Goal: Task Accomplishment & Management: Manage account settings

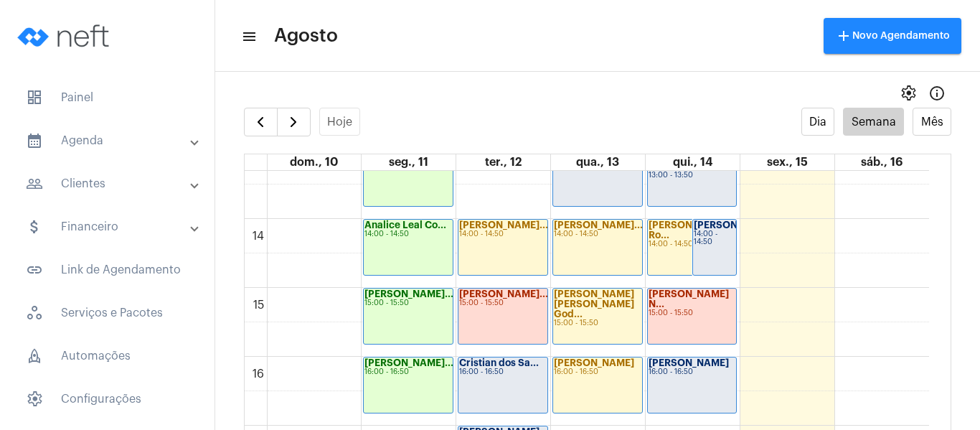
scroll to position [987, 0]
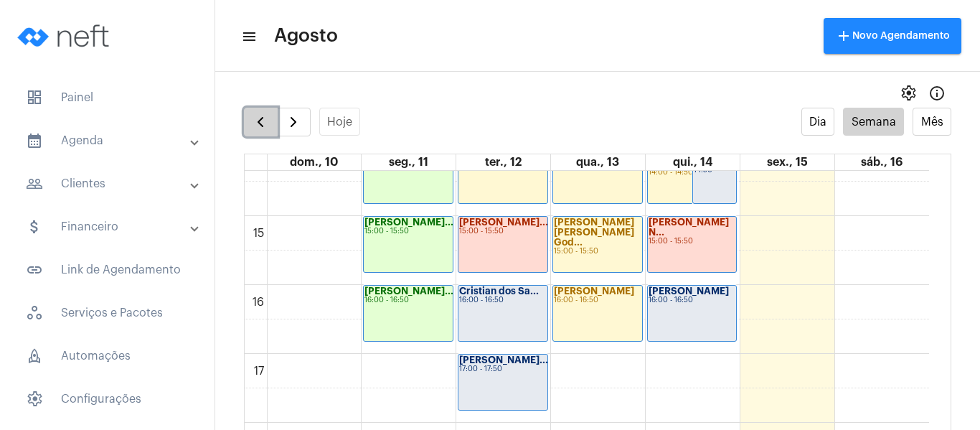
click at [257, 109] on button "button" at bounding box center [261, 122] width 34 height 29
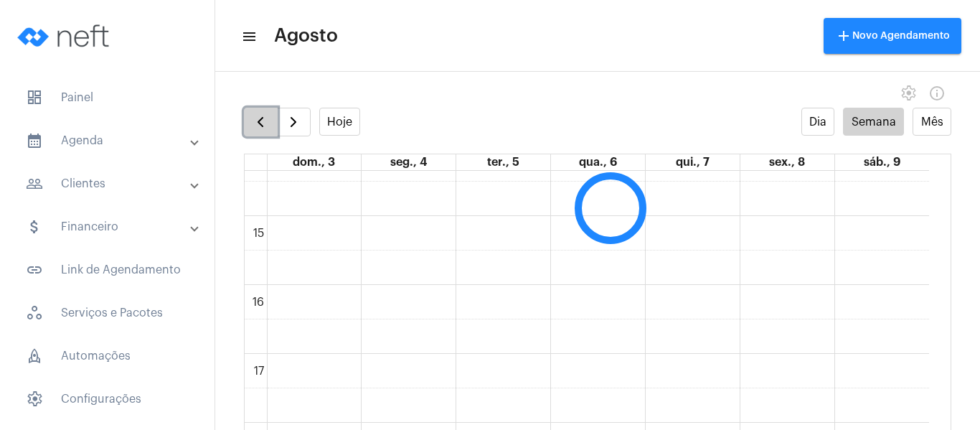
scroll to position [414, 0]
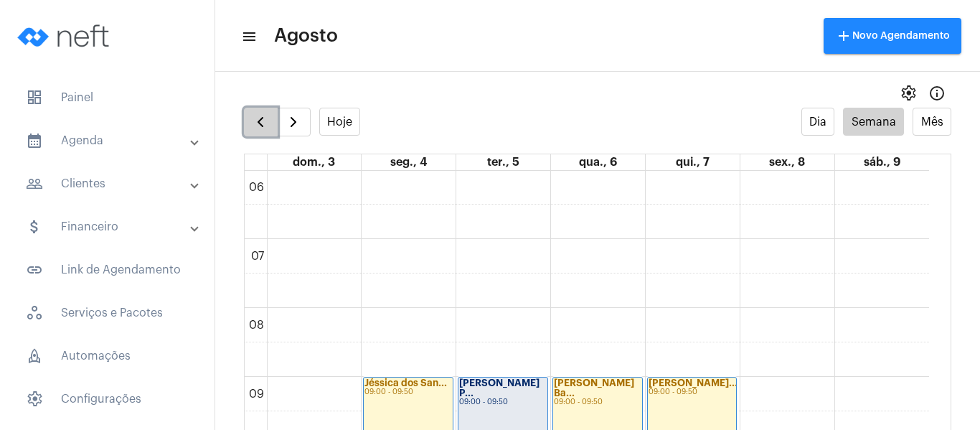
click at [260, 128] on span "button" at bounding box center [260, 121] width 17 height 17
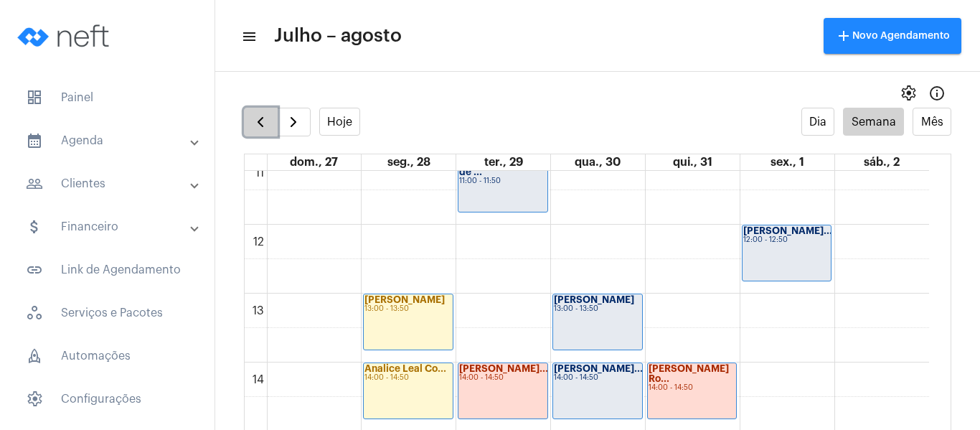
click at [257, 110] on button "button" at bounding box center [261, 122] width 34 height 29
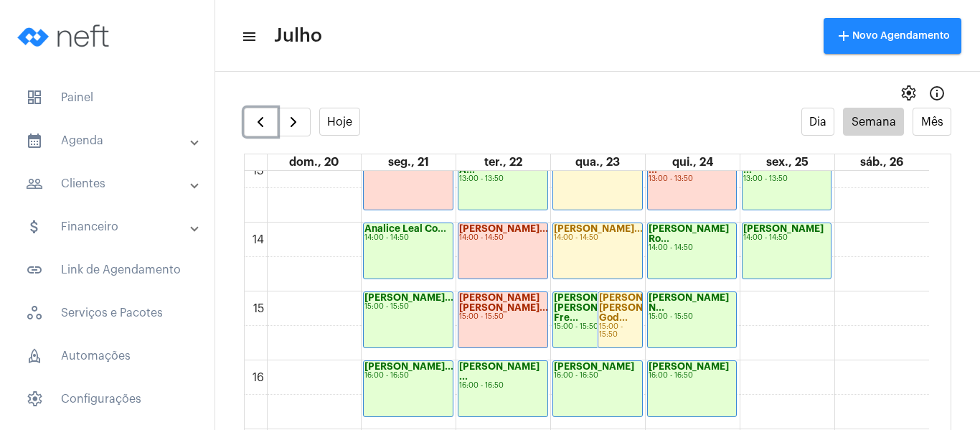
scroll to position [987, 0]
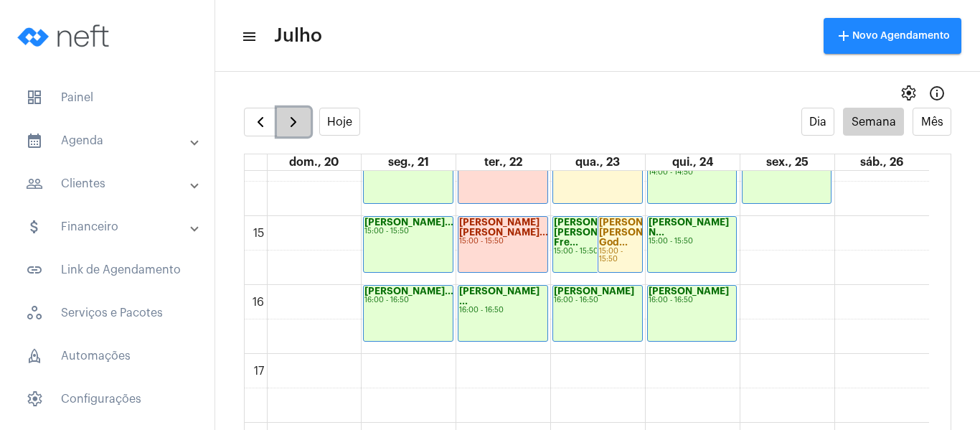
click at [280, 115] on button "button" at bounding box center [294, 122] width 34 height 29
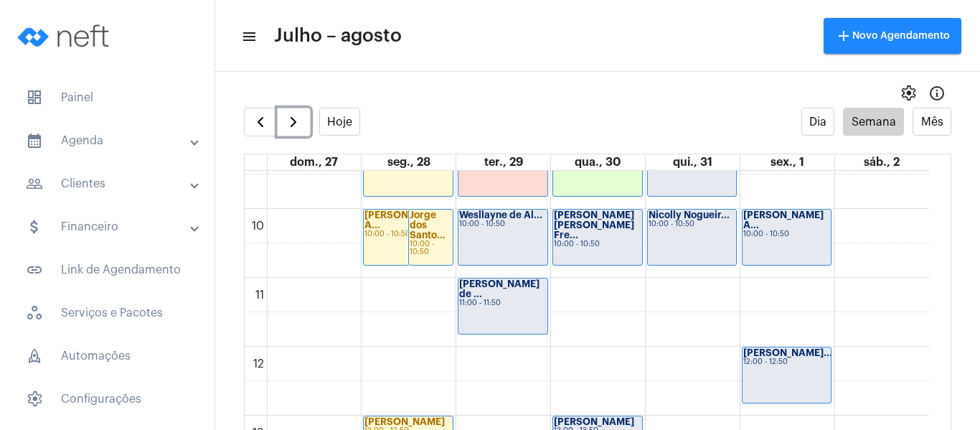
scroll to position [629, 0]
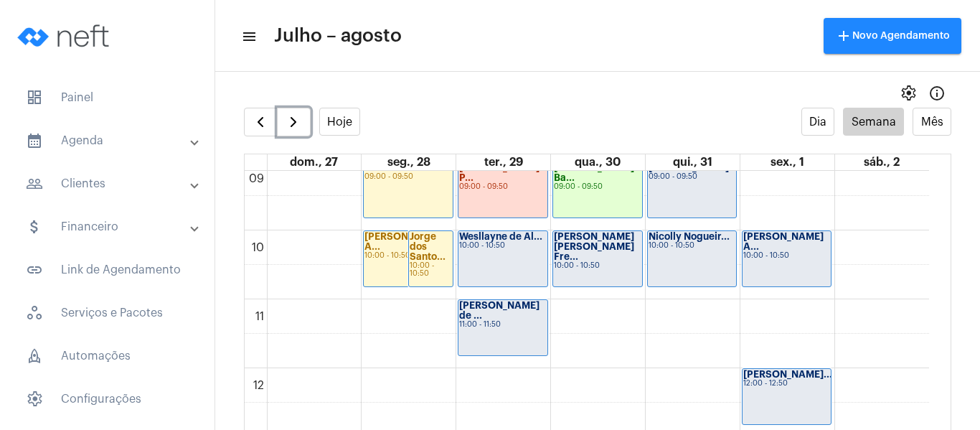
click at [498, 252] on div "Wesllayne de Al... 10:00 - 10:50" at bounding box center [502, 258] width 89 height 55
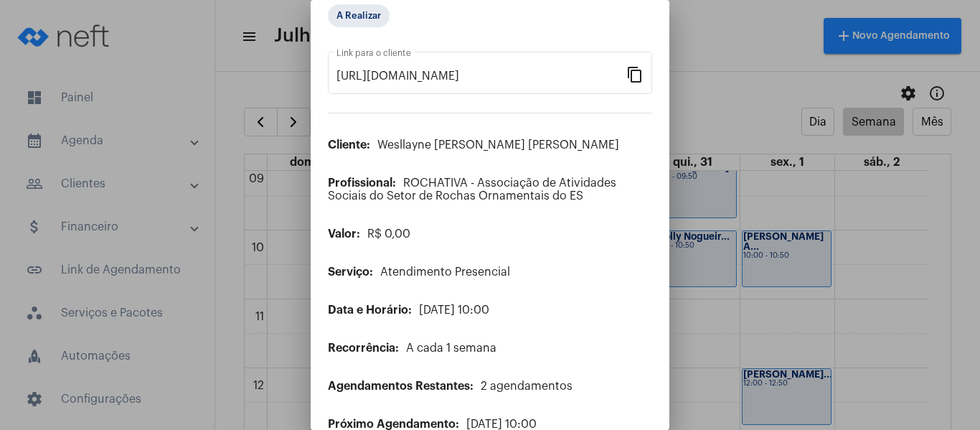
scroll to position [116, 0]
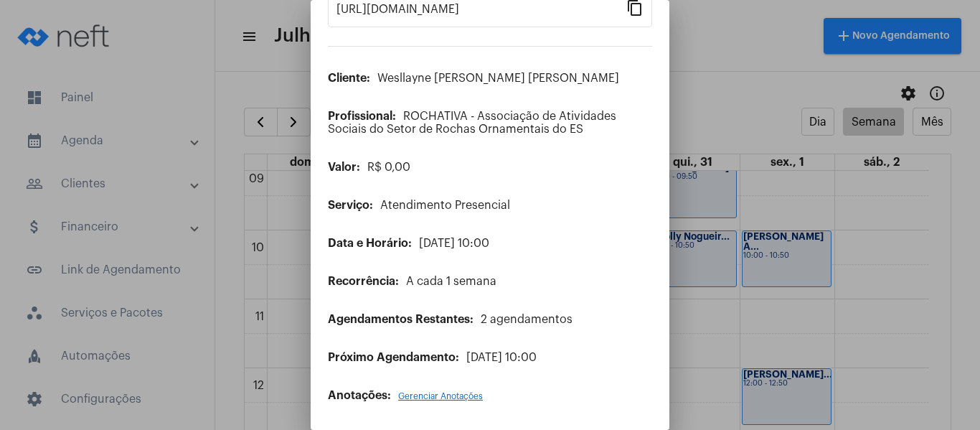
click at [429, 390] on div "Anotações: Gerenciar Anotações" at bounding box center [490, 395] width 324 height 13
click at [429, 397] on span "Gerenciar Anotações" at bounding box center [440, 396] width 85 height 9
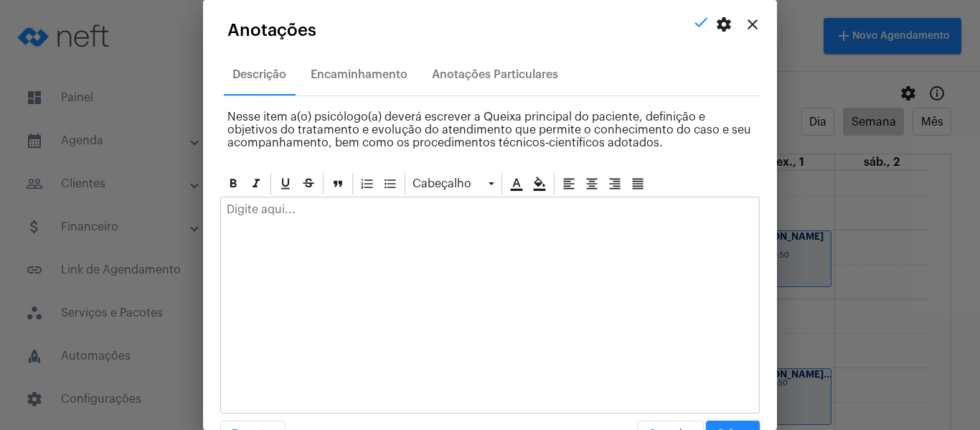
click at [744, 18] on mat-icon "close" at bounding box center [752, 24] width 17 height 17
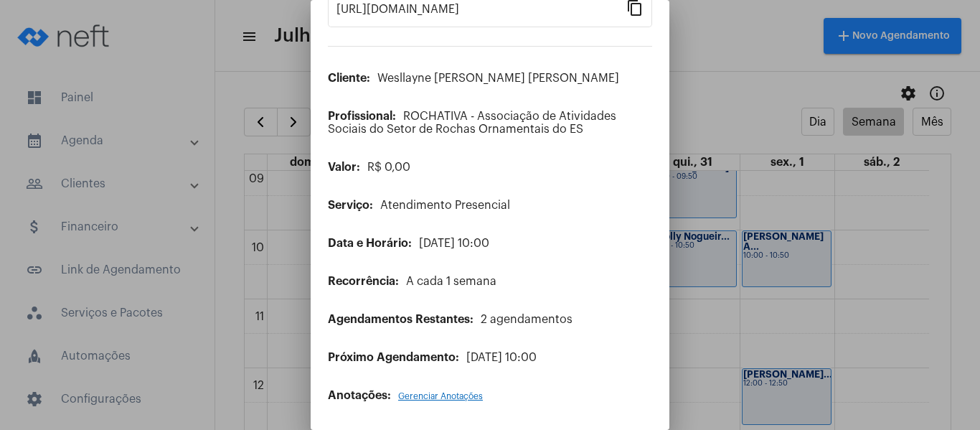
scroll to position [0, 0]
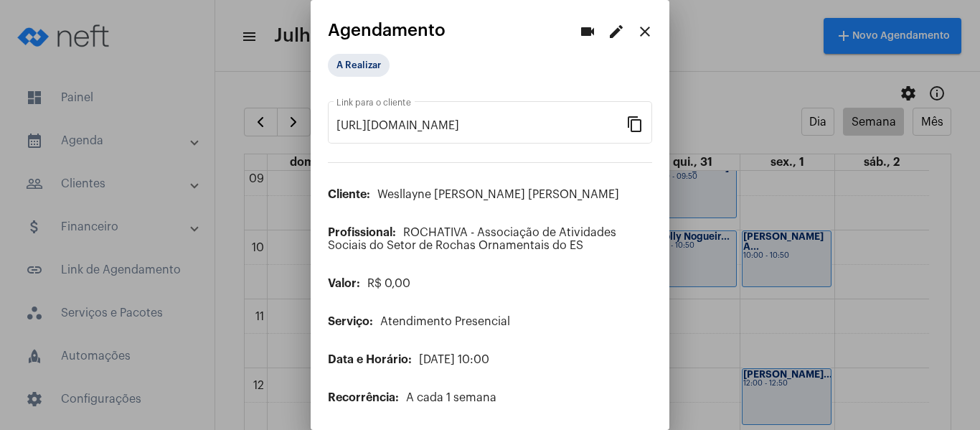
click at [638, 37] on mat-icon "close" at bounding box center [644, 31] width 17 height 17
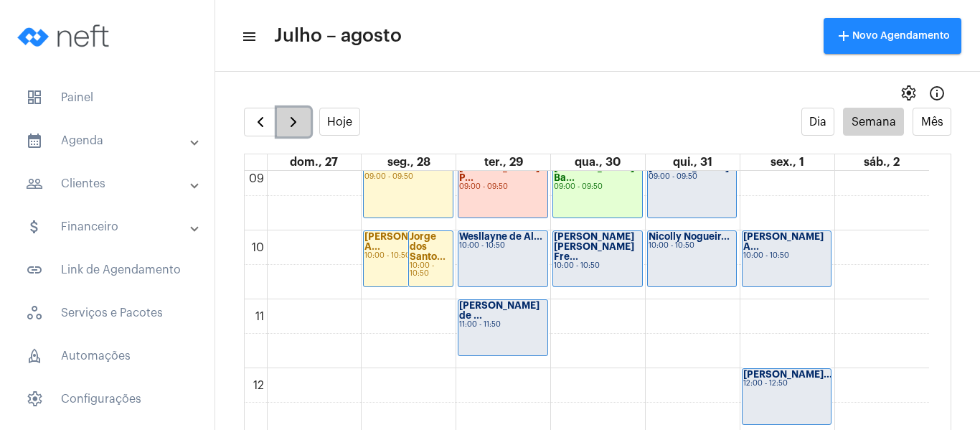
click at [288, 127] on span "button" at bounding box center [293, 121] width 17 height 17
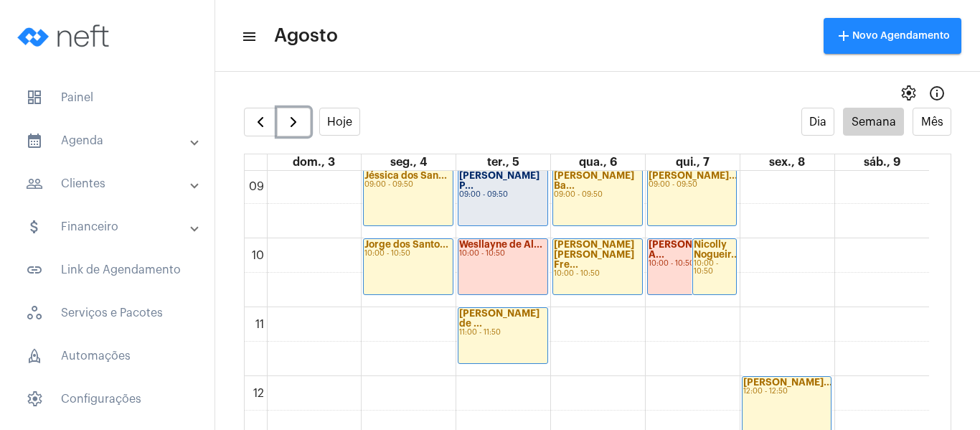
scroll to position [629, 0]
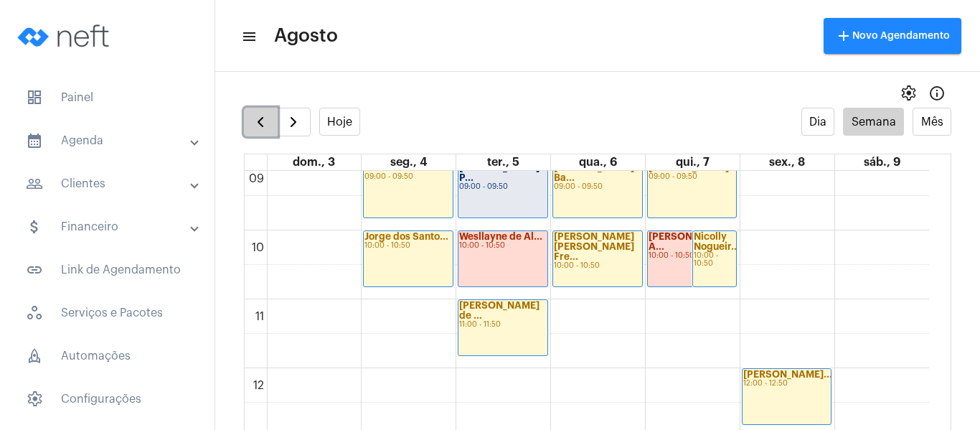
click at [261, 116] on span "button" at bounding box center [260, 121] width 17 height 17
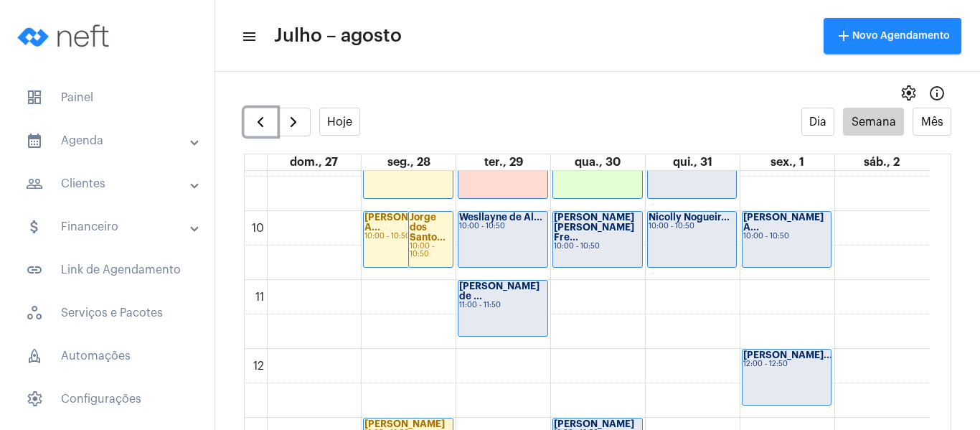
scroll to position [629, 0]
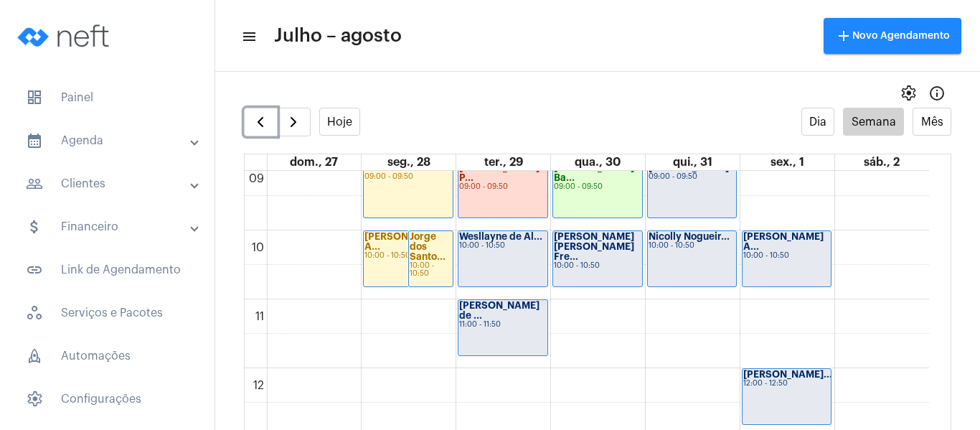
click at [507, 265] on div "Wesllayne de Al... 10:00 - 10:50" at bounding box center [502, 258] width 89 height 55
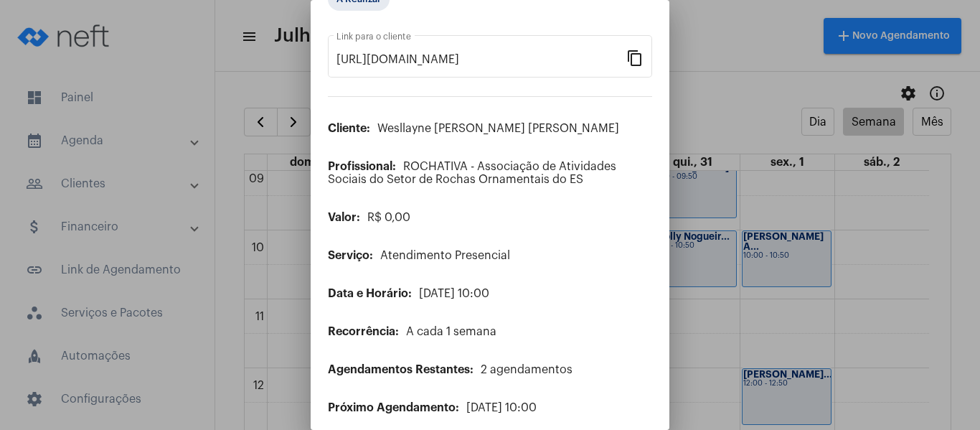
scroll to position [116, 0]
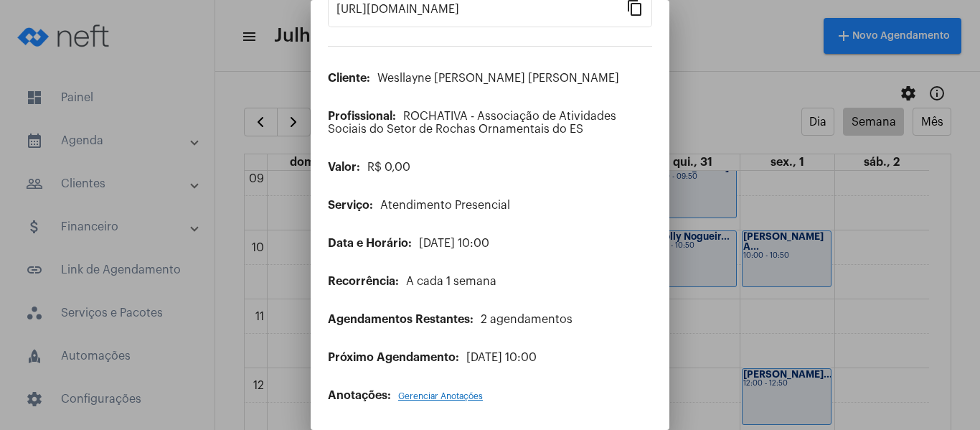
click at [419, 395] on span "Gerenciar Anotações" at bounding box center [440, 396] width 85 height 9
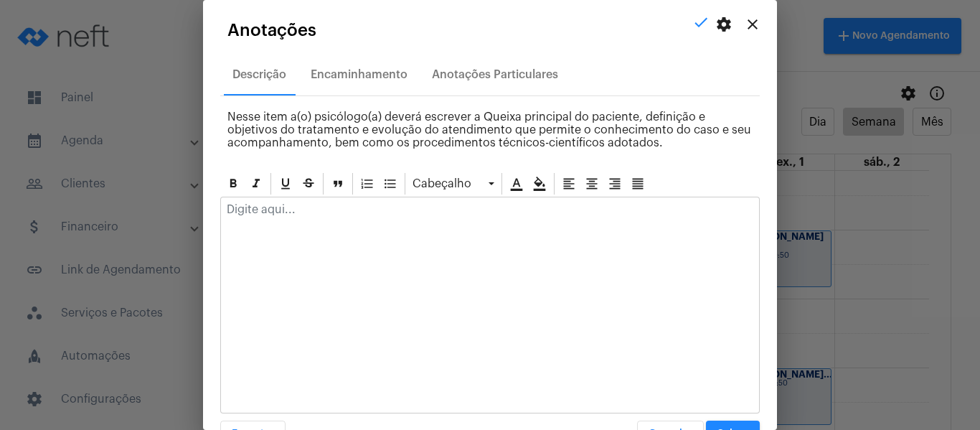
click at [366, 208] on p at bounding box center [490, 209] width 526 height 13
drag, startPoint x: 652, startPoint y: 219, endPoint x: 0, endPoint y: 186, distance: 652.7
click at [0, 186] on div "videocam edit close Agendamento A Realizar https://neft.com.br/agendamento/897e…" at bounding box center [490, 215] width 980 height 430
copy p "Compareceu ao atendimento e relatou sobre sua semana e sua rotina."
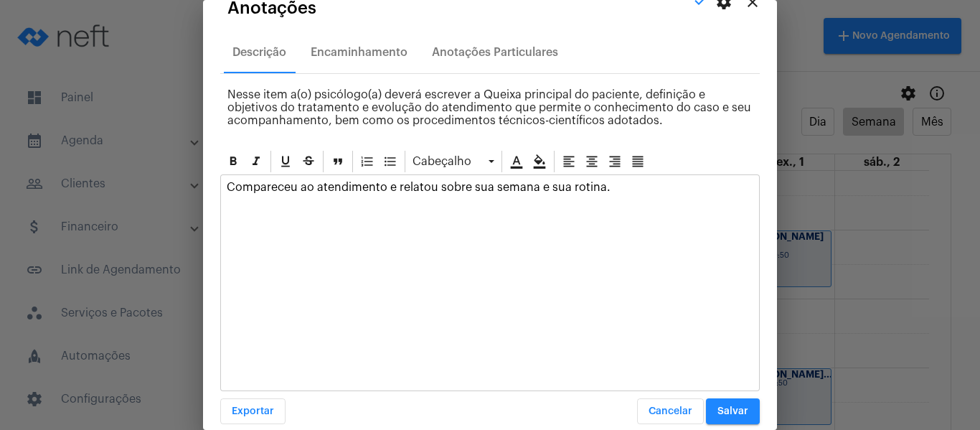
scroll to position [41, 0]
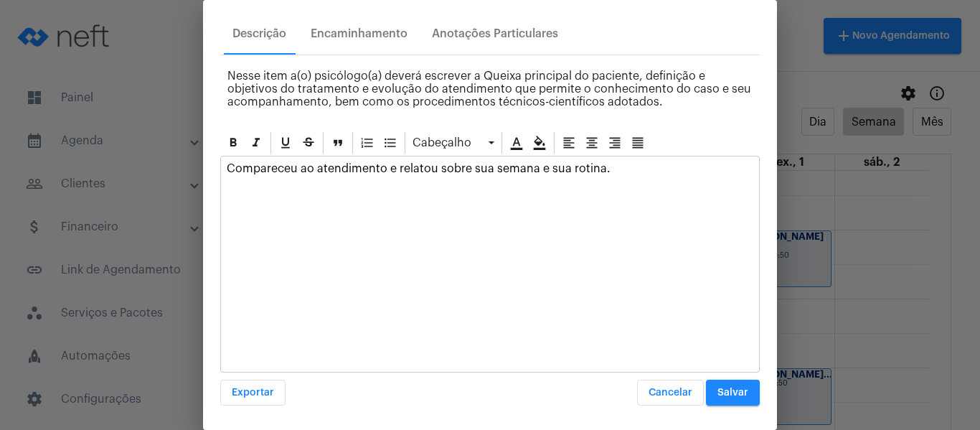
click at [732, 389] on span "Salvar" at bounding box center [732, 392] width 31 height 10
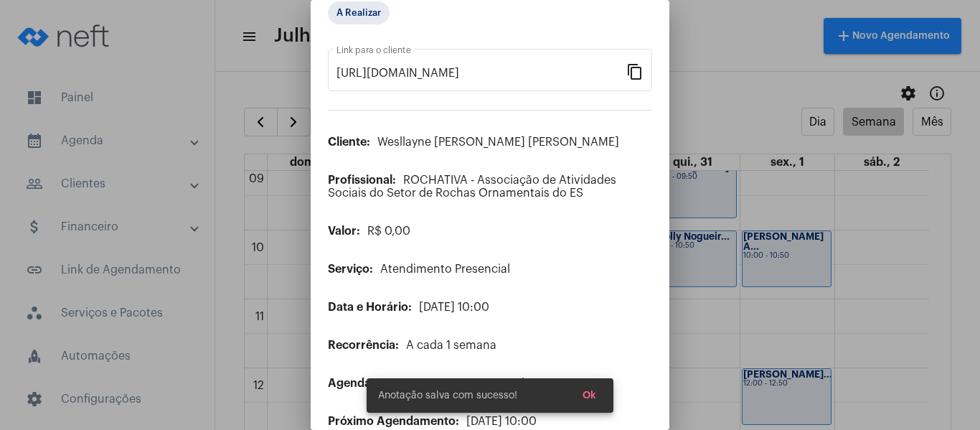
scroll to position [0, 0]
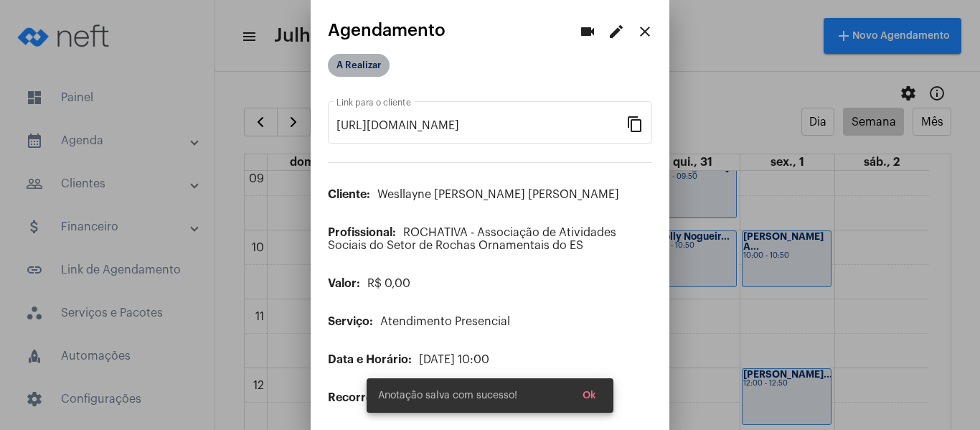
click at [361, 62] on mat-chip "A Realizar" at bounding box center [359, 65] width 62 height 23
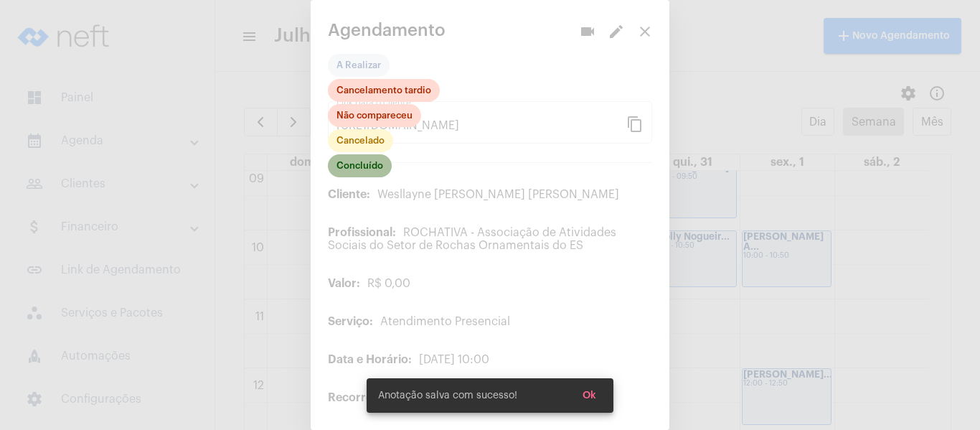
click at [364, 163] on mat-chip "Concluído" at bounding box center [360, 165] width 64 height 23
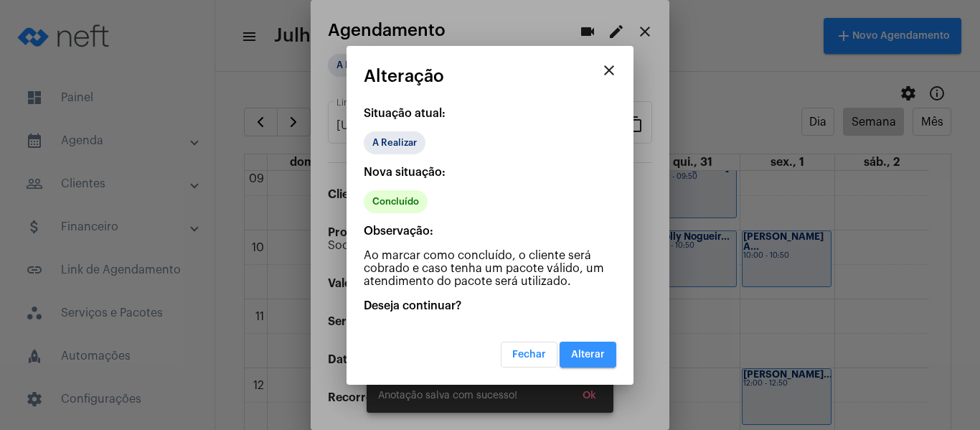
click at [587, 349] on span "Alterar" at bounding box center [588, 354] width 34 height 10
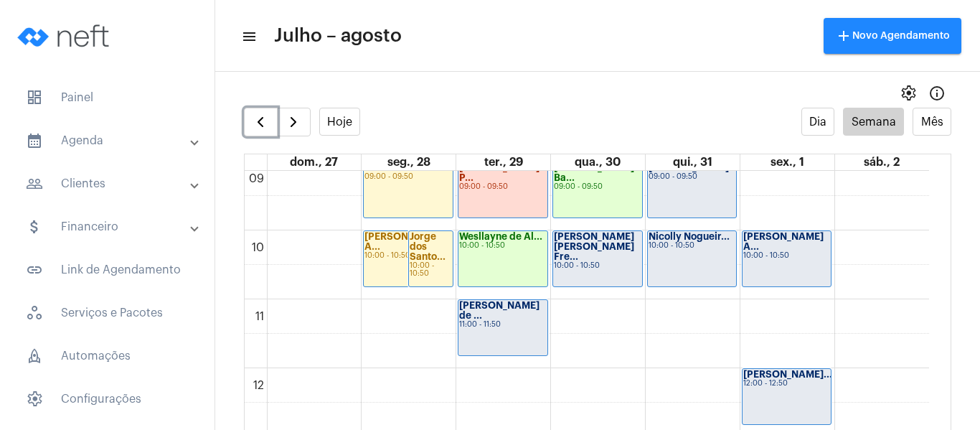
click at [521, 336] on div "Thaís Viana de ... 11:00 - 11:50" at bounding box center [502, 327] width 89 height 55
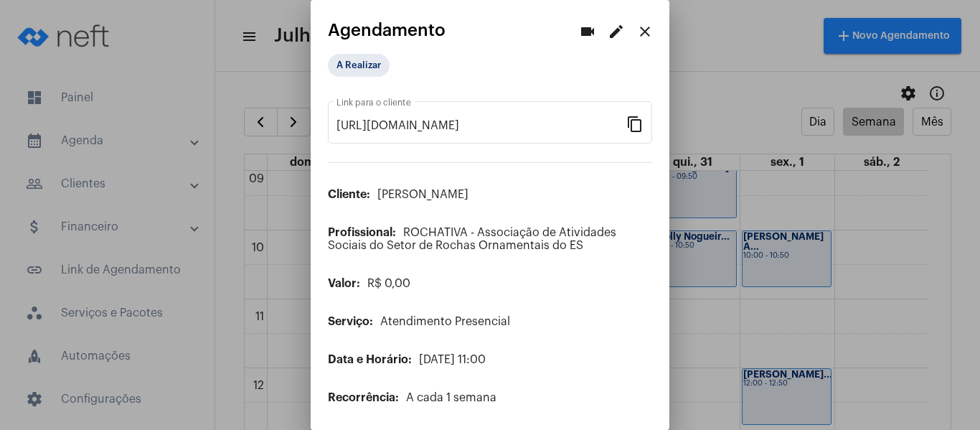
click at [607, 25] on mat-icon "edit" at bounding box center [615, 31] width 17 height 17
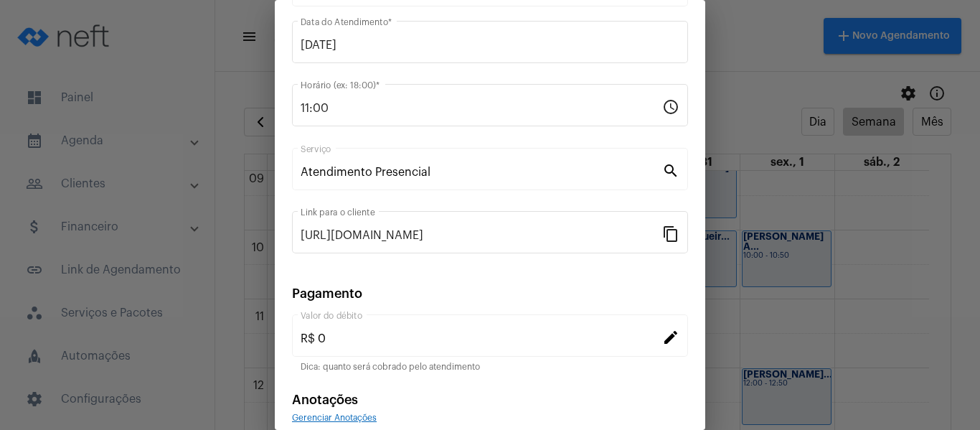
scroll to position [188, 0]
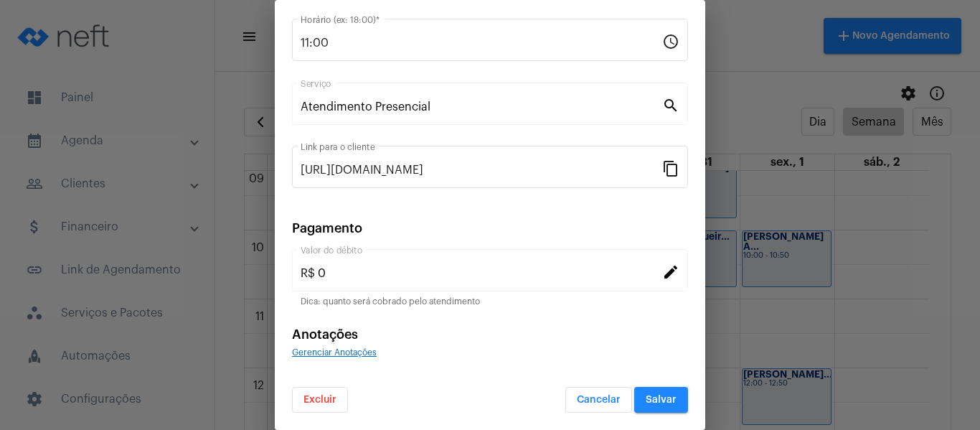
click at [349, 354] on span "Gerenciar Anotações" at bounding box center [334, 352] width 85 height 9
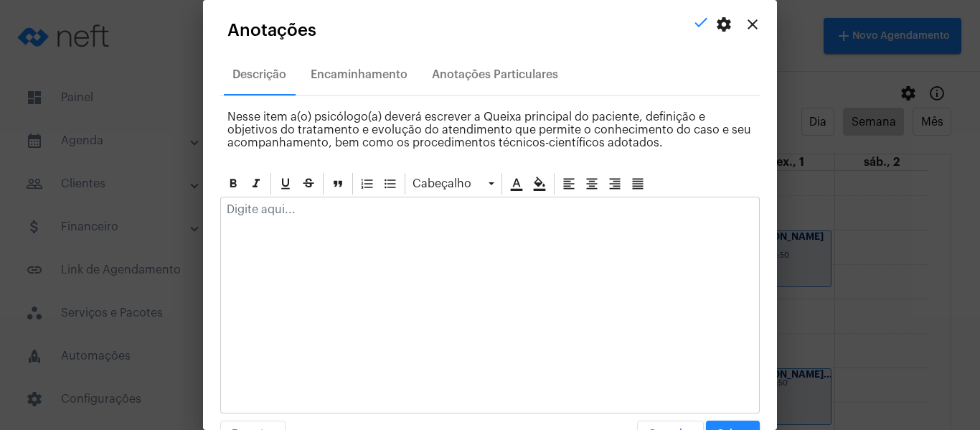
click at [375, 212] on p at bounding box center [490, 209] width 526 height 13
paste div
click at [540, 209] on p "Compareceu ao atendimento e relatou sobre sua semana e sua rotina." at bounding box center [490, 209] width 526 height 13
click at [592, 207] on p "Compareceu ao atendimento e relatou sobre sua semana, sua rotina." at bounding box center [490, 209] width 526 height 13
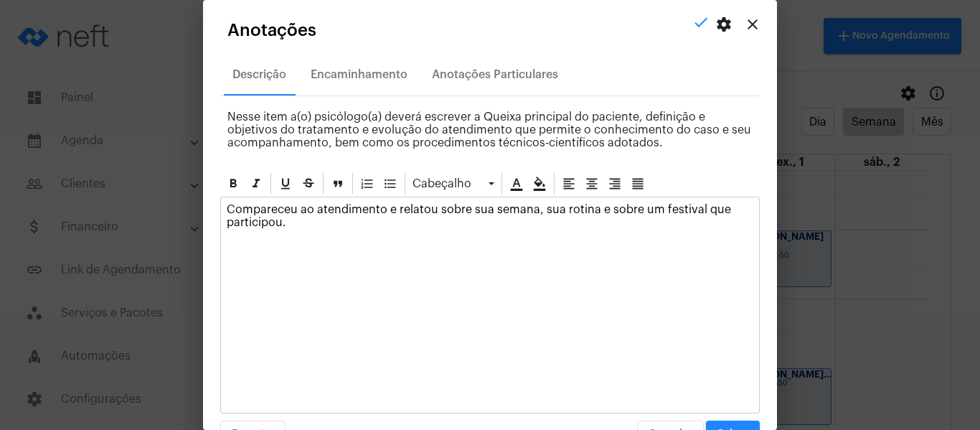
click at [706, 419] on div "Cabeçalho Compareceu ao atendimento e relatou sobre sua semana, sua rotina e so…" at bounding box center [489, 308] width 539 height 275
click at [706, 423] on button "Salvar" at bounding box center [733, 433] width 54 height 26
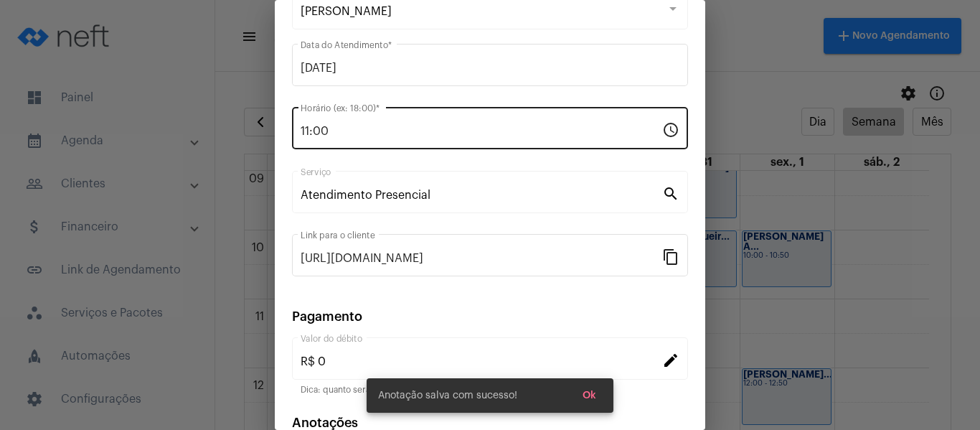
scroll to position [0, 0]
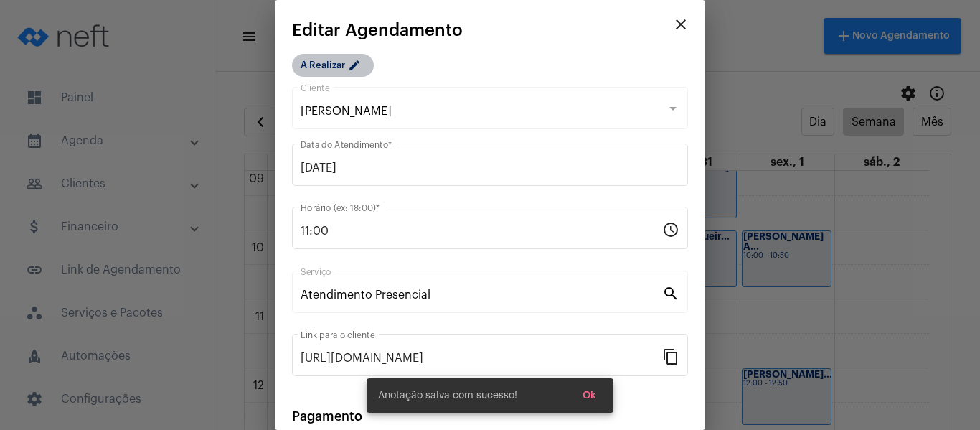
click at [342, 70] on mat-chip "A Realizar edit" at bounding box center [333, 65] width 82 height 23
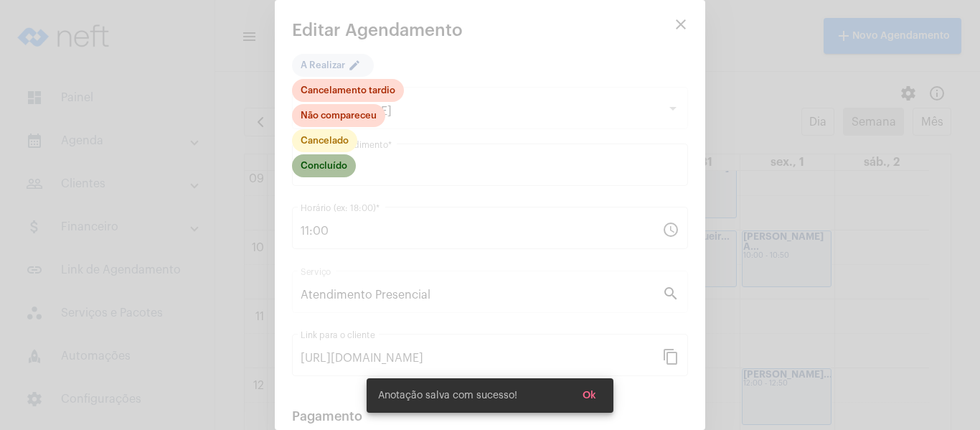
click at [344, 167] on mat-chip "Concluído" at bounding box center [324, 165] width 64 height 23
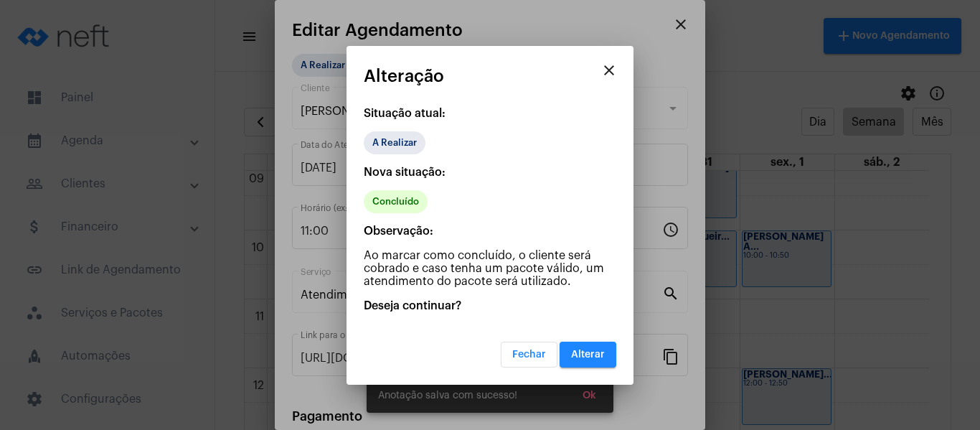
click at [614, 359] on button "Alterar" at bounding box center [587, 354] width 57 height 26
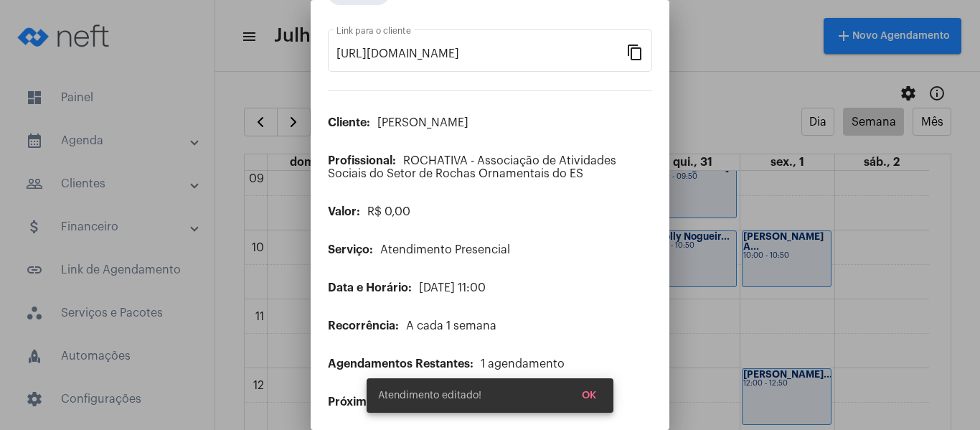
scroll to position [116, 0]
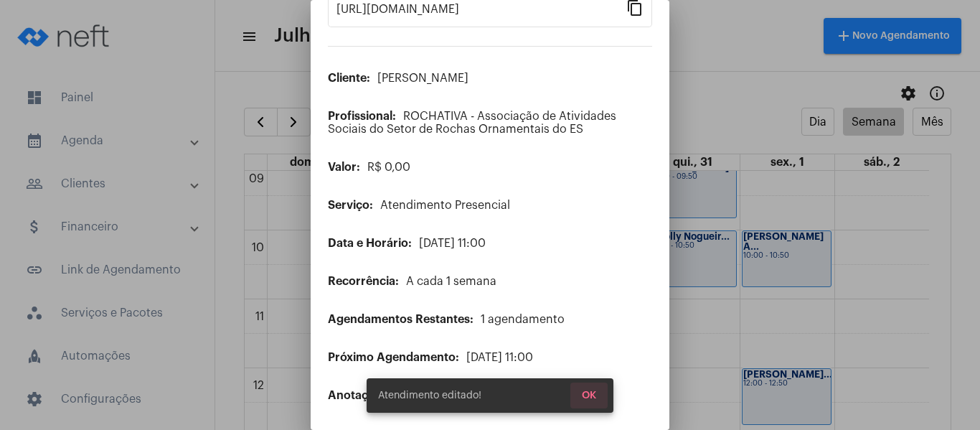
click at [589, 396] on span "OK" at bounding box center [589, 395] width 14 height 10
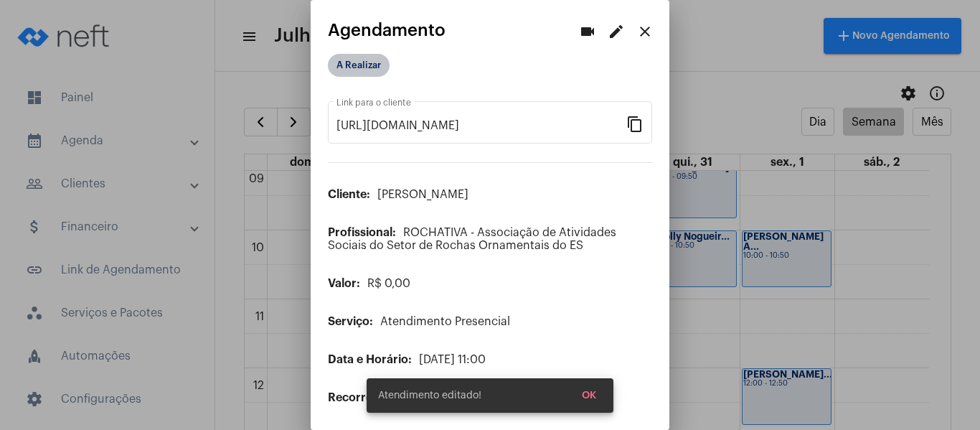
click at [367, 62] on mat-chip "A Realizar" at bounding box center [359, 65] width 62 height 23
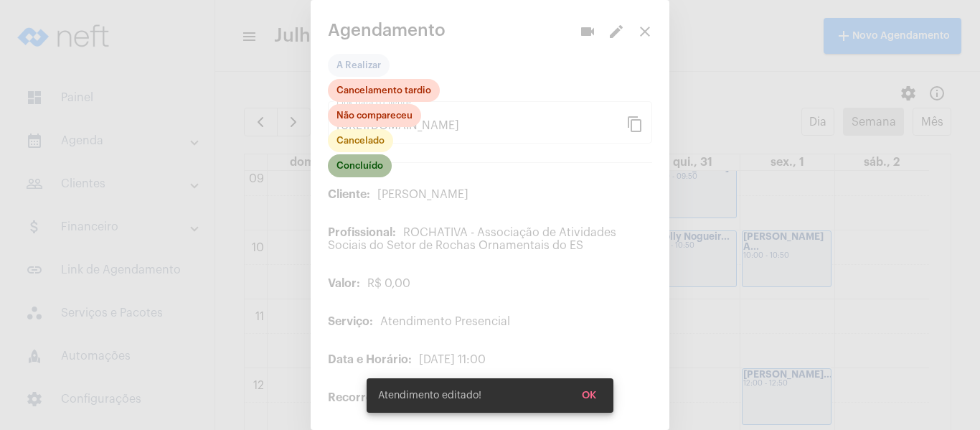
click at [369, 169] on mat-chip "Concluído" at bounding box center [360, 165] width 64 height 23
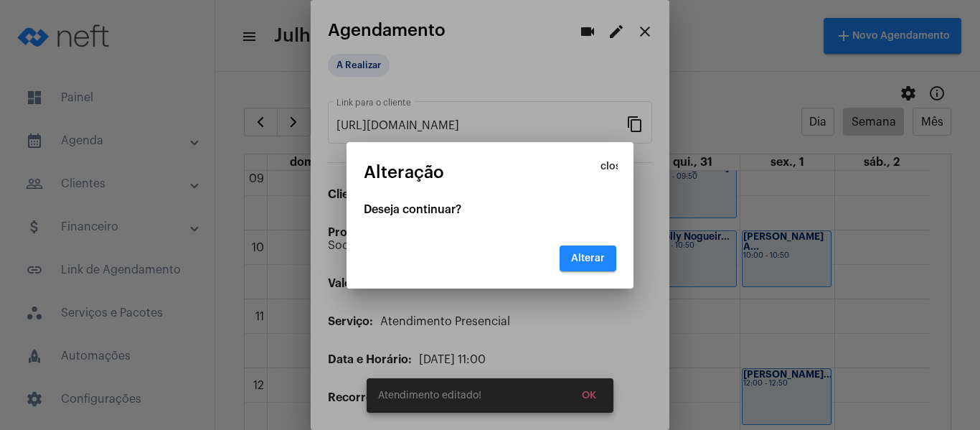
click at [600, 255] on span "Alterar" at bounding box center [588, 258] width 34 height 10
click at [591, 262] on button "Alterar" at bounding box center [587, 258] width 57 height 26
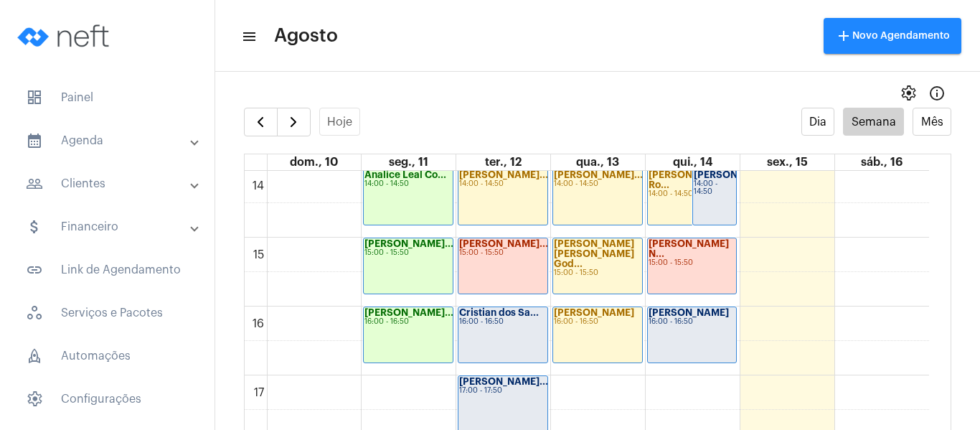
scroll to position [987, 0]
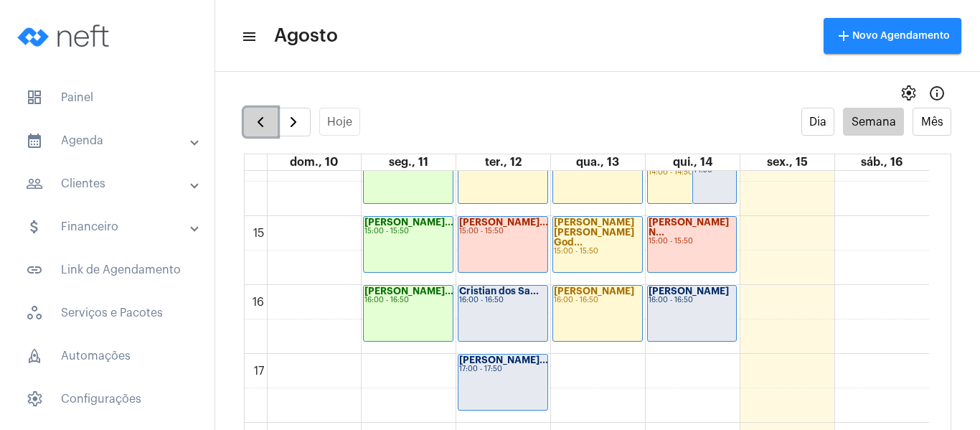
click at [252, 123] on span "button" at bounding box center [260, 121] width 17 height 17
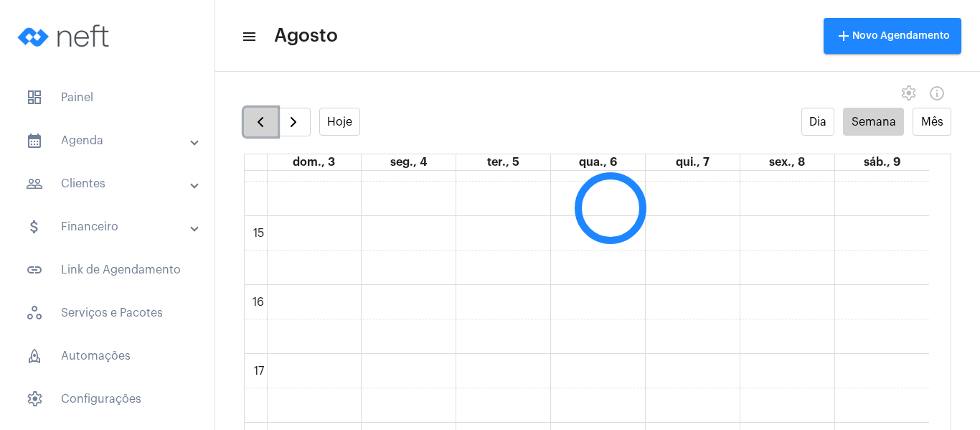
scroll to position [414, 0]
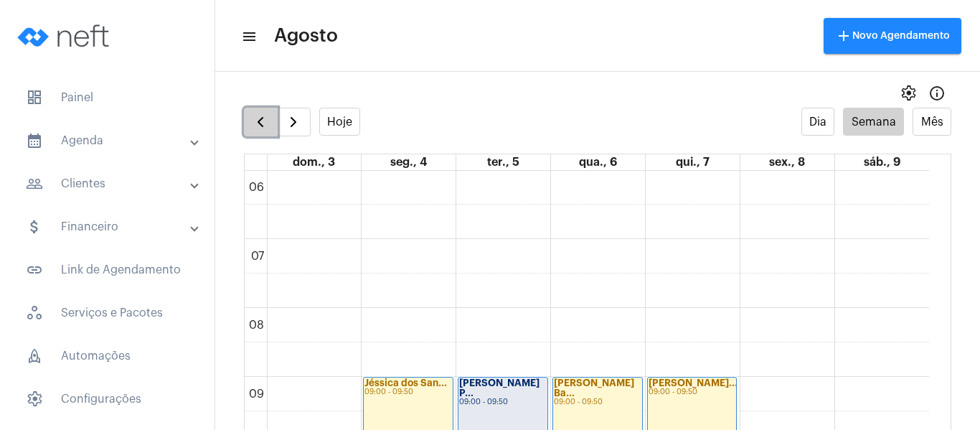
click at [252, 123] on span "button" at bounding box center [260, 121] width 17 height 17
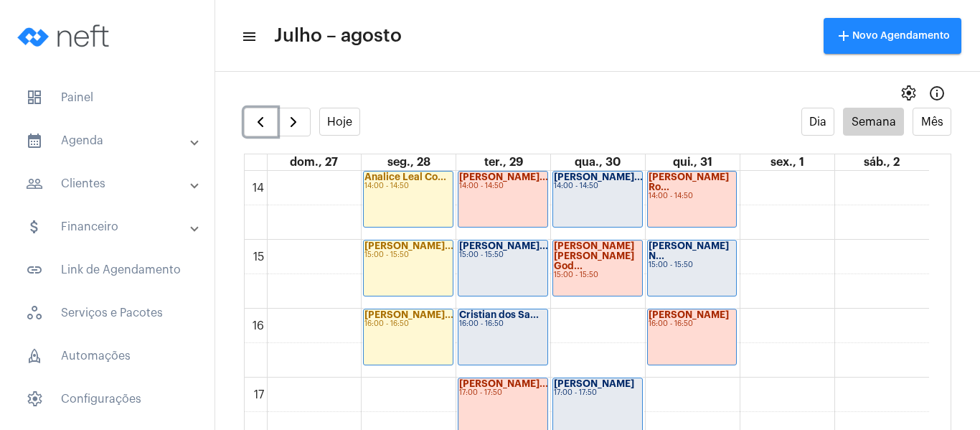
scroll to position [987, 0]
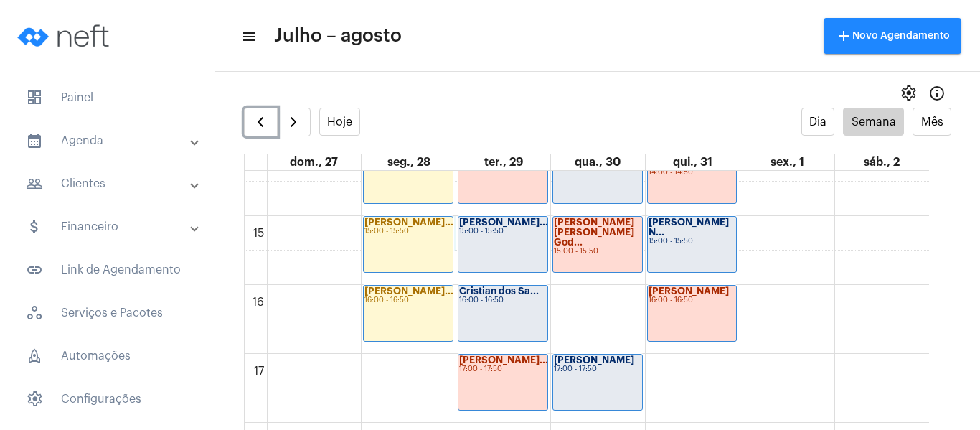
click at [454, 247] on div "00 01 02 03 04 05 06 07 08 09 10 11 12 13 14 15 16 17 18 19 20 21 22 23 Alan Si…" at bounding box center [587, 9] width 684 height 1652
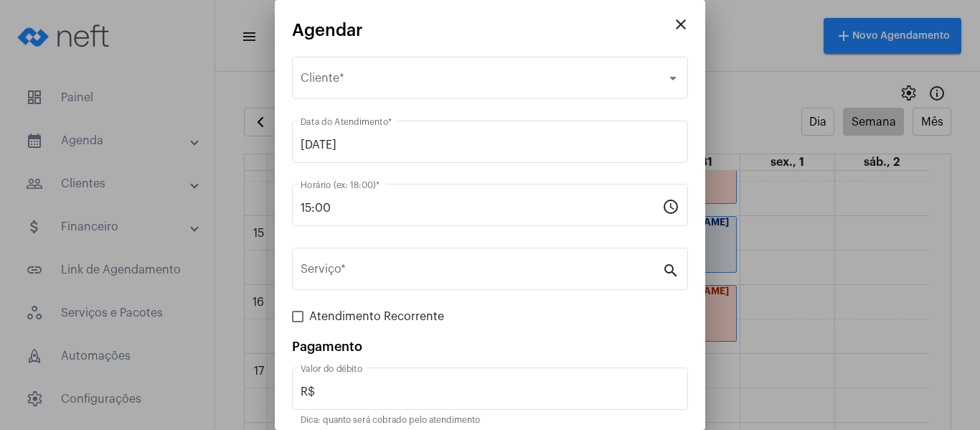
click at [672, 16] on mat-icon "close" at bounding box center [680, 24] width 17 height 17
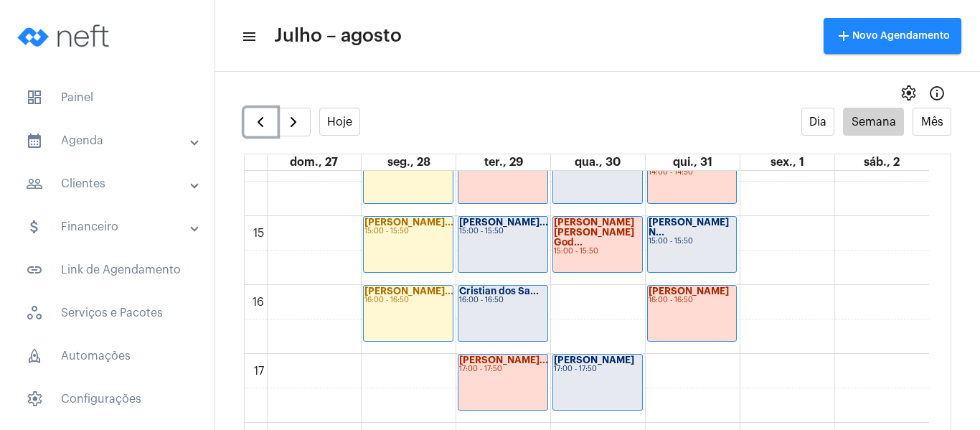
click at [491, 249] on div "Gustavo Pinheir... 15:00 - 15:50" at bounding box center [502, 244] width 89 height 55
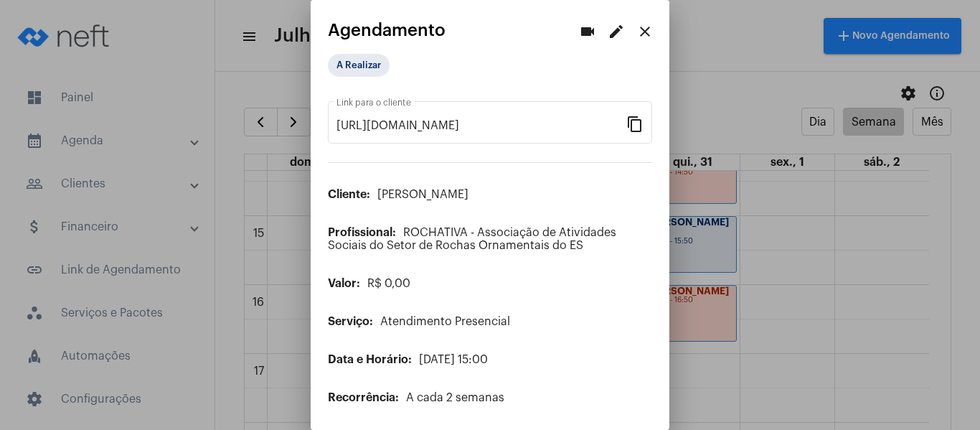
click at [607, 34] on mat-icon "edit" at bounding box center [615, 31] width 17 height 17
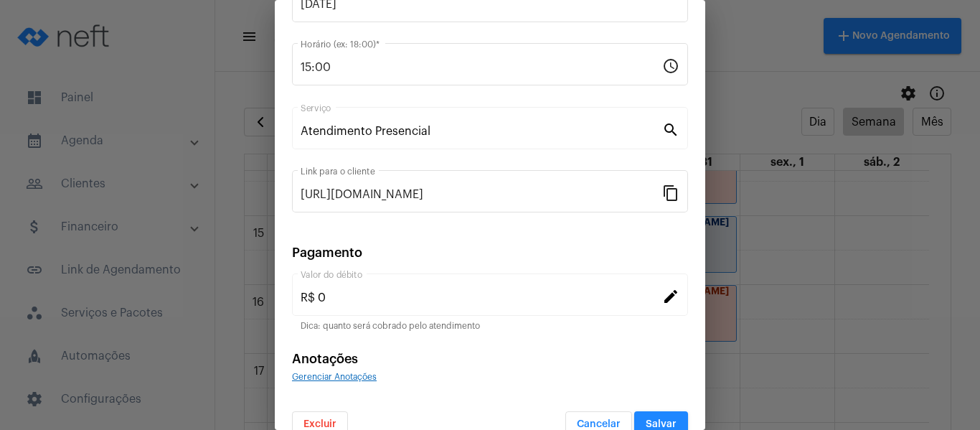
scroll to position [188, 0]
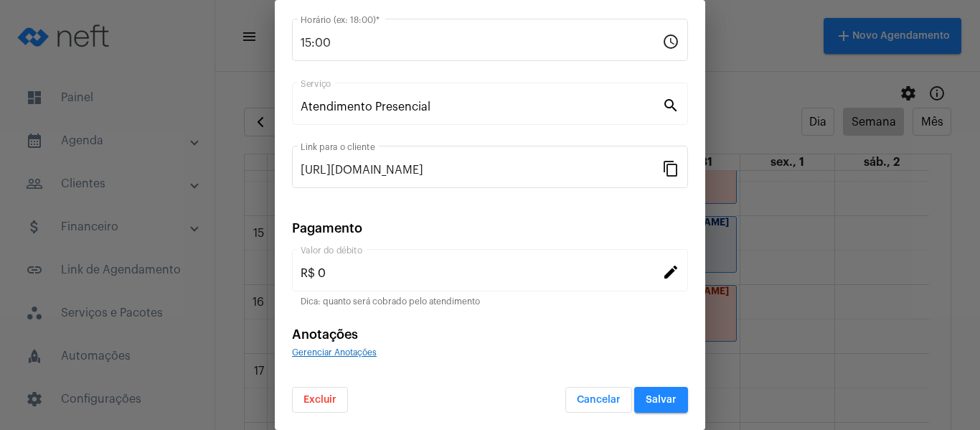
click at [366, 354] on span "Gerenciar Anotações" at bounding box center [334, 352] width 85 height 9
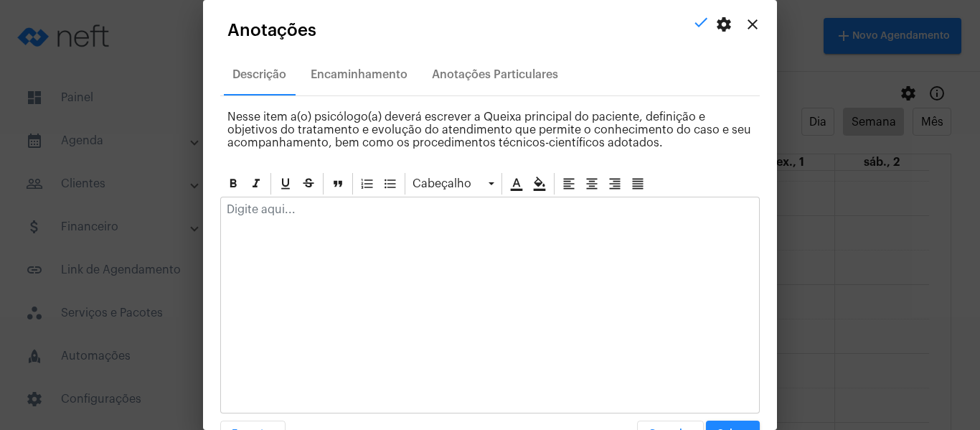
click at [420, 217] on div at bounding box center [490, 213] width 538 height 32
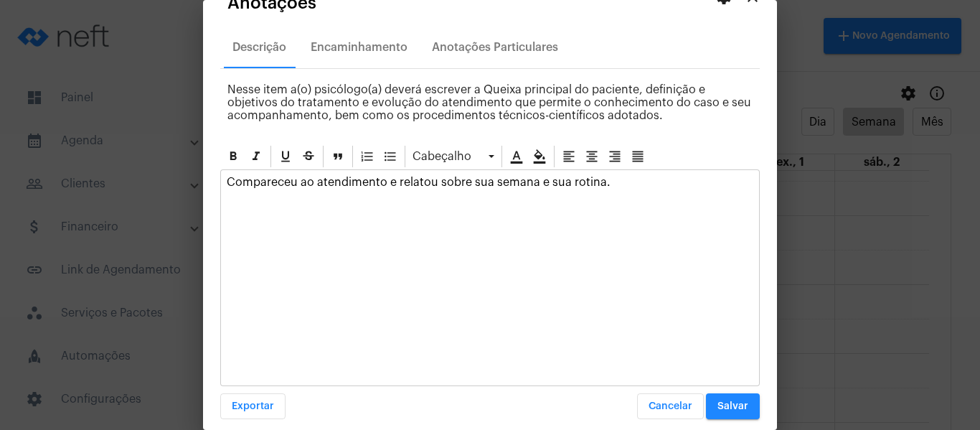
scroll to position [41, 0]
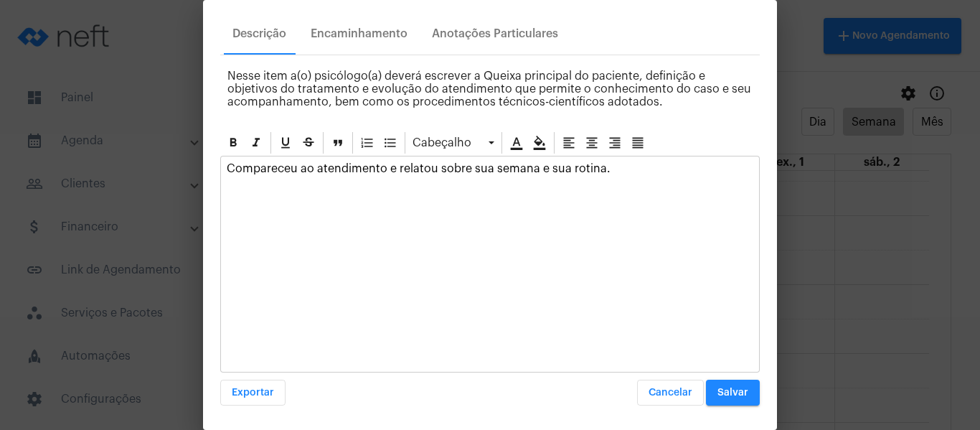
click at [541, 169] on p "Compareceu ao atendimento e relatou sobre sua semana e sua rotina." at bounding box center [490, 168] width 526 height 13
click at [599, 166] on p "Compareceu ao atendimento e relatou sobre sua semana, sua rotina." at bounding box center [490, 168] width 526 height 13
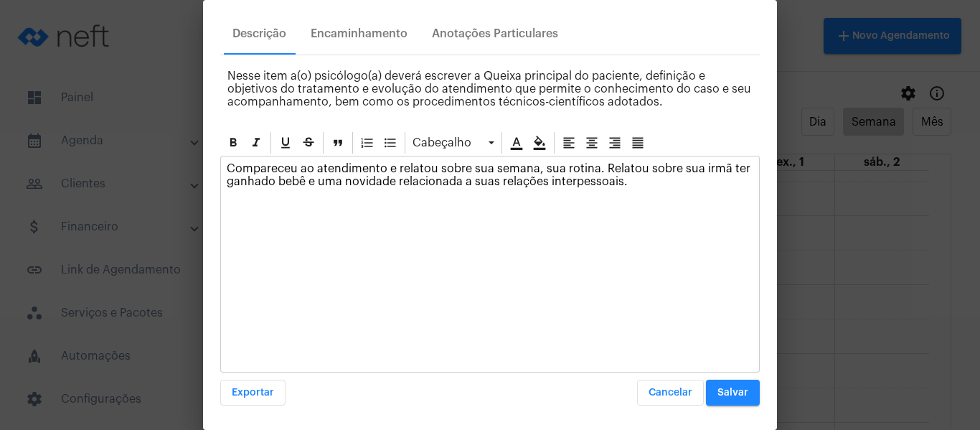
click at [726, 384] on button "Salvar" at bounding box center [733, 392] width 54 height 26
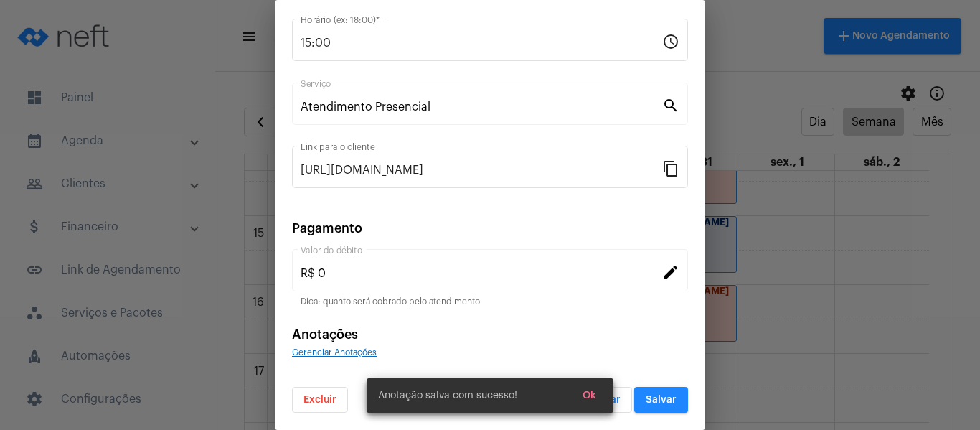
scroll to position [0, 0]
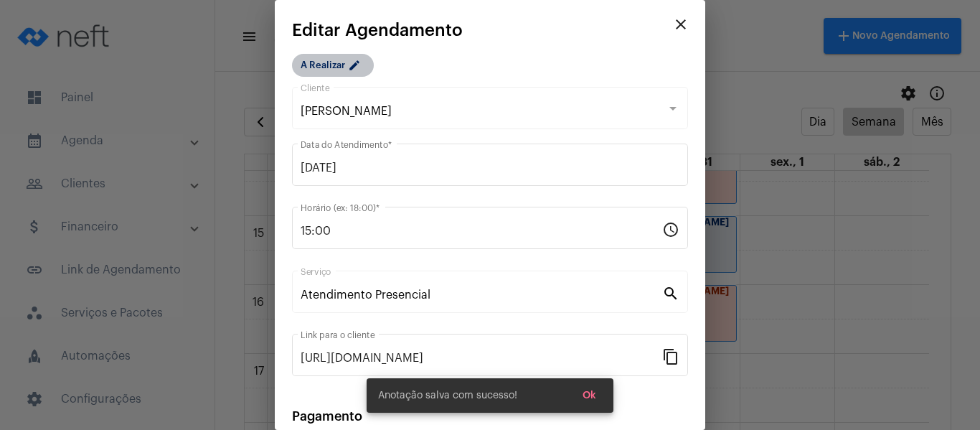
click at [354, 60] on mat-icon "edit" at bounding box center [356, 67] width 17 height 17
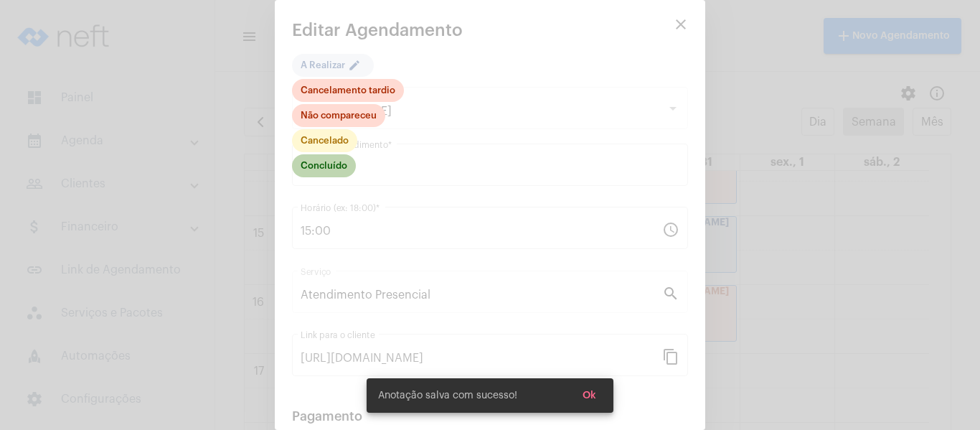
click at [342, 162] on mat-chip "Concluído" at bounding box center [324, 165] width 64 height 23
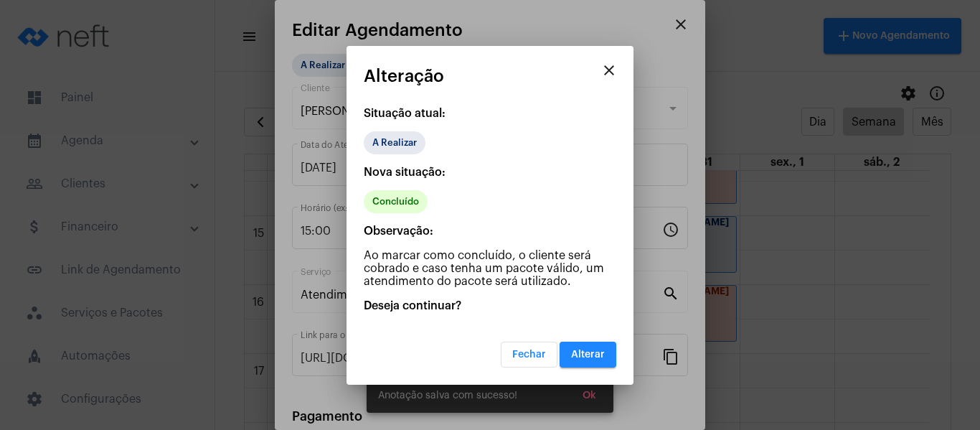
click at [570, 337] on div "Fechar Alterar" at bounding box center [490, 345] width 252 height 44
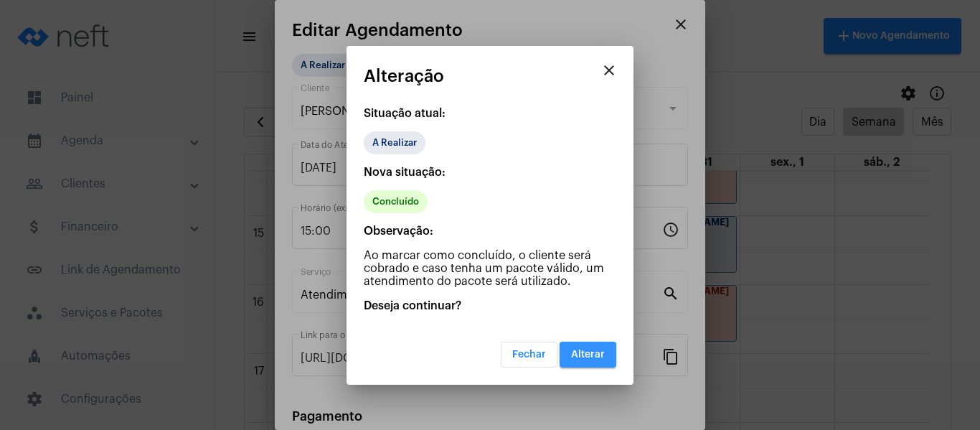
click at [597, 359] on button "Alterar" at bounding box center [587, 354] width 57 height 26
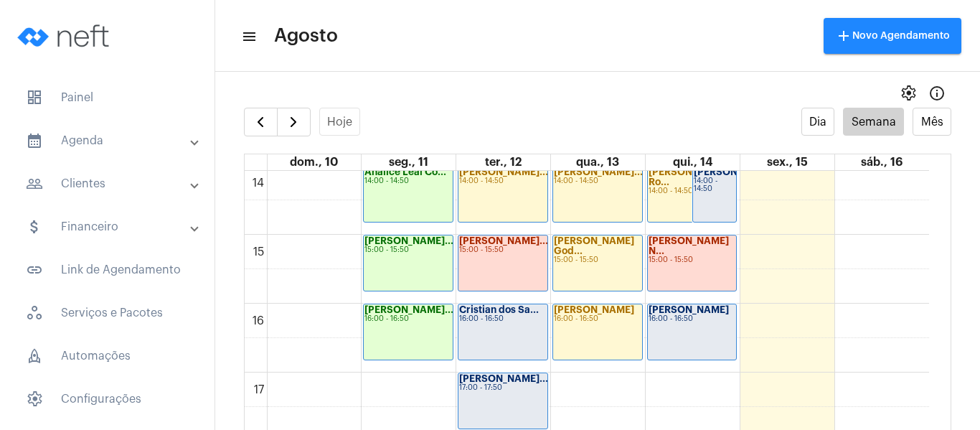
scroll to position [987, 0]
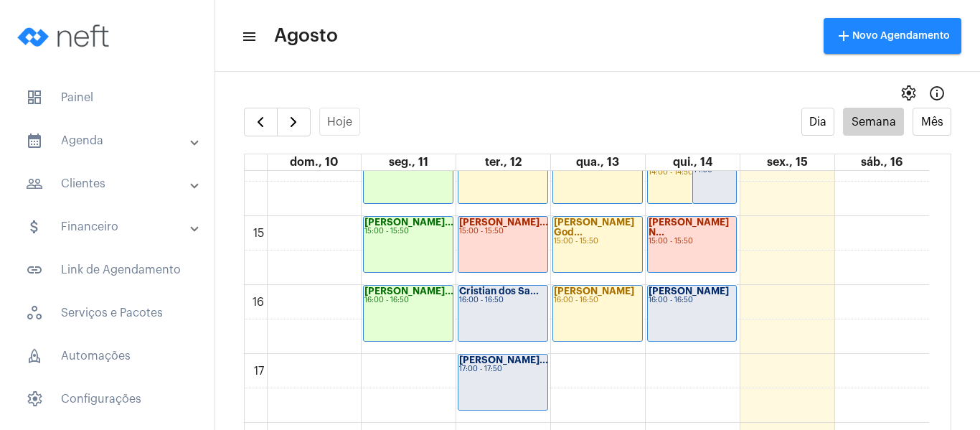
click at [536, 295] on div "Cristian dos Sa..." at bounding box center [502, 291] width 87 height 10
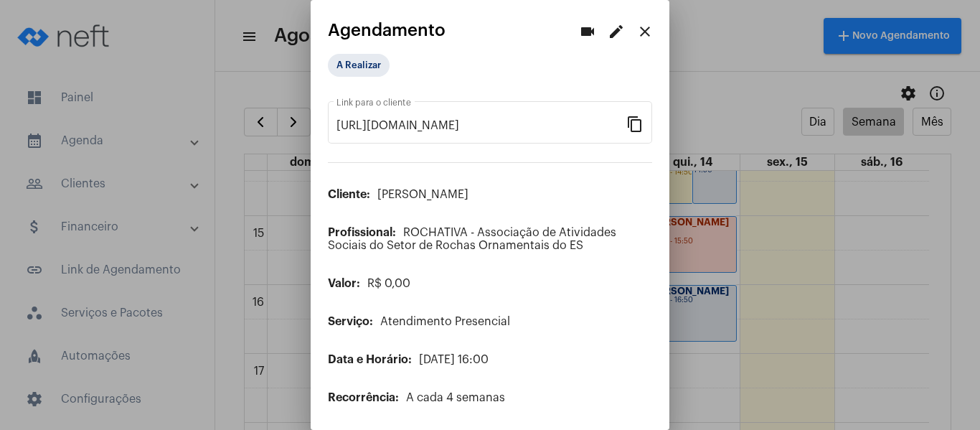
click at [607, 29] on mat-icon "edit" at bounding box center [615, 31] width 17 height 17
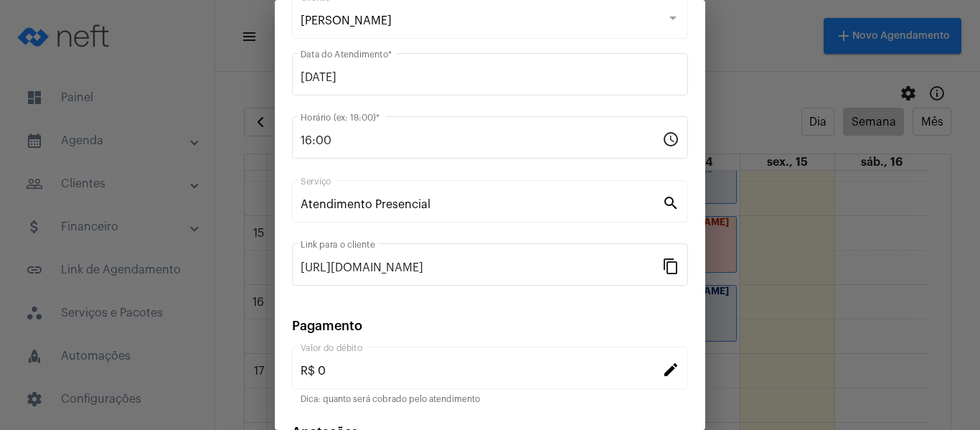
scroll to position [188, 0]
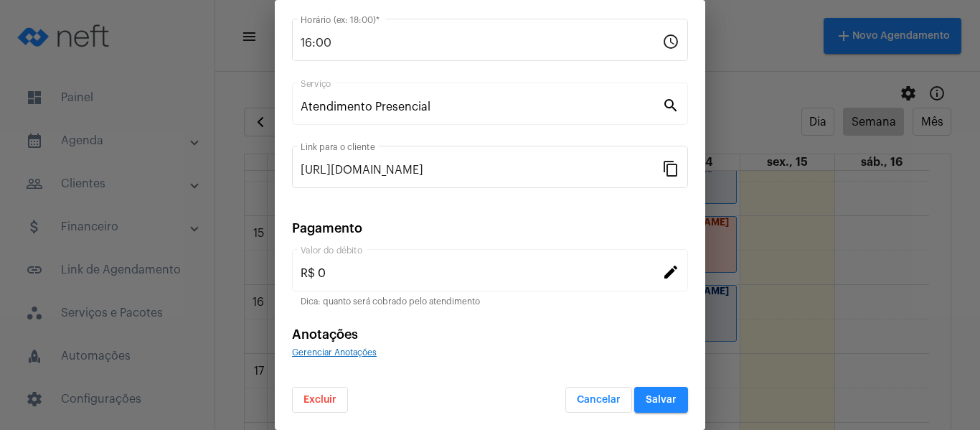
click at [360, 348] on span "Gerenciar Anotações" at bounding box center [334, 352] width 85 height 9
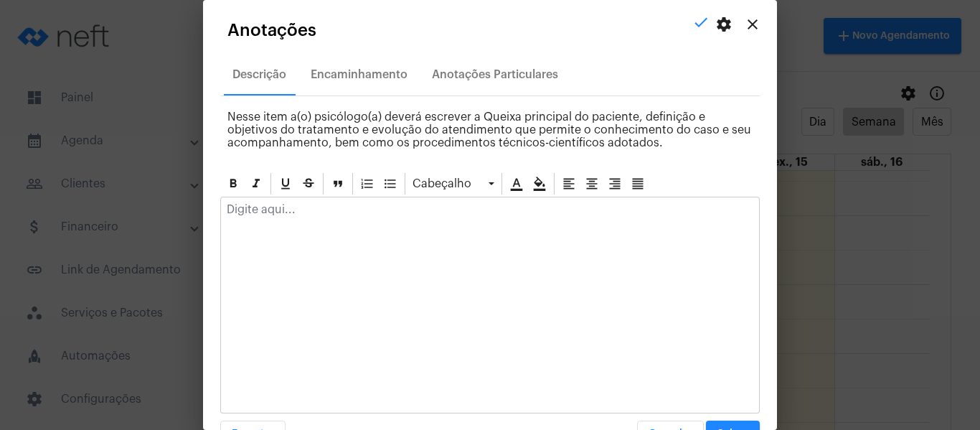
click at [344, 226] on div at bounding box center [490, 213] width 538 height 32
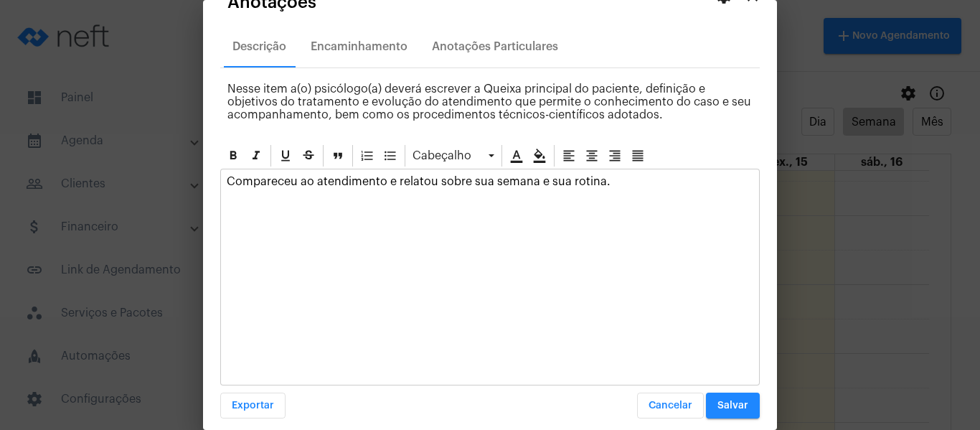
scroll to position [41, 0]
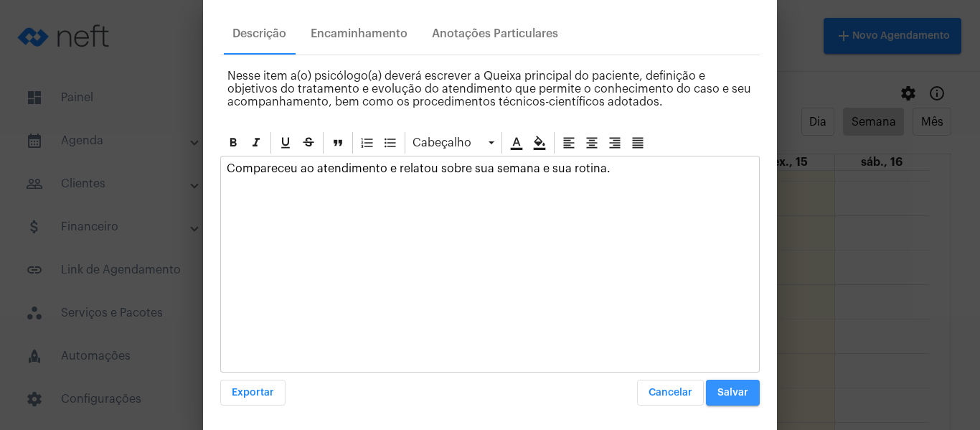
click at [734, 398] on button "Salvar" at bounding box center [733, 392] width 54 height 26
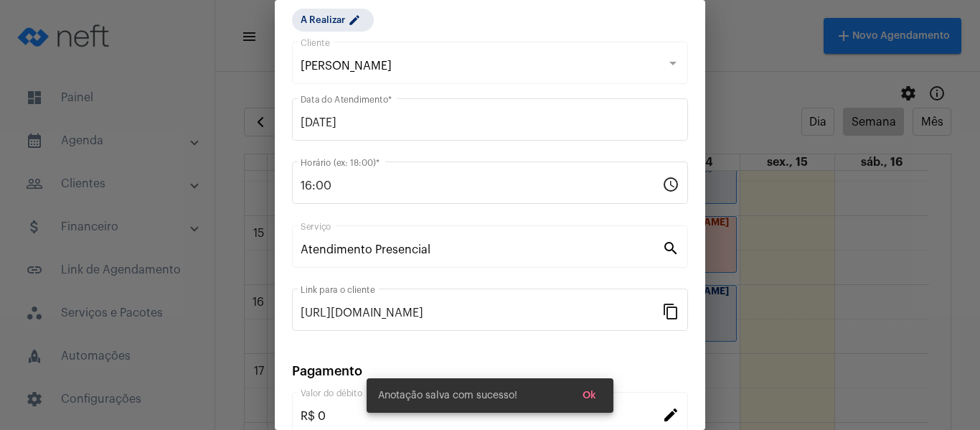
scroll to position [44, 0]
click at [328, 24] on mat-chip "A Realizar edit" at bounding box center [333, 20] width 82 height 23
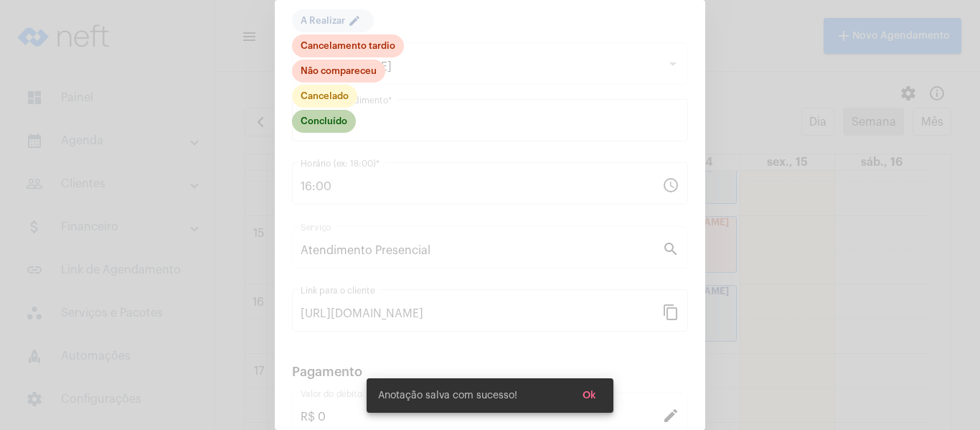
click at [333, 123] on mat-chip "Concluído" at bounding box center [324, 121] width 64 height 23
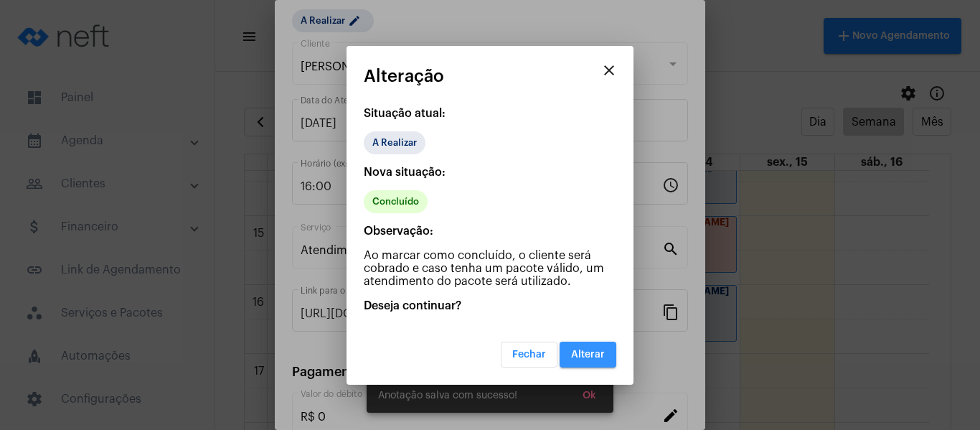
click at [574, 346] on button "Alterar" at bounding box center [587, 354] width 57 height 26
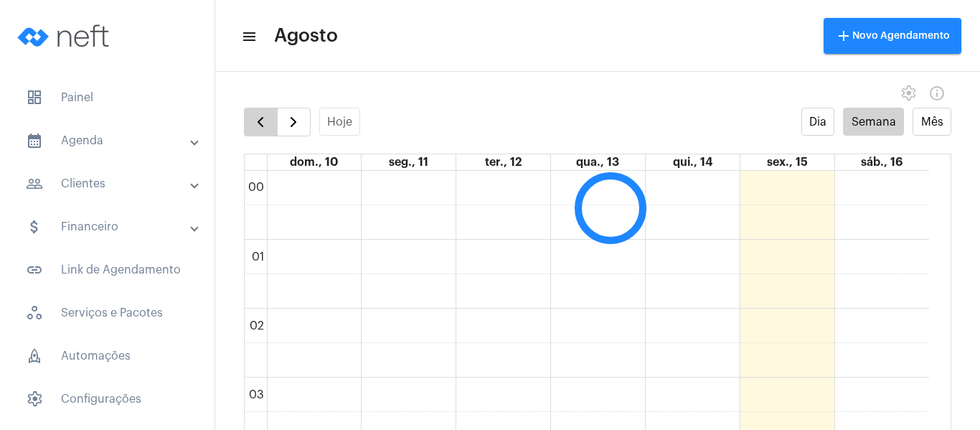
scroll to position [414, 0]
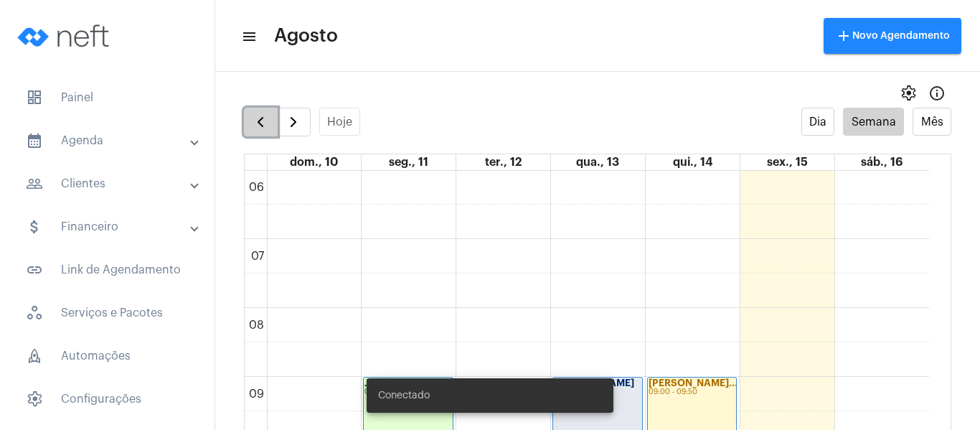
click at [258, 121] on span "button" at bounding box center [260, 121] width 17 height 17
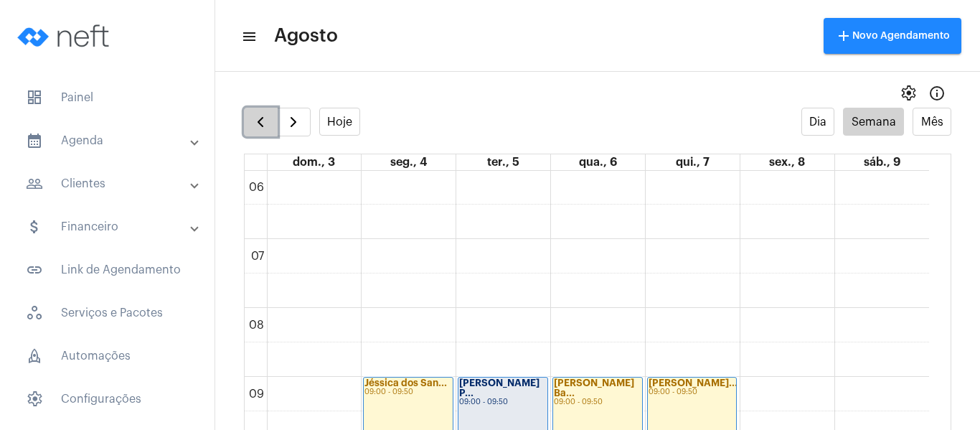
click at [258, 121] on span "button" at bounding box center [260, 121] width 17 height 17
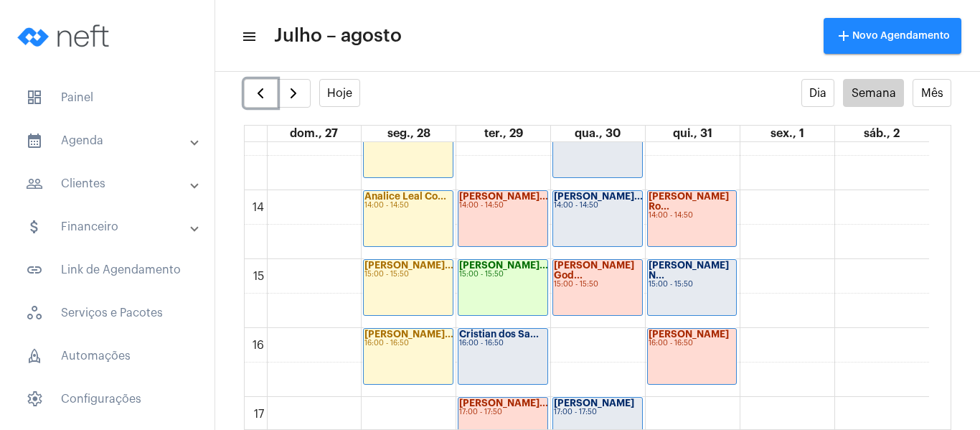
scroll to position [987, 0]
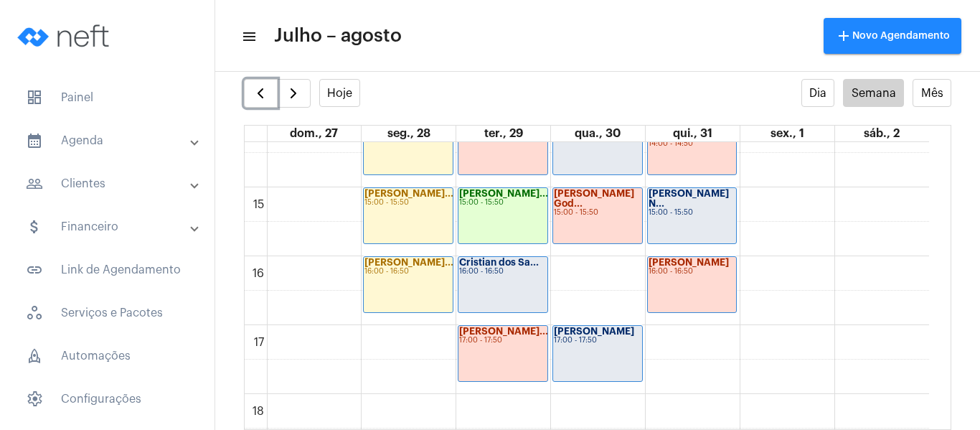
click at [509, 274] on div "16:00 - 16:50" at bounding box center [502, 271] width 87 height 8
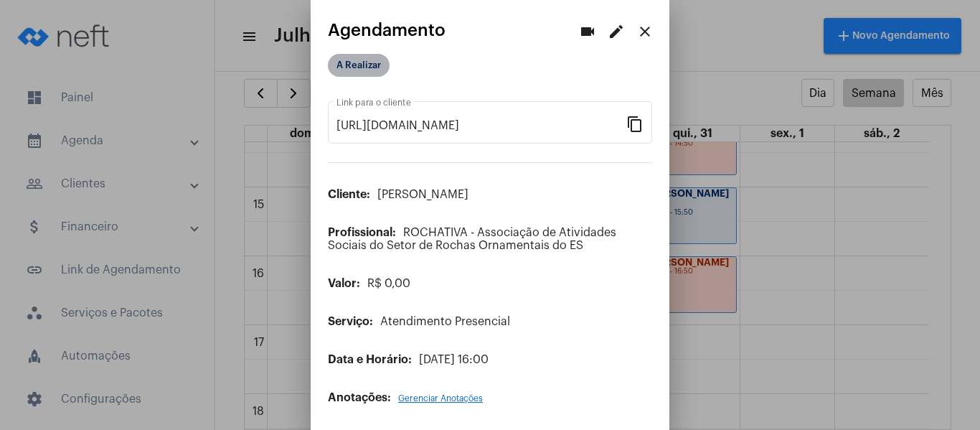
click at [378, 66] on mat-chip "A Realizar" at bounding box center [359, 65] width 62 height 23
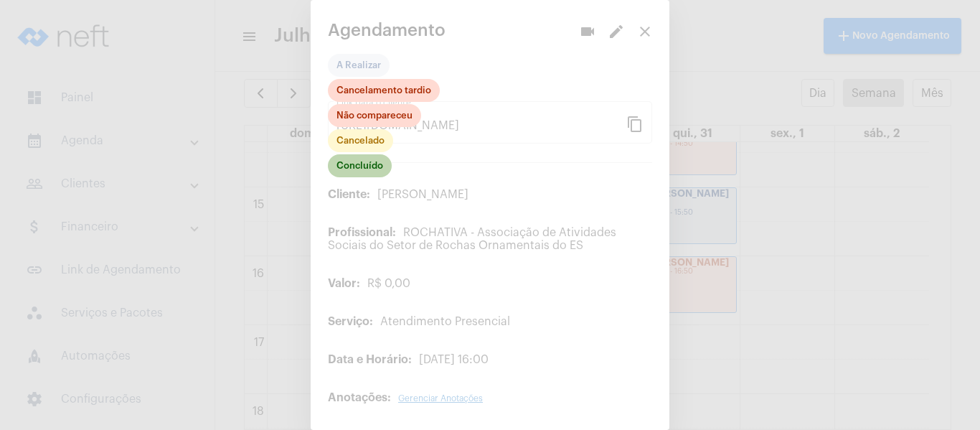
click at [376, 166] on mat-chip "Concluído" at bounding box center [360, 165] width 64 height 23
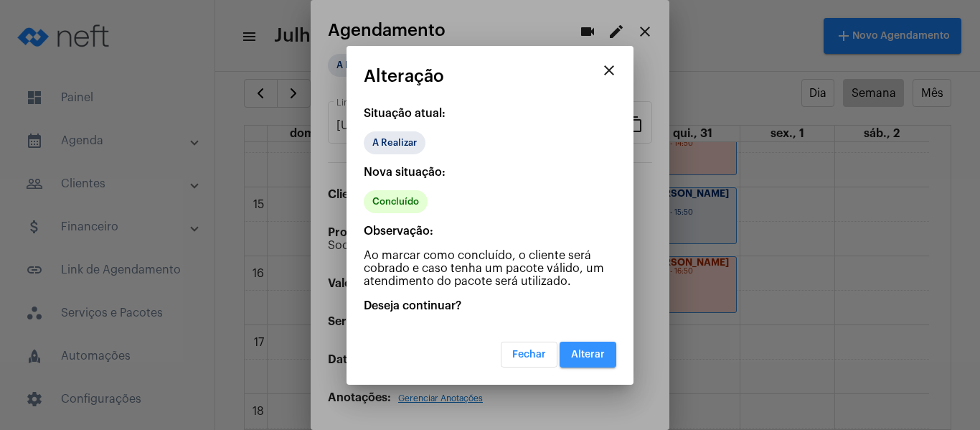
click at [583, 359] on button "Alterar" at bounding box center [587, 354] width 57 height 26
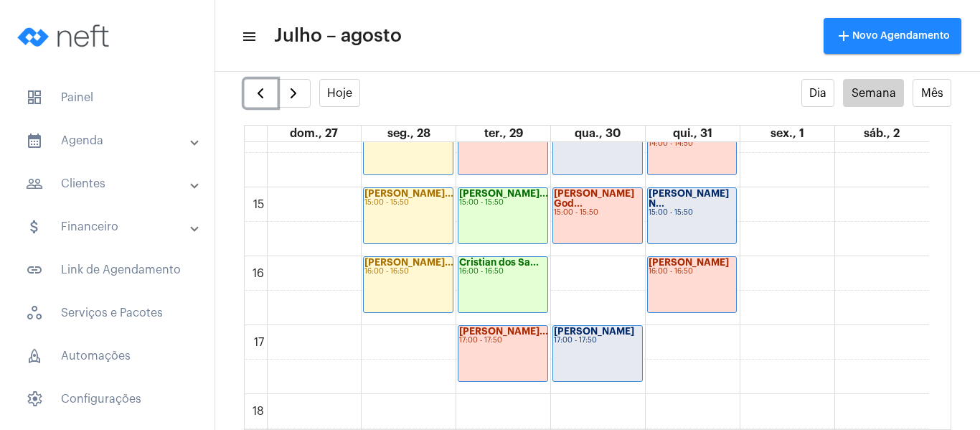
click at [598, 345] on div "Rachel Marcate 17:00 - 17:50" at bounding box center [597, 353] width 89 height 55
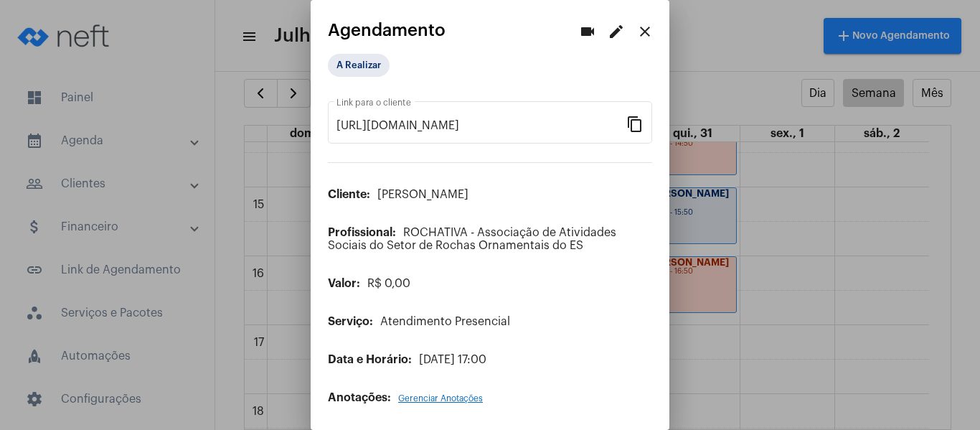
click at [440, 400] on span "Gerenciar Anotações" at bounding box center [440, 398] width 85 height 9
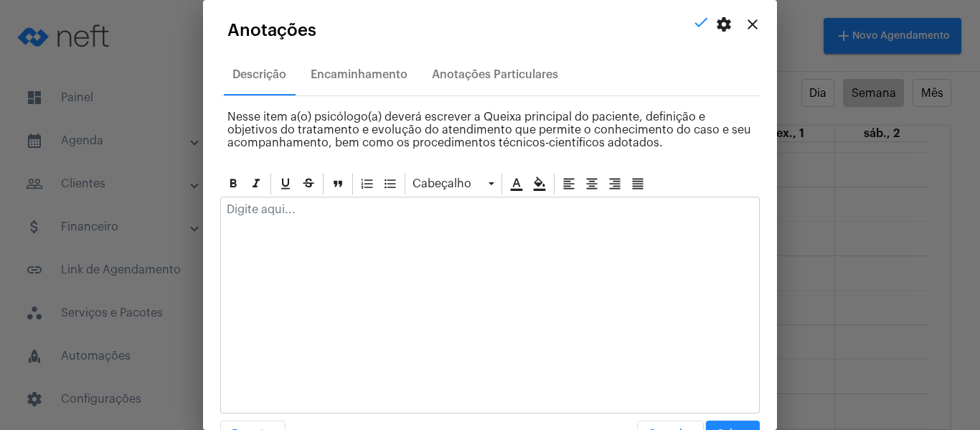
click at [371, 204] on p at bounding box center [490, 209] width 526 height 13
click at [712, 422] on button "Salvar" at bounding box center [733, 433] width 54 height 26
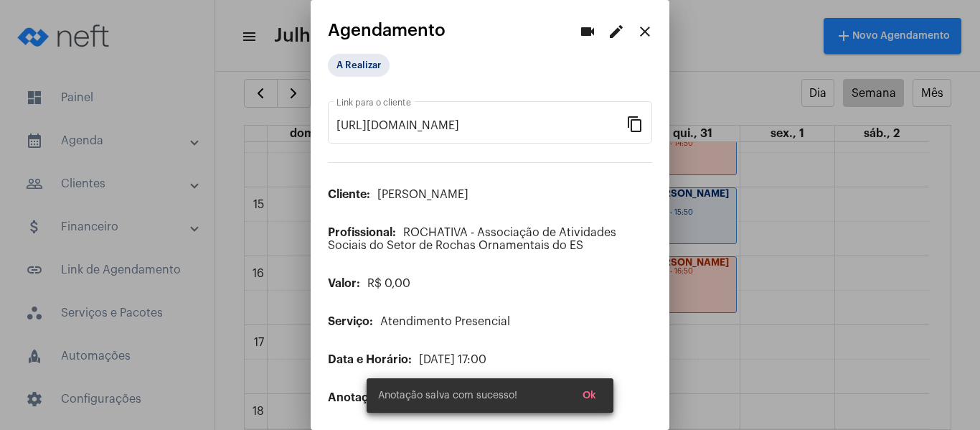
click at [351, 51] on div "A Realizar" at bounding box center [399, 65] width 149 height 29
click at [351, 66] on mat-chip "A Realizar" at bounding box center [359, 65] width 62 height 23
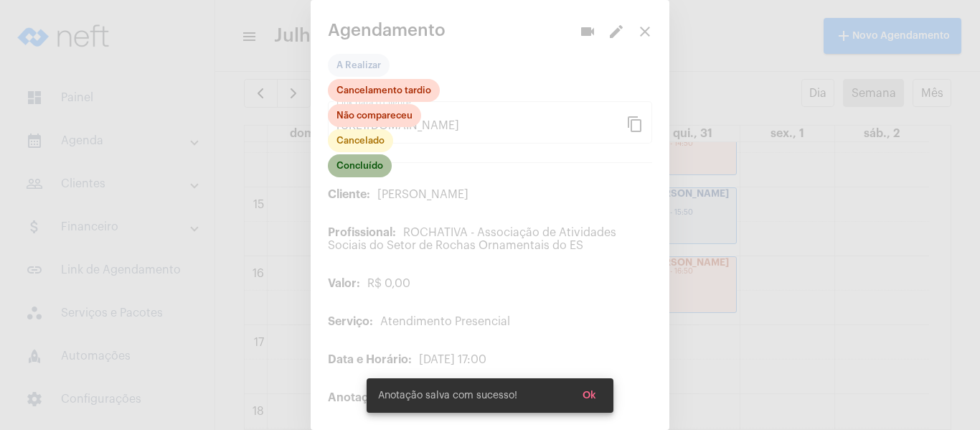
click at [366, 176] on mat-chip "Concluído" at bounding box center [360, 165] width 64 height 23
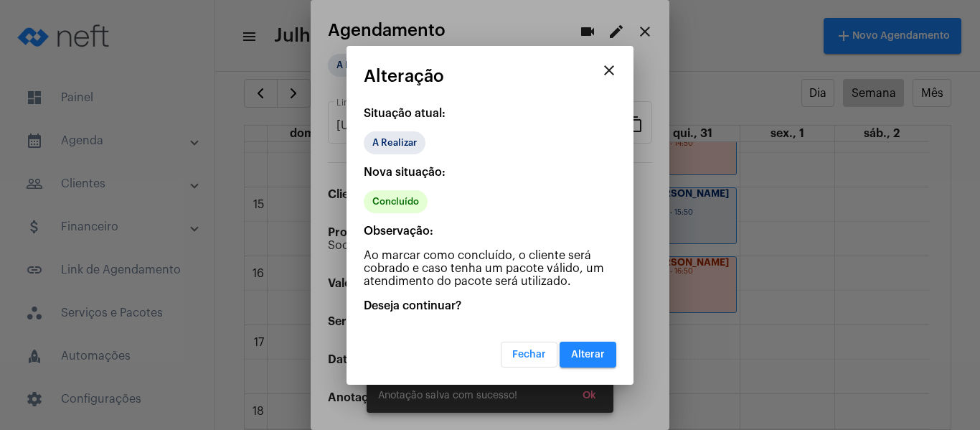
click at [569, 353] on button "Alterar" at bounding box center [587, 354] width 57 height 26
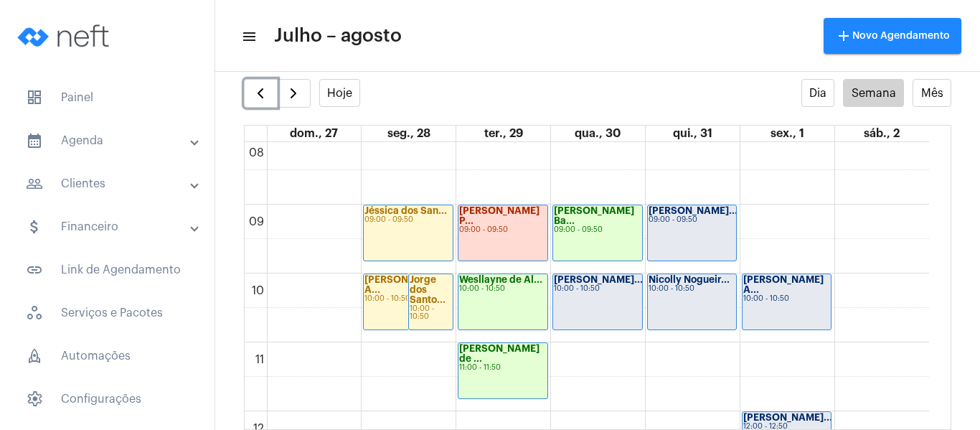
scroll to position [629, 0]
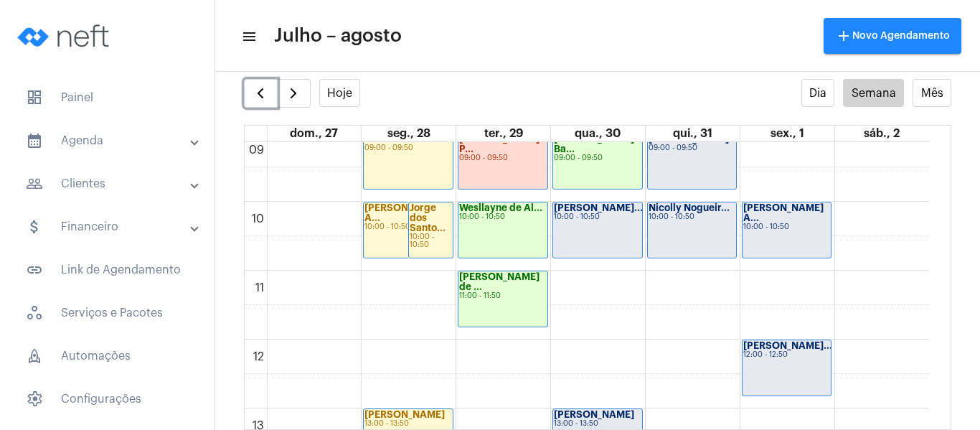
click at [617, 234] on div "Ana Beatriz Fre... 10:00 - 10:50" at bounding box center [597, 229] width 89 height 55
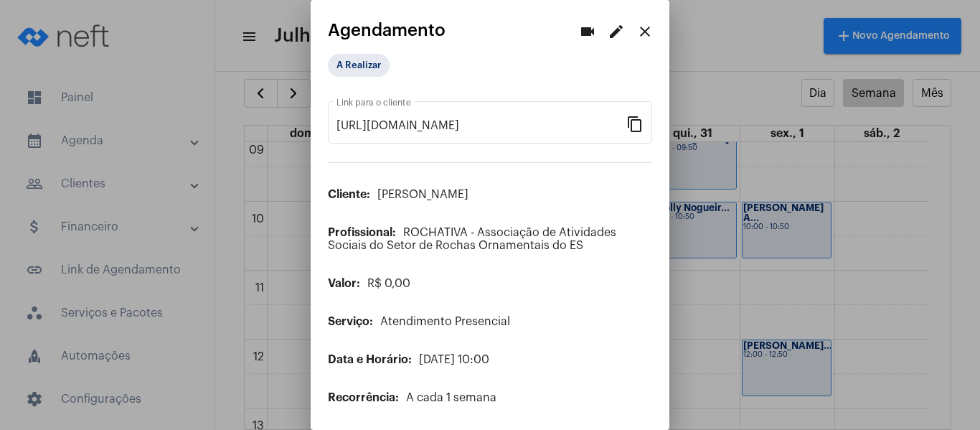
scroll to position [116, 0]
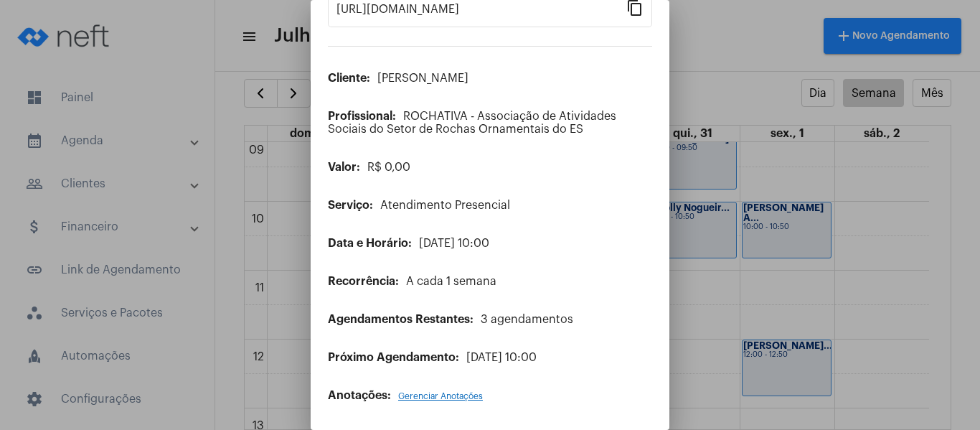
click at [449, 397] on span "Gerenciar Anotações" at bounding box center [440, 396] width 85 height 9
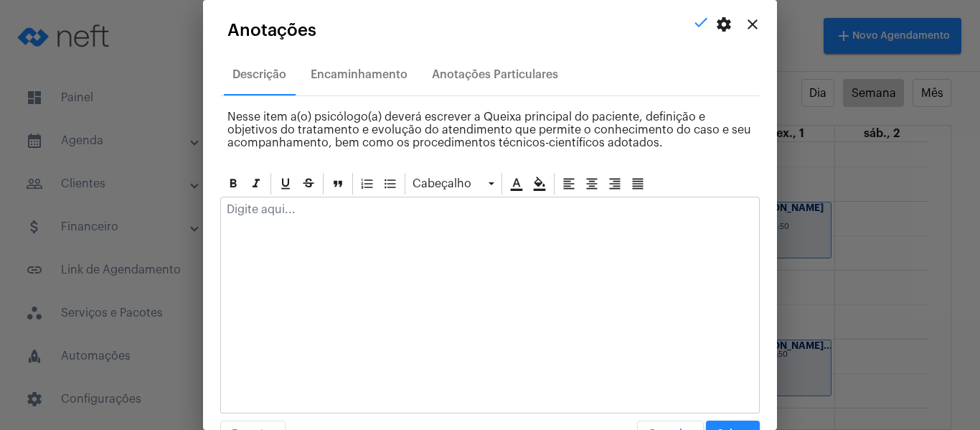
click at [366, 217] on div at bounding box center [490, 213] width 538 height 32
paste div
click at [542, 212] on p "Compareceu ao atendimento e relatou sobre sua semana e sua rotina." at bounding box center [490, 209] width 526 height 13
click at [621, 223] on div "Compareceu ao atendimento e relatou sobre sua semana, sua rotina." at bounding box center [490, 213] width 538 height 32
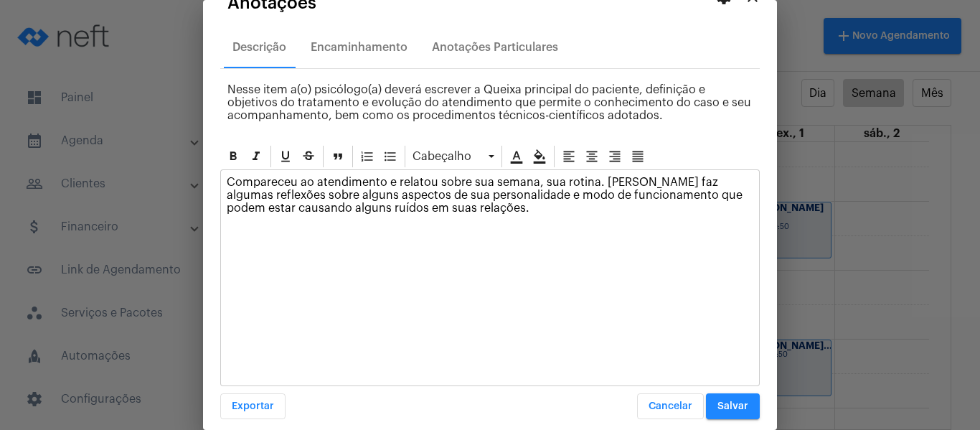
scroll to position [41, 0]
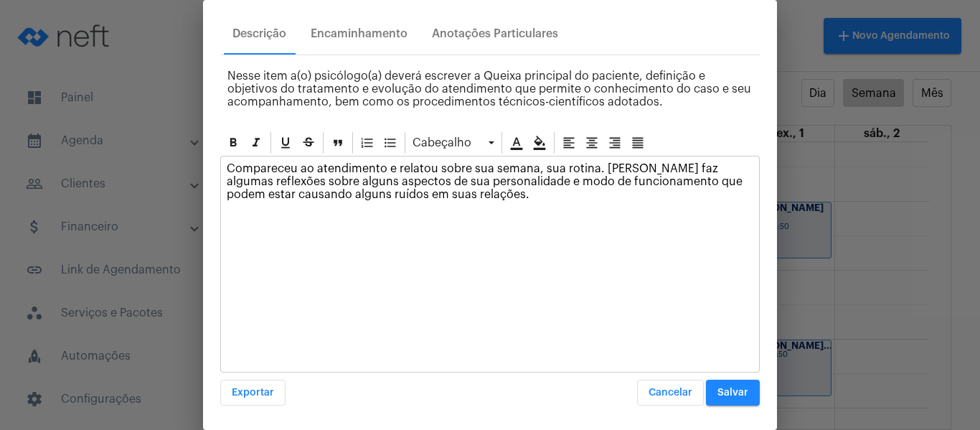
click at [717, 389] on span "Salvar" at bounding box center [732, 392] width 31 height 10
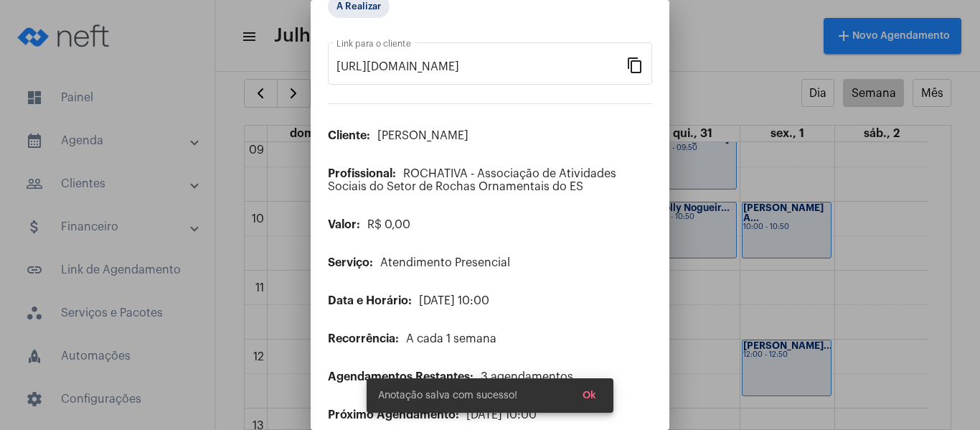
scroll to position [0, 0]
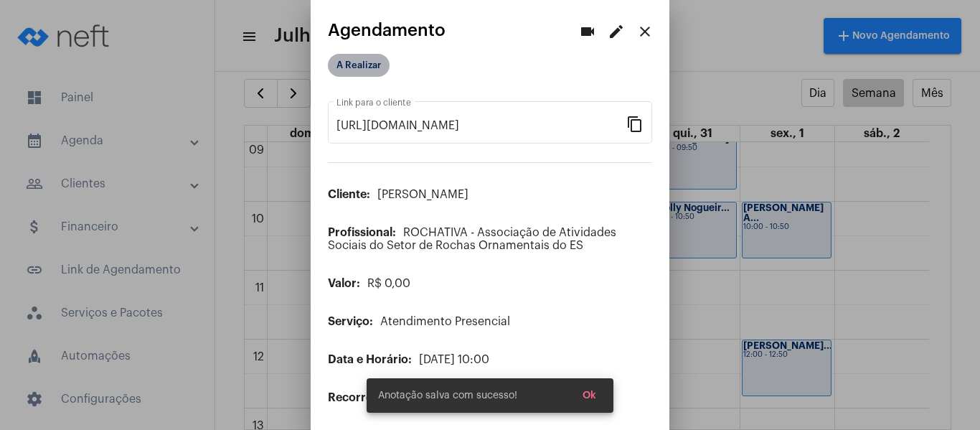
click at [379, 58] on mat-chip "A Realizar" at bounding box center [359, 65] width 62 height 23
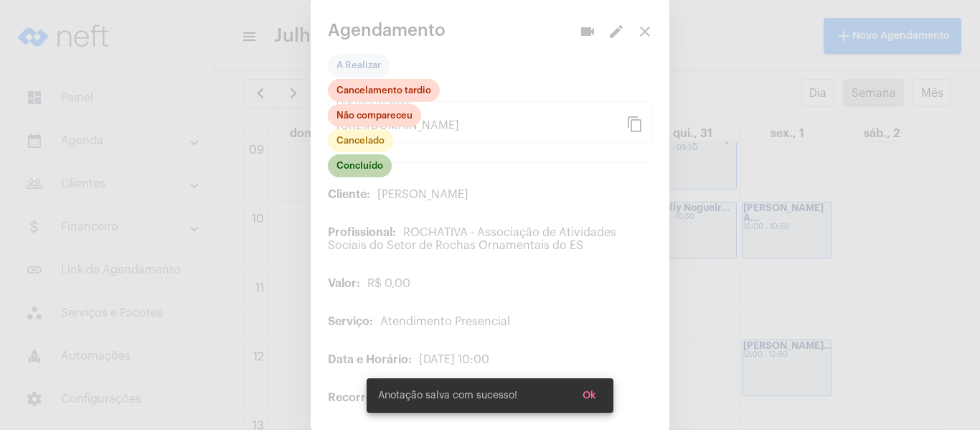
click at [381, 164] on mat-chip "Concluído" at bounding box center [360, 165] width 64 height 23
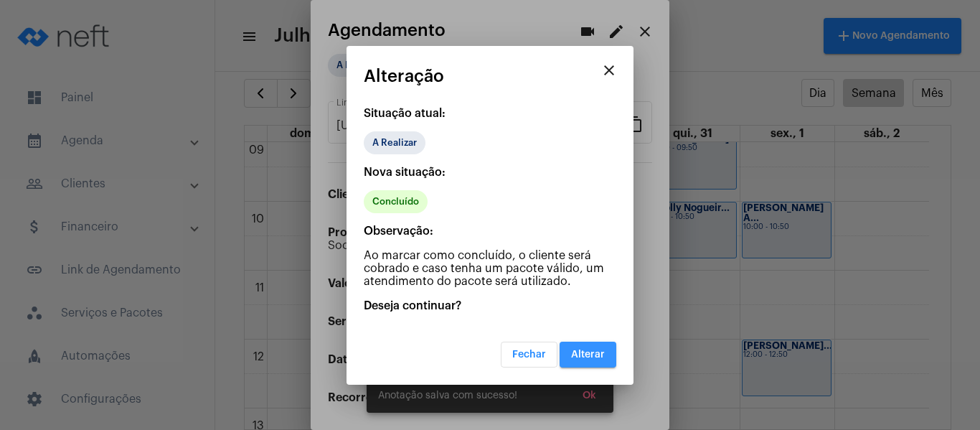
click at [592, 353] on span "Alterar" at bounding box center [588, 354] width 34 height 10
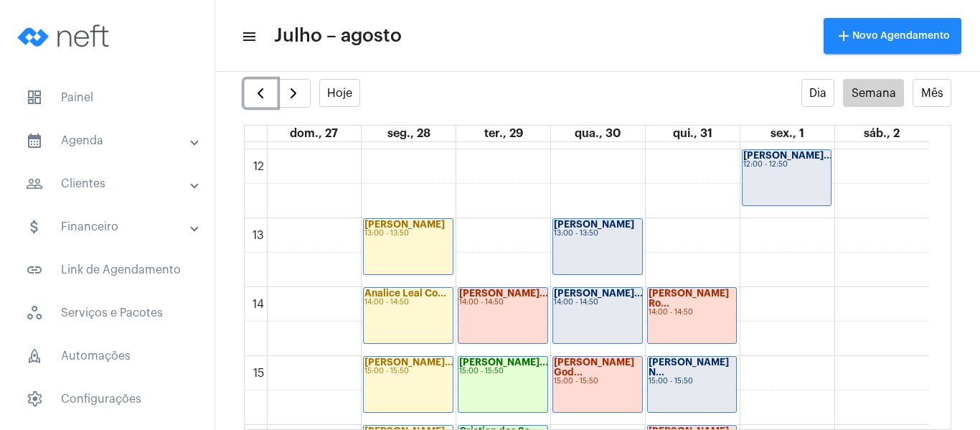
scroll to position [844, 0]
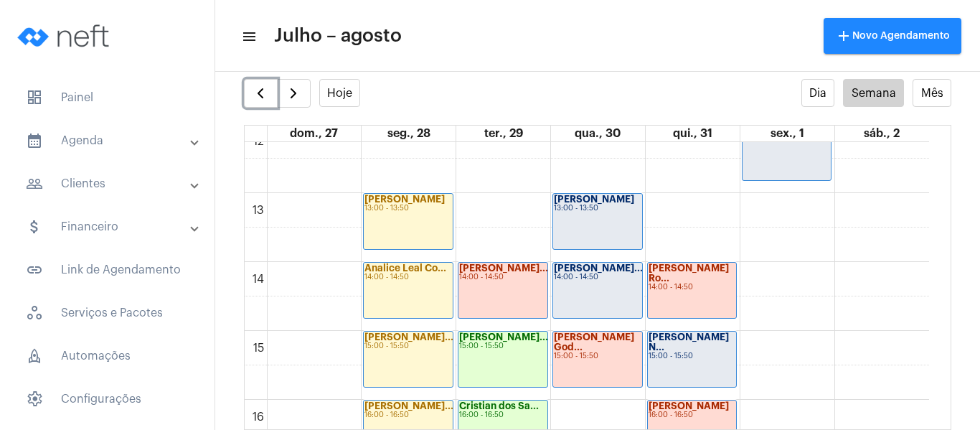
click at [588, 229] on div "Kawan Richard R... 13:00 - 13:50" at bounding box center [597, 221] width 89 height 55
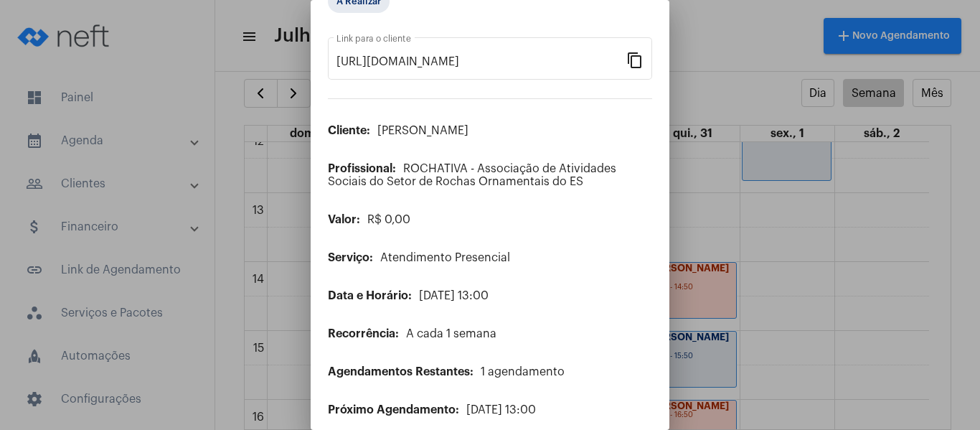
scroll to position [116, 0]
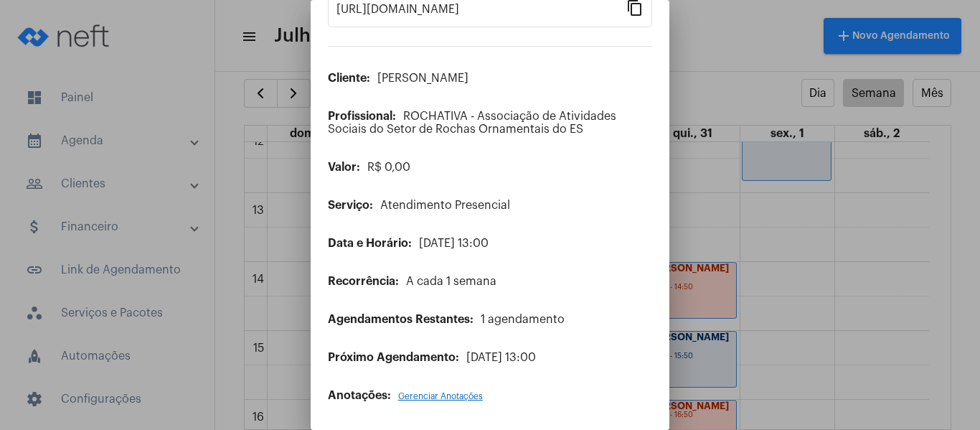
click at [421, 399] on span "Gerenciar Anotações" at bounding box center [440, 396] width 85 height 9
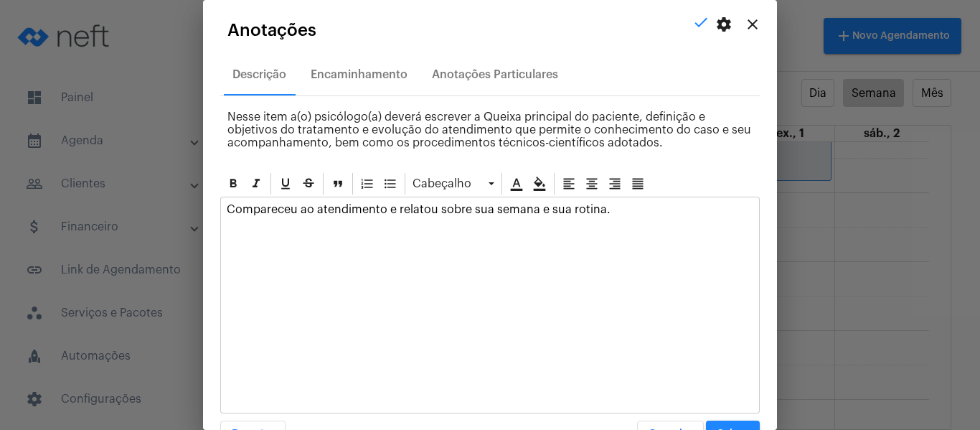
scroll to position [41, 0]
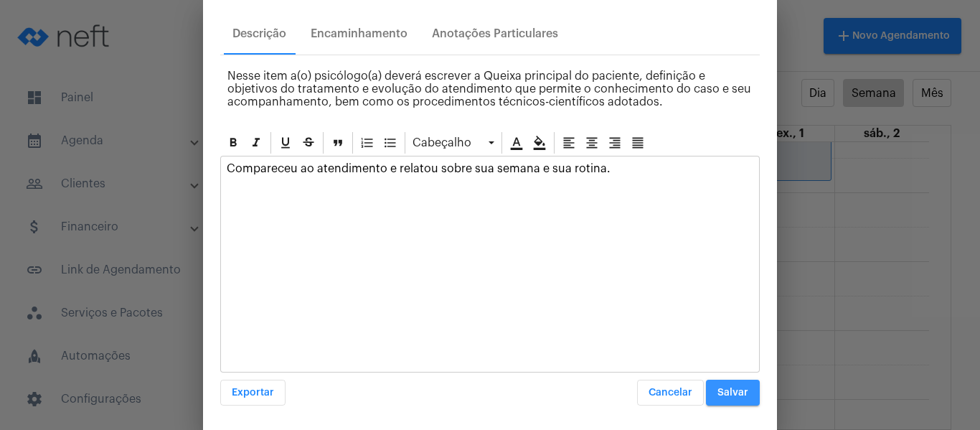
click at [734, 396] on span "Salvar" at bounding box center [732, 392] width 31 height 10
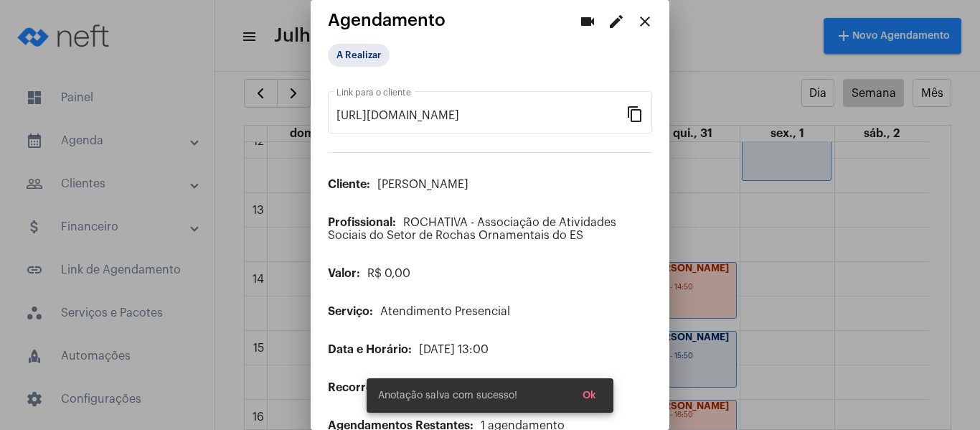
scroll to position [0, 0]
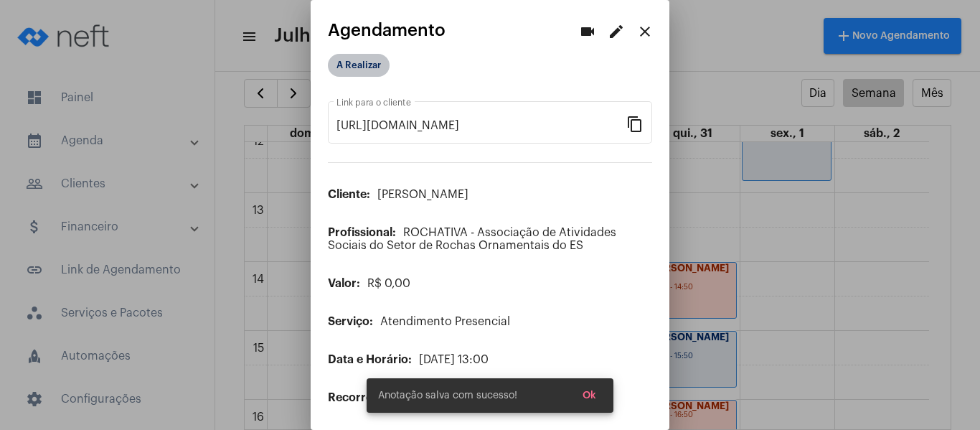
click at [374, 65] on mat-chip "A Realizar" at bounding box center [359, 65] width 62 height 23
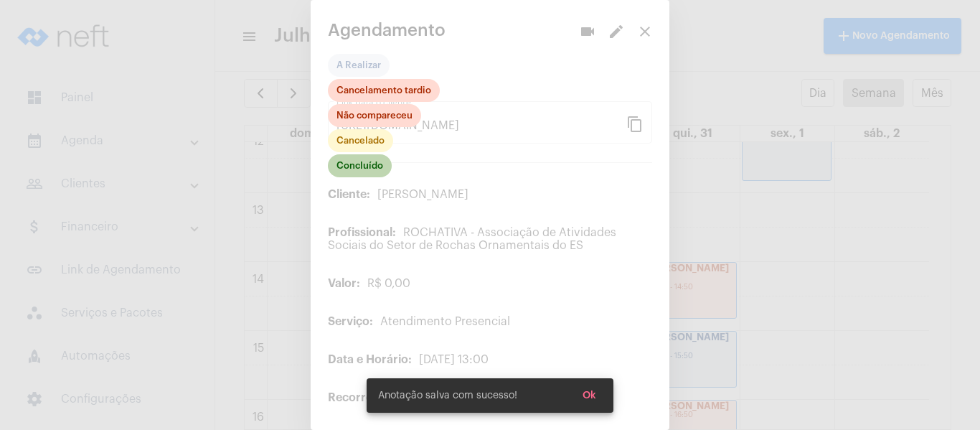
click at [367, 163] on mat-chip "Concluído" at bounding box center [360, 165] width 64 height 23
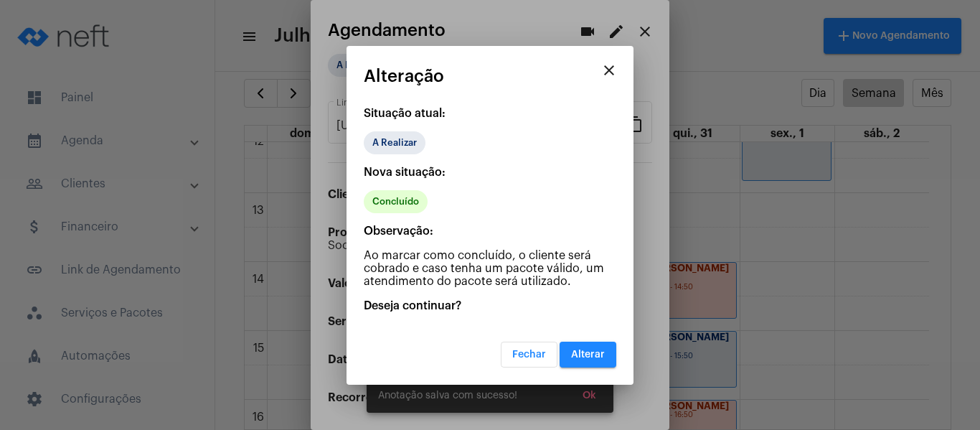
click at [582, 352] on span "Alterar" at bounding box center [588, 354] width 34 height 10
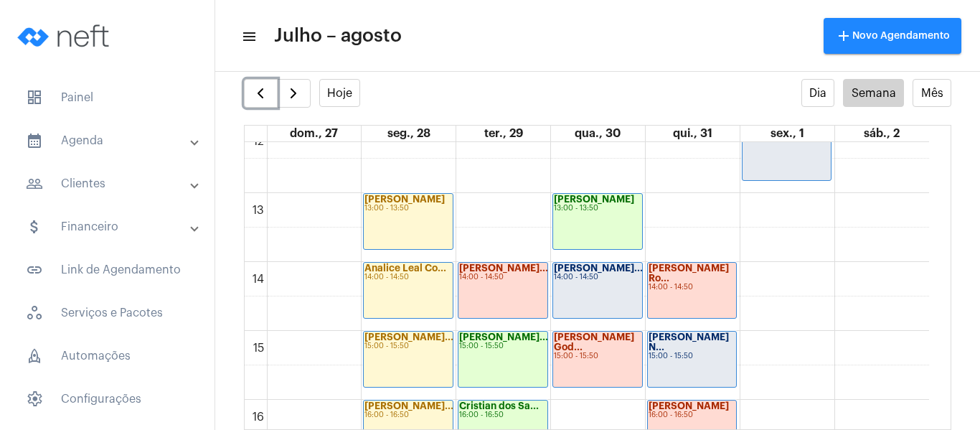
click at [610, 291] on div "Gabrielly Victó... 14:00 - 14:50" at bounding box center [597, 289] width 89 height 55
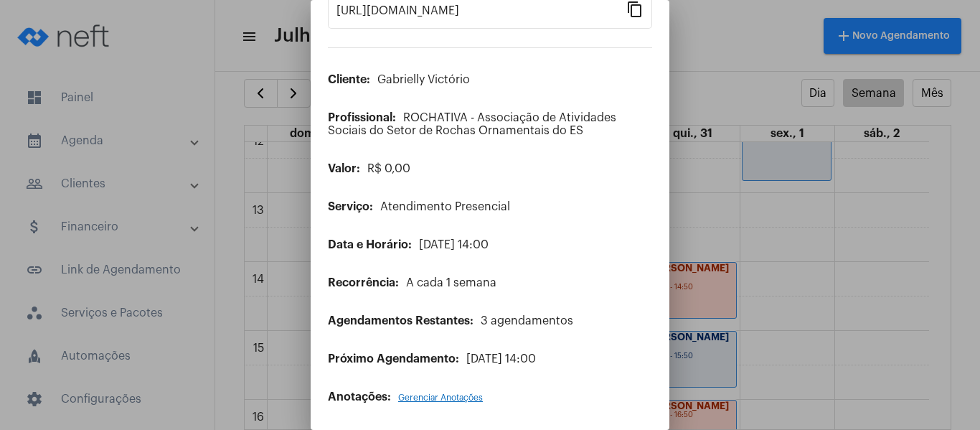
scroll to position [116, 0]
click at [415, 392] on span "Gerenciar Anotações" at bounding box center [440, 396] width 85 height 9
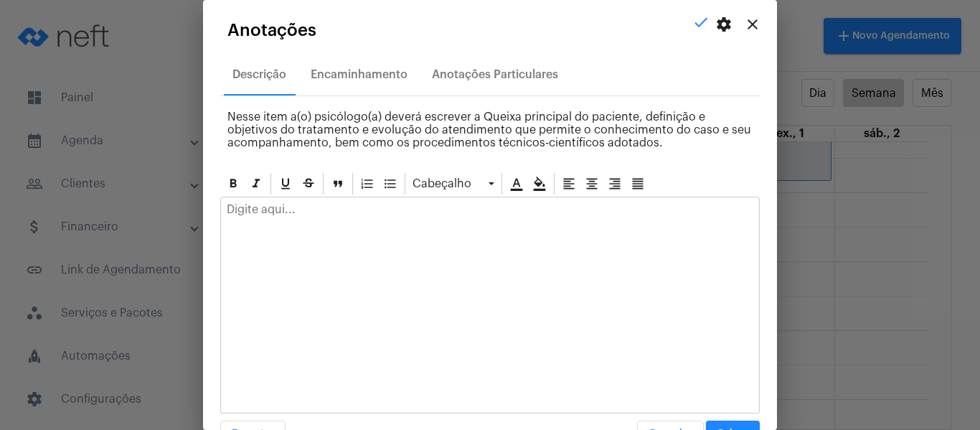
click at [340, 211] on p at bounding box center [490, 209] width 526 height 13
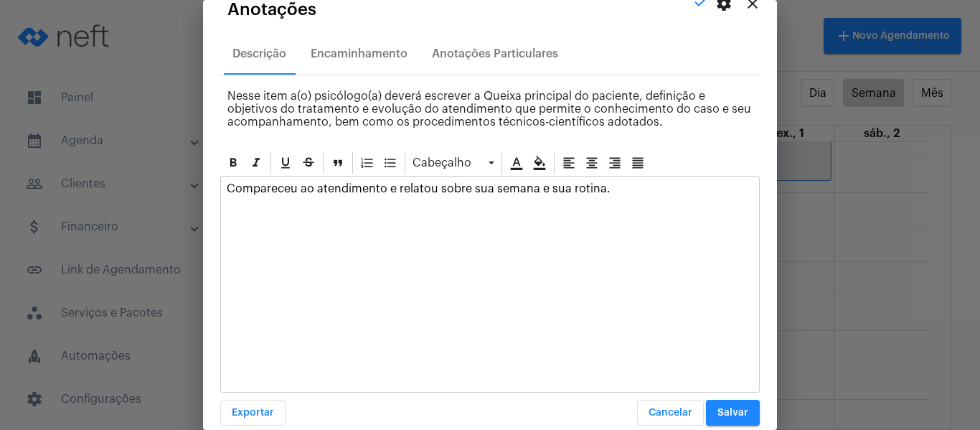
scroll to position [41, 0]
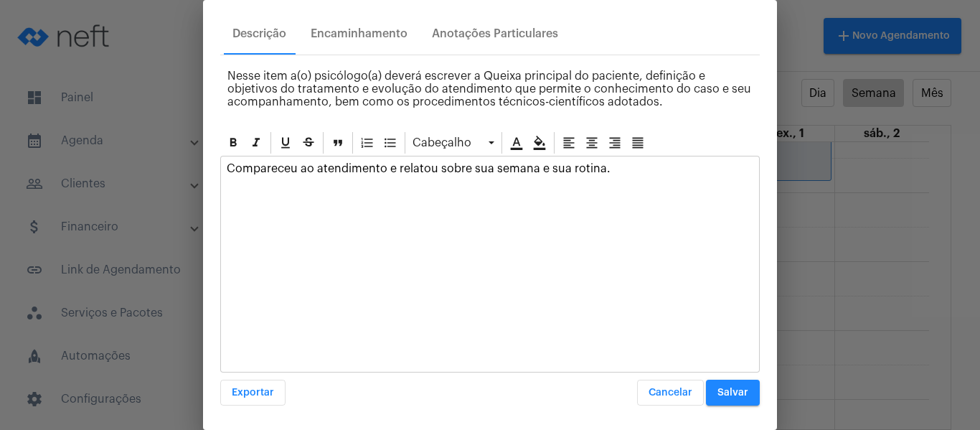
click at [722, 399] on button "Salvar" at bounding box center [733, 392] width 54 height 26
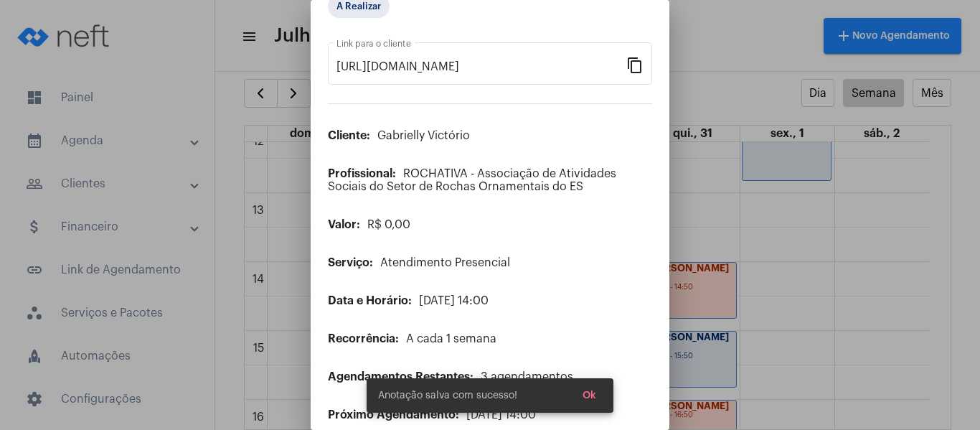
scroll to position [0, 0]
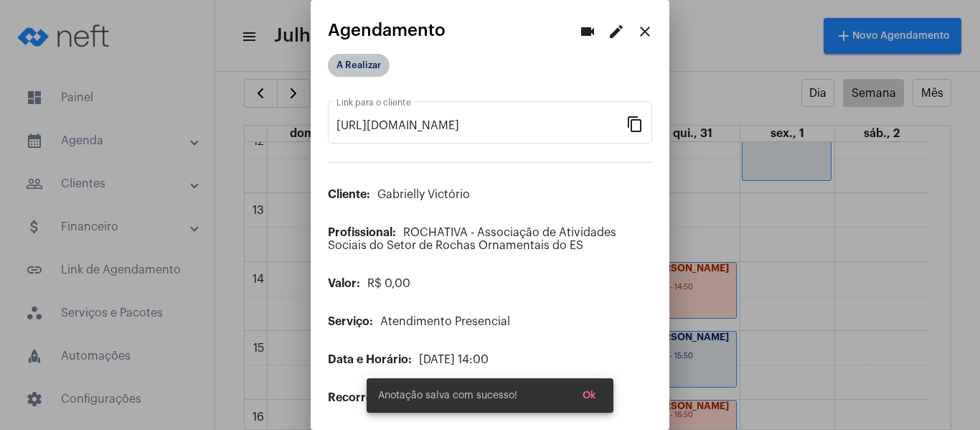
click at [366, 70] on mat-chip "A Realizar" at bounding box center [359, 65] width 62 height 23
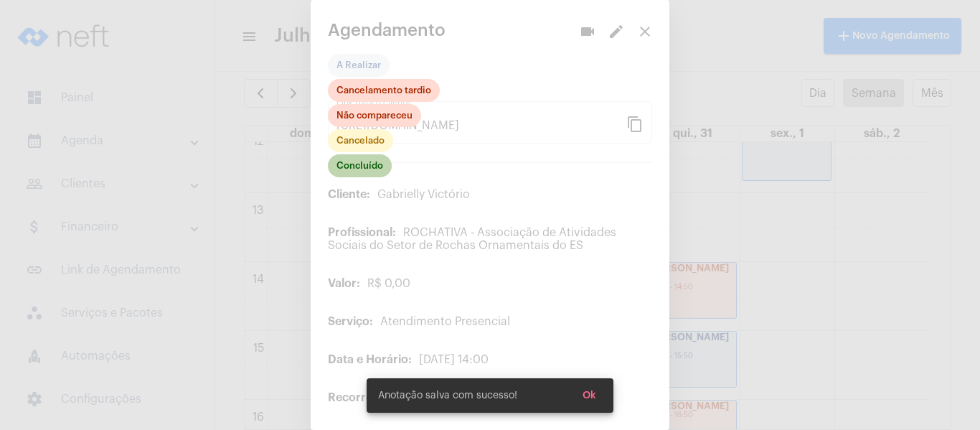
click at [354, 159] on mat-chip "Concluído" at bounding box center [360, 165] width 64 height 23
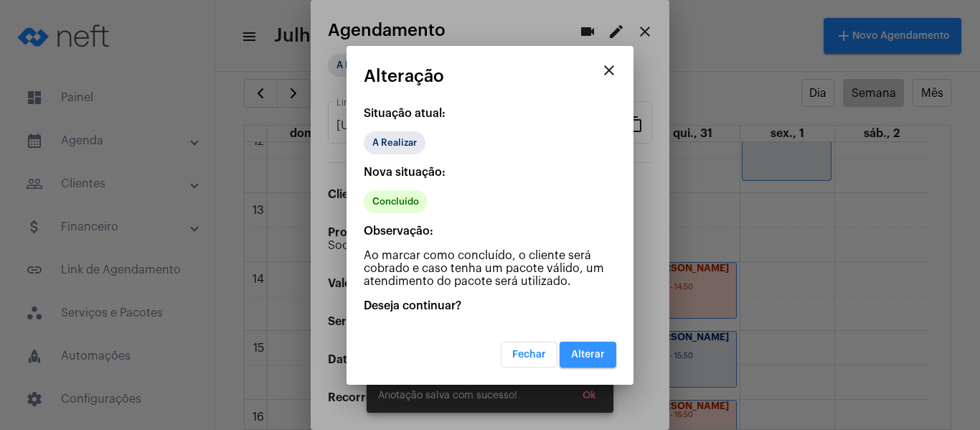
click at [579, 353] on span "Alterar" at bounding box center [588, 354] width 34 height 10
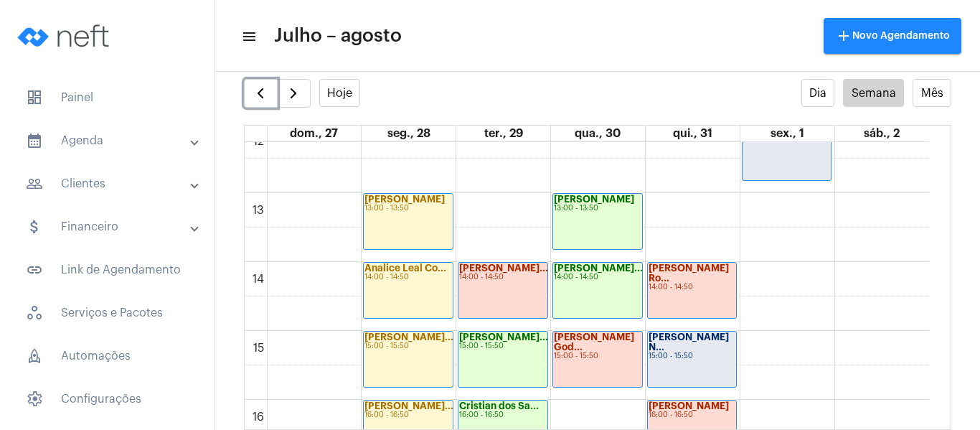
scroll to position [916, 0]
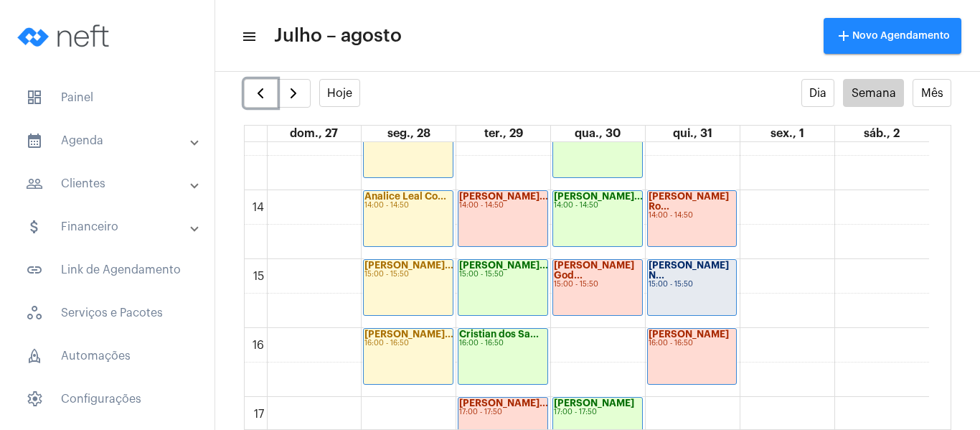
click at [690, 302] on div "Lucas Pereira N... 15:00 - 15:50" at bounding box center [692, 287] width 89 height 55
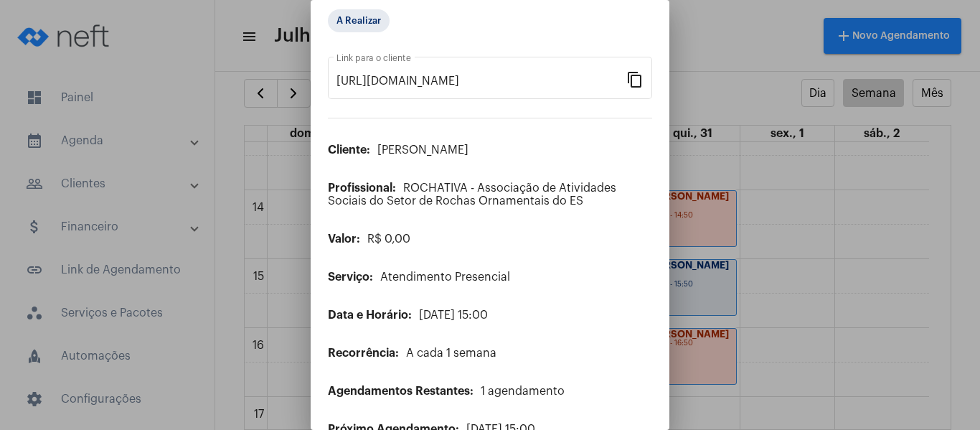
scroll to position [116, 0]
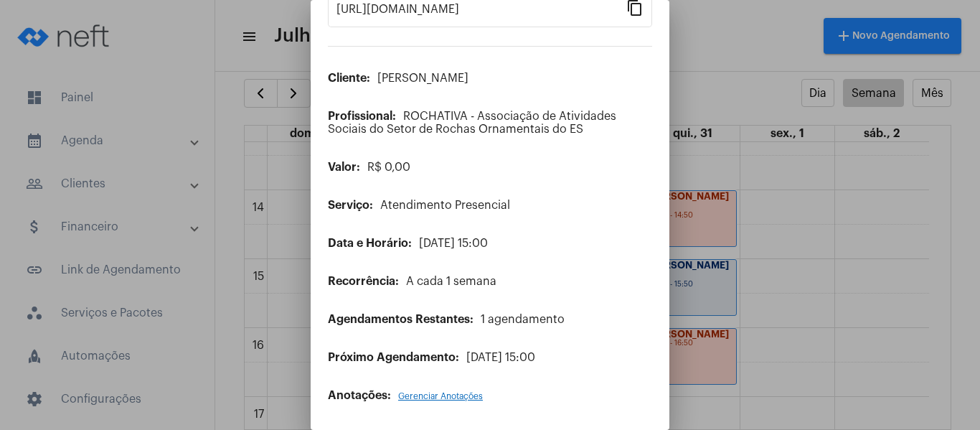
click at [427, 400] on div "Anotações: Gerenciar Anotações" at bounding box center [490, 395] width 324 height 13
click at [412, 394] on span "Gerenciar Anotações" at bounding box center [440, 396] width 85 height 9
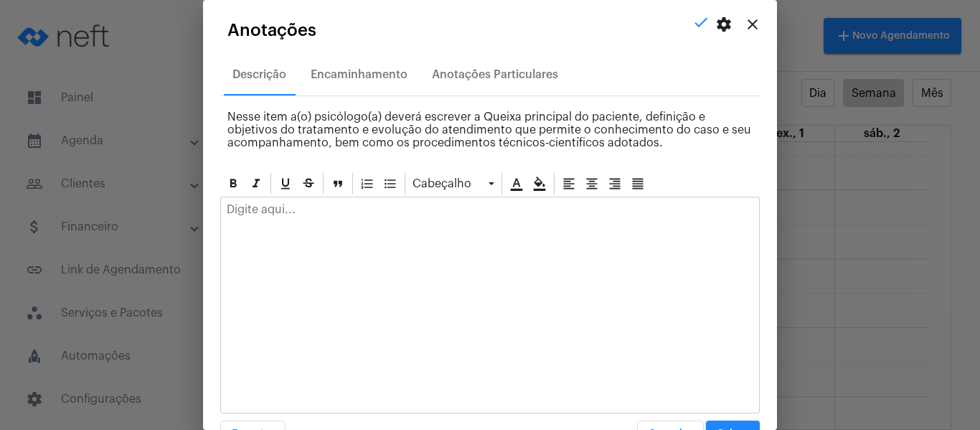
drag, startPoint x: 285, startPoint y: 229, endPoint x: 245, endPoint y: 208, distance: 45.6
click at [245, 208] on p at bounding box center [490, 209] width 526 height 13
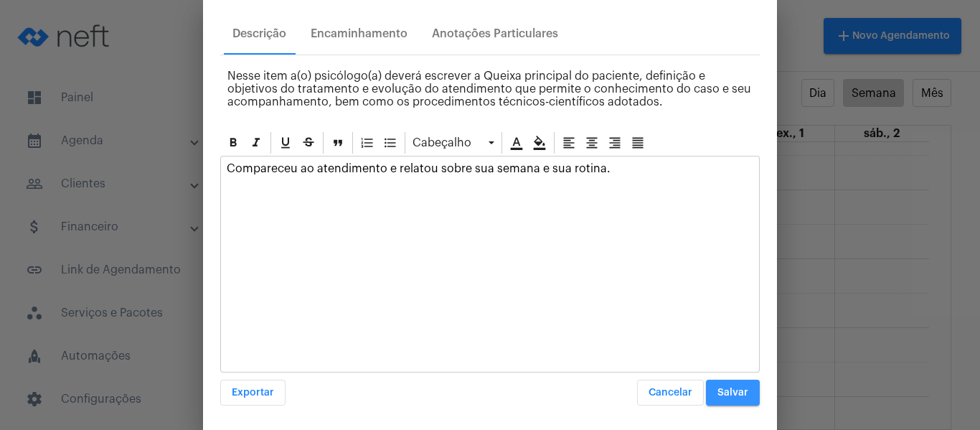
click at [717, 397] on span "Salvar" at bounding box center [732, 392] width 31 height 10
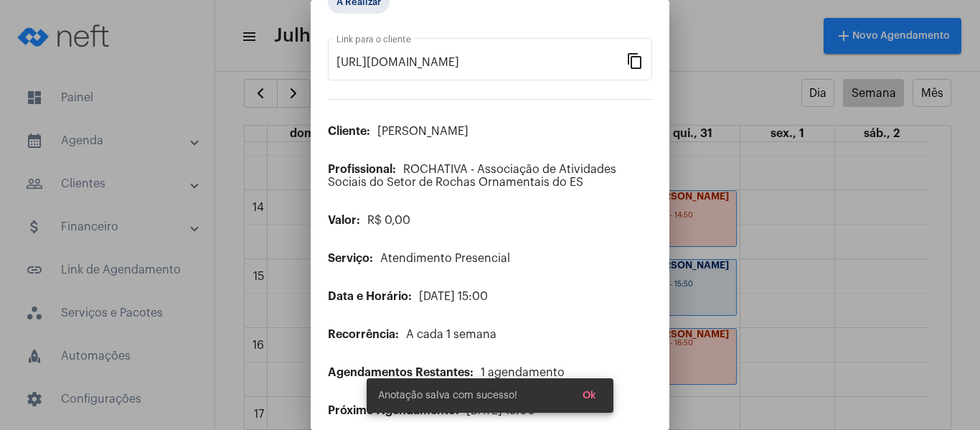
scroll to position [0, 0]
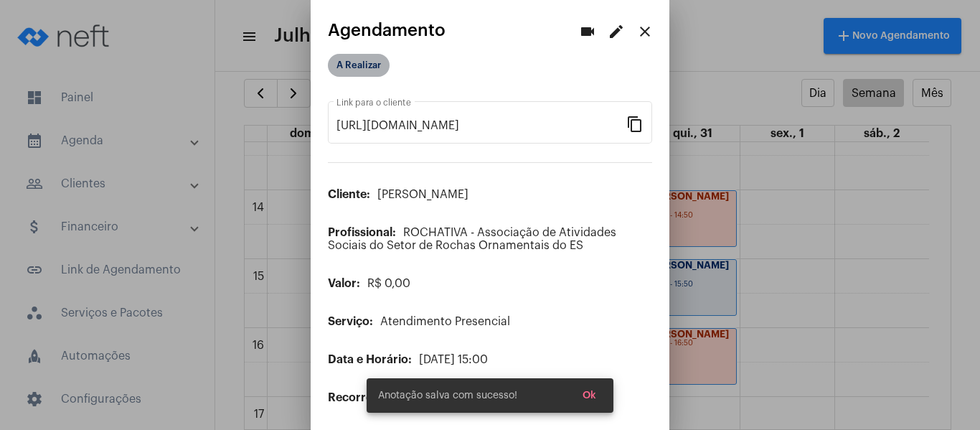
click at [359, 62] on mat-chip "A Realizar" at bounding box center [359, 65] width 62 height 23
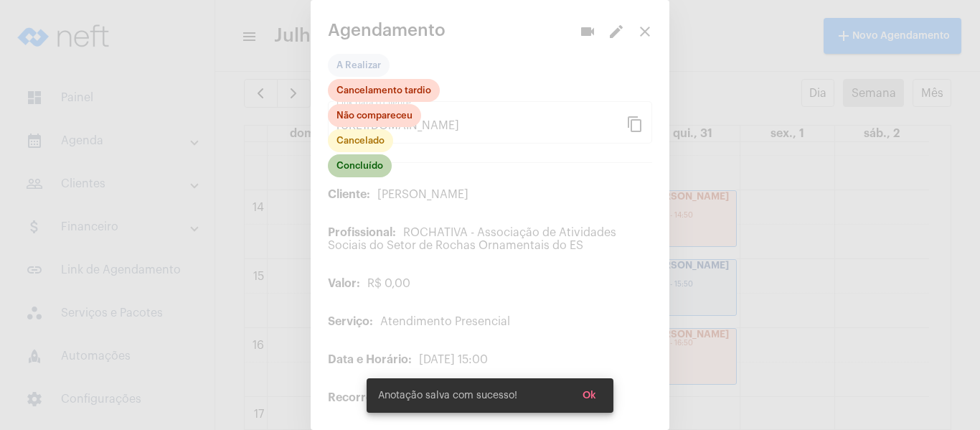
click at [349, 168] on mat-chip "Concluído" at bounding box center [360, 165] width 64 height 23
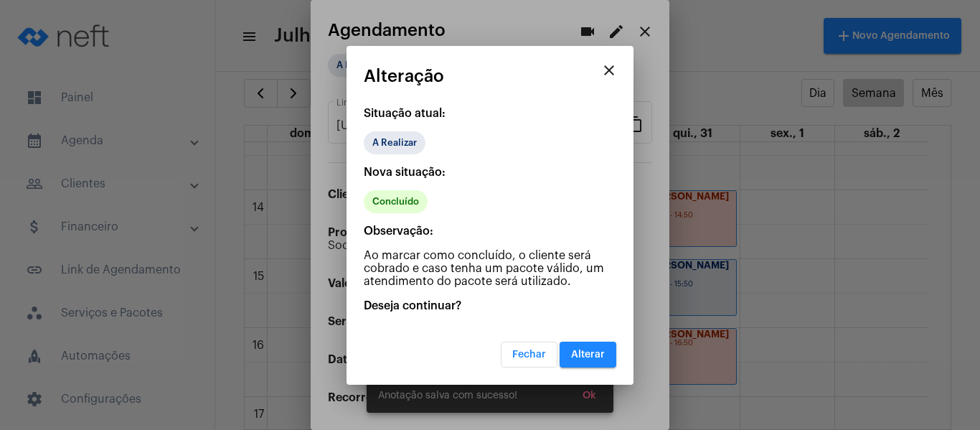
click at [590, 366] on button "Alterar" at bounding box center [587, 354] width 57 height 26
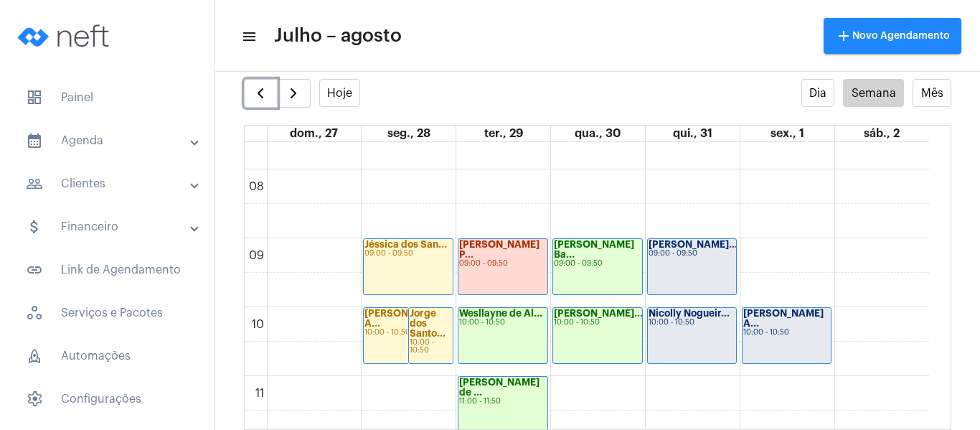
scroll to position [557, 0]
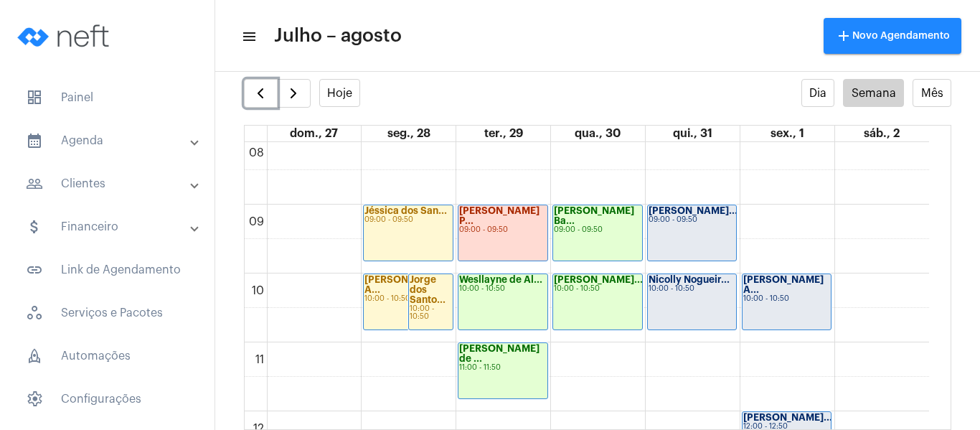
click at [708, 226] on div "Joaquim Vicente... 09:00 - 09:50" at bounding box center [692, 232] width 89 height 55
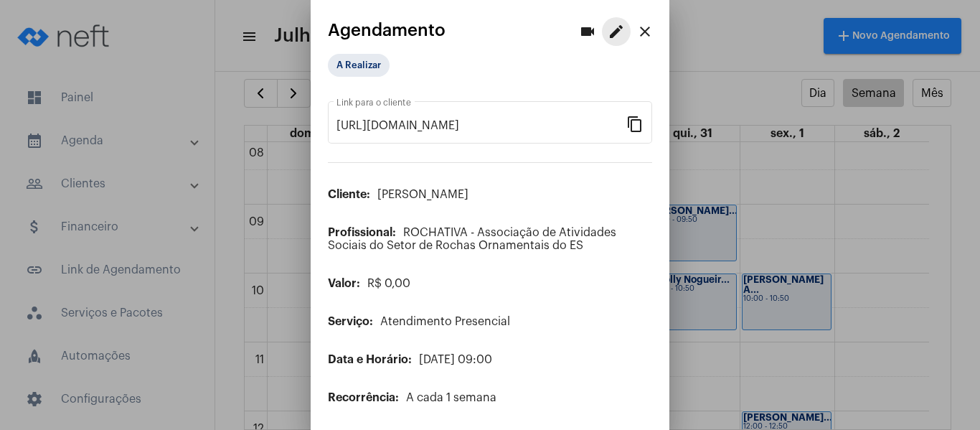
click at [607, 34] on mat-icon "edit" at bounding box center [615, 31] width 17 height 17
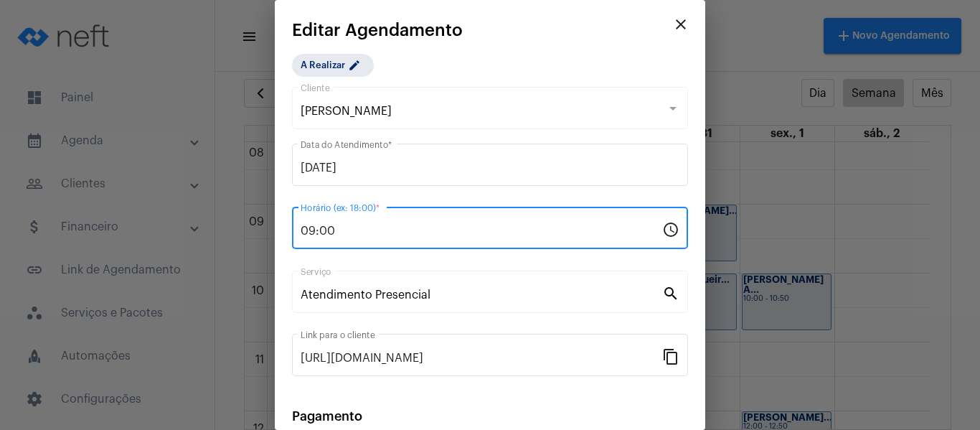
click at [385, 225] on input "09:00" at bounding box center [480, 230] width 361 height 13
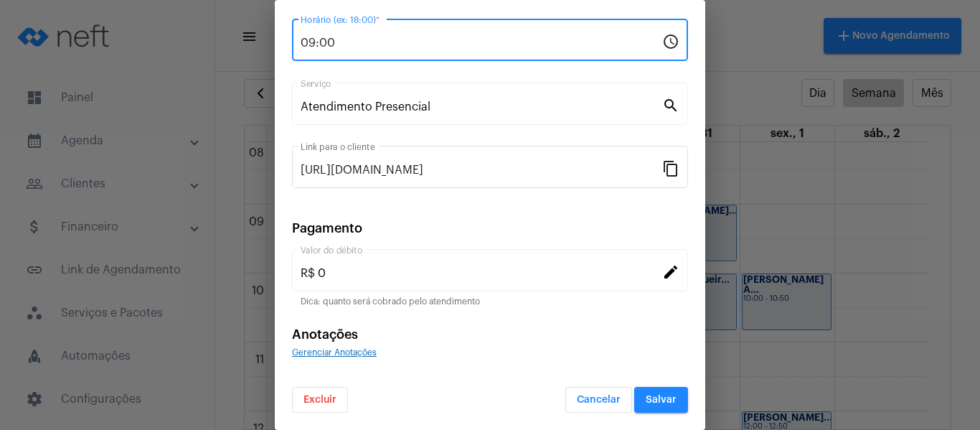
click at [354, 350] on span "Gerenciar Anotações" at bounding box center [334, 352] width 85 height 9
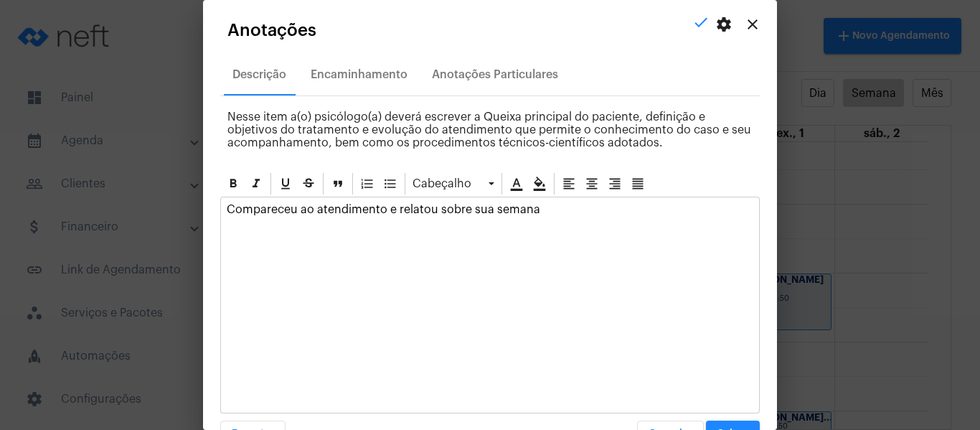
click at [551, 208] on p "Compareceu ao atendimento e relatou sobre sua semana" at bounding box center [490, 209] width 526 height 13
click at [721, 421] on button "Salvar" at bounding box center [733, 433] width 54 height 26
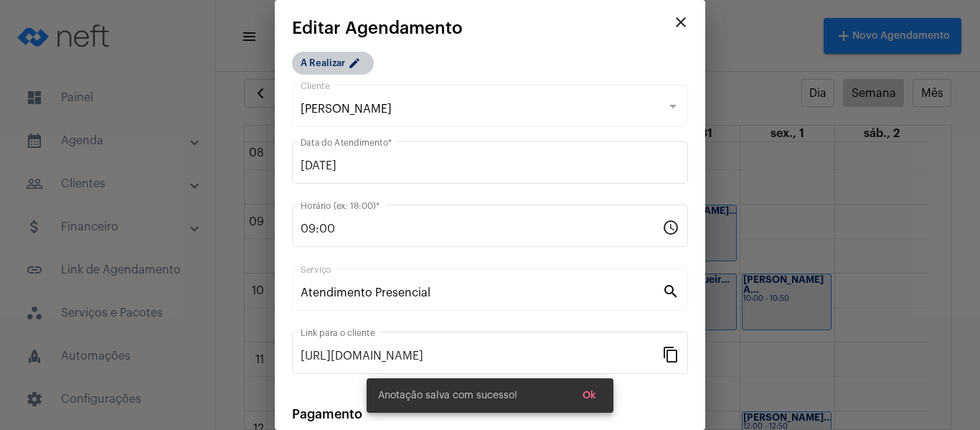
scroll to position [0, 0]
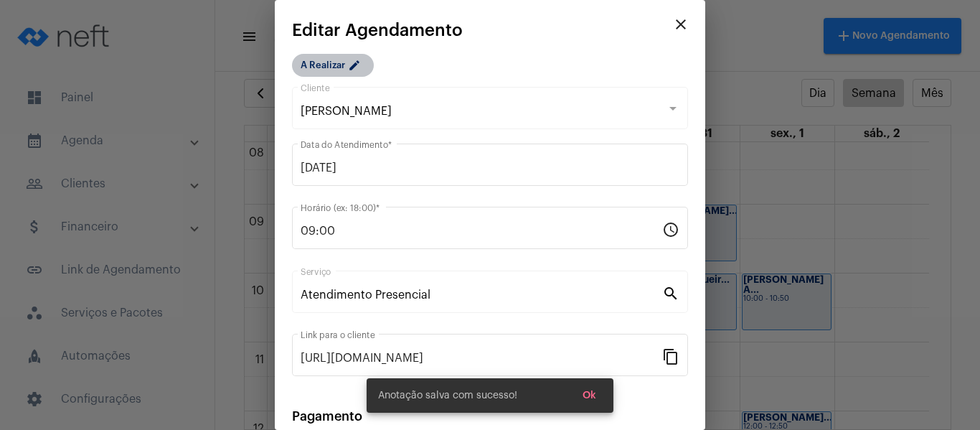
click at [346, 64] on mat-chip "A Realizar edit" at bounding box center [333, 65] width 82 height 23
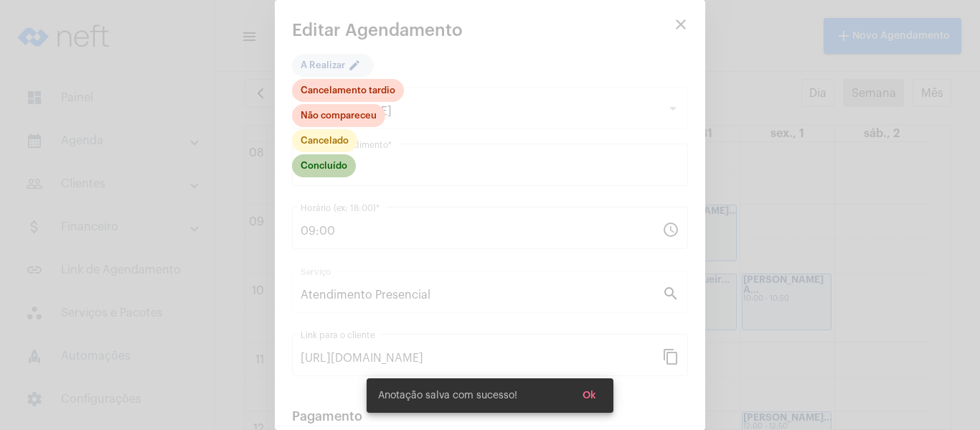
click at [330, 166] on mat-chip "Concluído" at bounding box center [324, 165] width 64 height 23
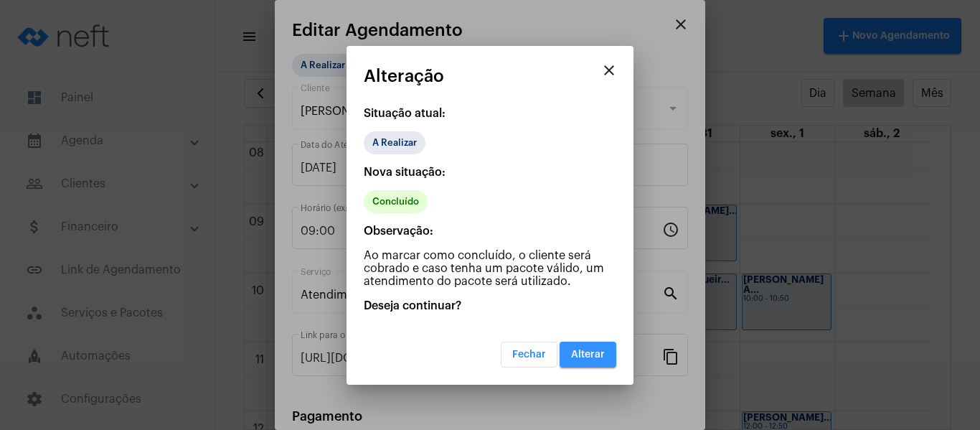
click at [603, 350] on span "Alterar" at bounding box center [588, 354] width 34 height 10
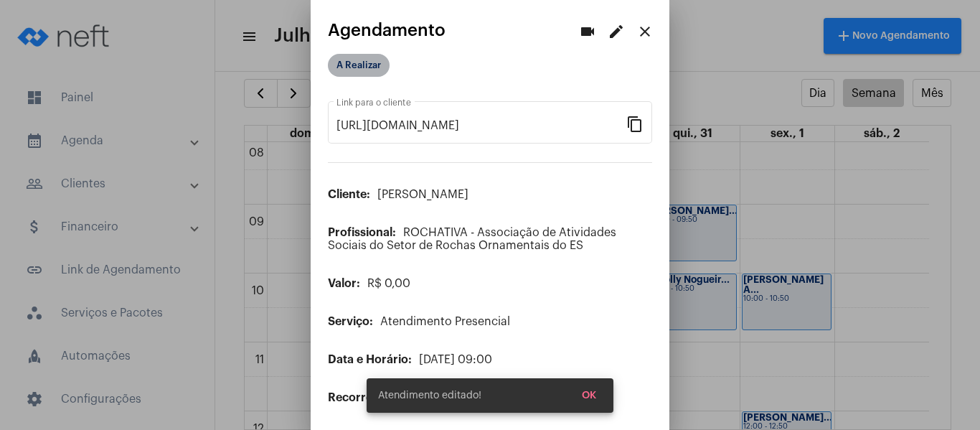
click at [352, 64] on mat-chip "A Realizar" at bounding box center [359, 65] width 62 height 23
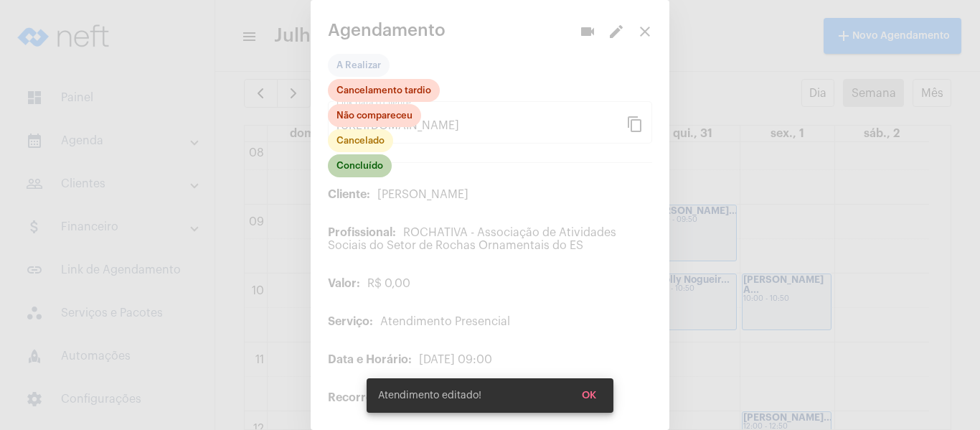
click at [349, 164] on mat-chip "Concluído" at bounding box center [360, 165] width 64 height 23
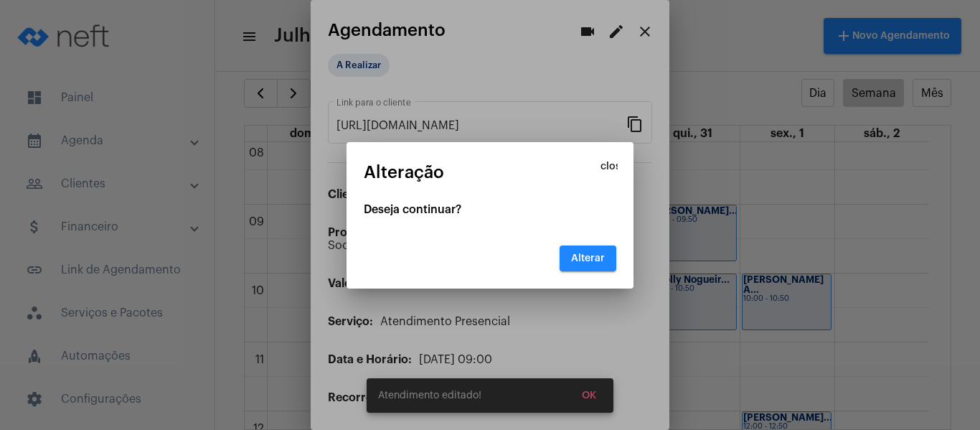
click at [593, 257] on span "Alterar" at bounding box center [588, 258] width 34 height 10
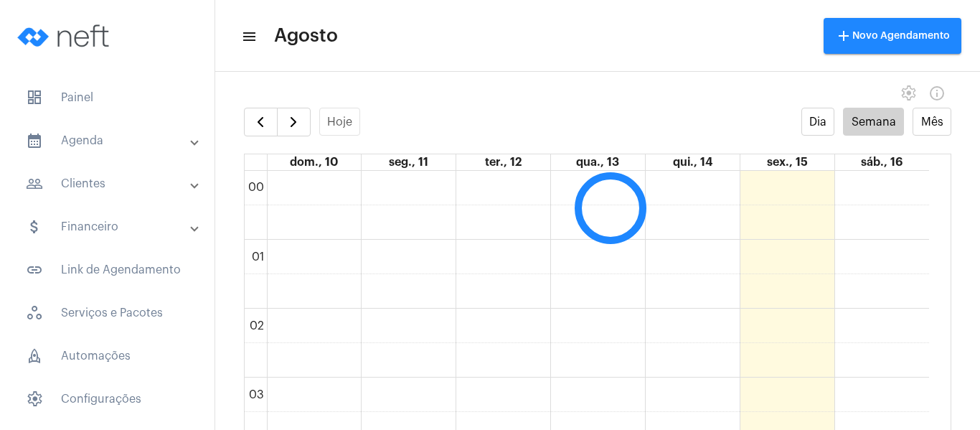
scroll to position [414, 0]
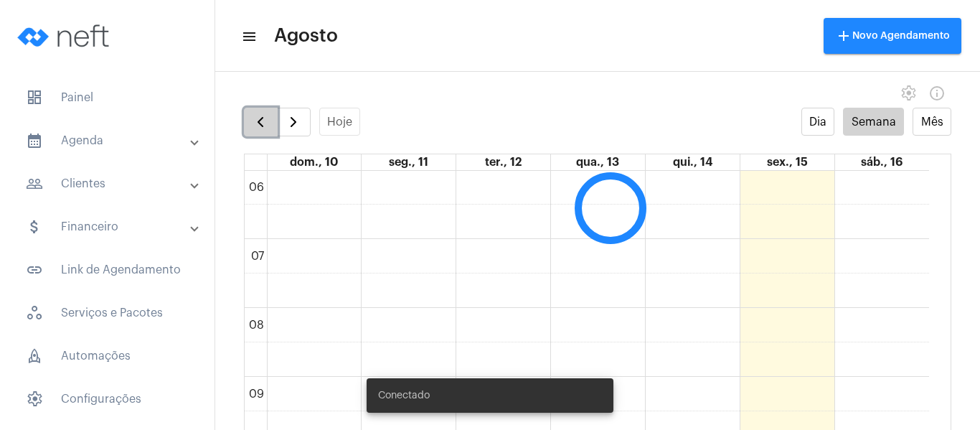
drag, startPoint x: 0, startPoint y: 0, endPoint x: 257, endPoint y: 126, distance: 286.7
click at [257, 126] on span "button" at bounding box center [260, 121] width 17 height 17
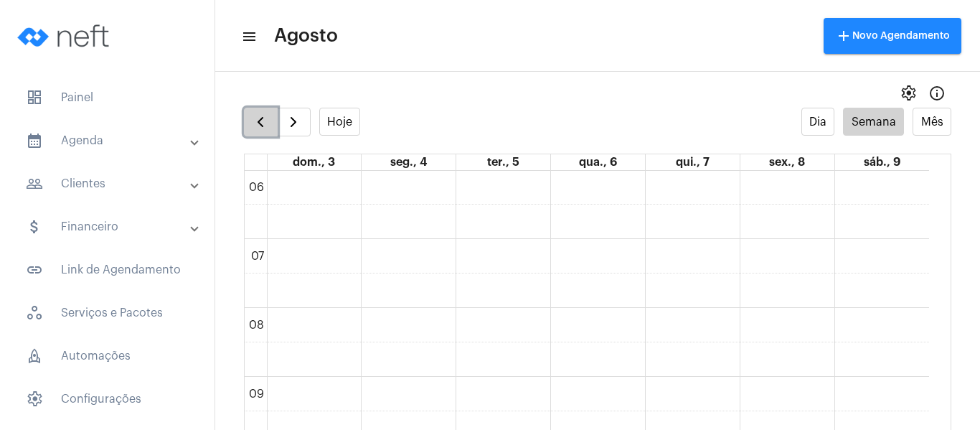
click at [257, 126] on span "button" at bounding box center [260, 121] width 17 height 17
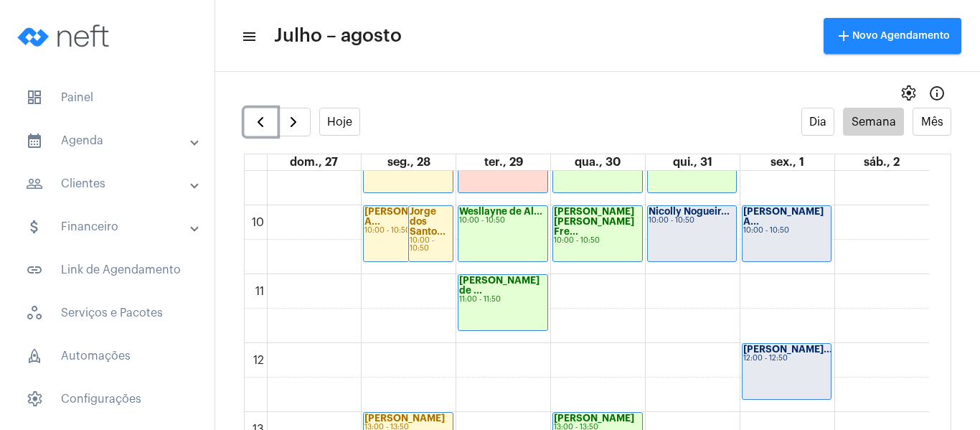
scroll to position [629, 0]
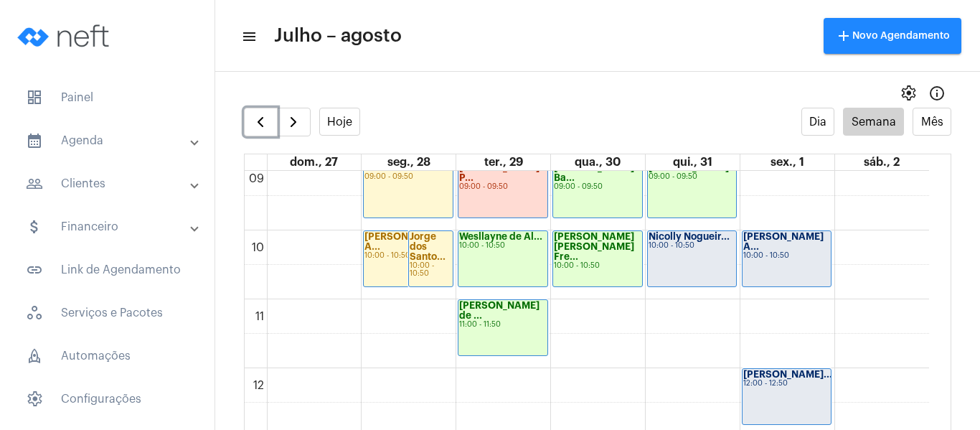
click at [673, 275] on div "Nicolly Nogueir... 10:00 - 10:50" at bounding box center [692, 258] width 89 height 55
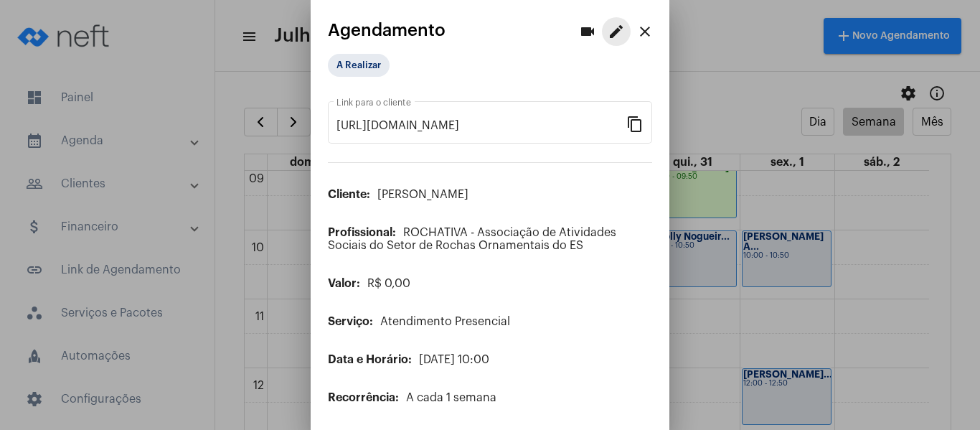
click at [607, 27] on mat-icon "edit" at bounding box center [615, 31] width 17 height 17
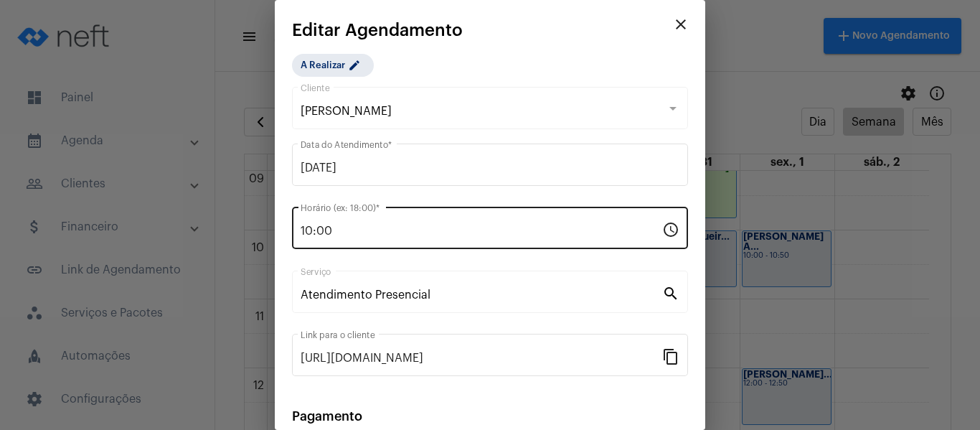
scroll to position [188, 0]
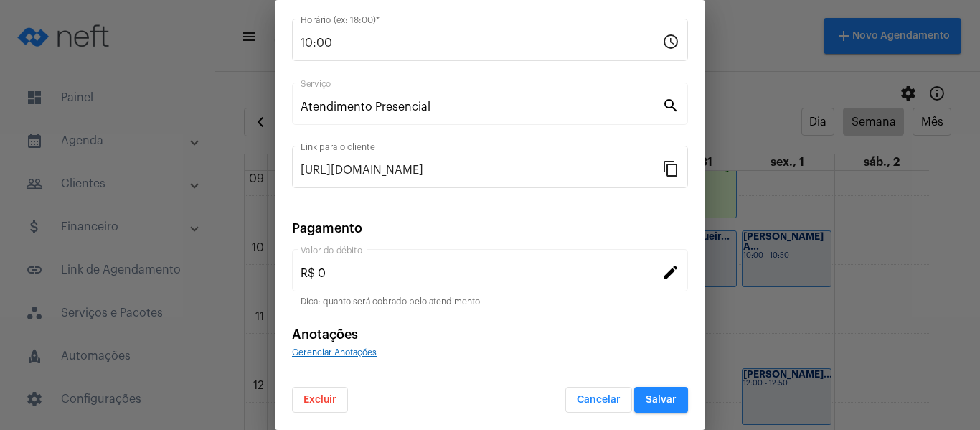
click at [346, 351] on span "Gerenciar Anotações" at bounding box center [334, 352] width 85 height 9
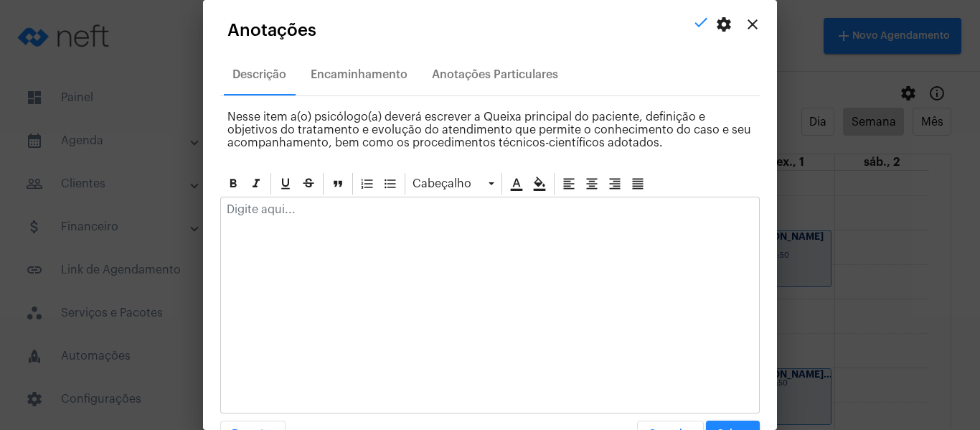
click at [370, 208] on p at bounding box center [490, 209] width 526 height 13
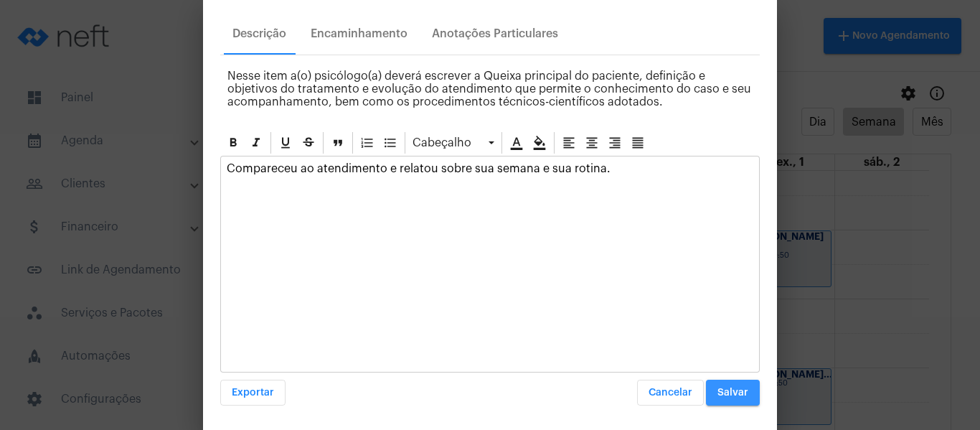
click at [729, 387] on button "Salvar" at bounding box center [733, 392] width 54 height 26
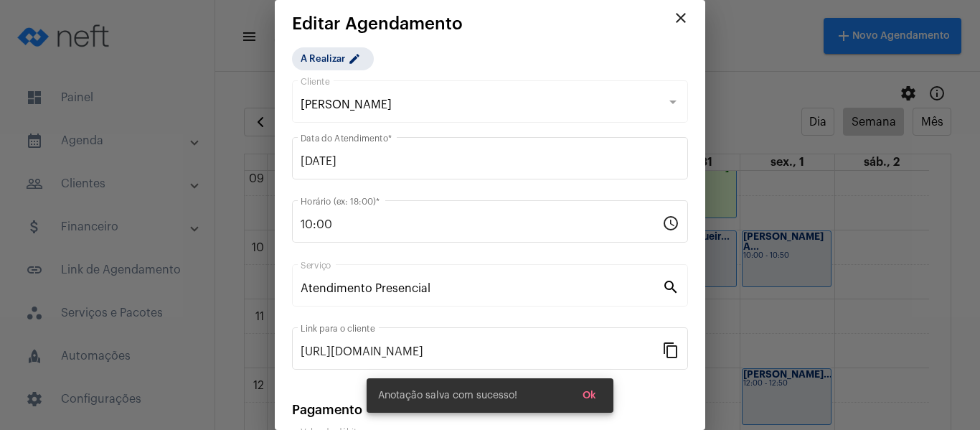
scroll to position [0, 0]
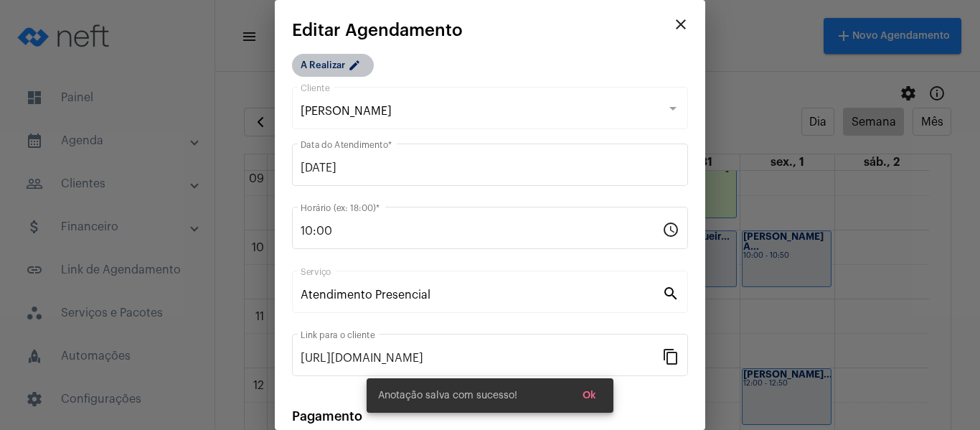
click at [336, 69] on mat-chip "A Realizar edit" at bounding box center [333, 65] width 82 height 23
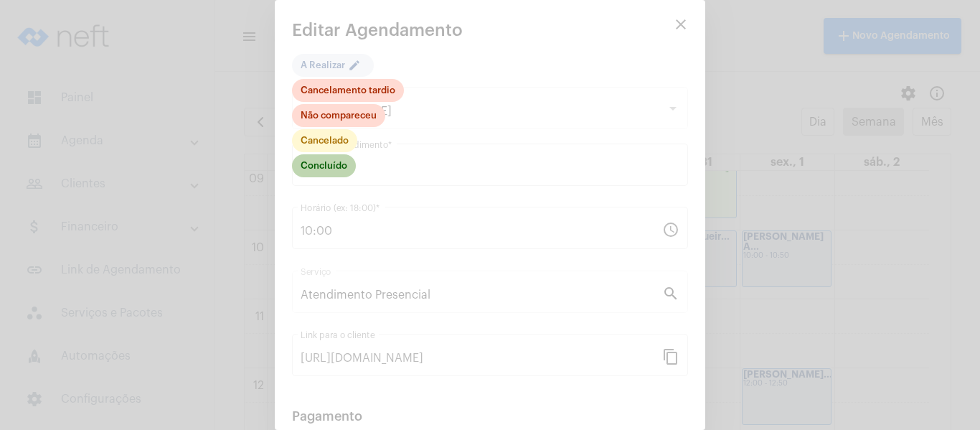
click at [320, 161] on mat-chip "Concluído" at bounding box center [324, 165] width 64 height 23
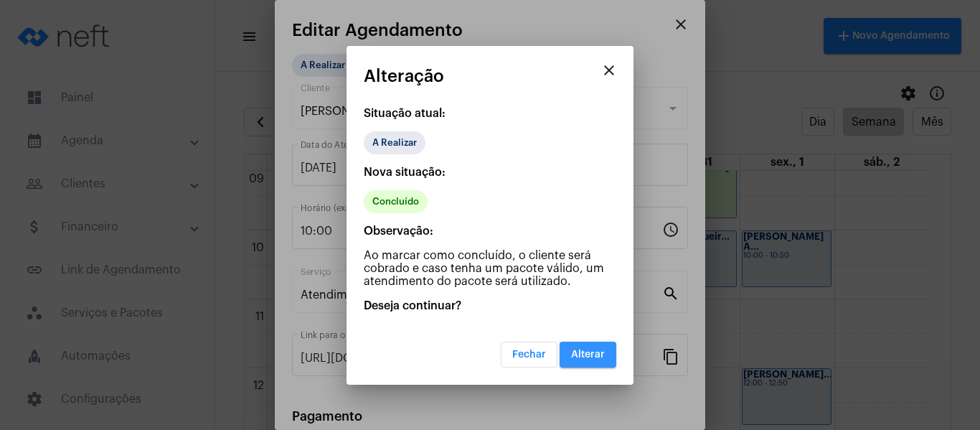
click at [598, 351] on span "Alterar" at bounding box center [588, 354] width 34 height 10
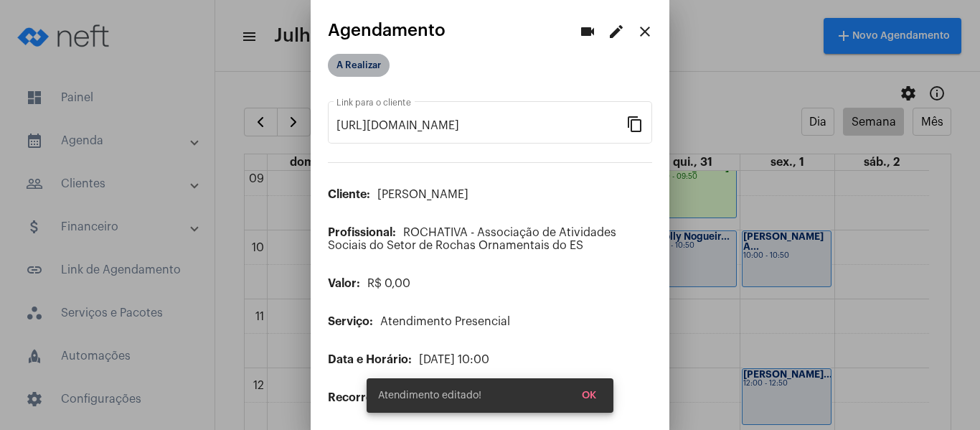
click at [358, 72] on mat-chip "A Realizar" at bounding box center [359, 65] width 62 height 23
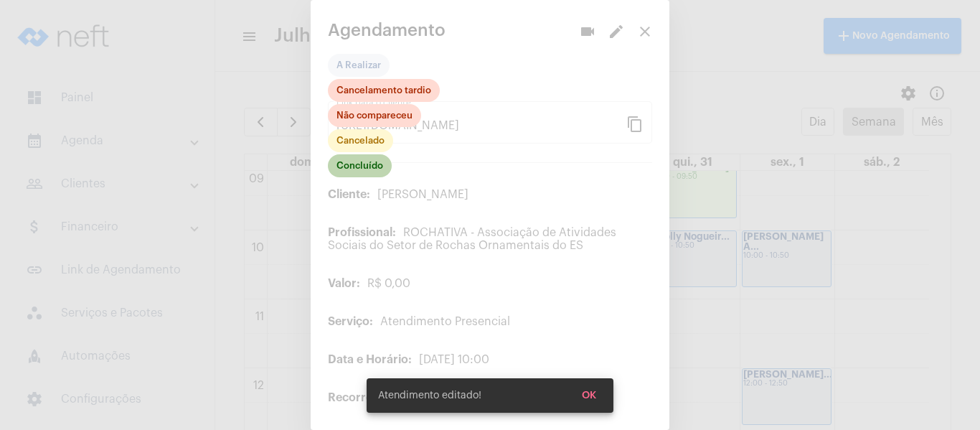
click at [357, 170] on mat-chip "Concluído" at bounding box center [360, 165] width 64 height 23
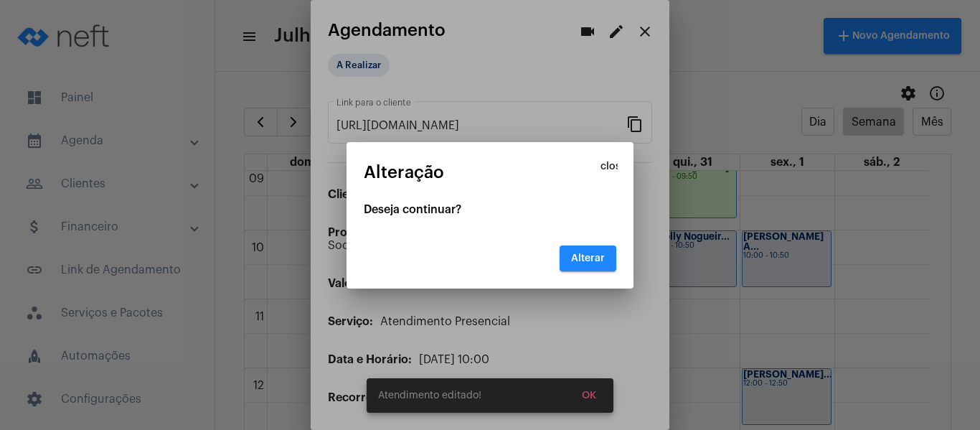
click at [578, 255] on span "Alterar" at bounding box center [588, 258] width 34 height 10
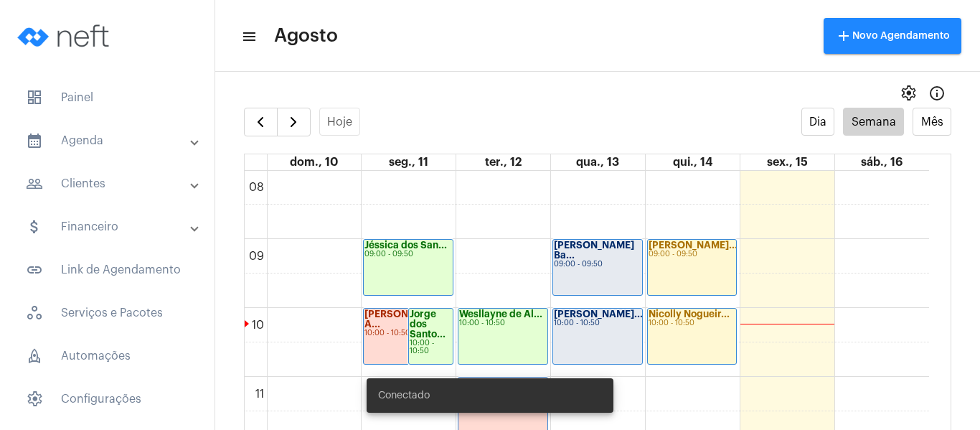
scroll to position [557, 0]
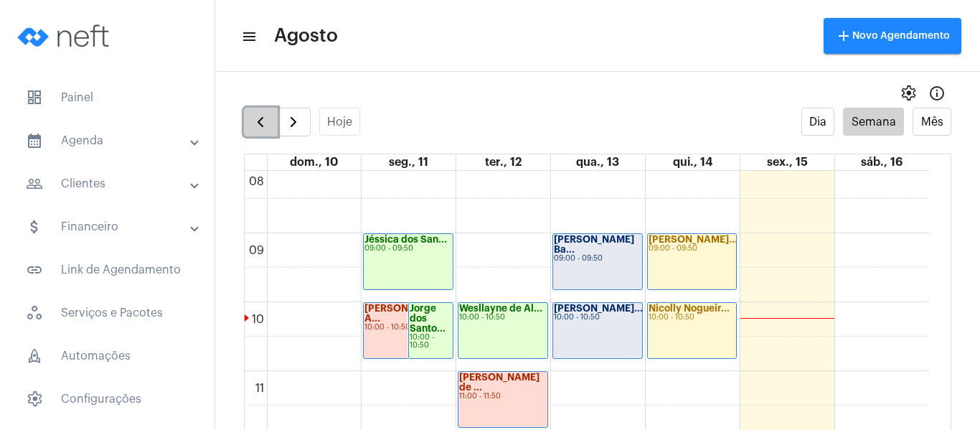
click at [266, 132] on button "button" at bounding box center [261, 122] width 34 height 29
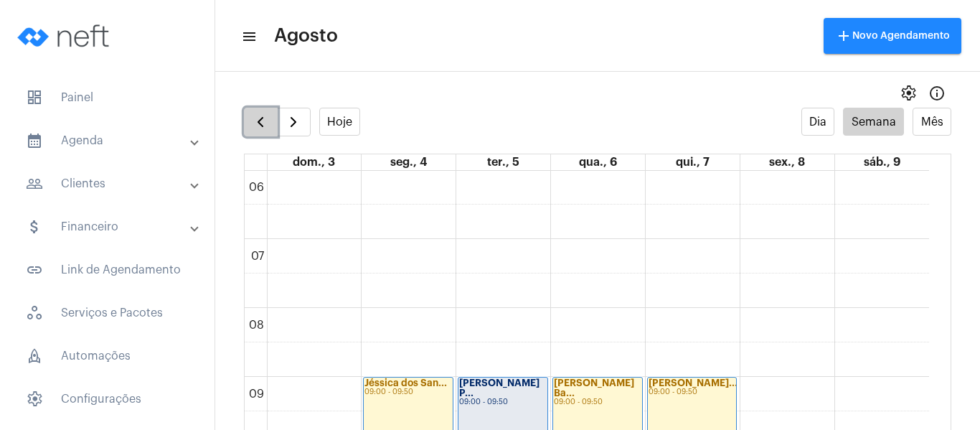
click at [266, 132] on button "button" at bounding box center [261, 122] width 34 height 29
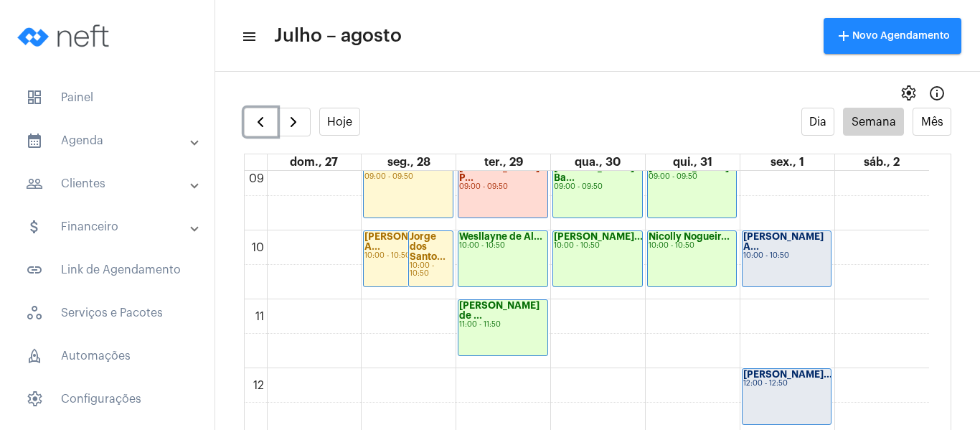
scroll to position [701, 0]
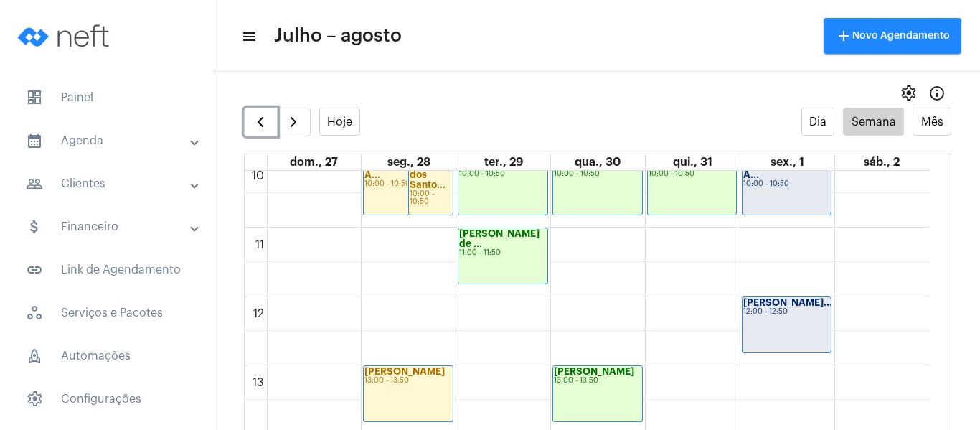
click at [779, 320] on div "Ana Clara Couto... 12:00 - 12:50" at bounding box center [786, 324] width 89 height 55
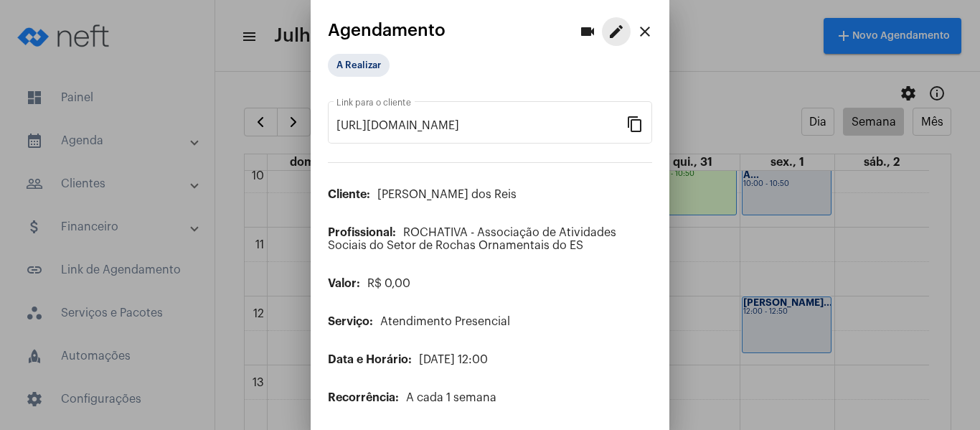
click at [607, 34] on mat-icon "edit" at bounding box center [615, 31] width 17 height 17
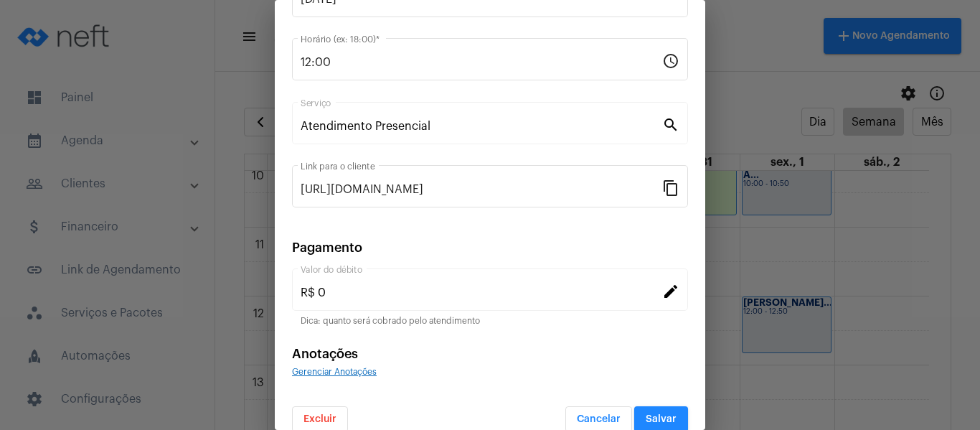
scroll to position [188, 0]
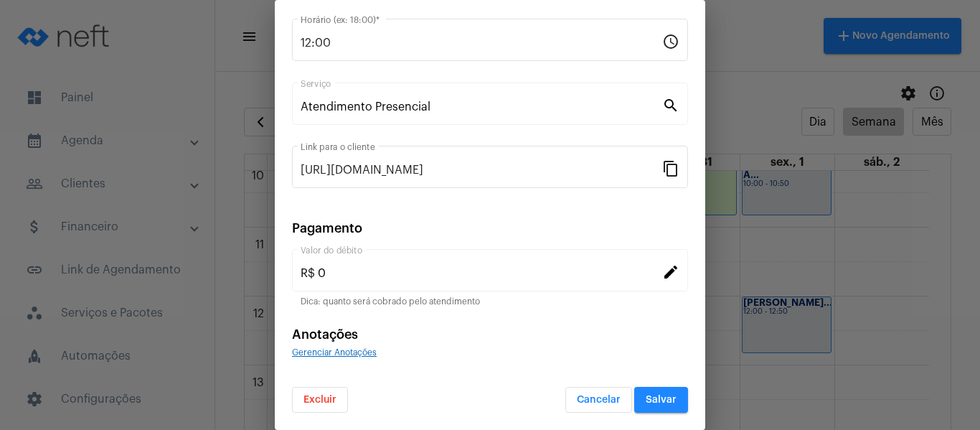
click at [353, 351] on span "Gerenciar Anotações" at bounding box center [334, 352] width 85 height 9
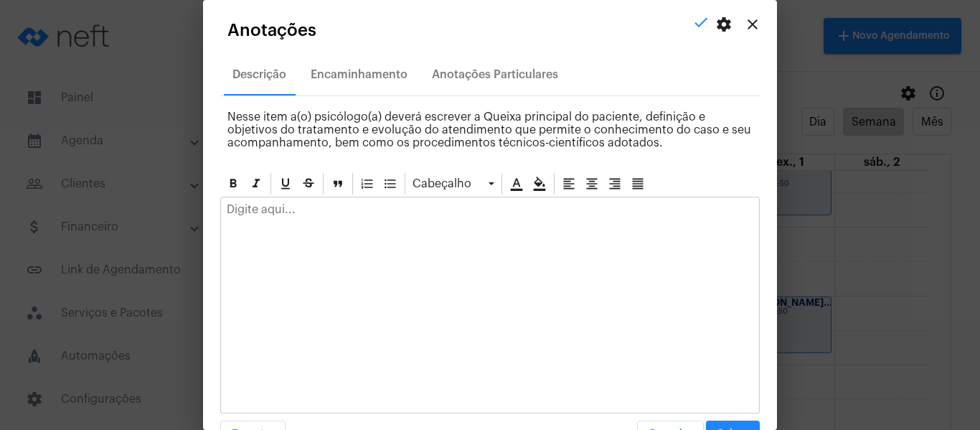
click at [324, 217] on div at bounding box center [490, 213] width 538 height 32
paste div
click at [544, 209] on p "Compareceu ao atendimento e relatou sobre sua semana e sua rotina." at bounding box center [490, 209] width 526 height 13
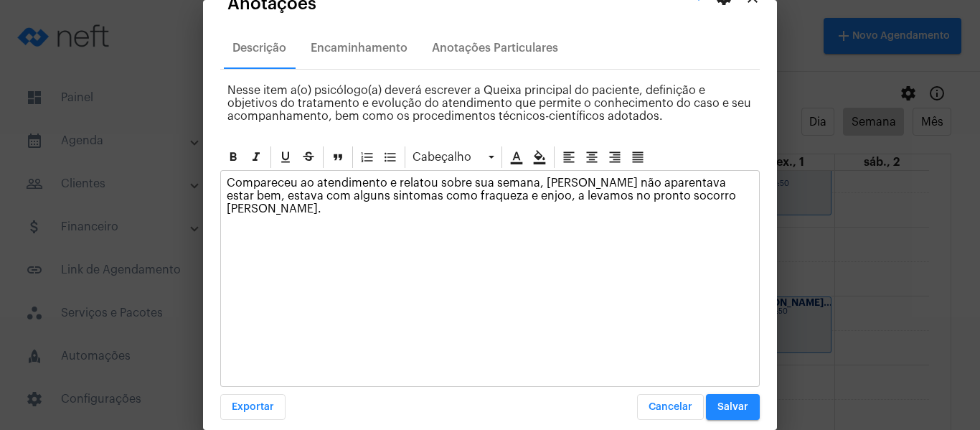
scroll to position [41, 0]
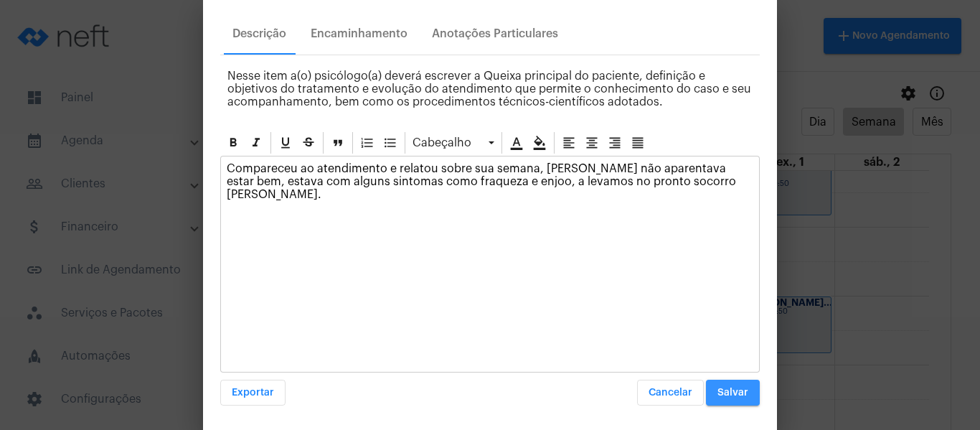
click at [706, 388] on button "Salvar" at bounding box center [733, 392] width 54 height 26
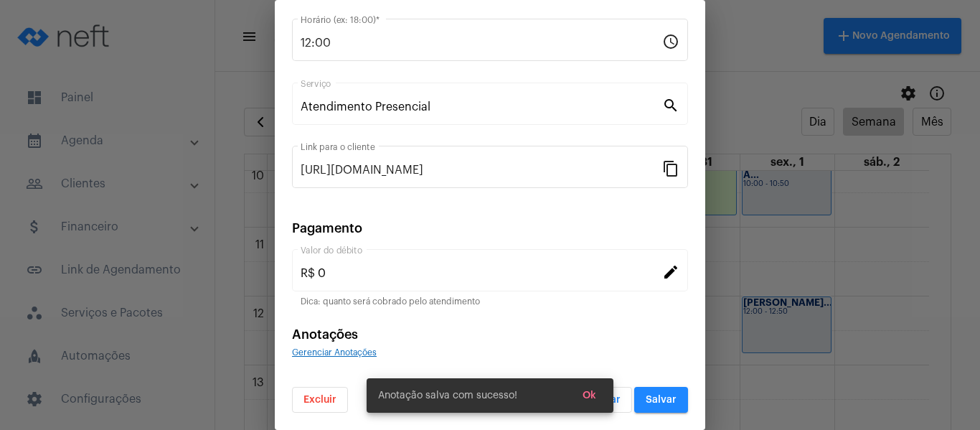
scroll to position [0, 0]
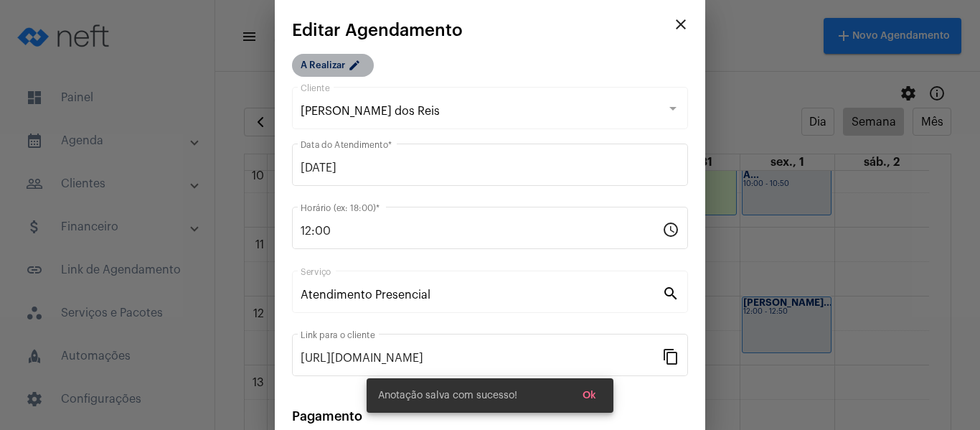
click at [346, 64] on mat-chip "A Realizar edit" at bounding box center [333, 65] width 82 height 23
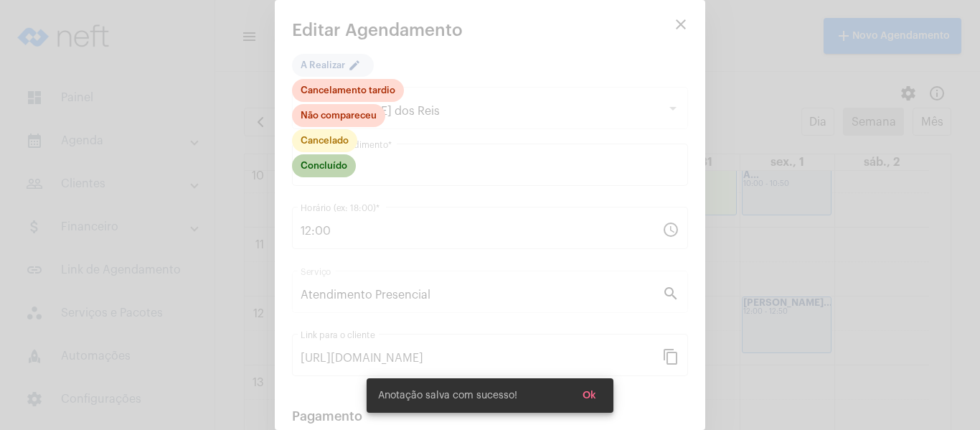
click at [341, 158] on mat-chip "Concluído" at bounding box center [324, 165] width 64 height 23
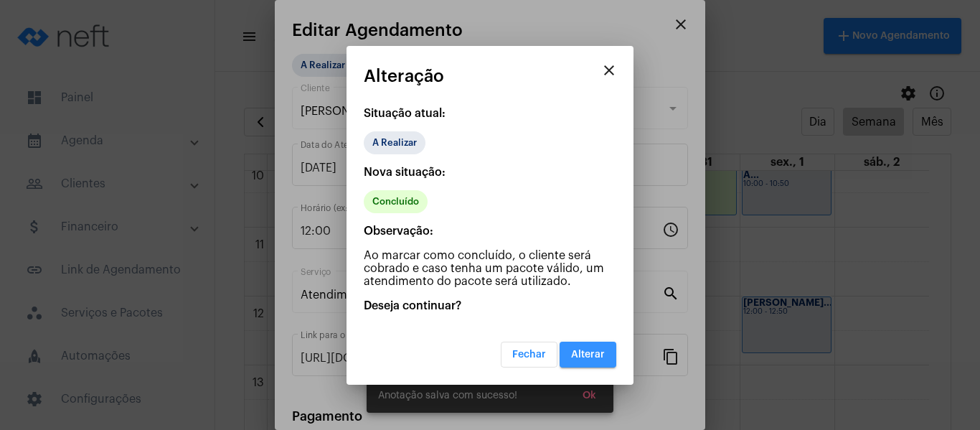
click at [587, 360] on button "Alterar" at bounding box center [587, 354] width 57 height 26
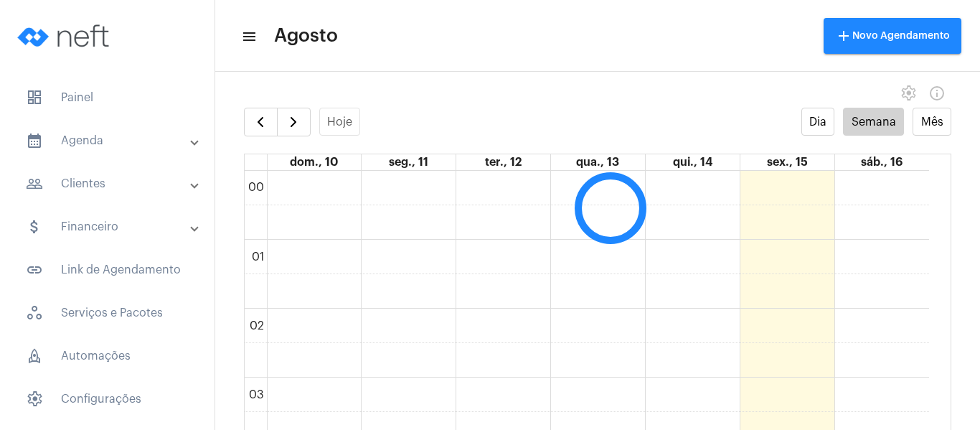
scroll to position [414, 0]
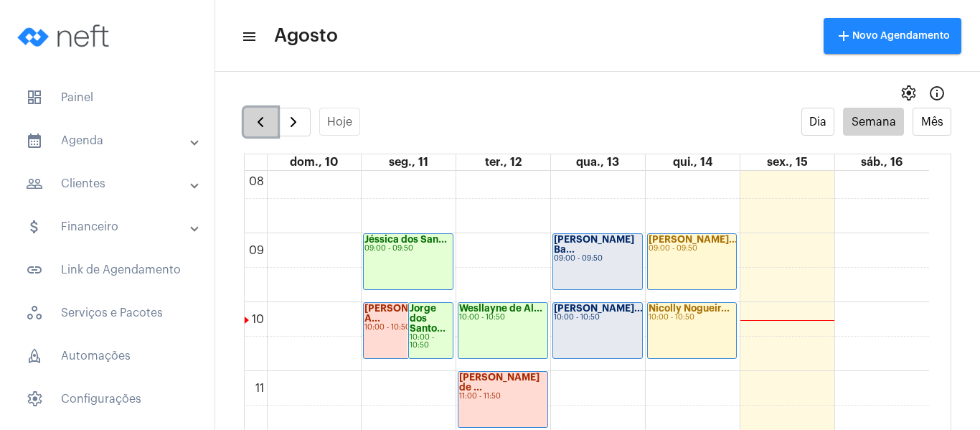
click at [264, 134] on button "button" at bounding box center [261, 122] width 34 height 29
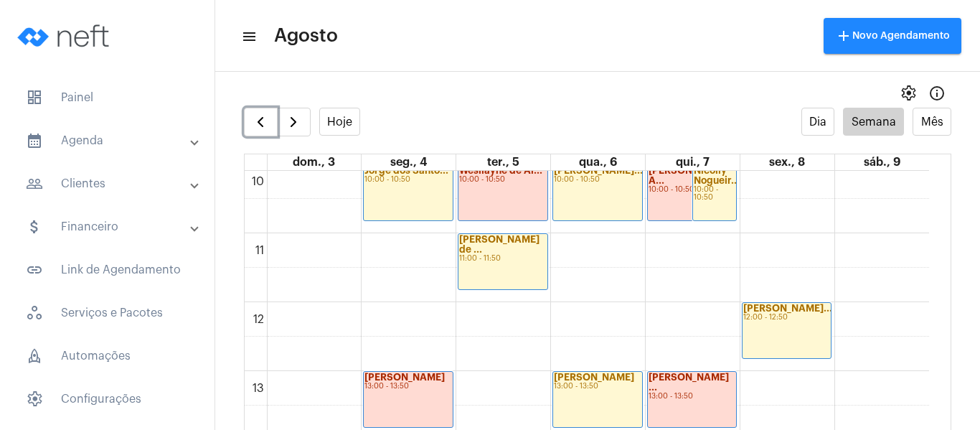
scroll to position [701, 0]
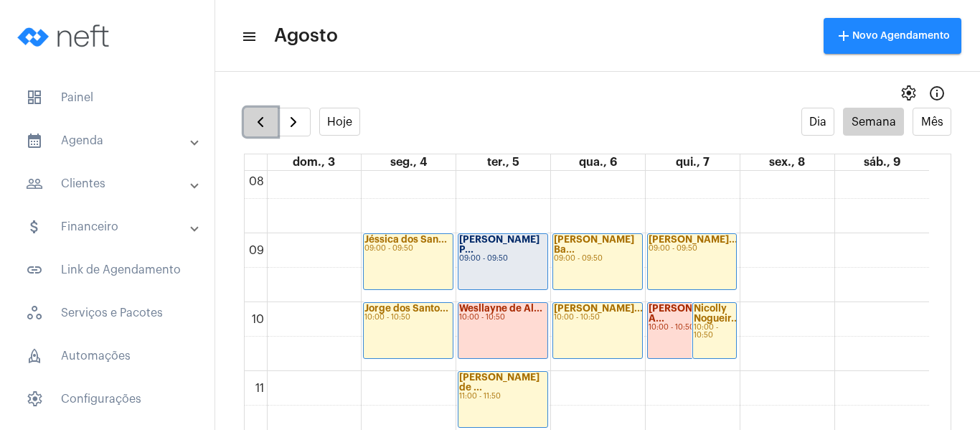
click at [260, 127] on span "button" at bounding box center [260, 121] width 17 height 17
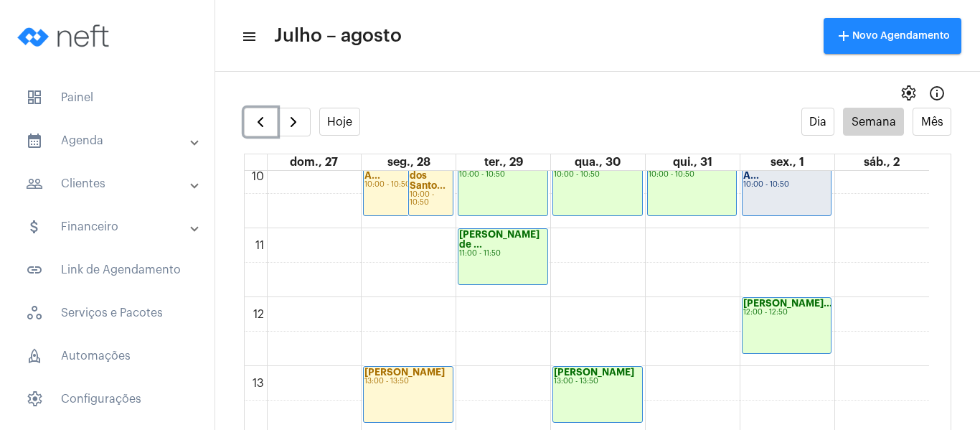
scroll to position [629, 0]
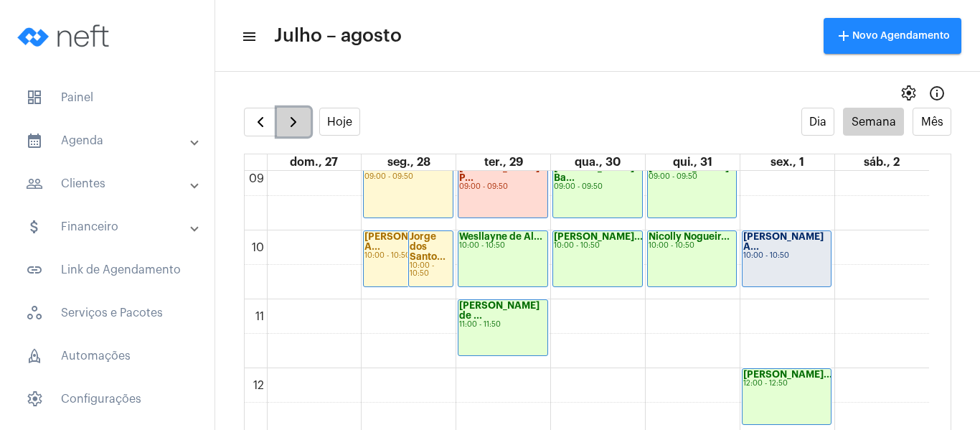
click at [290, 122] on span "button" at bounding box center [293, 121] width 17 height 17
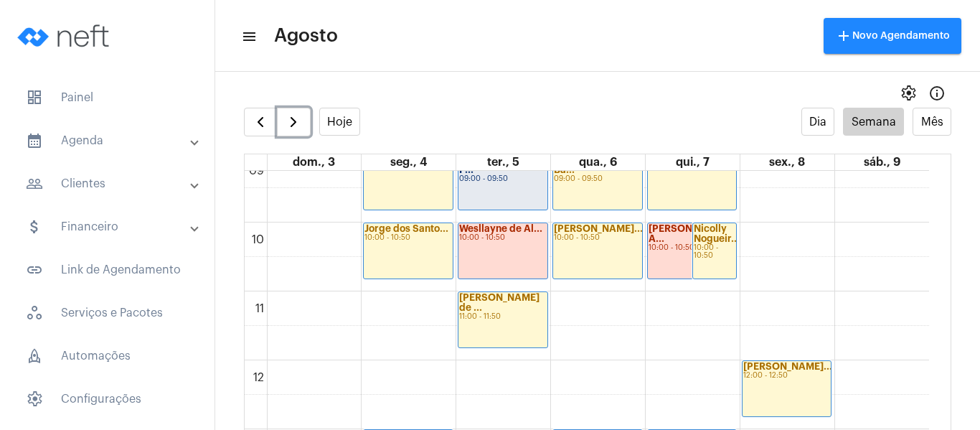
scroll to position [557, 0]
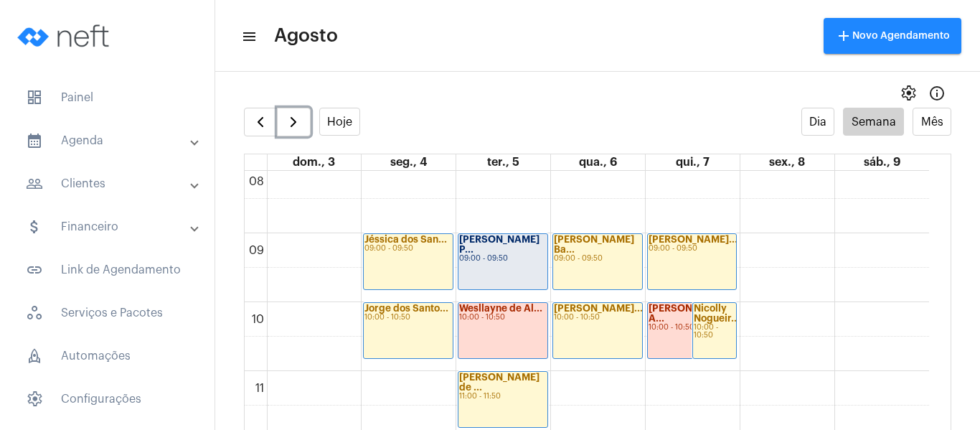
click at [524, 270] on div "[PERSON_NAME] P... 09:00 - 09:50" at bounding box center [502, 261] width 89 height 55
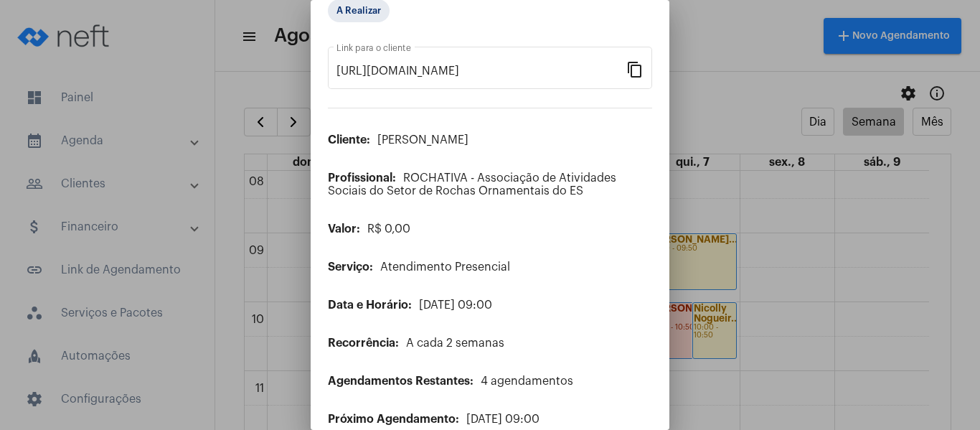
scroll to position [116, 0]
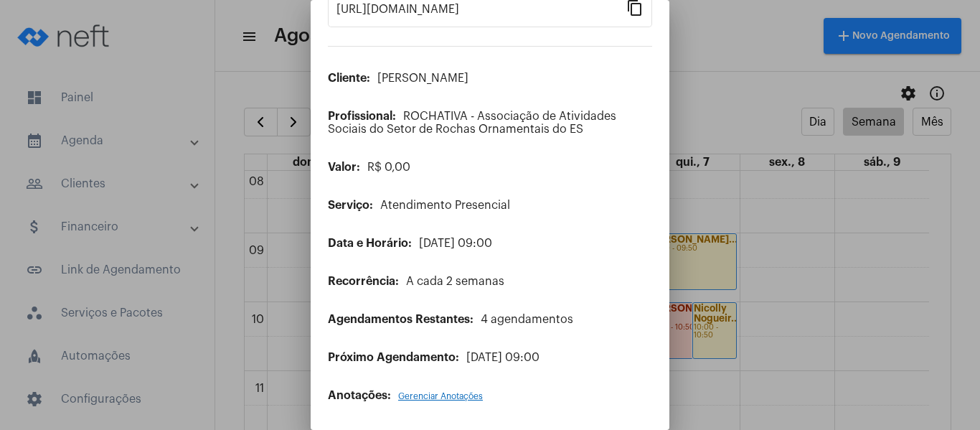
click at [427, 393] on span "Gerenciar Anotações" at bounding box center [440, 396] width 85 height 9
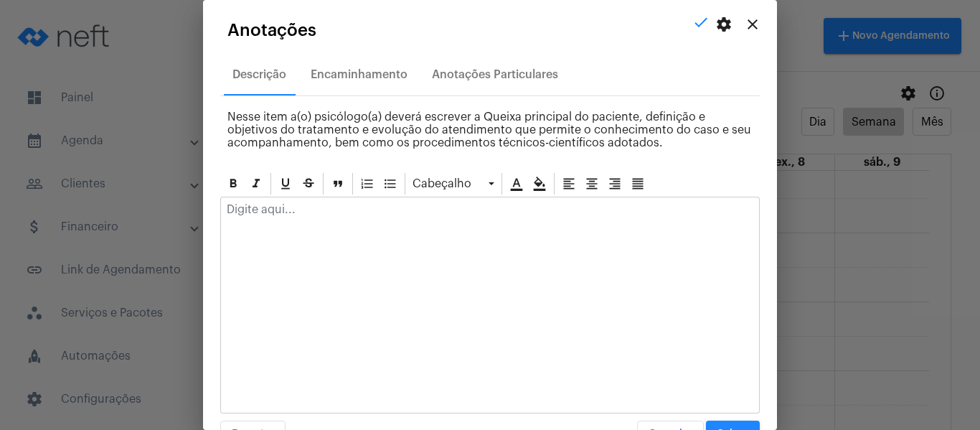
click at [366, 219] on div at bounding box center [490, 213] width 538 height 32
paste div
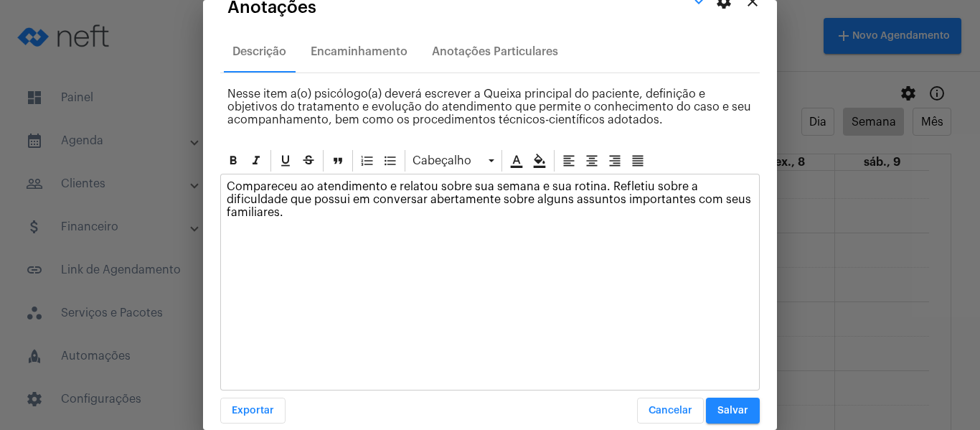
scroll to position [41, 0]
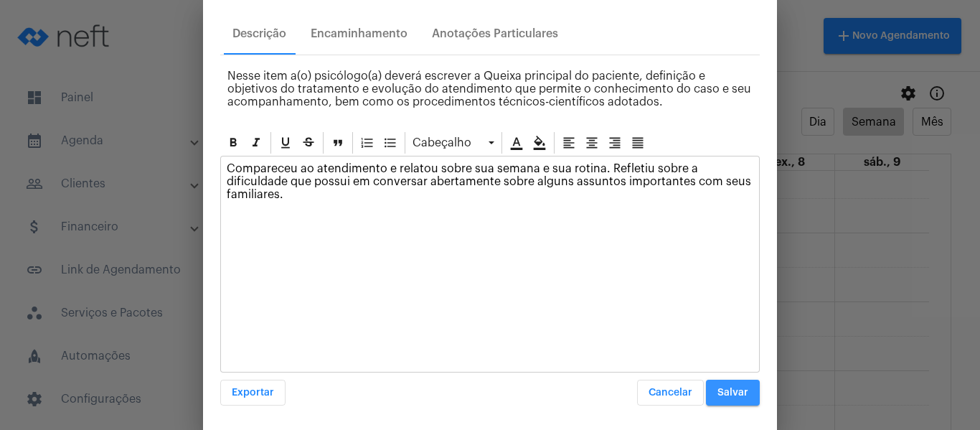
click at [716, 403] on button "Salvar" at bounding box center [733, 392] width 54 height 26
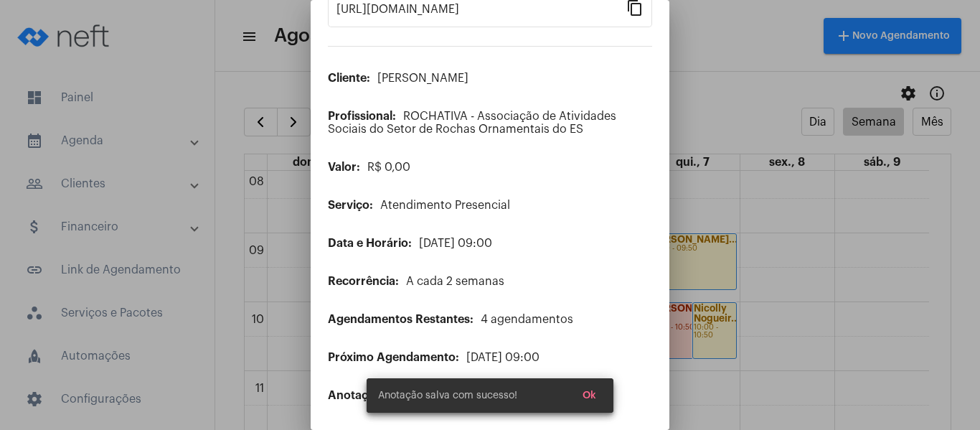
scroll to position [0, 0]
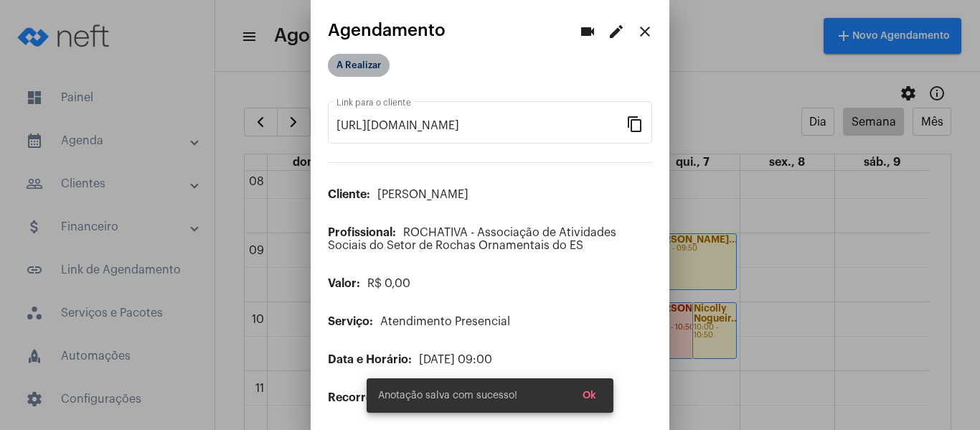
click at [373, 65] on mat-chip "A Realizar" at bounding box center [359, 65] width 62 height 23
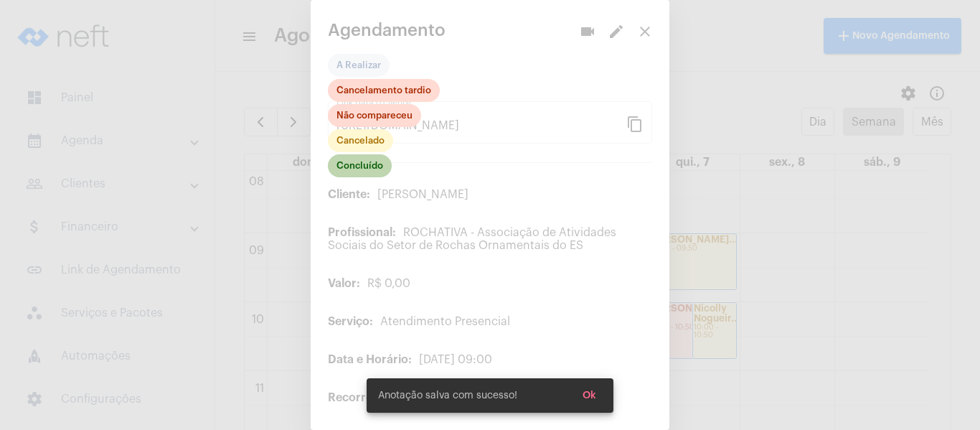
click at [359, 167] on mat-chip "Concluído" at bounding box center [360, 165] width 64 height 23
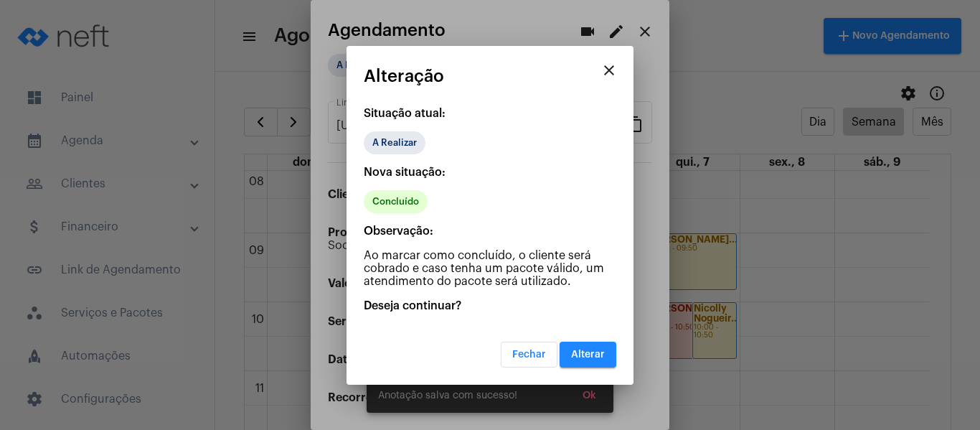
click at [576, 338] on div "Fechar Alterar" at bounding box center [490, 345] width 252 height 44
click at [584, 354] on span "Alterar" at bounding box center [588, 354] width 34 height 10
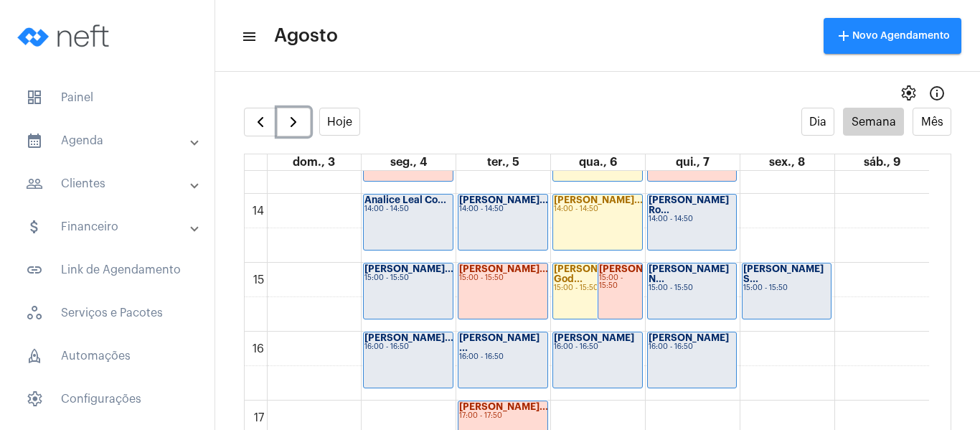
scroll to position [916, 0]
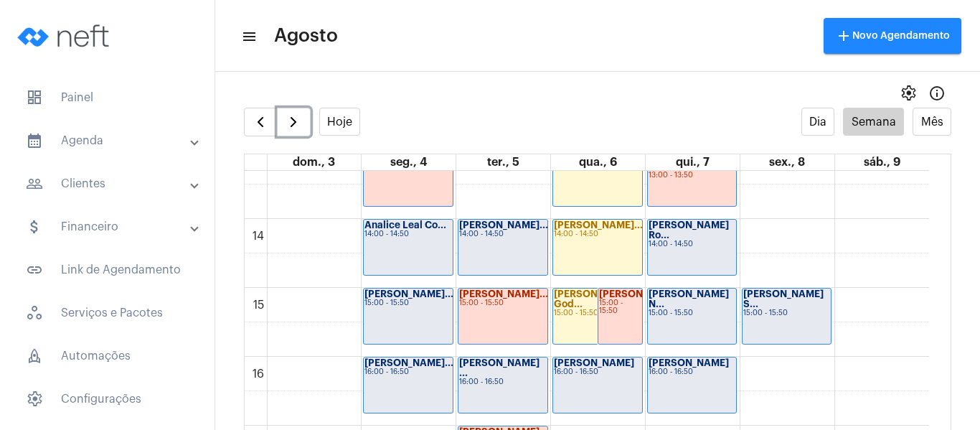
click at [409, 321] on div "[PERSON_NAME]... 15:00 - 15:50" at bounding box center [408, 315] width 89 height 55
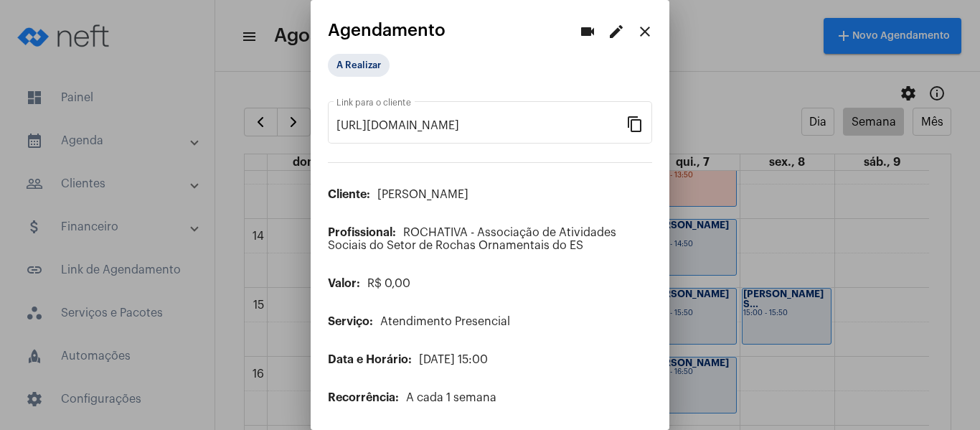
click at [610, 31] on mat-icon "edit" at bounding box center [615, 31] width 17 height 17
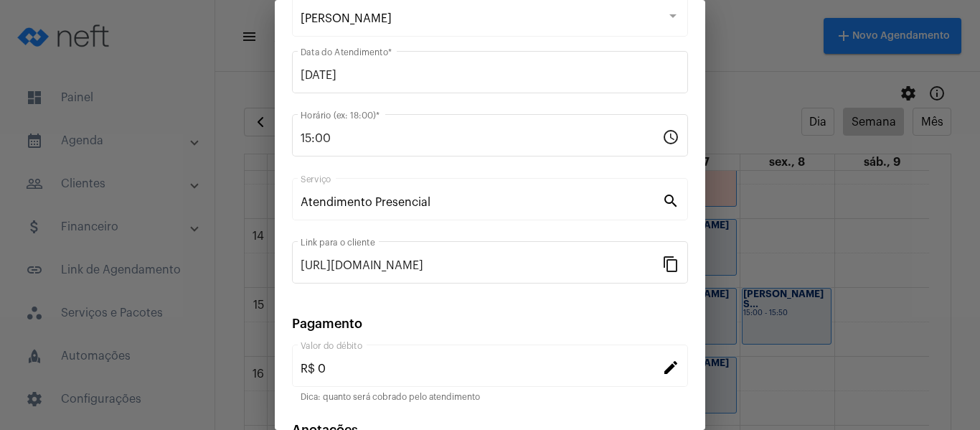
scroll to position [188, 0]
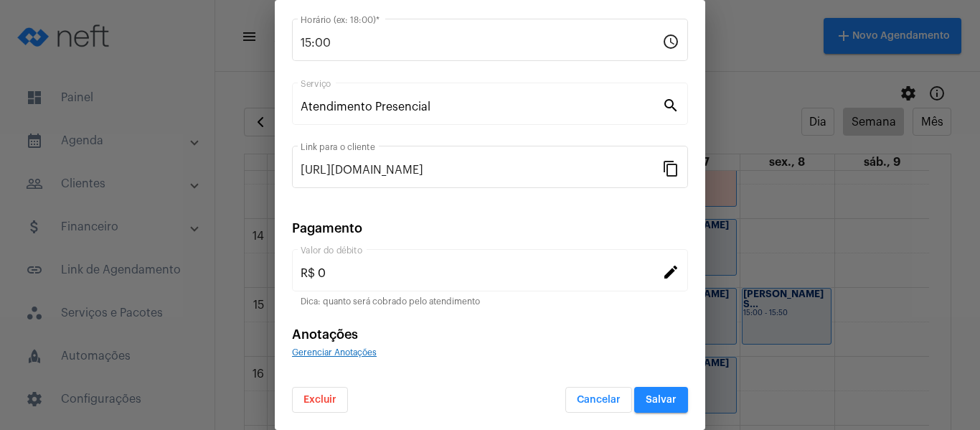
click at [333, 346] on div "Gerenciar Anotações" at bounding box center [490, 351] width 396 height 13
click at [335, 356] on div "Gerenciar Anotações" at bounding box center [490, 351] width 396 height 13
click at [341, 350] on span "Gerenciar Anotações" at bounding box center [334, 352] width 85 height 9
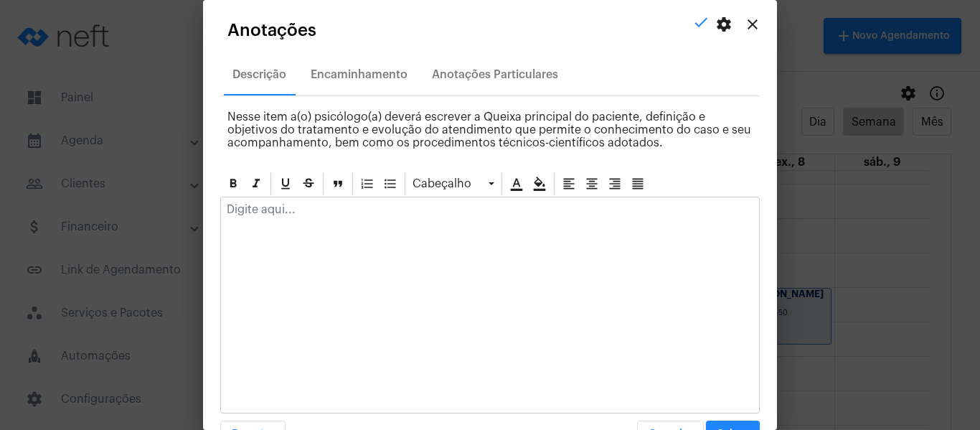
click at [344, 233] on div at bounding box center [489, 304] width 539 height 217
click at [344, 221] on div at bounding box center [490, 213] width 538 height 32
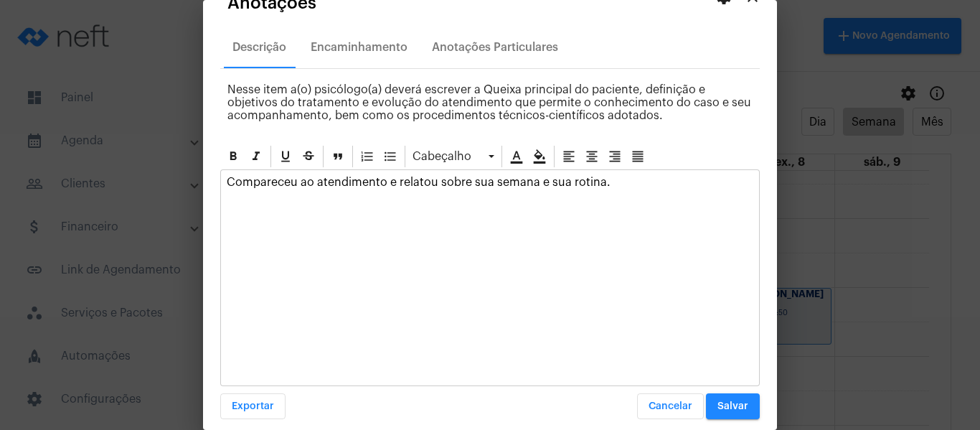
scroll to position [41, 0]
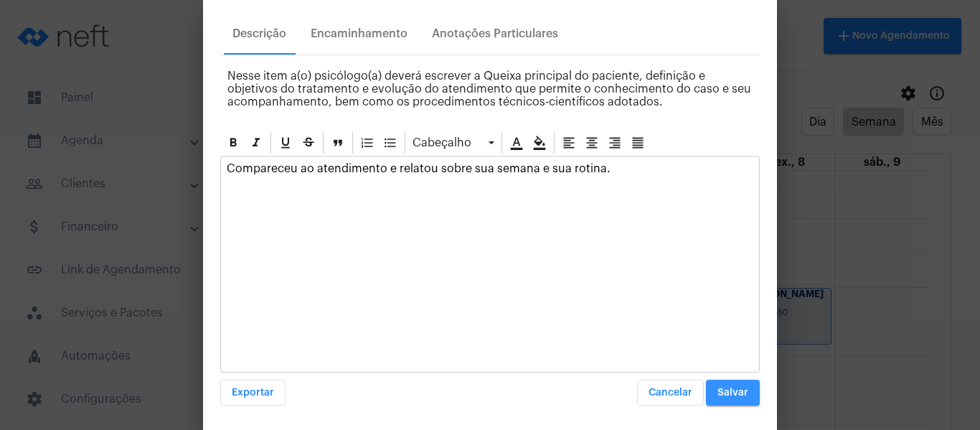
click at [733, 389] on span "Salvar" at bounding box center [732, 392] width 31 height 10
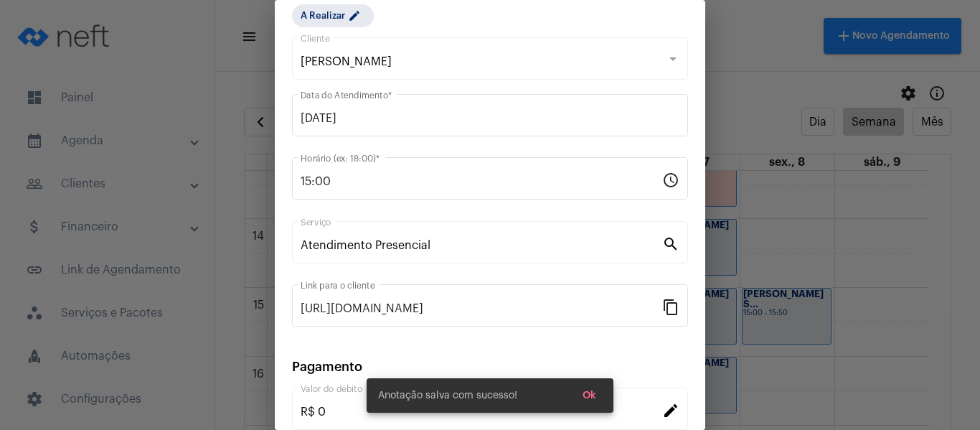
scroll to position [44, 0]
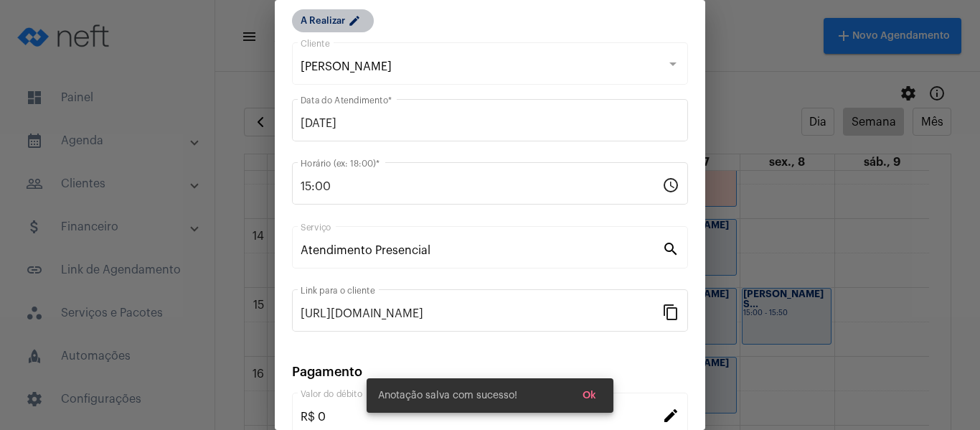
click at [343, 16] on mat-chip "A Realizar edit" at bounding box center [333, 20] width 82 height 23
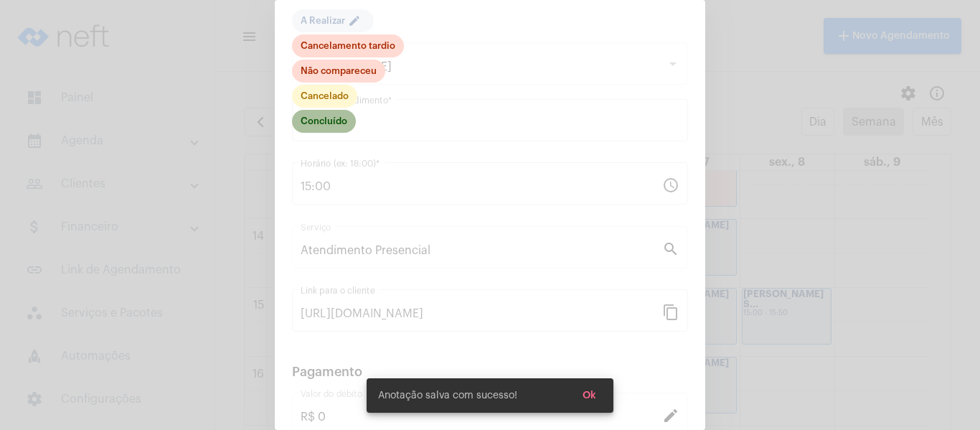
click at [347, 128] on mat-chip "Concluído" at bounding box center [324, 121] width 64 height 23
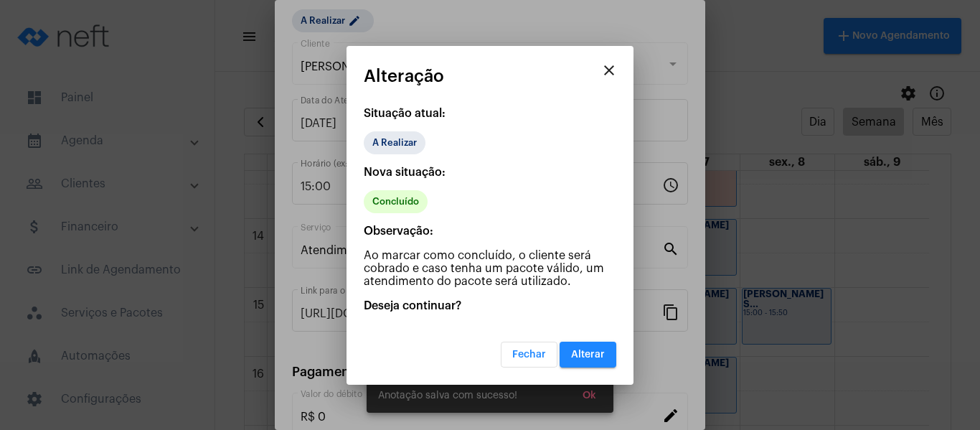
click at [589, 343] on button "Alterar" at bounding box center [587, 354] width 57 height 26
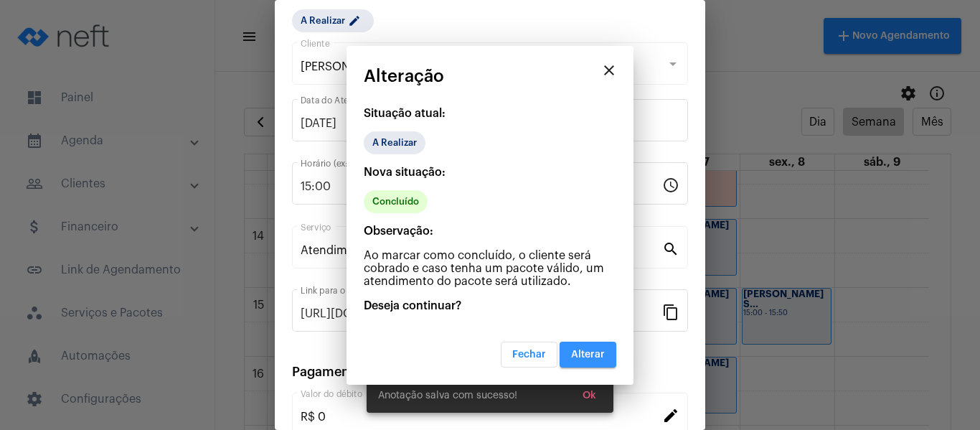
scroll to position [0, 0]
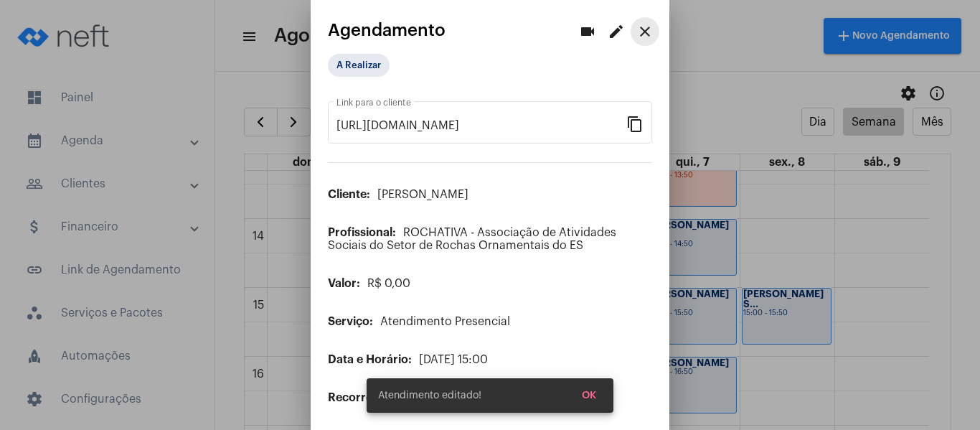
click at [636, 29] on mat-icon "close" at bounding box center [644, 31] width 17 height 17
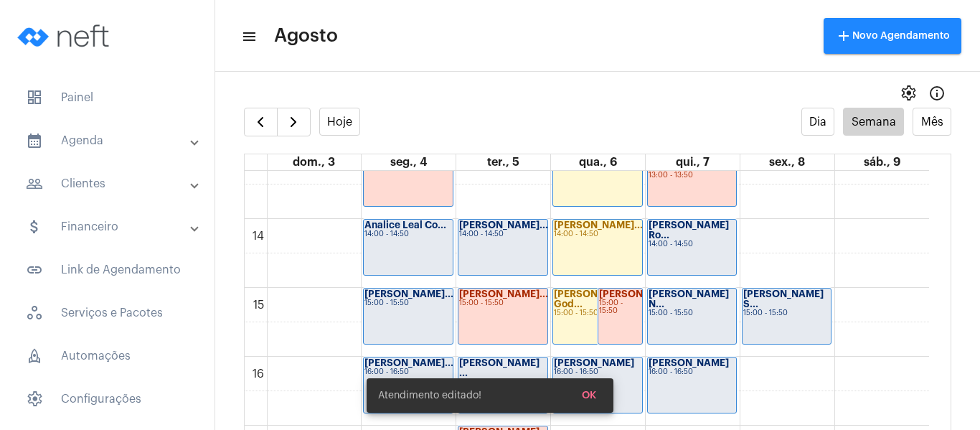
click at [397, 364] on div "Atendimento editado! OK" at bounding box center [489, 395] width 281 height 69
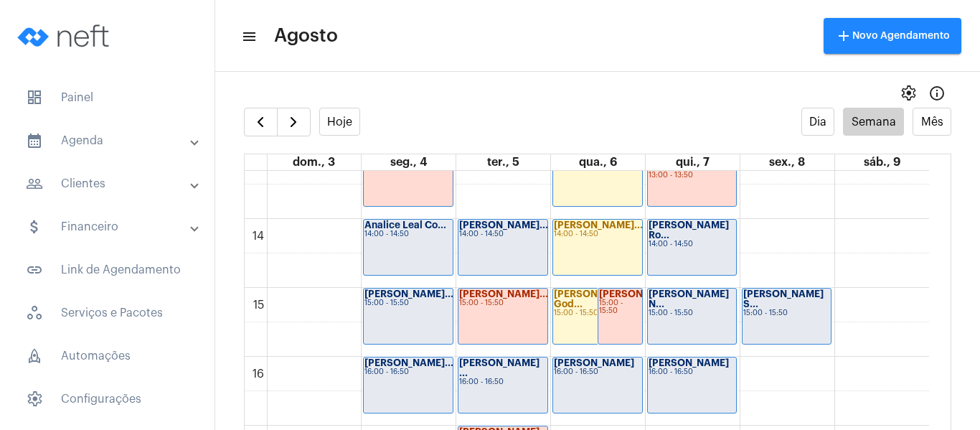
click at [407, 368] on div "16:00 - 16:50" at bounding box center [407, 372] width 87 height 8
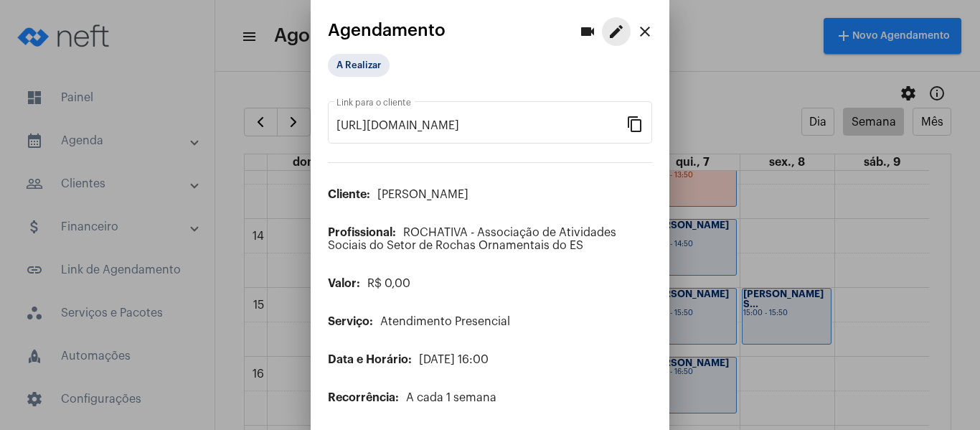
click at [607, 39] on mat-icon "edit" at bounding box center [615, 31] width 17 height 17
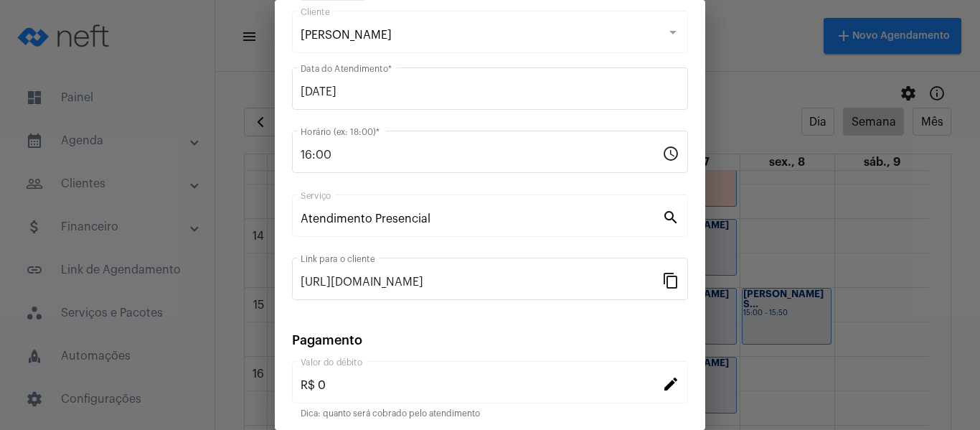
scroll to position [188, 0]
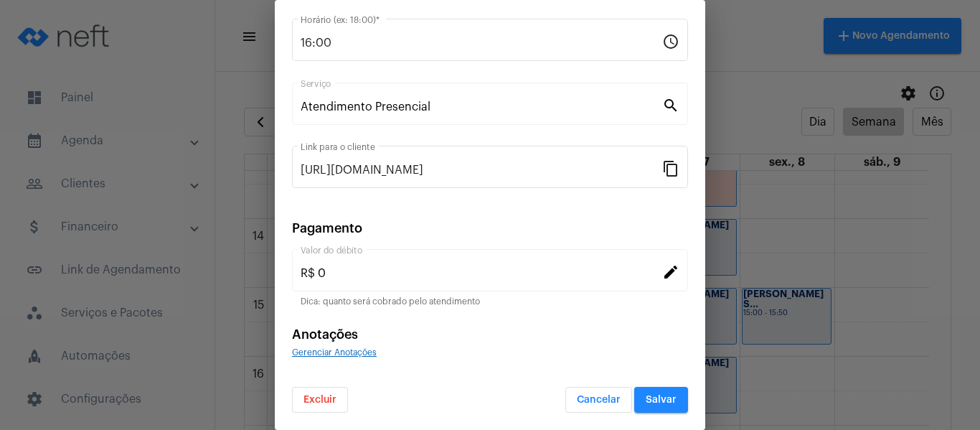
click at [364, 354] on span "Gerenciar Anotações" at bounding box center [334, 352] width 85 height 9
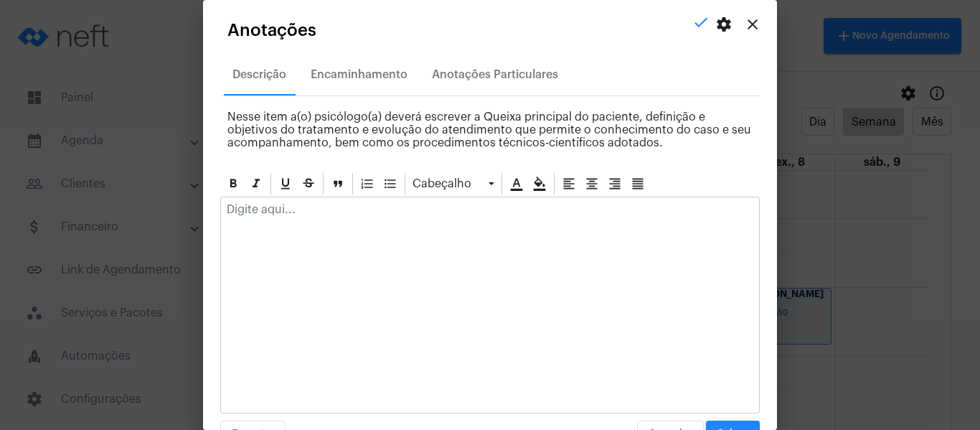
click at [373, 219] on div at bounding box center [490, 213] width 538 height 32
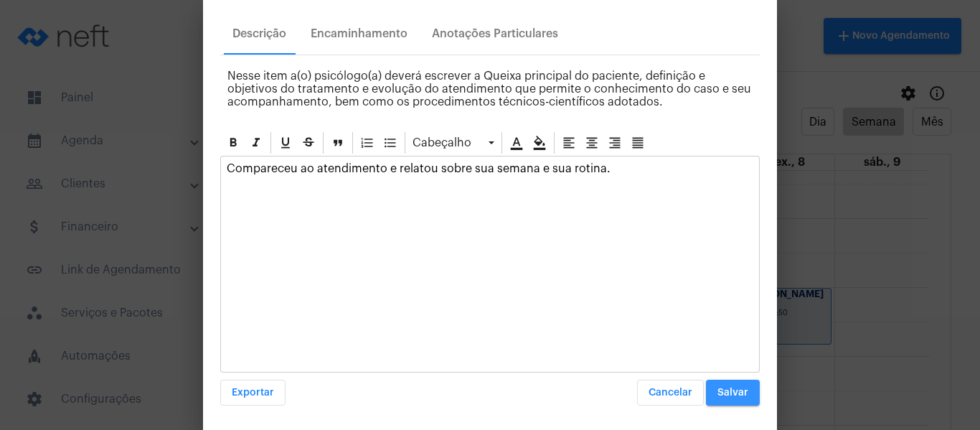
click at [731, 399] on button "Salvar" at bounding box center [733, 392] width 54 height 26
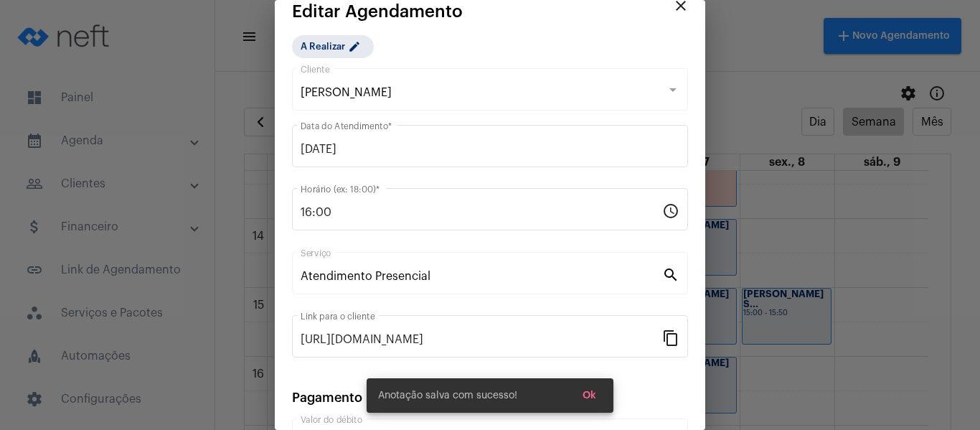
scroll to position [0, 0]
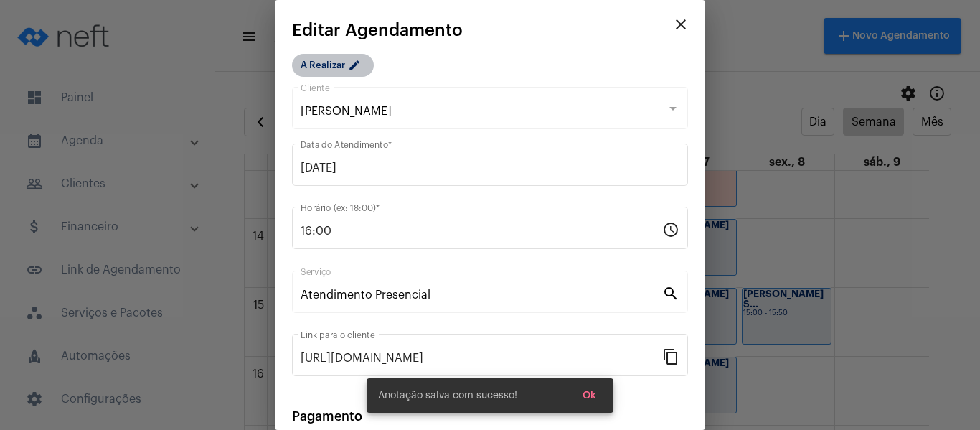
click at [318, 65] on mat-chip "A Realizar edit" at bounding box center [333, 65] width 82 height 23
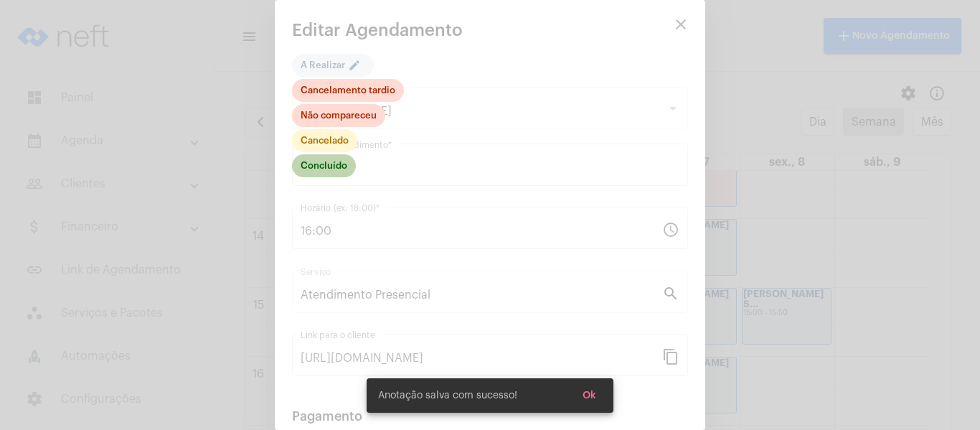
click at [331, 171] on mat-chip "Concluído" at bounding box center [324, 165] width 64 height 23
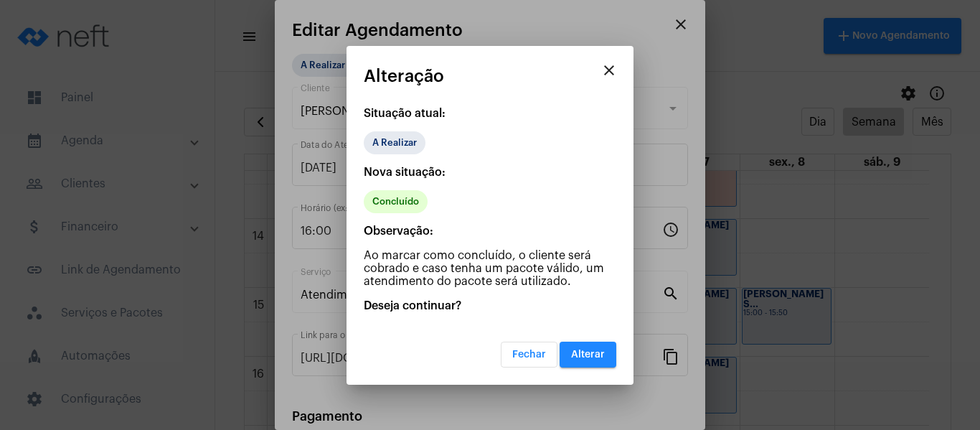
click at [579, 350] on span "Alterar" at bounding box center [588, 354] width 34 height 10
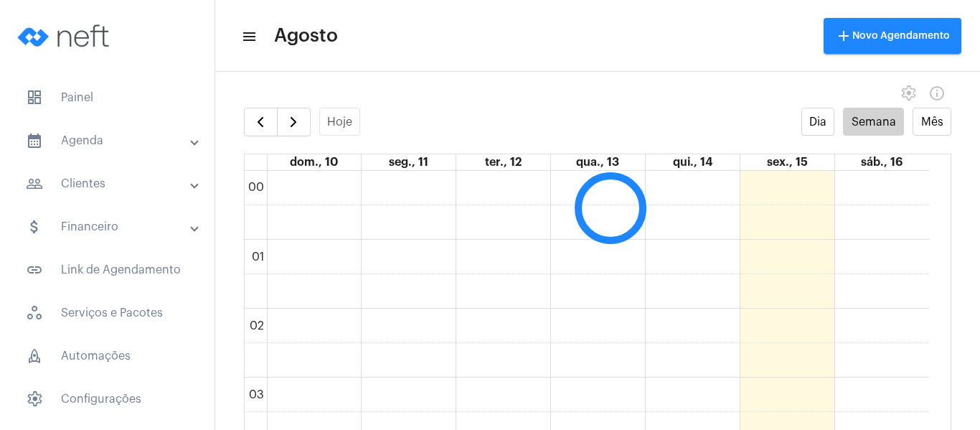
scroll to position [414, 0]
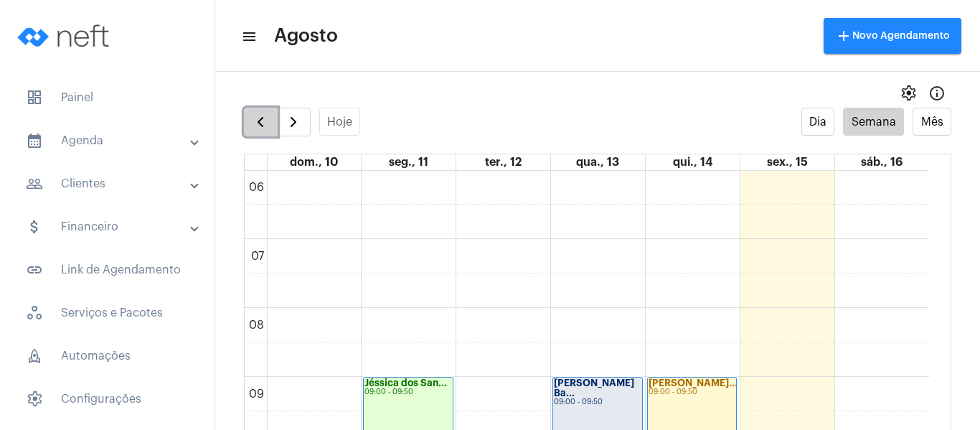
click at [260, 131] on span "button" at bounding box center [260, 121] width 17 height 17
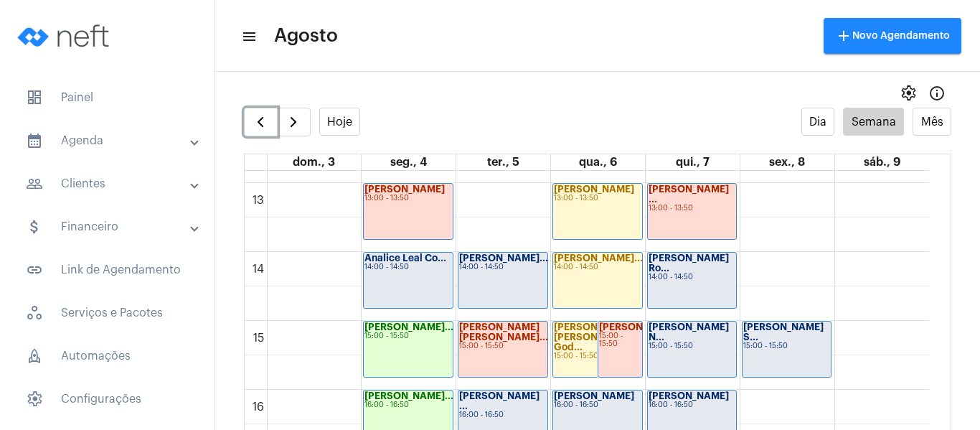
scroll to position [987, 0]
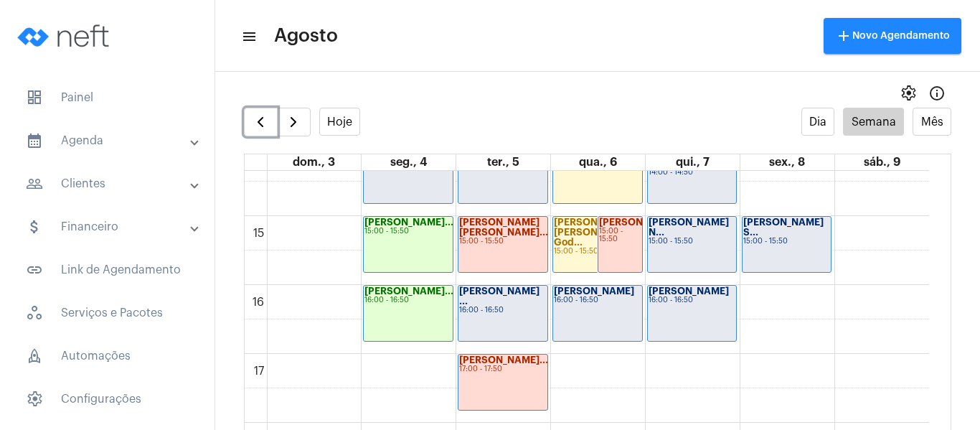
click at [400, 199] on div "Analice Leal Co... 14:00 - 14:50" at bounding box center [408, 175] width 89 height 55
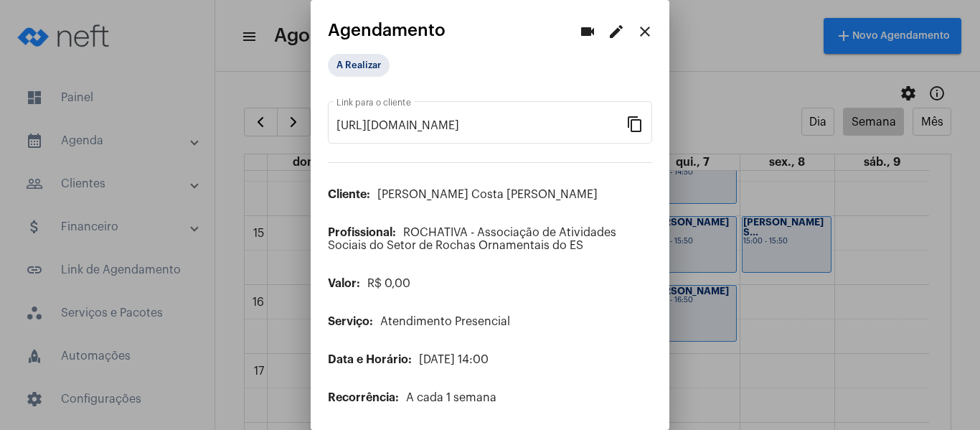
click at [607, 29] on mat-icon "edit" at bounding box center [615, 31] width 17 height 17
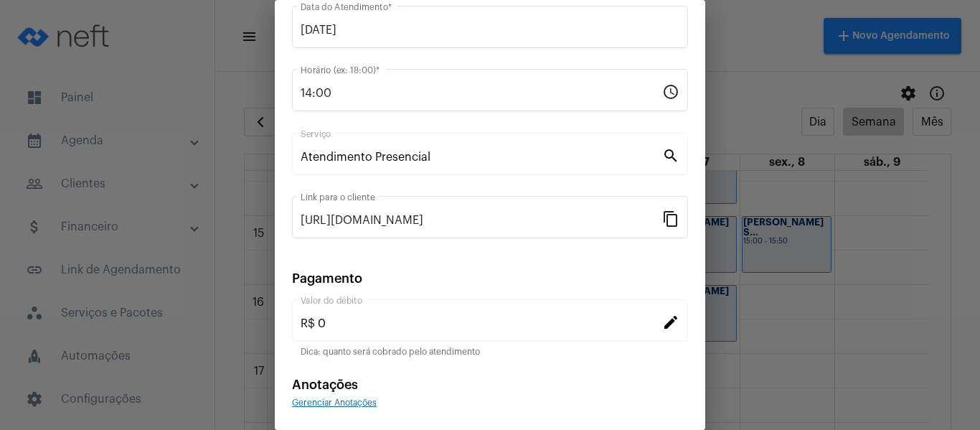
scroll to position [143, 0]
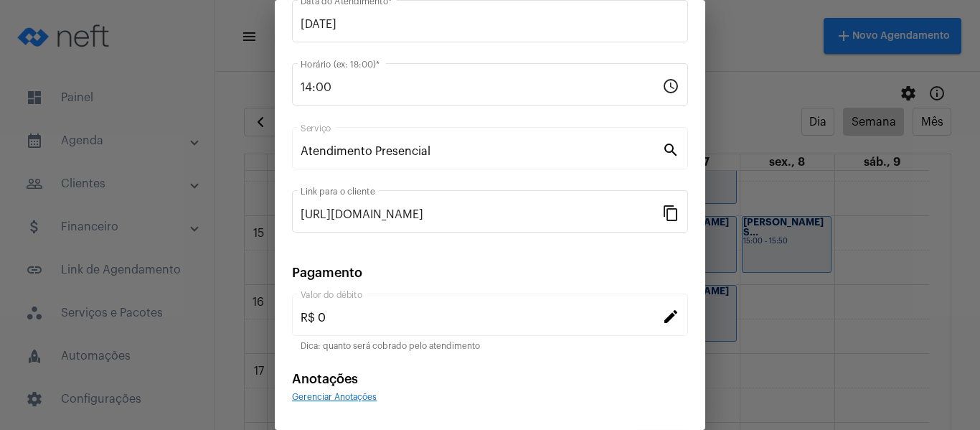
click at [338, 397] on span "Gerenciar Anotações" at bounding box center [334, 396] width 85 height 9
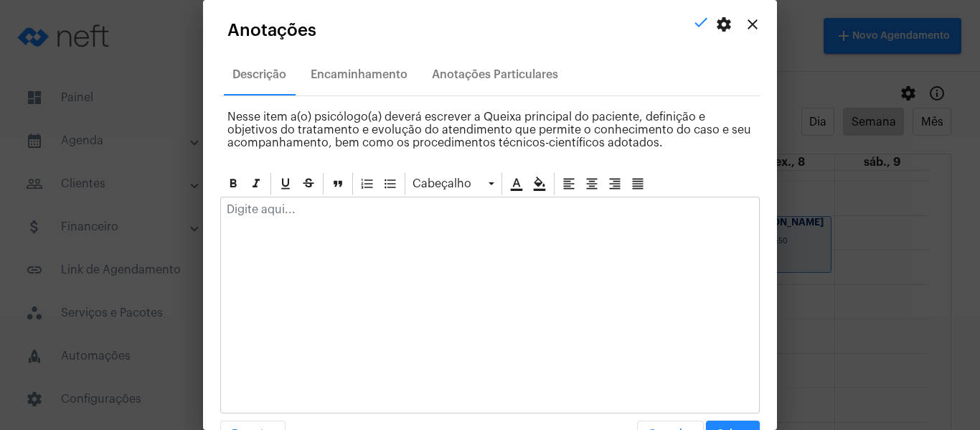
click at [337, 215] on p at bounding box center [490, 209] width 526 height 13
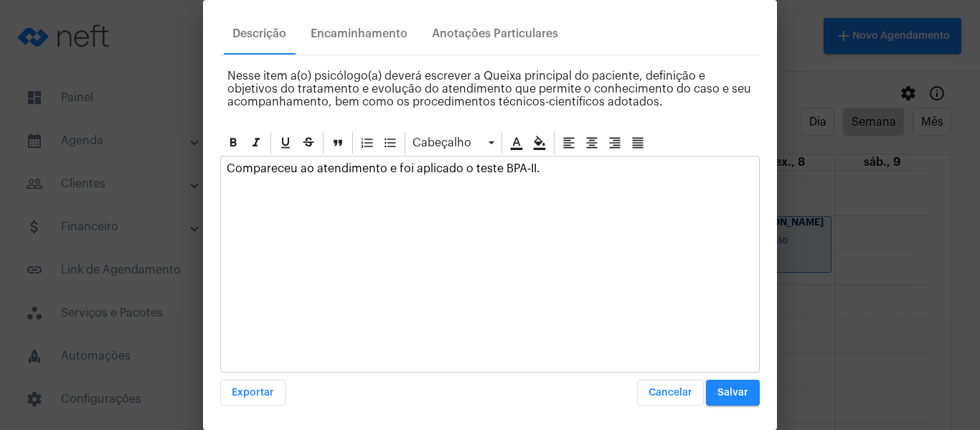
click at [725, 389] on span "Salvar" at bounding box center [732, 392] width 31 height 10
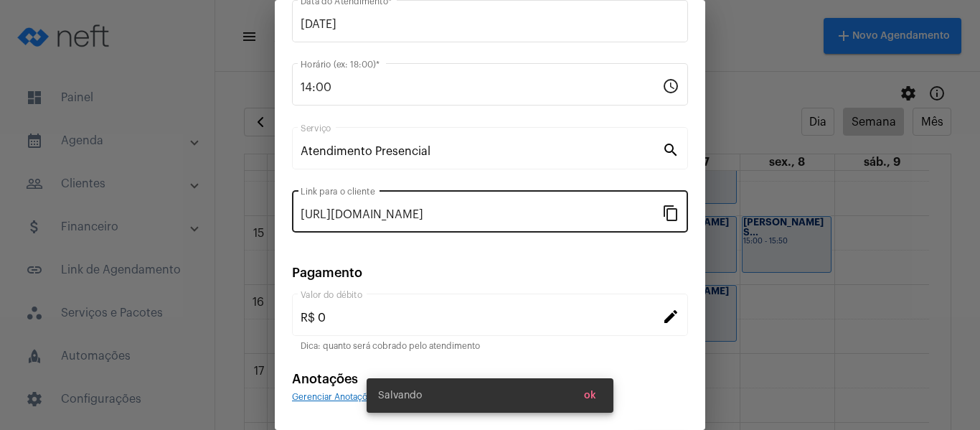
scroll to position [0, 0]
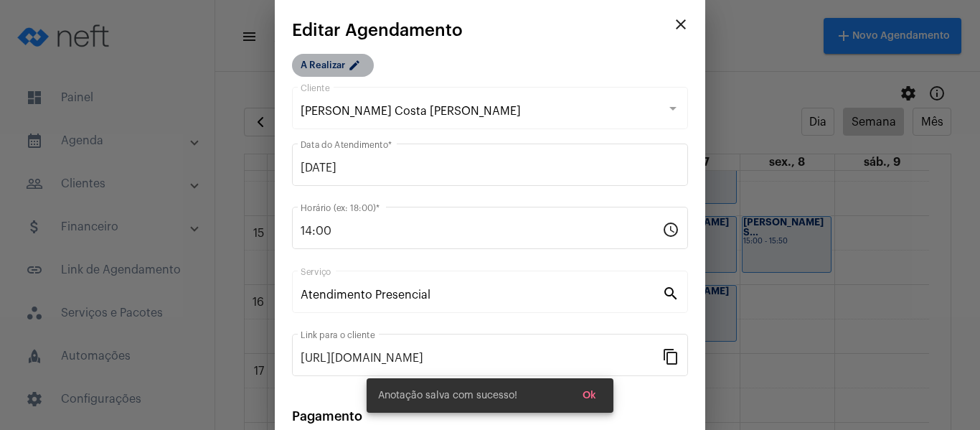
click at [348, 59] on mat-icon "edit" at bounding box center [356, 67] width 17 height 17
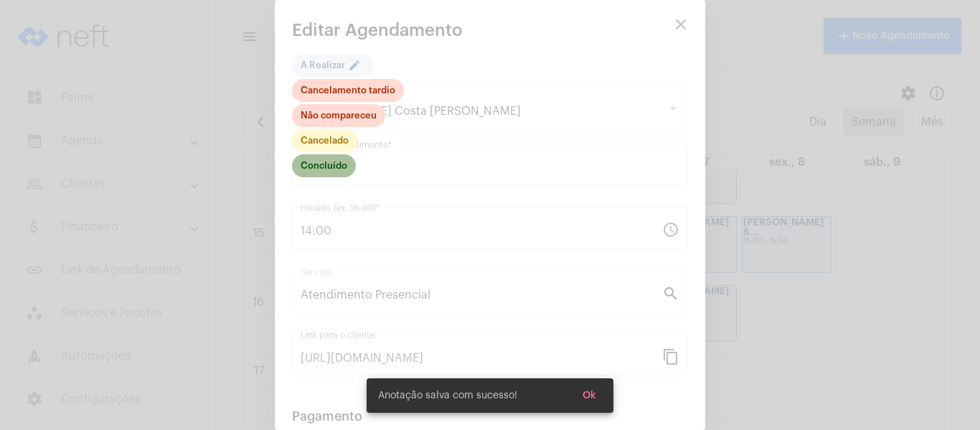
click at [332, 166] on mat-chip "Concluído" at bounding box center [324, 165] width 64 height 23
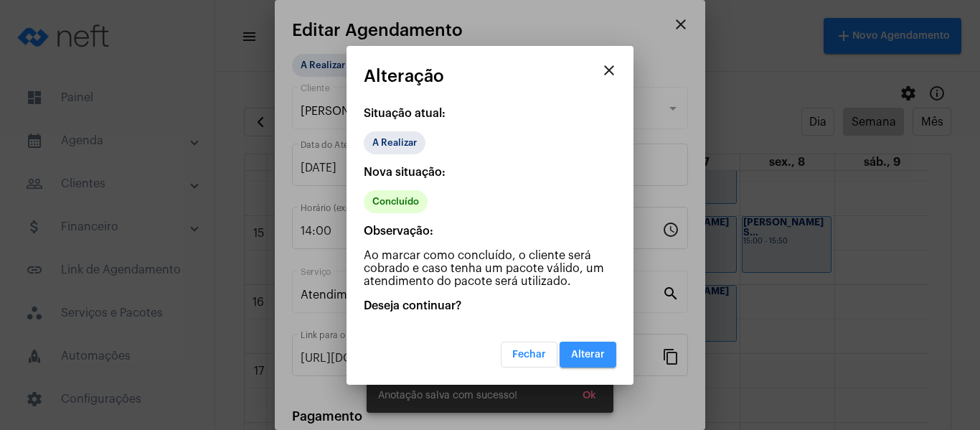
click at [589, 355] on span "Alterar" at bounding box center [588, 354] width 34 height 10
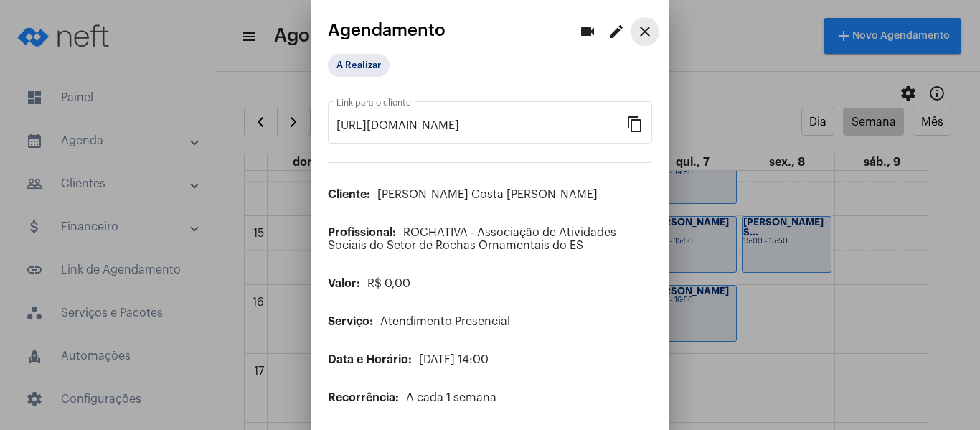
click at [636, 27] on mat-icon "close" at bounding box center [644, 31] width 17 height 17
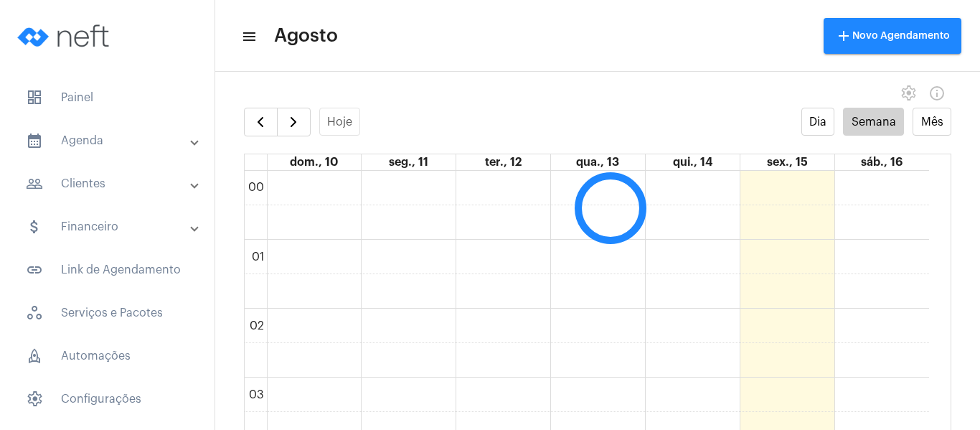
scroll to position [414, 0]
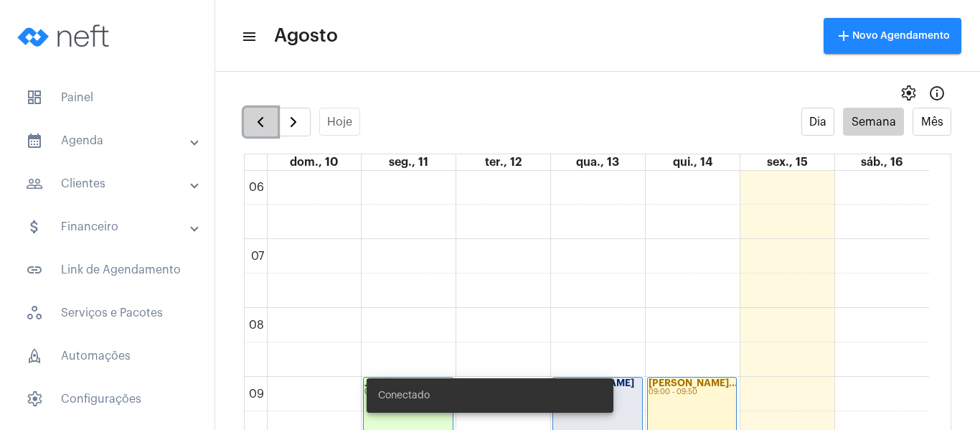
click at [260, 123] on span "button" at bounding box center [260, 121] width 17 height 17
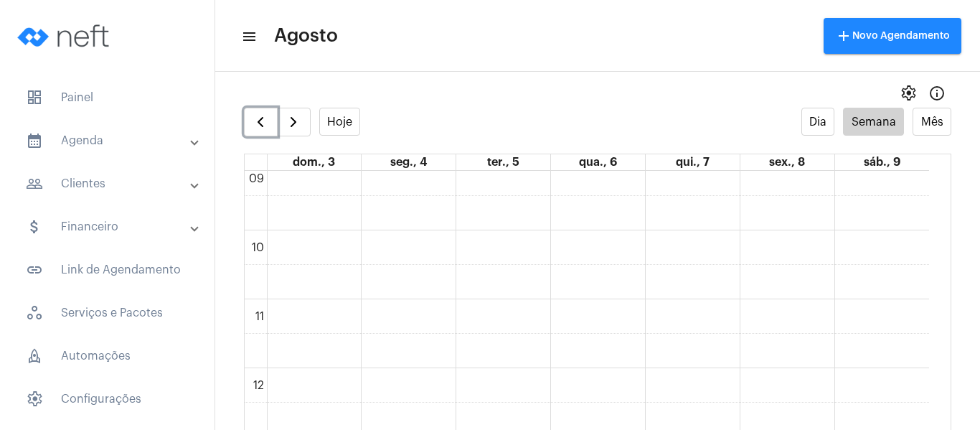
scroll to position [844, 0]
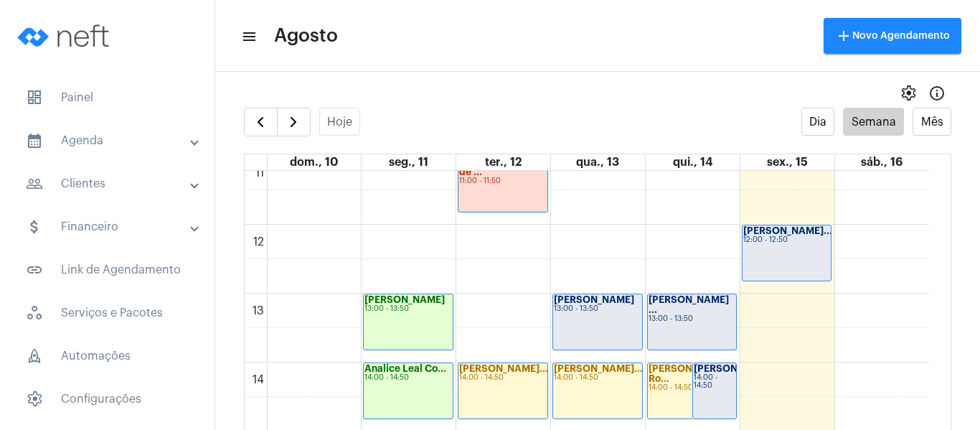
scroll to position [844, 0]
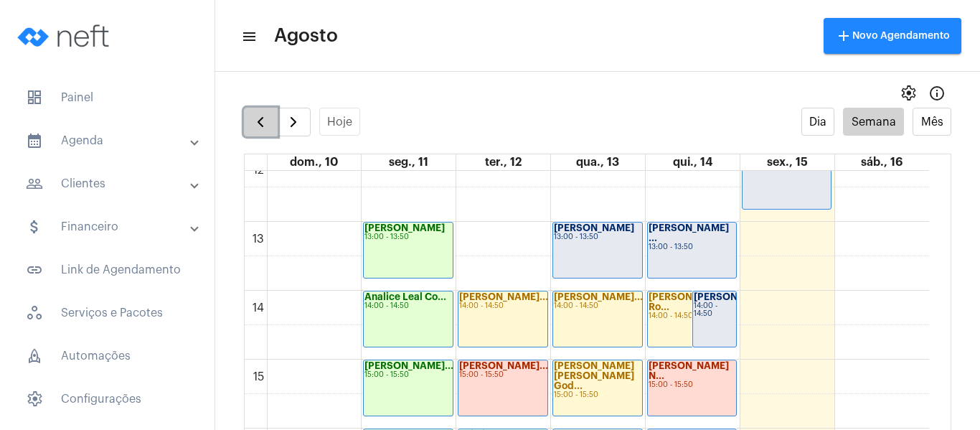
click at [255, 127] on span "button" at bounding box center [260, 121] width 17 height 17
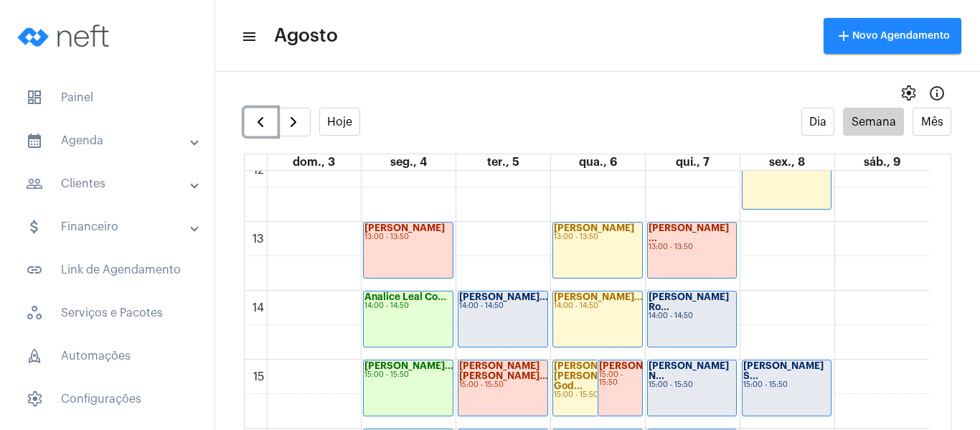
scroll to position [916, 0]
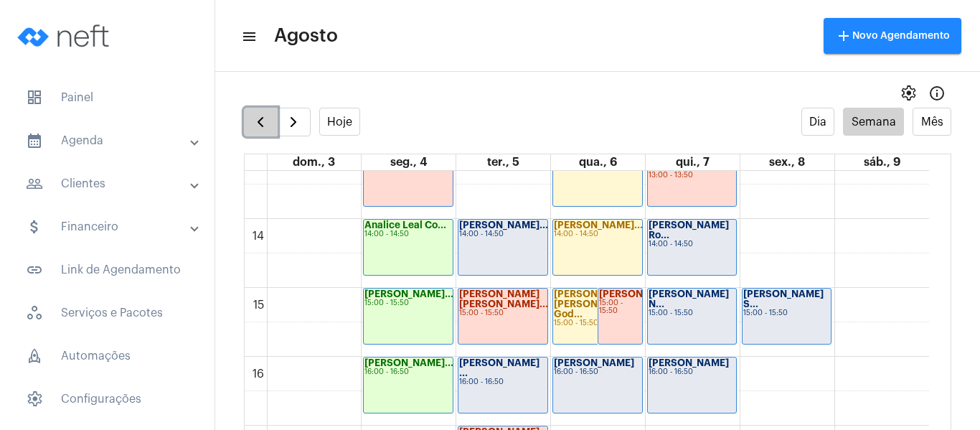
click at [261, 125] on span "button" at bounding box center [260, 121] width 17 height 17
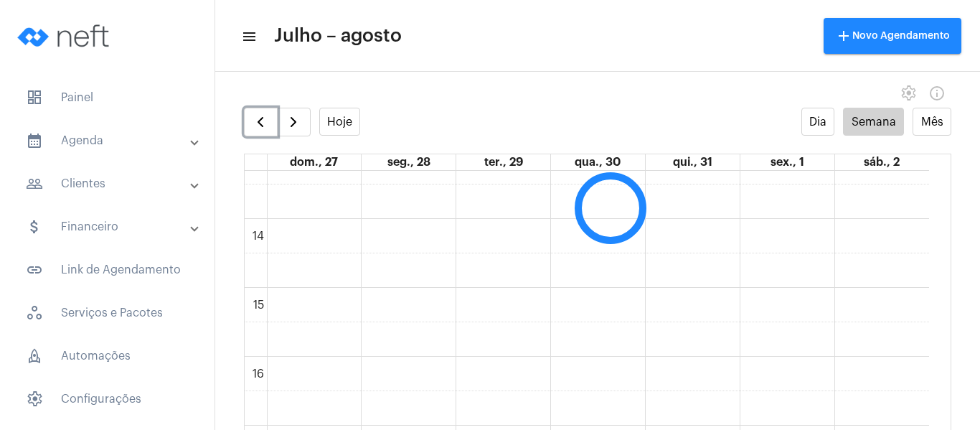
scroll to position [414, 0]
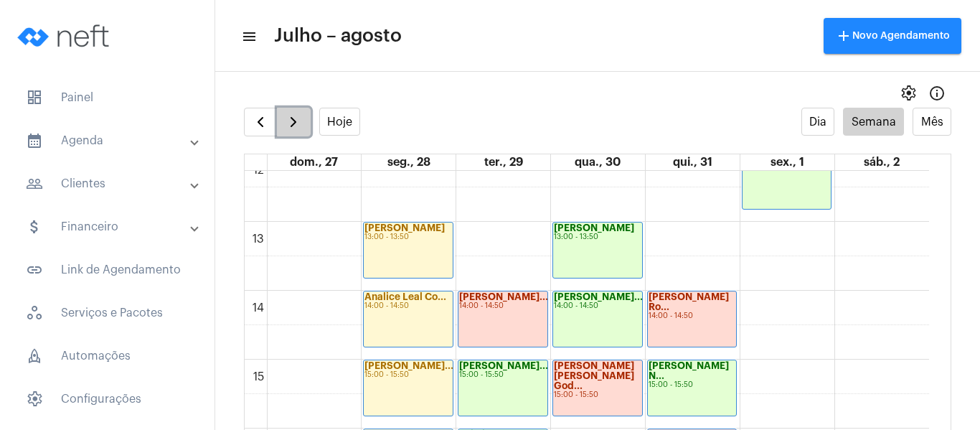
click at [288, 125] on span "button" at bounding box center [293, 121] width 17 height 17
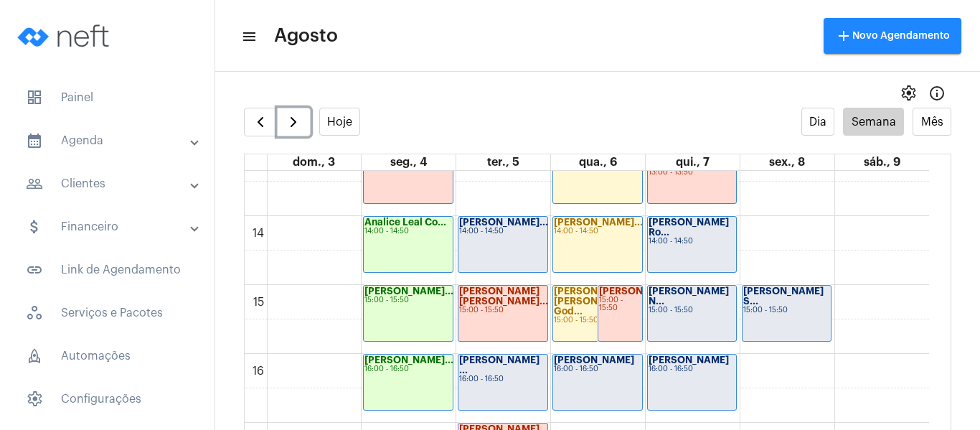
scroll to position [916, 0]
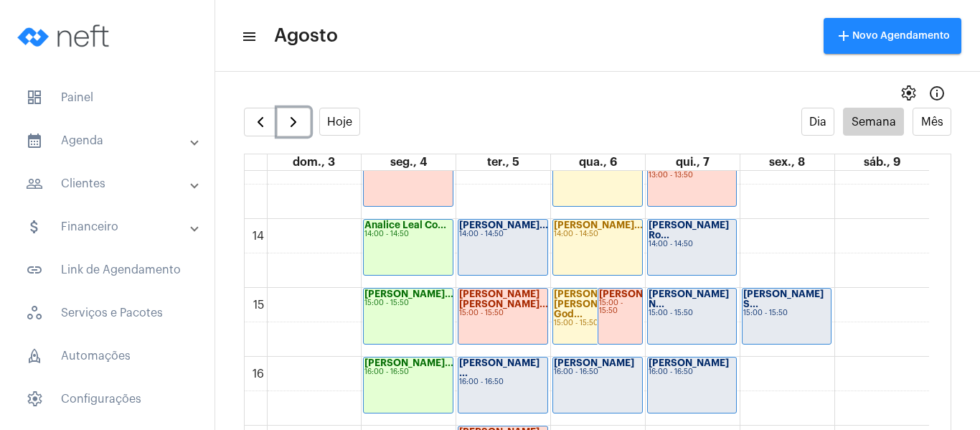
click at [511, 255] on div "Kauã Azevedo Al... 14:00 - 14:50" at bounding box center [502, 246] width 89 height 55
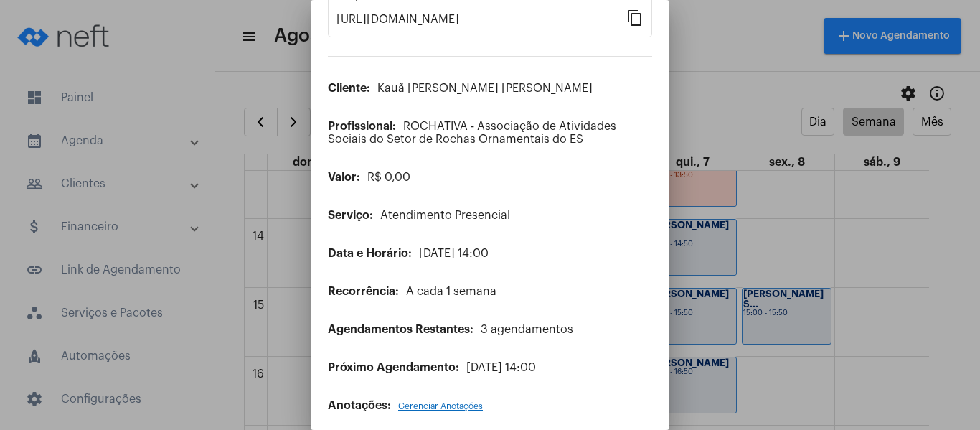
scroll to position [116, 0]
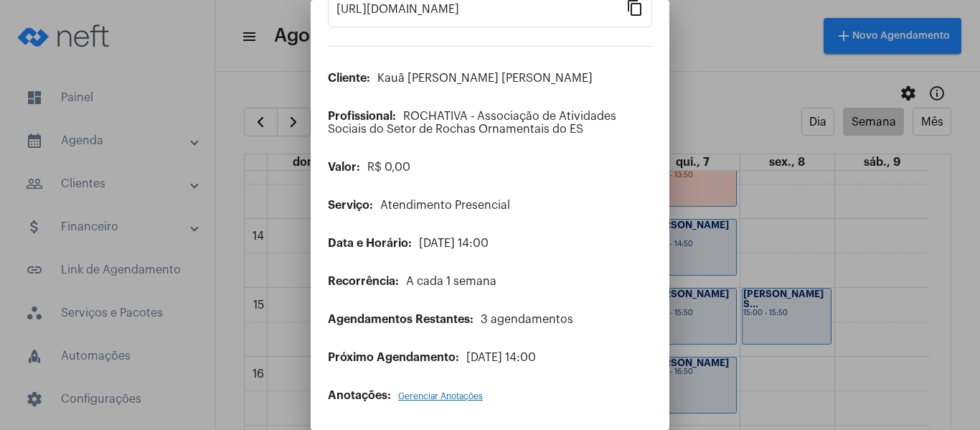
click at [439, 392] on span "Gerenciar Anotações" at bounding box center [440, 396] width 85 height 9
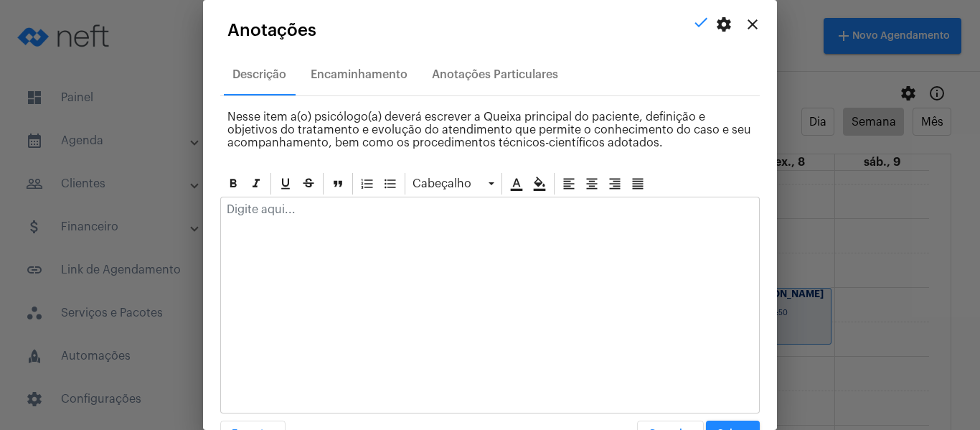
click at [384, 215] on p at bounding box center [490, 209] width 526 height 13
paste div
click at [542, 211] on p "Compareceu ao atendimento e relatou sobre sua semana e sua rotina." at bounding box center [490, 209] width 526 height 13
click at [594, 214] on p "Compareceu ao atendimento e relatou sobre sua semana, sua rotina." at bounding box center [490, 209] width 526 height 13
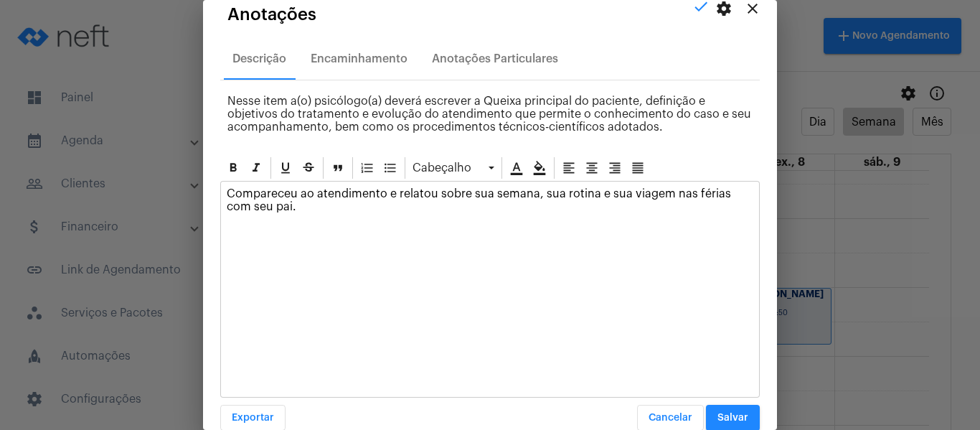
scroll to position [41, 0]
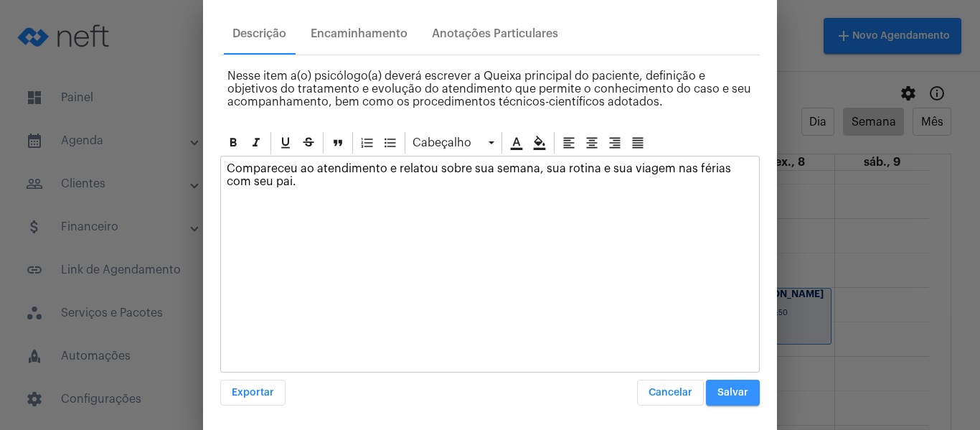
click at [736, 389] on span "Salvar" at bounding box center [732, 392] width 31 height 10
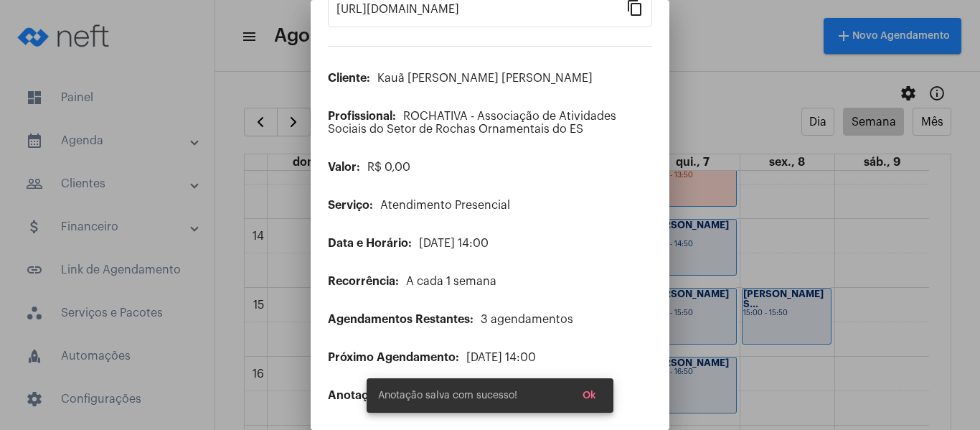
scroll to position [0, 0]
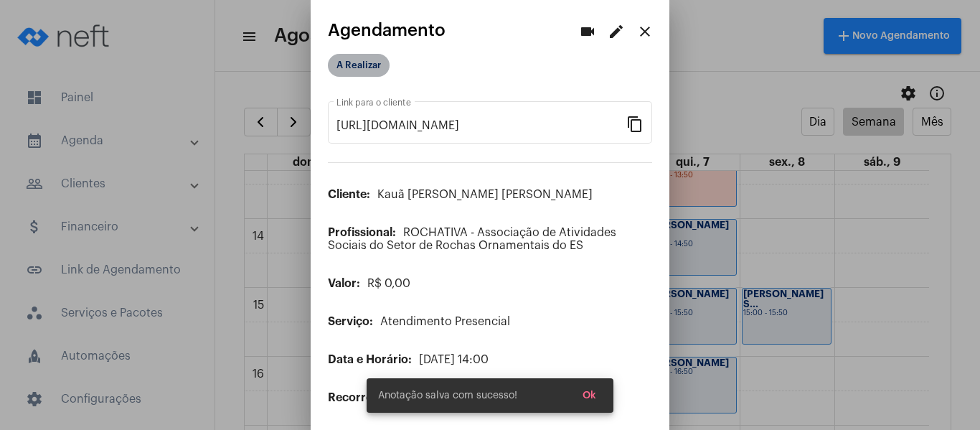
click at [349, 58] on mat-chip "A Realizar" at bounding box center [359, 65] width 62 height 23
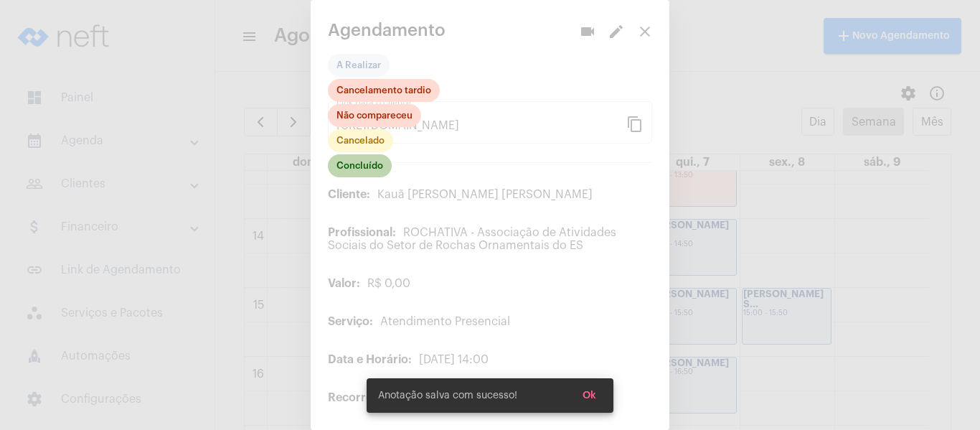
click at [351, 169] on mat-chip "Concluído" at bounding box center [360, 165] width 64 height 23
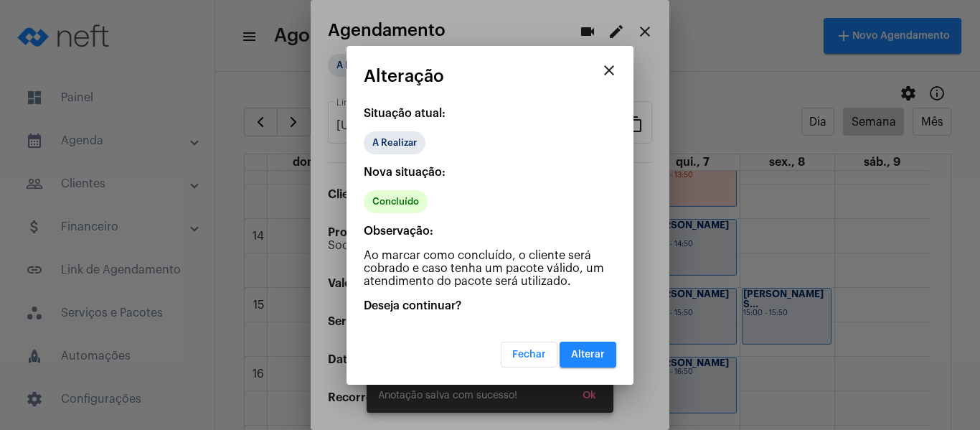
click at [577, 355] on span "Alterar" at bounding box center [588, 354] width 34 height 10
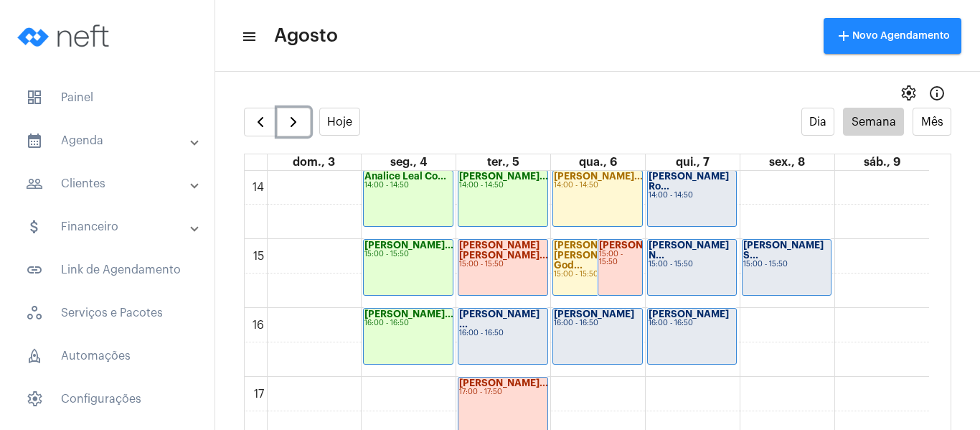
scroll to position [987, 0]
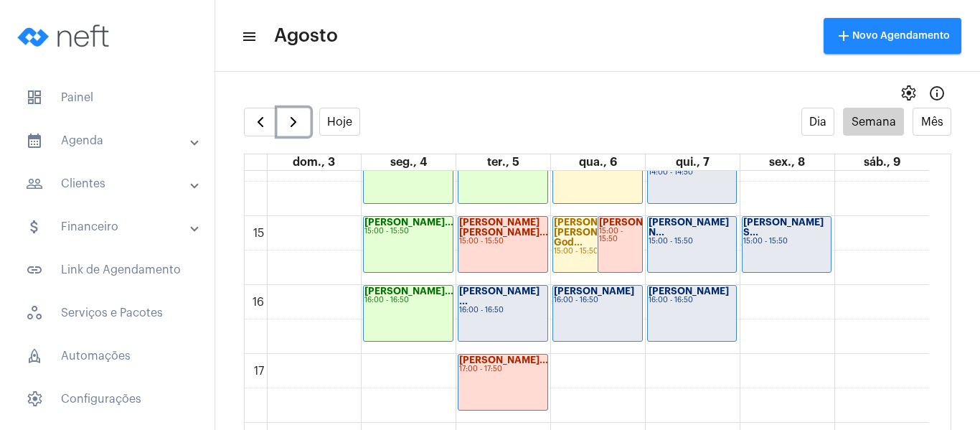
click at [518, 306] on div "16:00 - 16:50" at bounding box center [502, 310] width 87 height 8
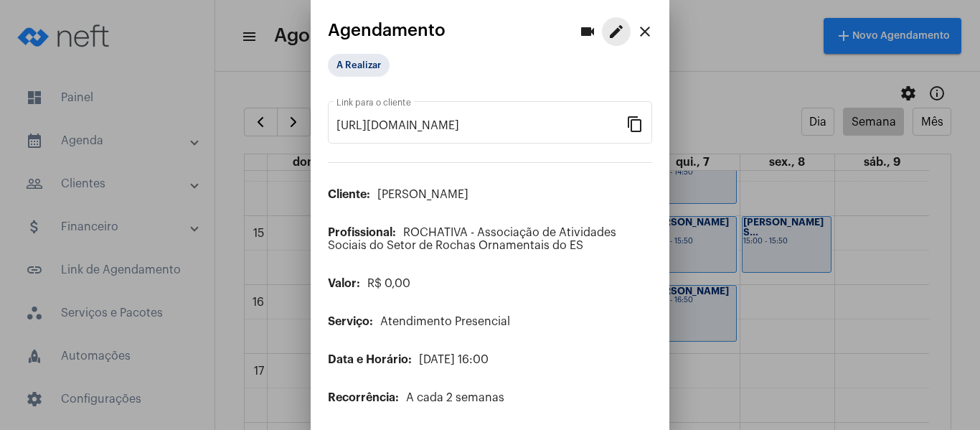
click at [607, 33] on mat-icon "edit" at bounding box center [615, 31] width 17 height 17
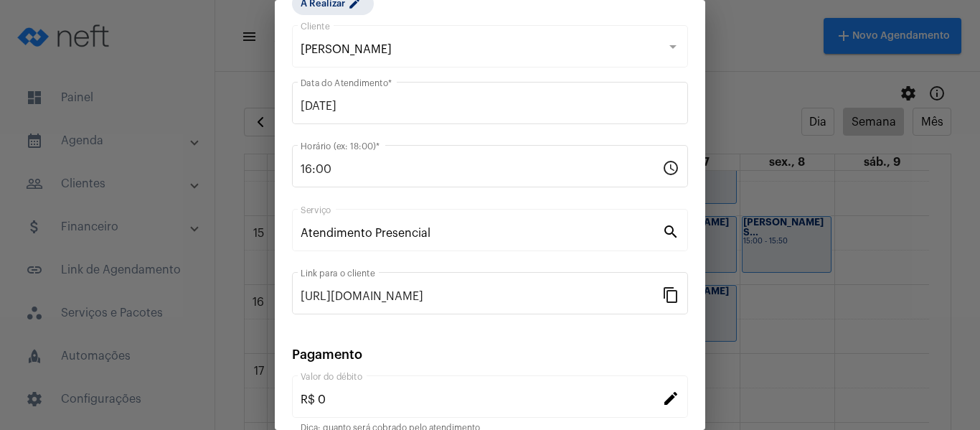
scroll to position [143, 0]
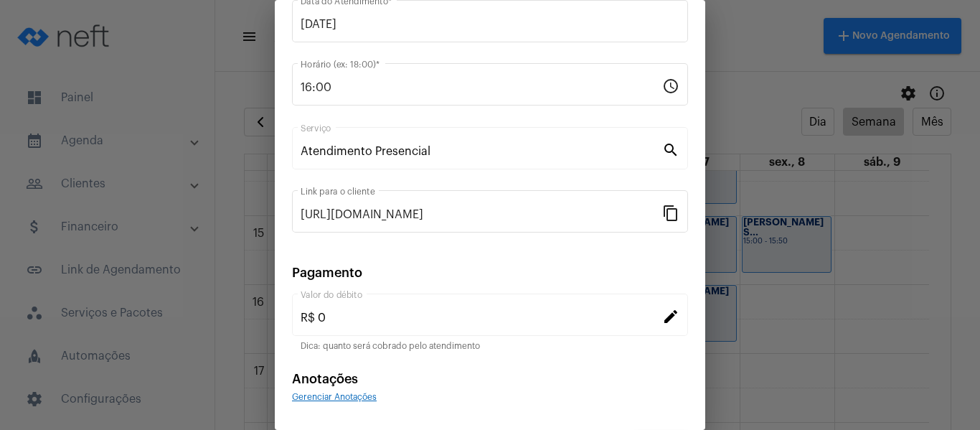
click at [351, 402] on div "Gerenciar Anotações" at bounding box center [490, 395] width 396 height 13
click at [354, 394] on span "Gerenciar Anotações" at bounding box center [334, 396] width 85 height 9
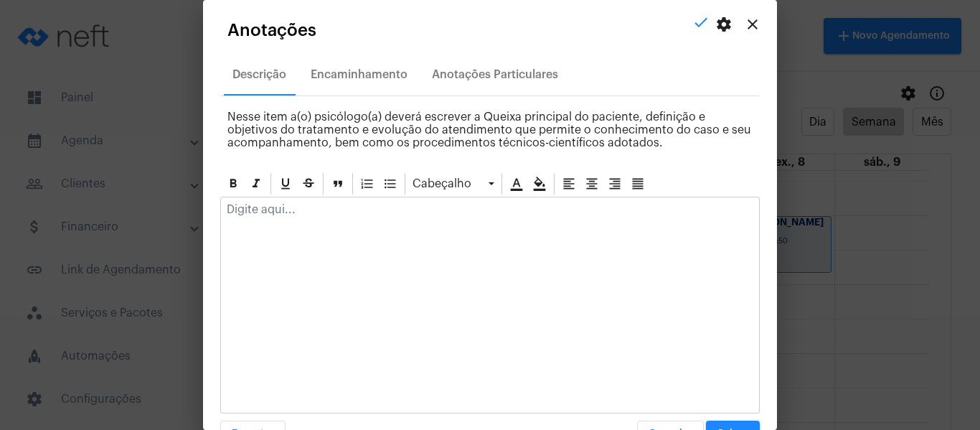
click at [341, 209] on p at bounding box center [490, 209] width 526 height 13
paste div
click at [544, 209] on p "Compareceu ao atendimento e relatou sobre sua semana e sua rotina." at bounding box center [490, 209] width 526 height 13
click at [620, 212] on p "Compareceu ao atendimento e relatou sobre sua semana, sua rotina." at bounding box center [490, 209] width 526 height 13
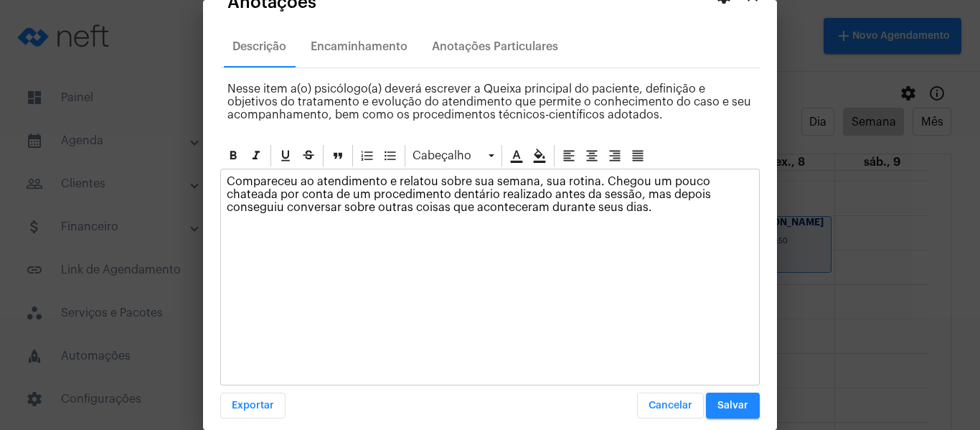
scroll to position [41, 0]
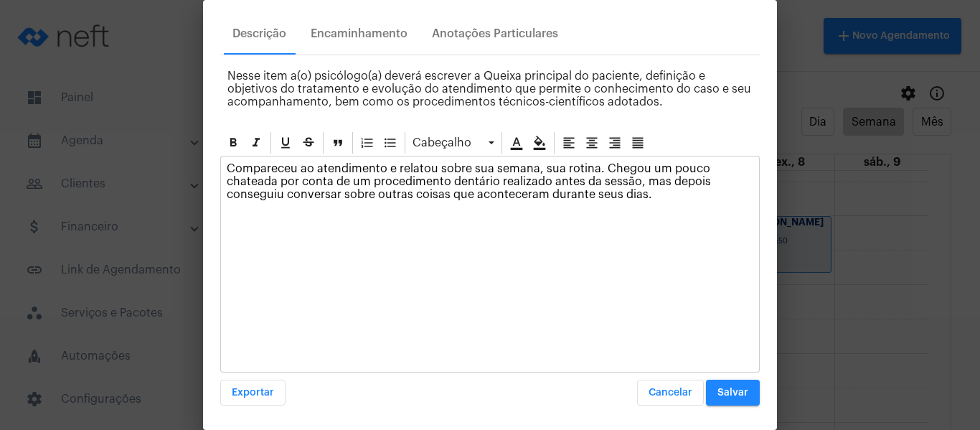
click at [717, 390] on span "Salvar" at bounding box center [732, 392] width 31 height 10
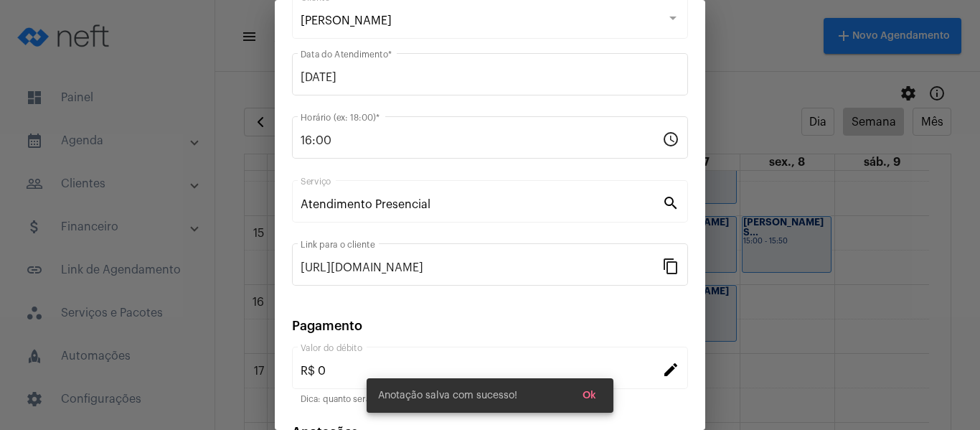
scroll to position [0, 0]
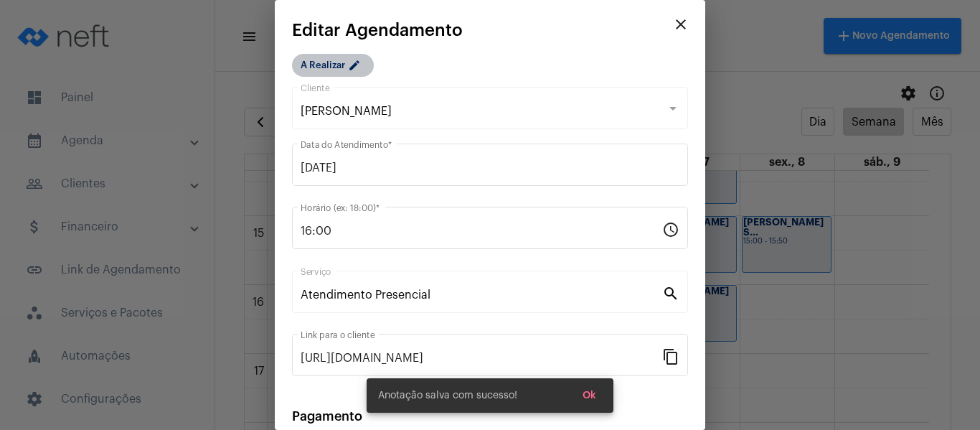
click at [335, 57] on mat-chip "A Realizar edit" at bounding box center [333, 65] width 82 height 23
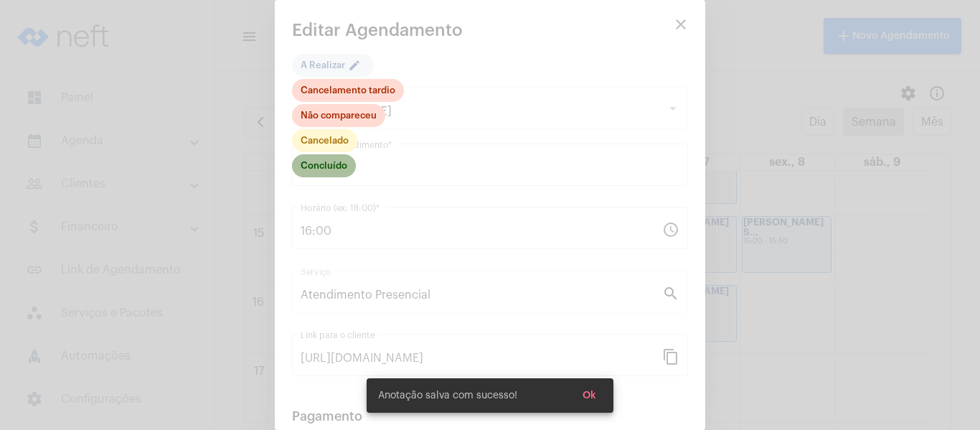
click at [336, 160] on mat-chip "Concluído" at bounding box center [324, 165] width 64 height 23
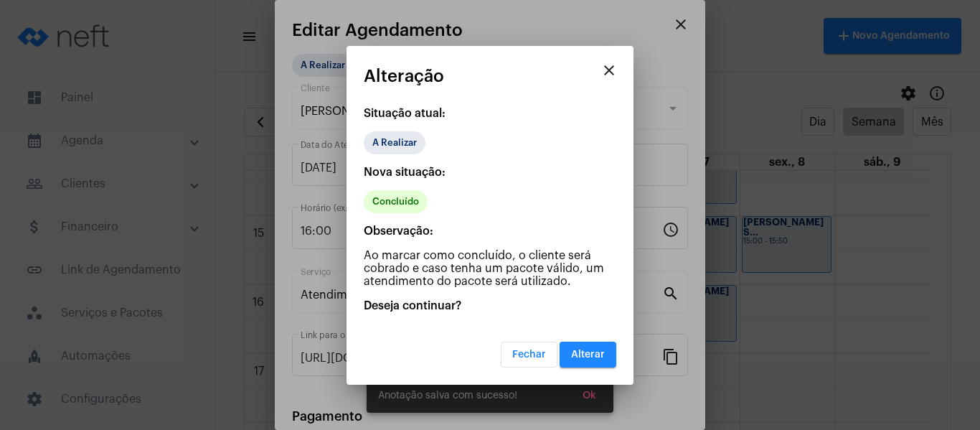
click at [595, 351] on span "Alterar" at bounding box center [588, 354] width 34 height 10
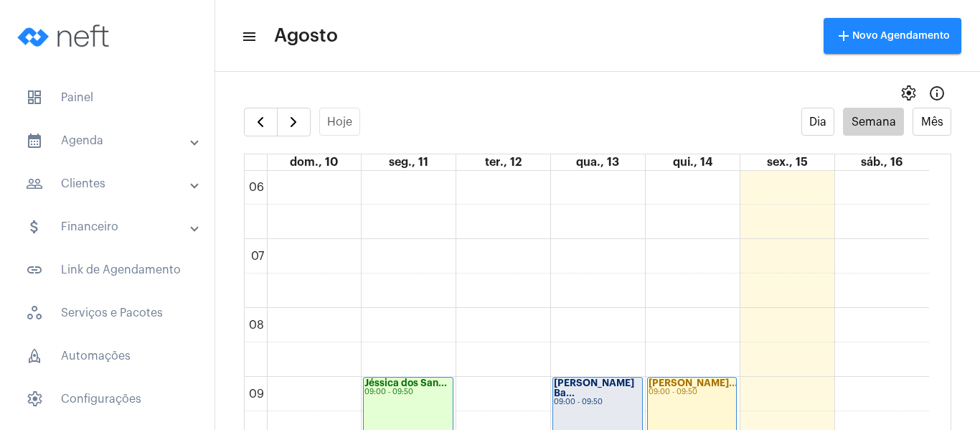
scroll to position [81, 0]
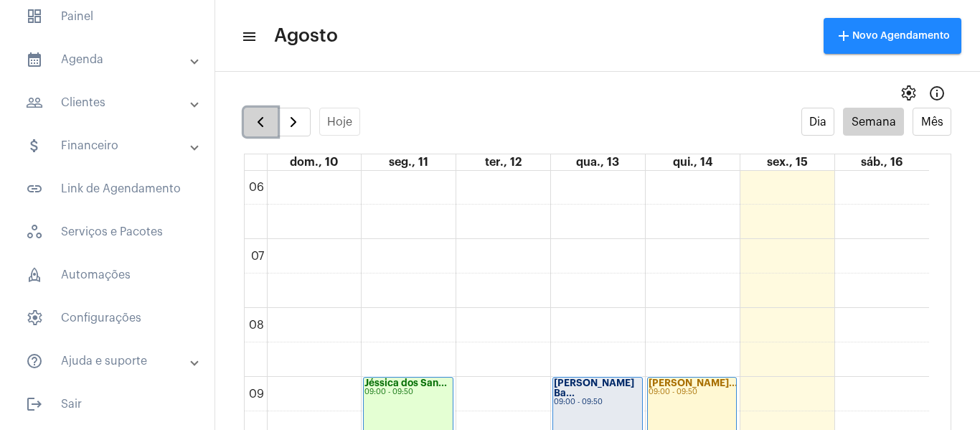
click at [271, 126] on button "button" at bounding box center [261, 122] width 34 height 29
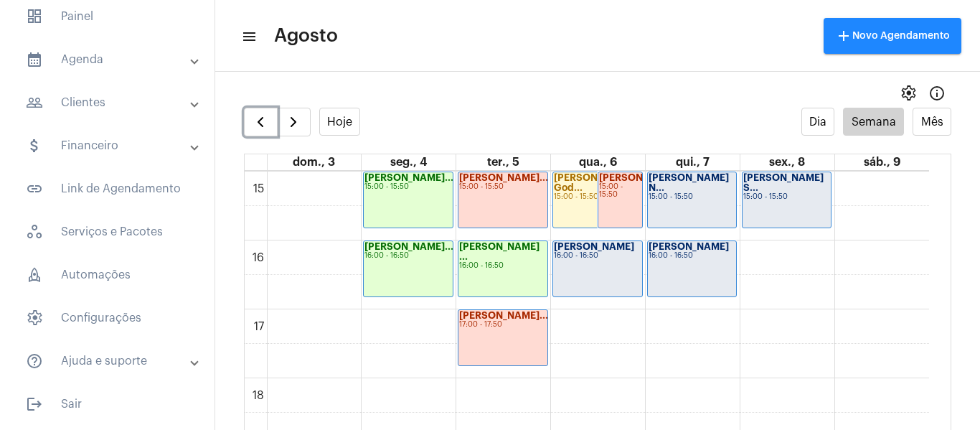
scroll to position [1059, 0]
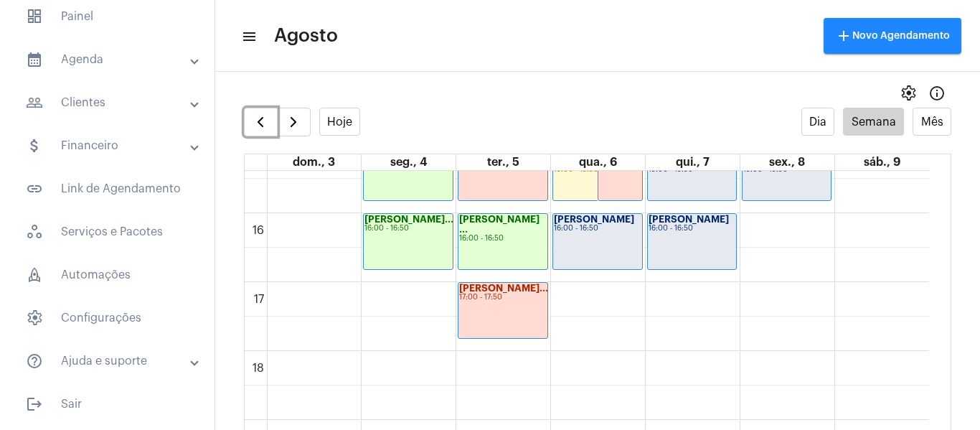
click at [595, 251] on div "[PERSON_NAME] 16:00 - 16:50" at bounding box center [597, 241] width 89 height 55
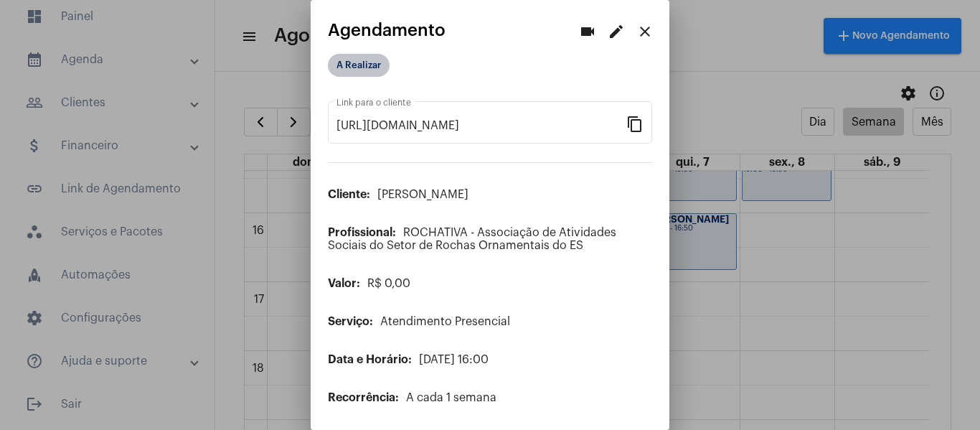
click at [344, 74] on mat-chip "A Realizar" at bounding box center [359, 65] width 62 height 23
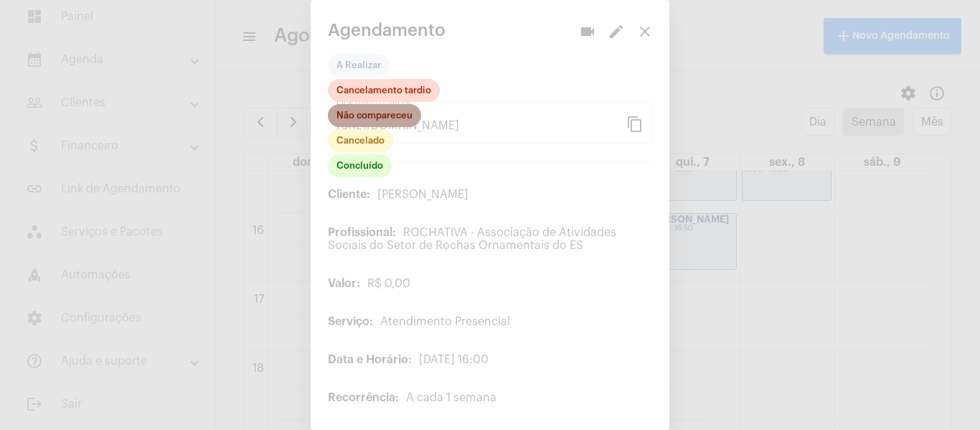
click at [348, 120] on mat-chip "Não compareceu" at bounding box center [374, 115] width 93 height 23
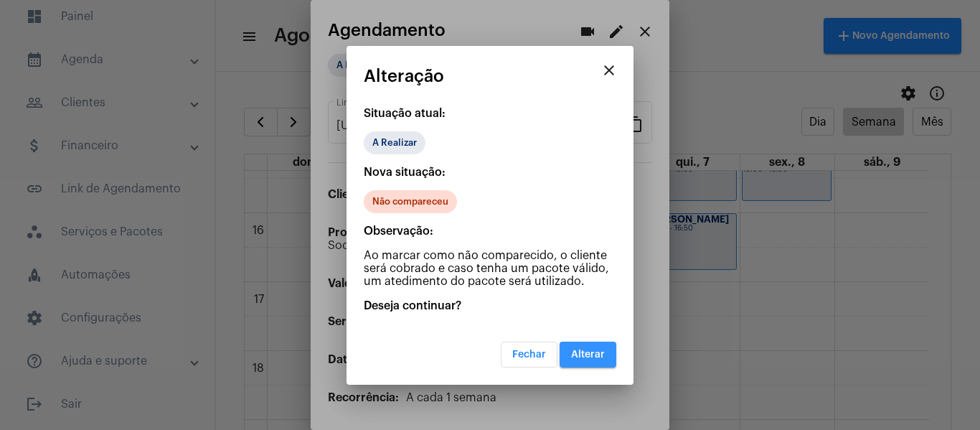
click at [581, 346] on button "Alterar" at bounding box center [587, 354] width 57 height 26
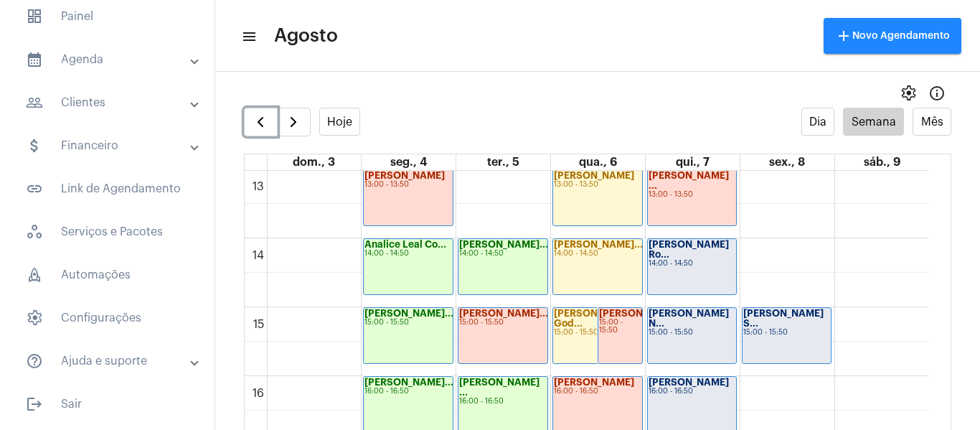
scroll to position [916, 0]
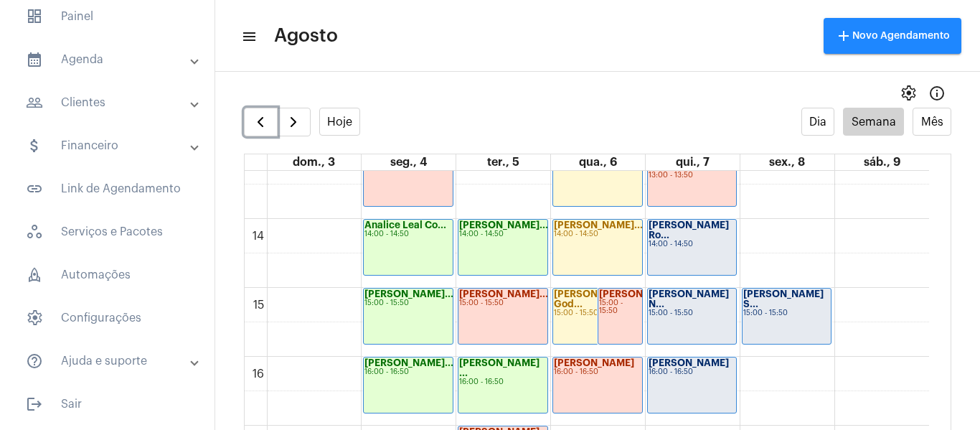
click at [689, 252] on div "[PERSON_NAME] Ro... 14:00 - 14:50" at bounding box center [692, 246] width 89 height 55
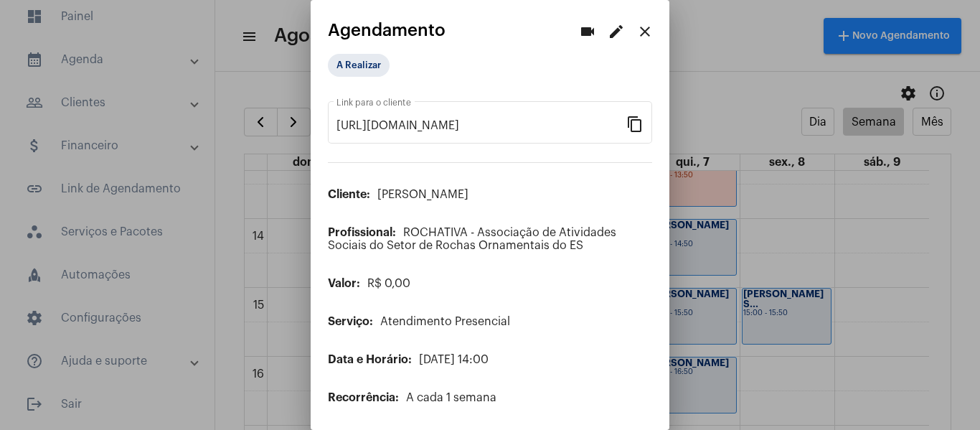
click at [609, 28] on mat-icon "edit" at bounding box center [615, 31] width 17 height 17
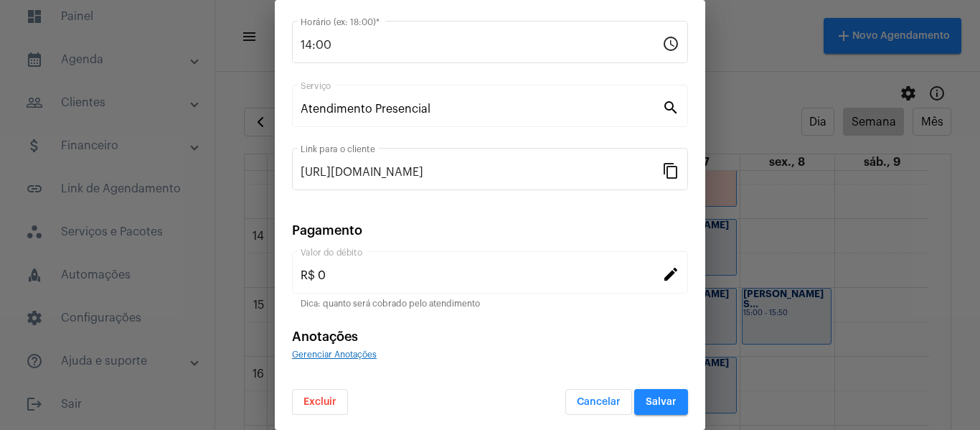
scroll to position [188, 0]
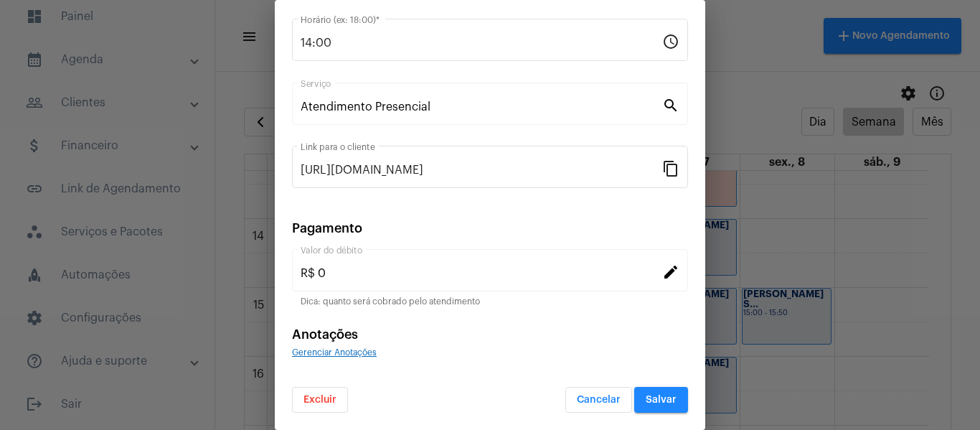
click at [360, 352] on span "Gerenciar Anotações" at bounding box center [334, 352] width 85 height 9
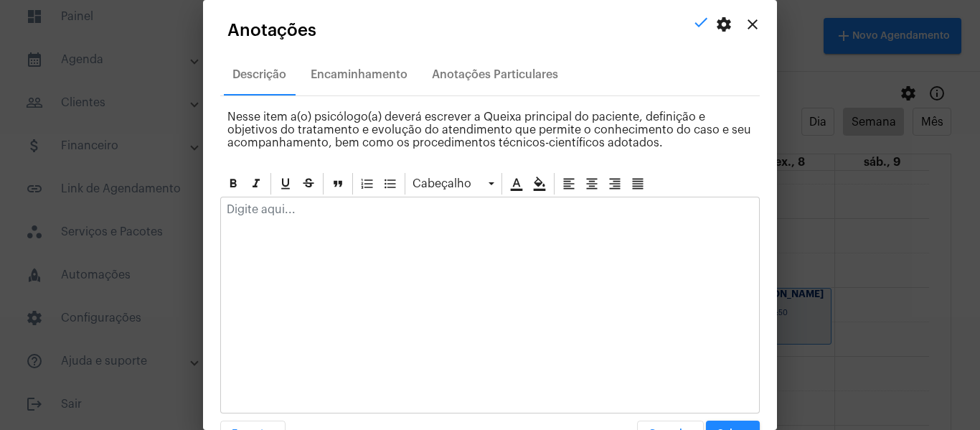
click at [317, 214] on p at bounding box center [490, 209] width 526 height 13
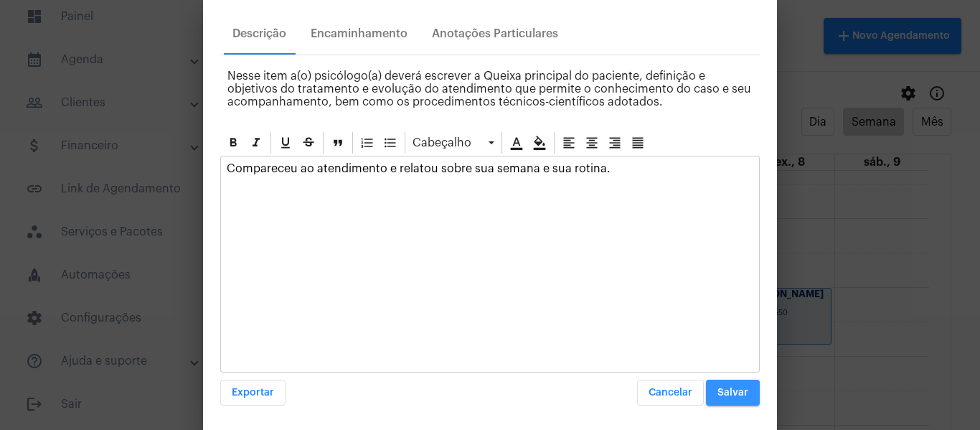
click at [717, 392] on span "Salvar" at bounding box center [732, 392] width 31 height 10
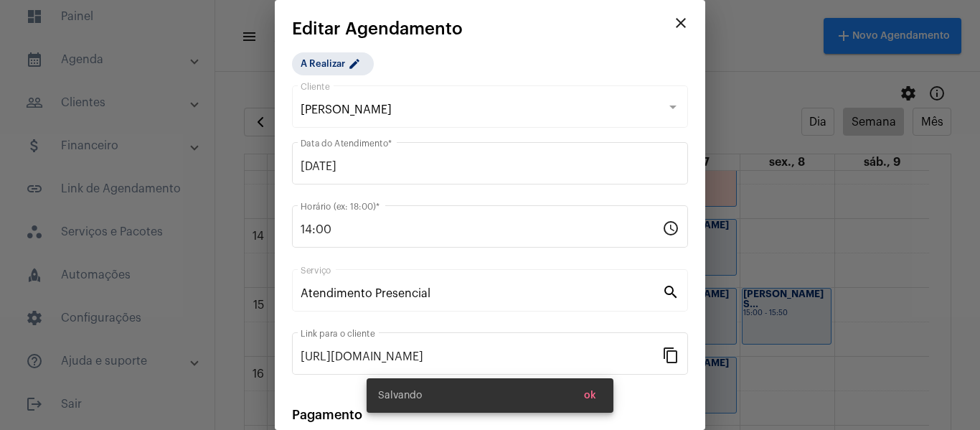
scroll to position [0, 0]
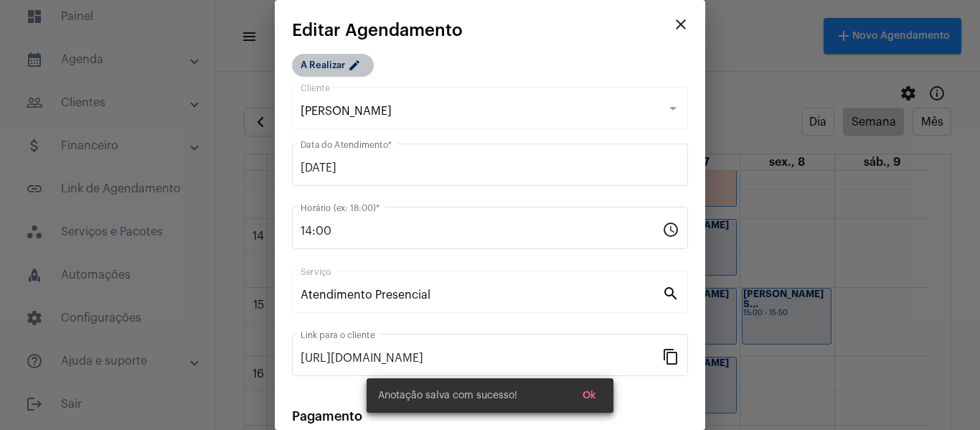
click at [322, 61] on mat-chip "A Realizar edit" at bounding box center [333, 65] width 82 height 23
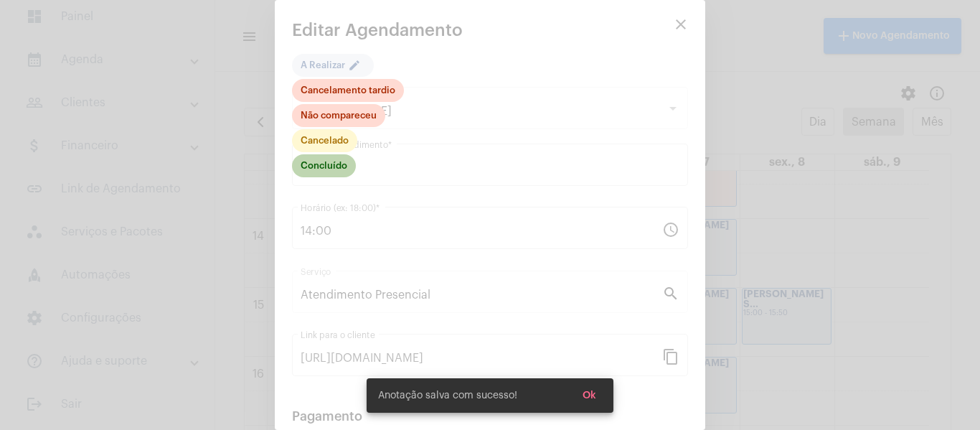
click at [313, 164] on mat-chip "Concluído" at bounding box center [324, 165] width 64 height 23
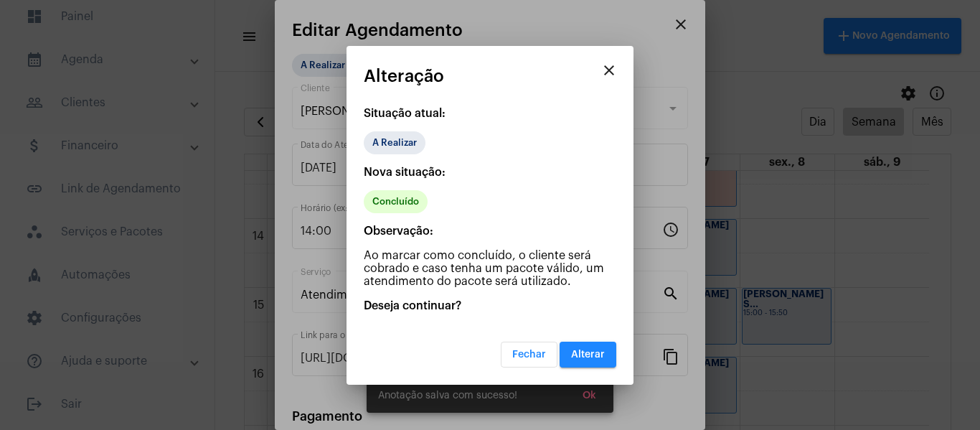
click at [579, 349] on button "Alterar" at bounding box center [587, 354] width 57 height 26
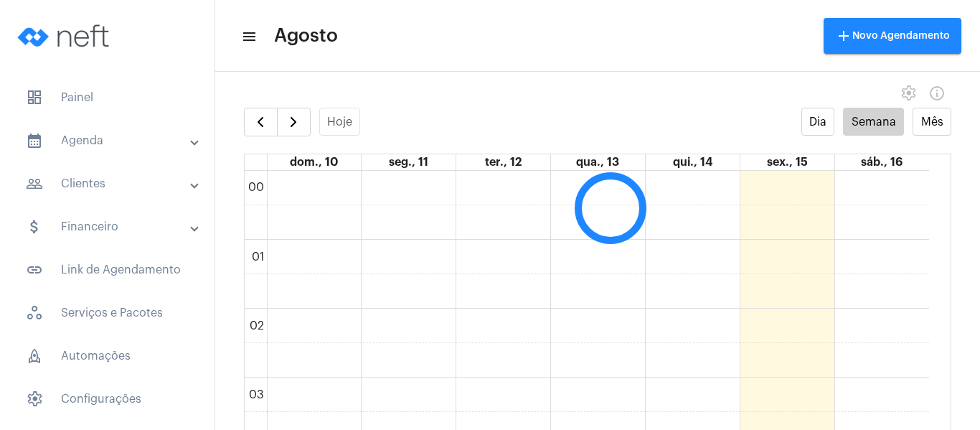
scroll to position [414, 0]
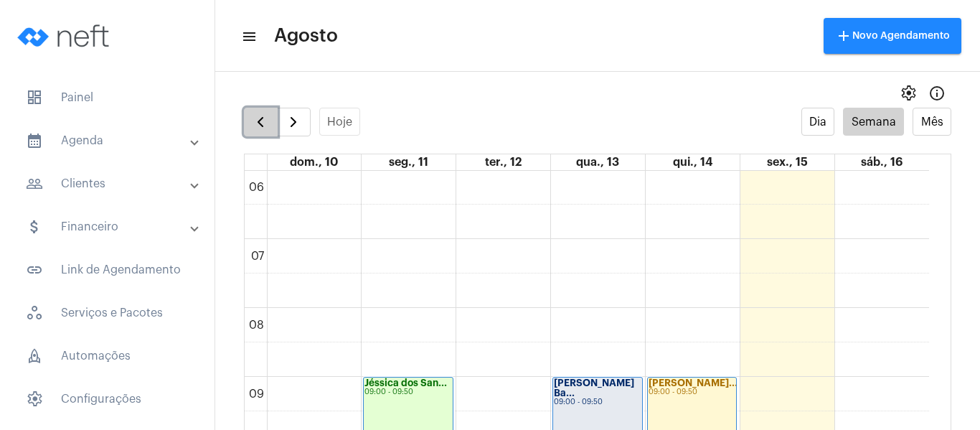
click at [273, 118] on button "button" at bounding box center [261, 122] width 34 height 29
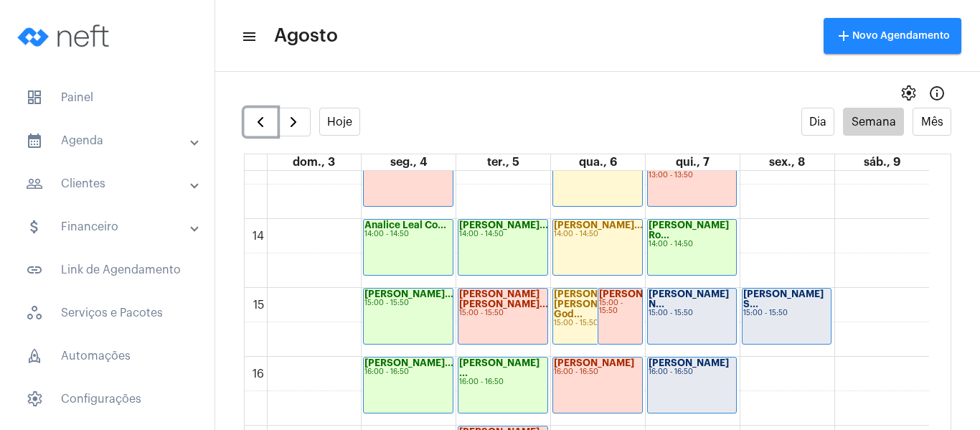
scroll to position [987, 0]
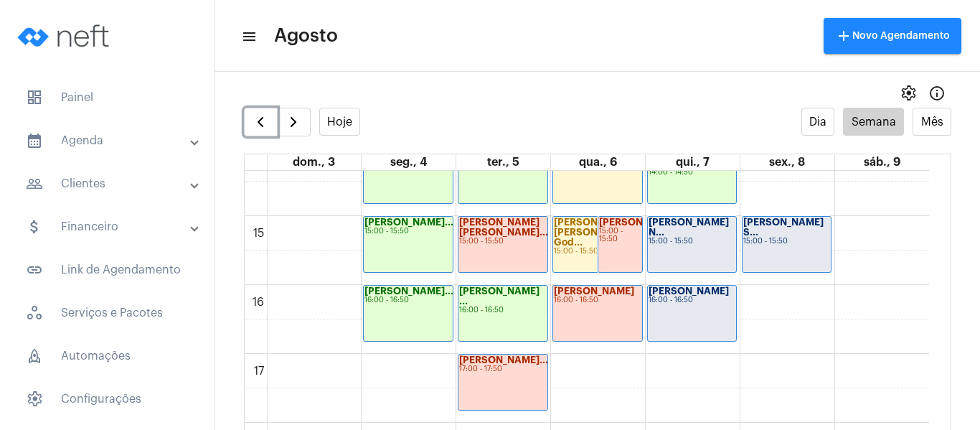
click at [681, 248] on div "[PERSON_NAME] N... 15:00 - 15:50" at bounding box center [692, 244] width 89 height 55
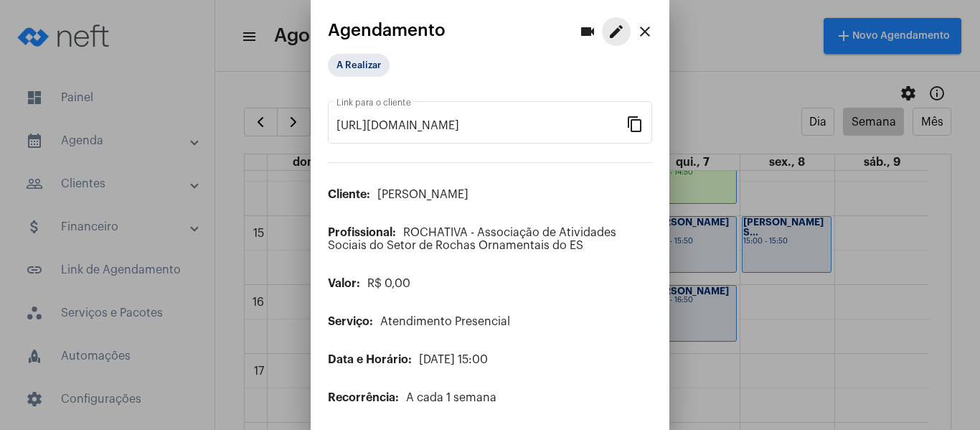
click at [607, 33] on mat-icon "edit" at bounding box center [615, 31] width 17 height 17
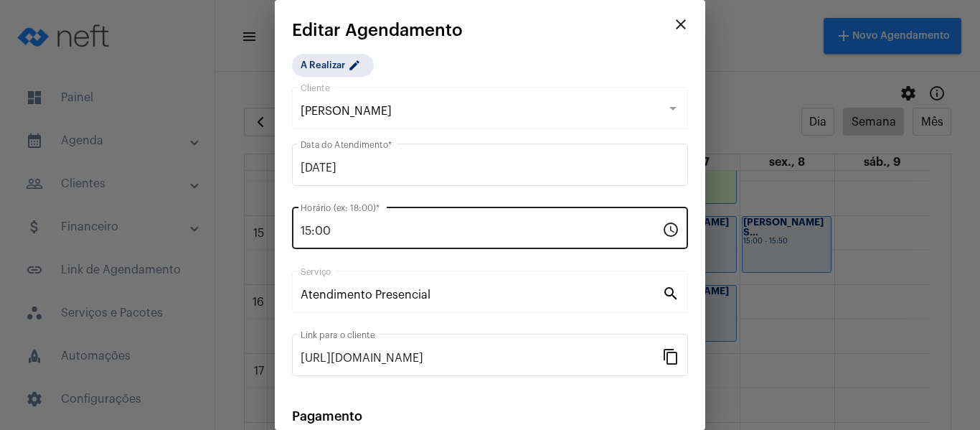
scroll to position [188, 0]
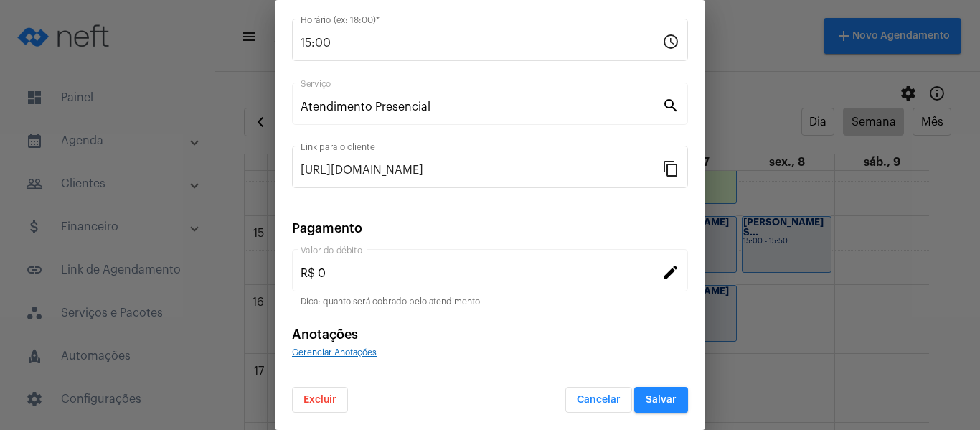
click at [354, 351] on span "Gerenciar Anotações" at bounding box center [334, 352] width 85 height 9
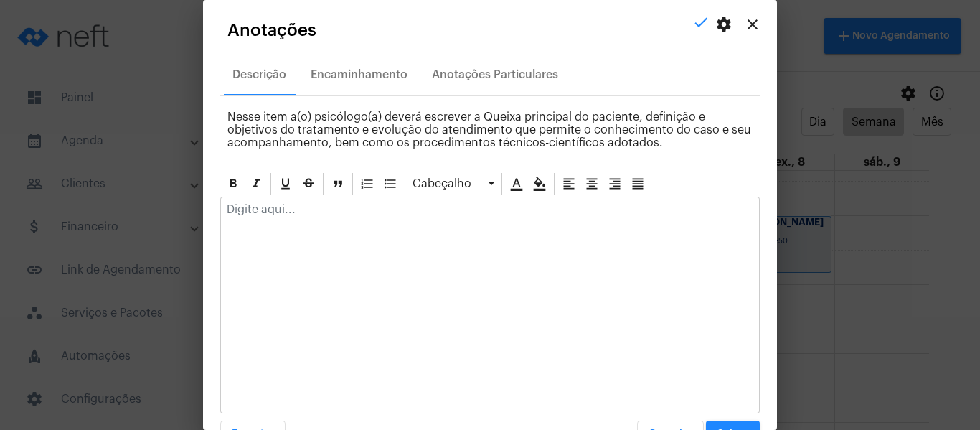
click at [343, 222] on div at bounding box center [490, 213] width 538 height 32
click at [722, 423] on button "Salvar" at bounding box center [733, 433] width 54 height 26
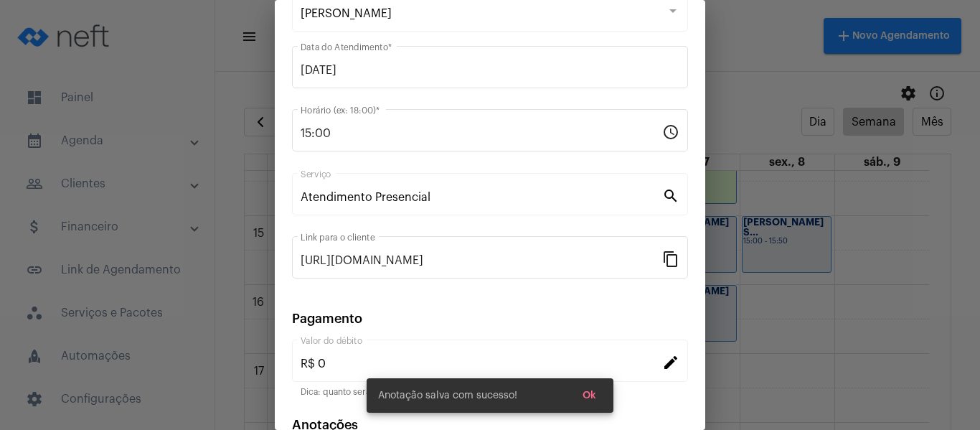
scroll to position [0, 0]
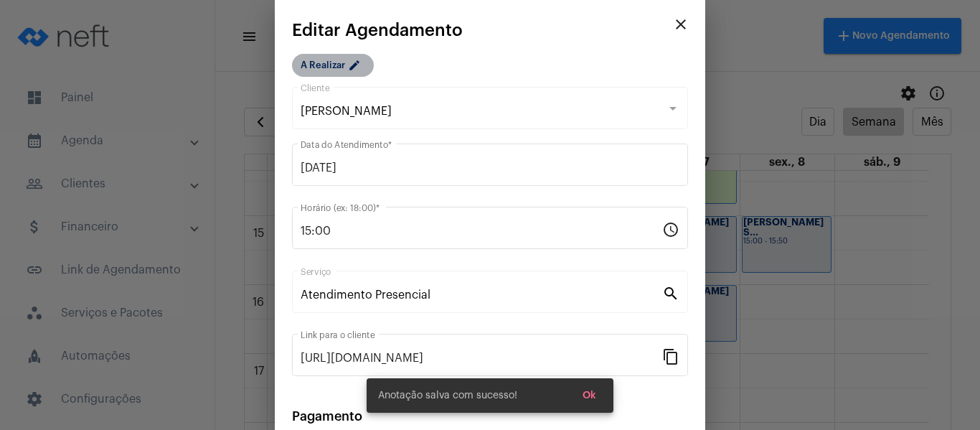
click at [316, 71] on mat-chip "A Realizar edit" at bounding box center [333, 65] width 82 height 23
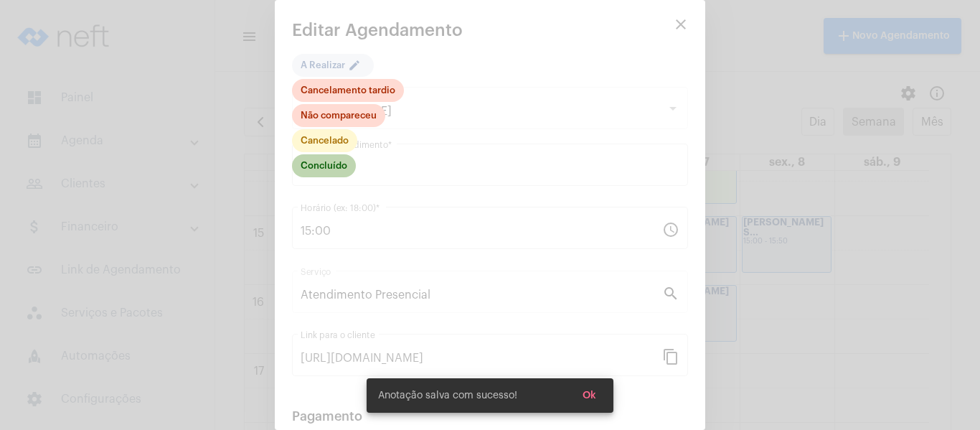
click at [331, 163] on mat-chip "Concluído" at bounding box center [324, 165] width 64 height 23
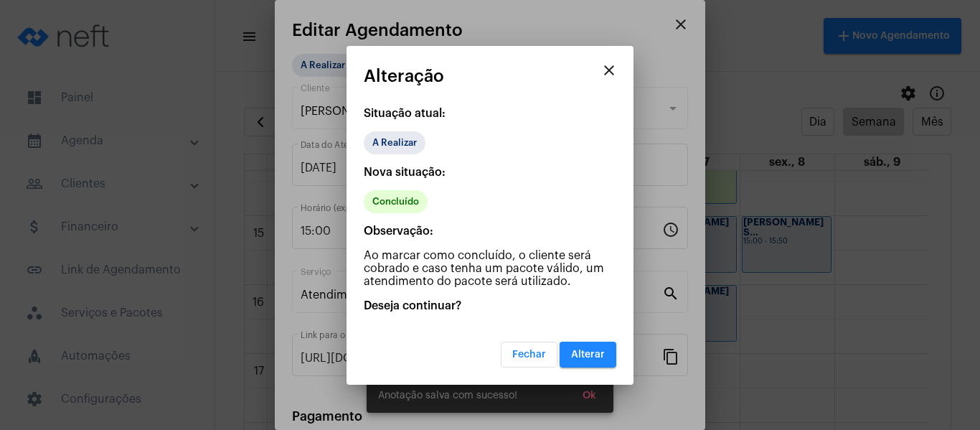
click at [593, 356] on span "Alterar" at bounding box center [588, 354] width 34 height 10
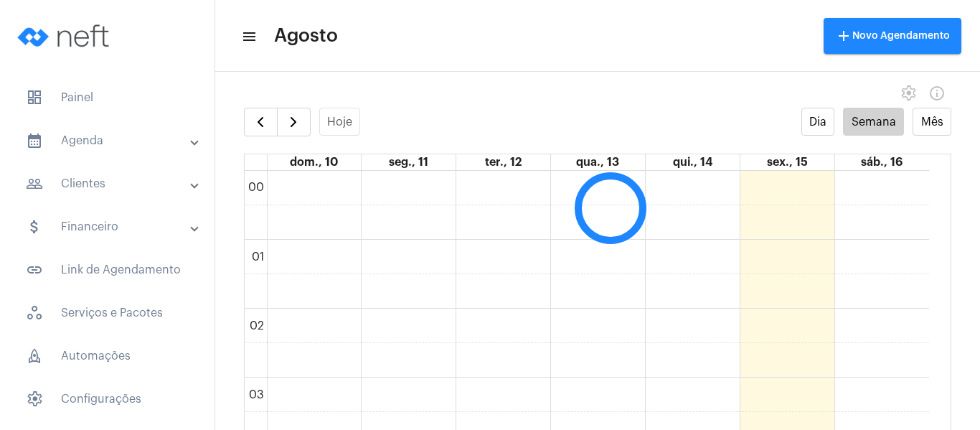
scroll to position [414, 0]
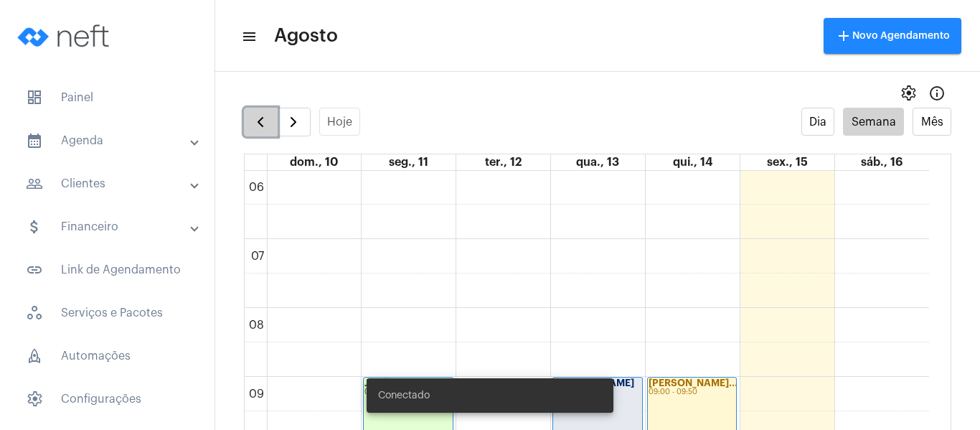
click at [270, 132] on button "button" at bounding box center [261, 122] width 34 height 29
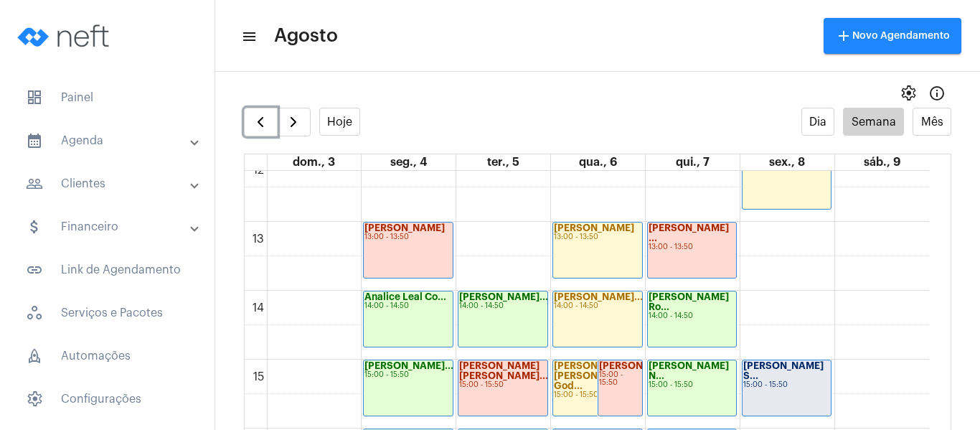
scroll to position [987, 0]
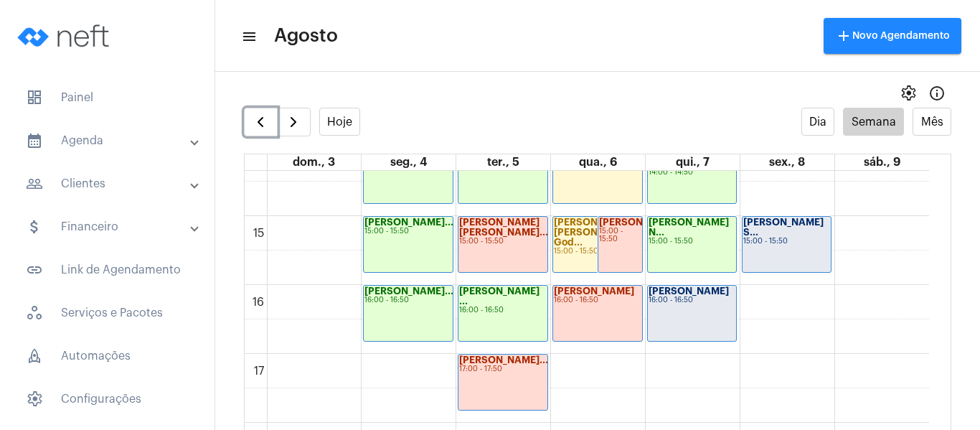
click at [698, 332] on div "Pedro Augusto d... 16:00 - 16:50" at bounding box center [692, 312] width 89 height 55
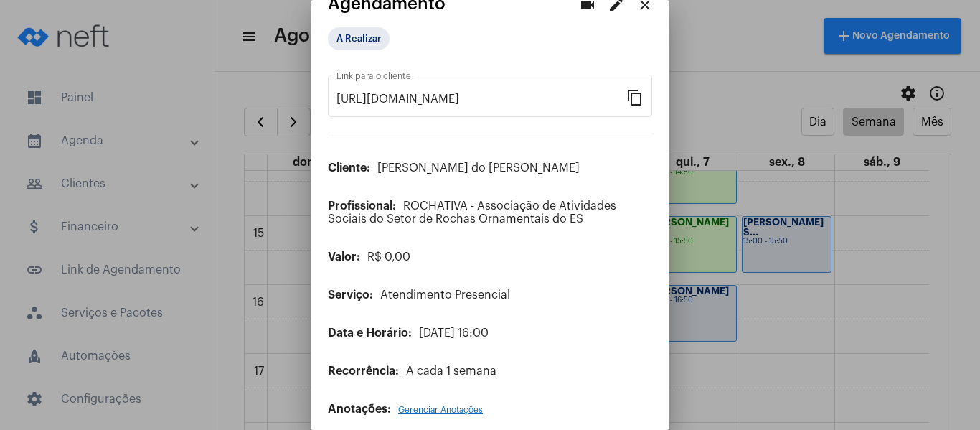
scroll to position [40, 0]
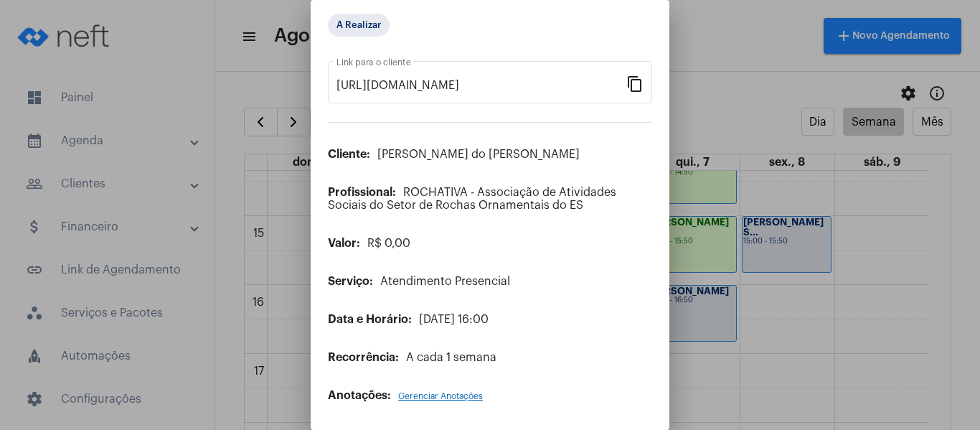
click at [435, 397] on span "Gerenciar Anotações" at bounding box center [440, 396] width 85 height 9
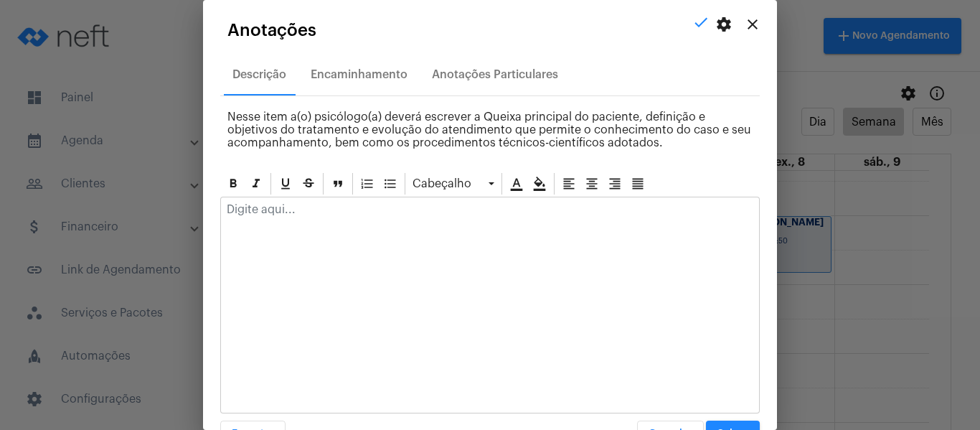
click at [309, 215] on p at bounding box center [490, 209] width 526 height 13
paste div
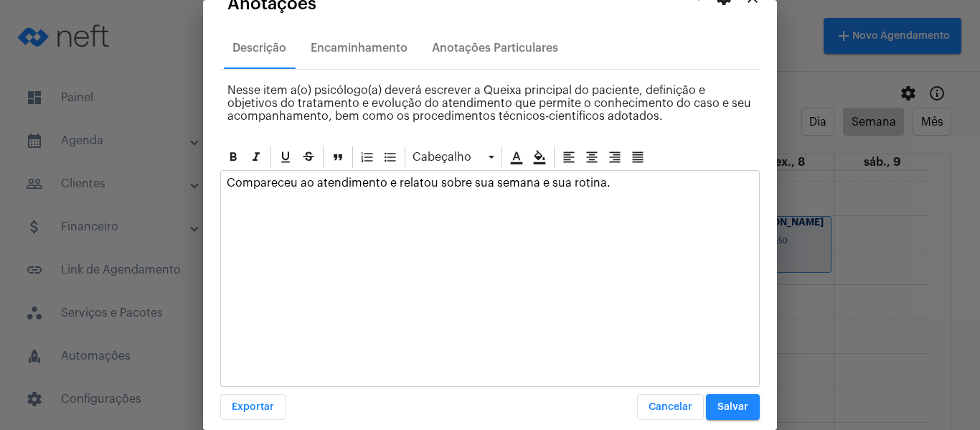
scroll to position [41, 0]
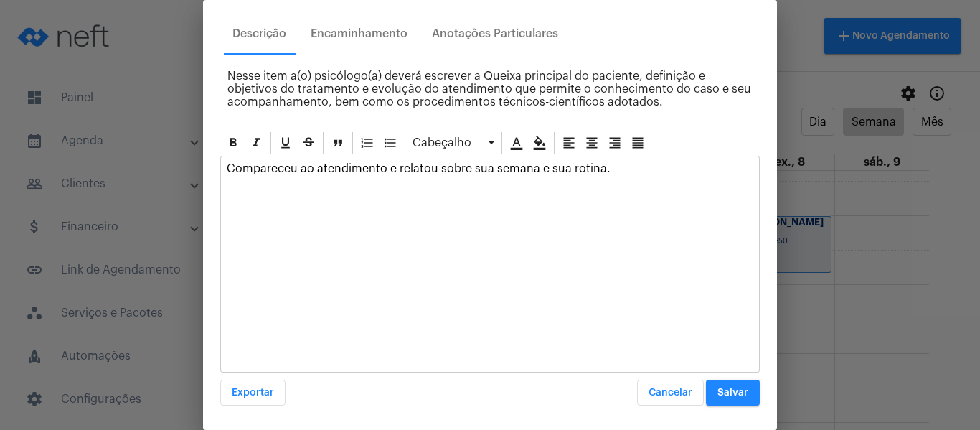
click at [544, 174] on p "Compareceu ao atendimento e relatou sobre sua semana e sua rotina." at bounding box center [490, 168] width 526 height 13
click at [589, 174] on p "Compareceu ao atendimento e relatou sobre sua semana, sua rotina." at bounding box center [490, 168] width 526 height 13
click at [602, 169] on p "Compareceu ao atendimento e relatou sobre sua semana, sua rotina." at bounding box center [490, 168] width 526 height 13
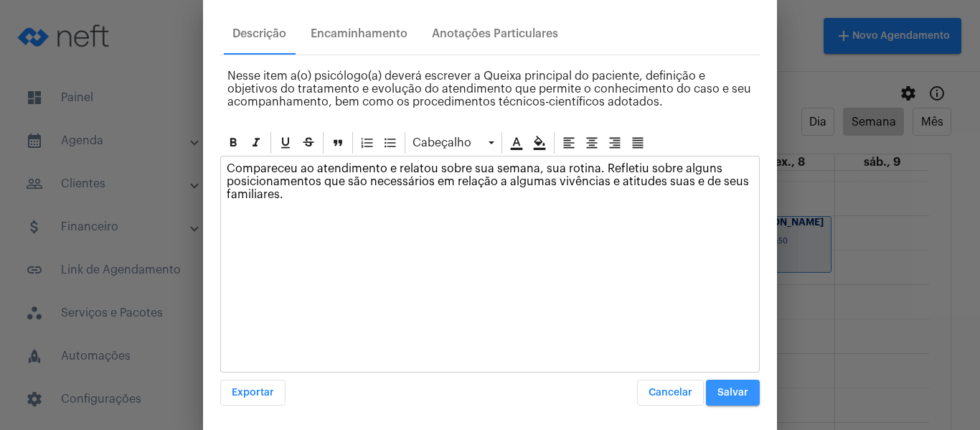
click at [724, 394] on span "Salvar" at bounding box center [732, 392] width 31 height 10
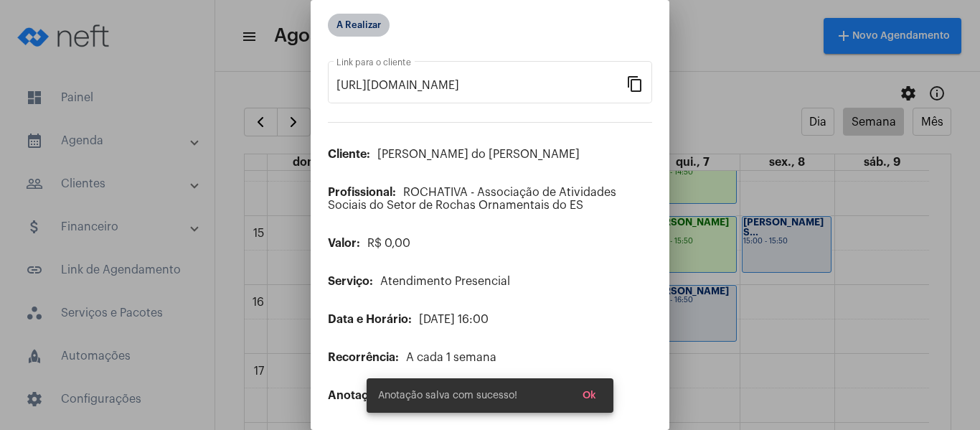
click at [358, 24] on mat-chip "A Realizar" at bounding box center [359, 25] width 62 height 23
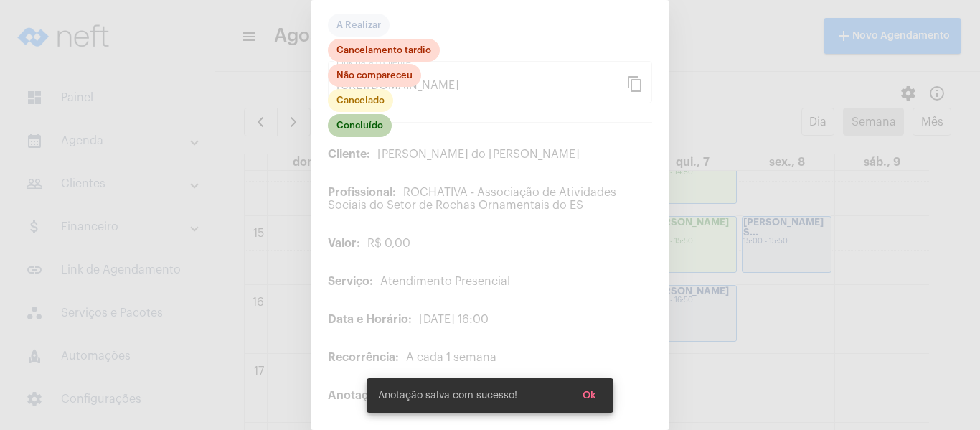
click at [344, 120] on mat-chip "Concluído" at bounding box center [360, 125] width 64 height 23
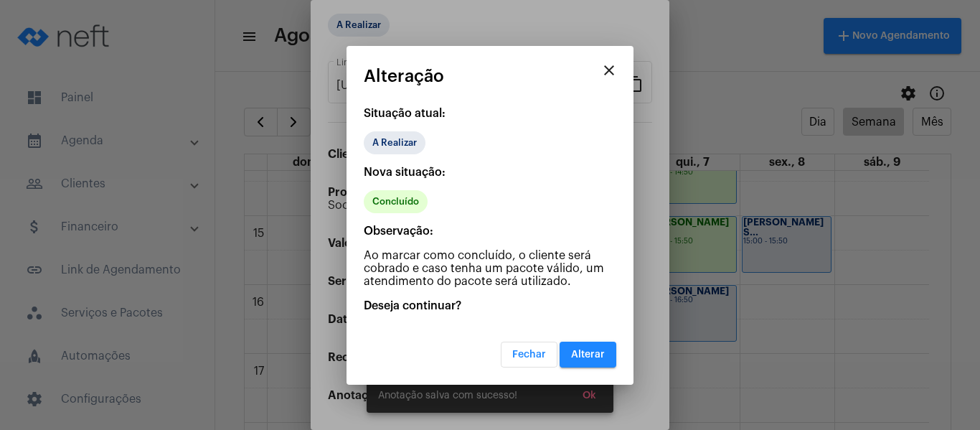
click at [581, 359] on span "Alterar" at bounding box center [588, 354] width 34 height 10
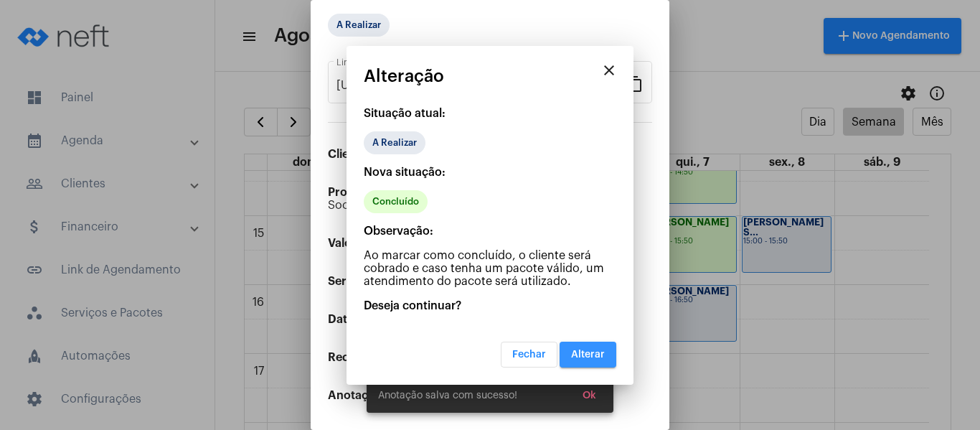
scroll to position [0, 0]
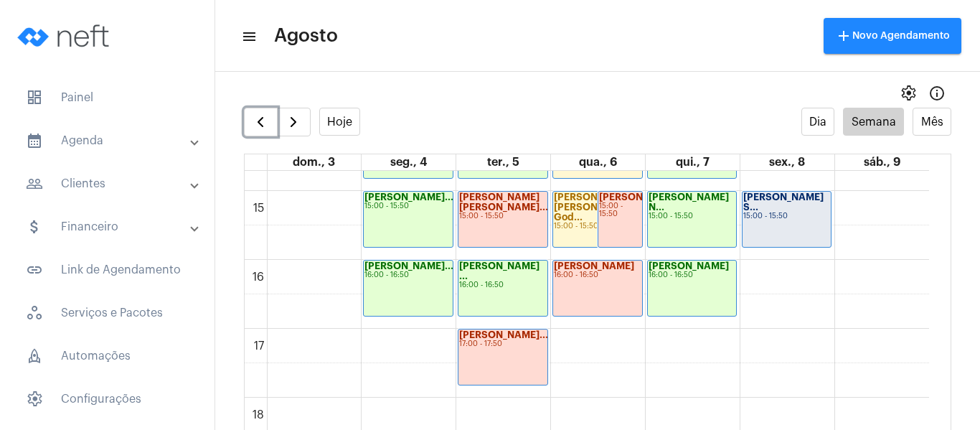
scroll to position [987, 0]
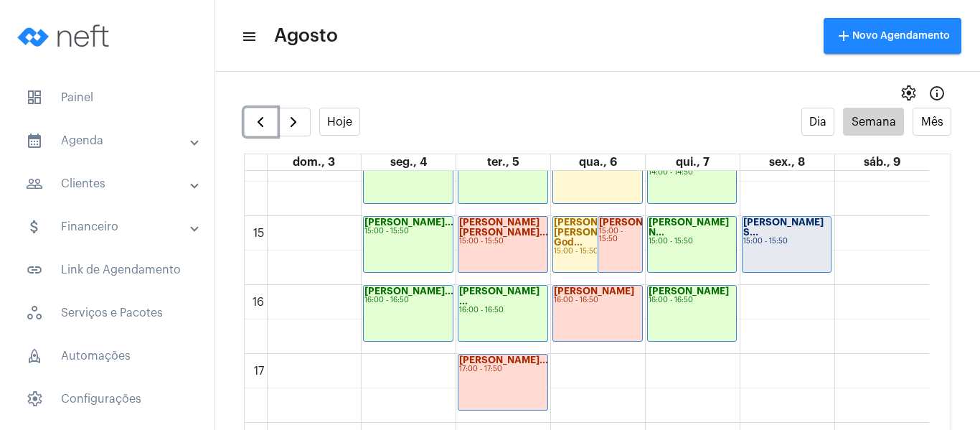
click at [788, 254] on div "Thaylla Lopes S... 15:00 - 15:50" at bounding box center [786, 244] width 89 height 55
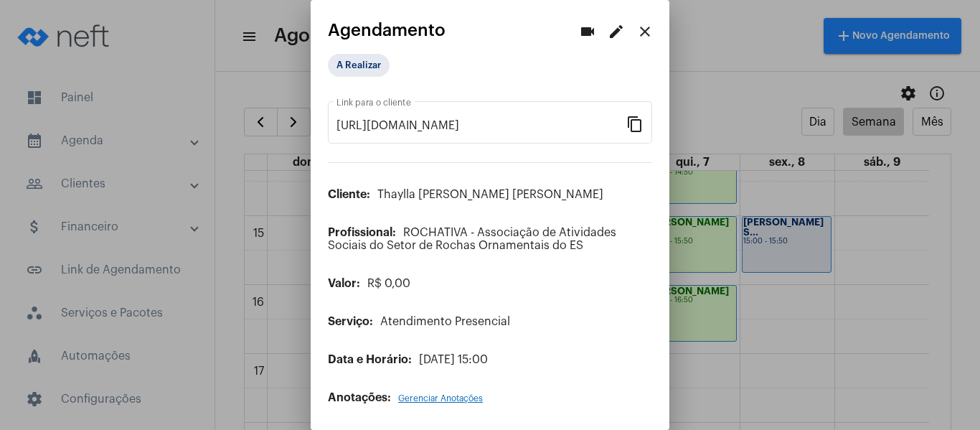
scroll to position [2, 0]
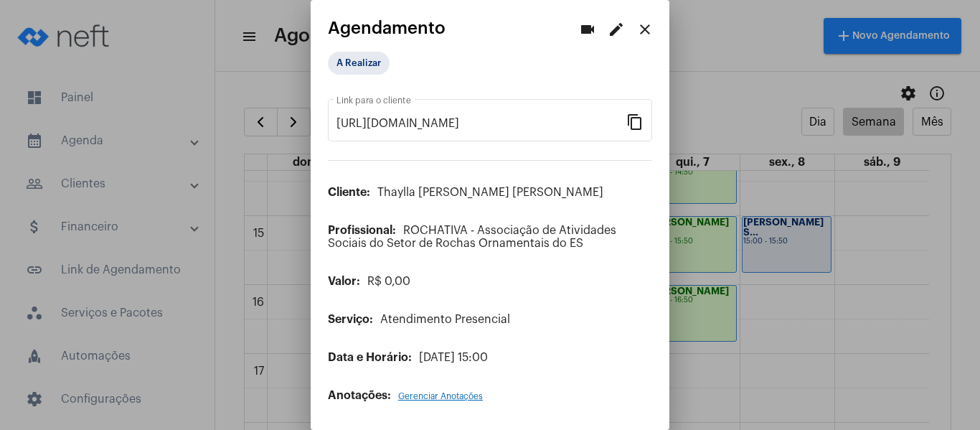
click at [415, 398] on span "Gerenciar Anotações" at bounding box center [440, 396] width 85 height 9
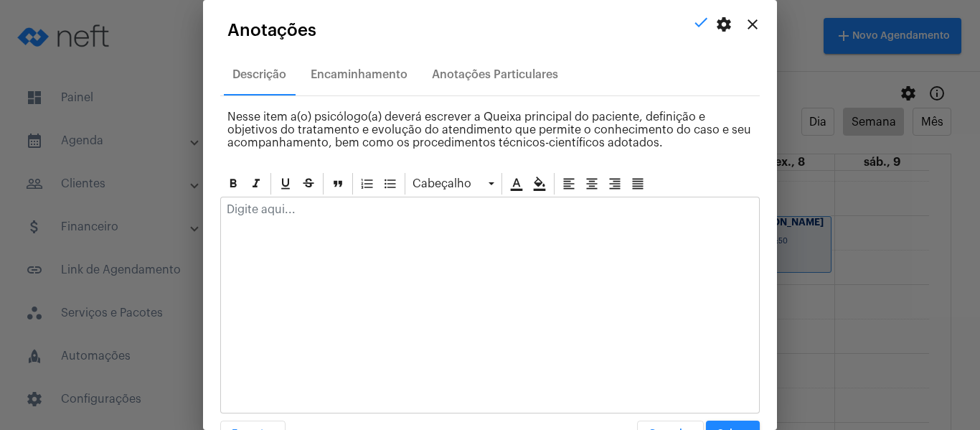
click at [292, 214] on p at bounding box center [490, 209] width 526 height 13
paste div
click at [546, 210] on p "Compareceu ao atendimento e relatou sobre sua semana e sua rotina." at bounding box center [490, 209] width 526 height 13
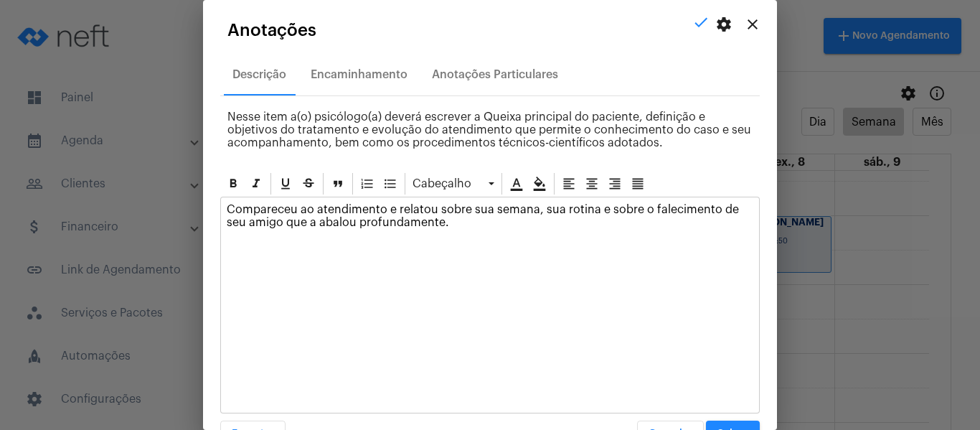
scroll to position [41, 0]
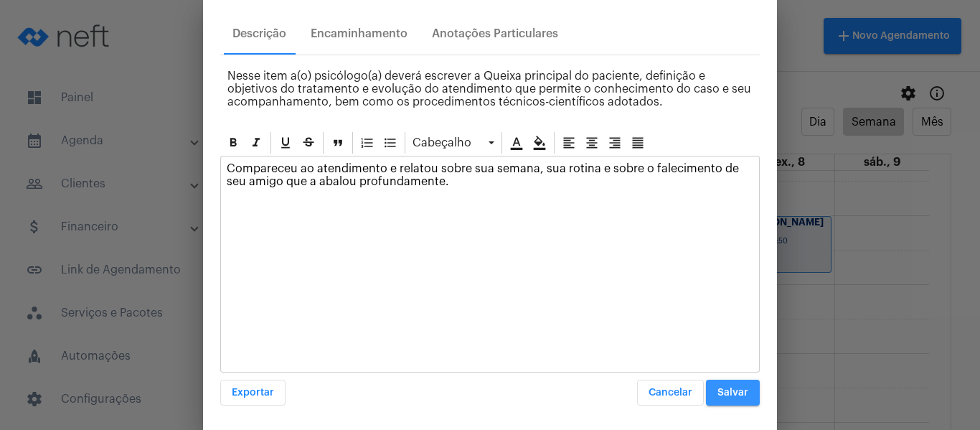
click at [744, 384] on button "Salvar" at bounding box center [733, 392] width 54 height 26
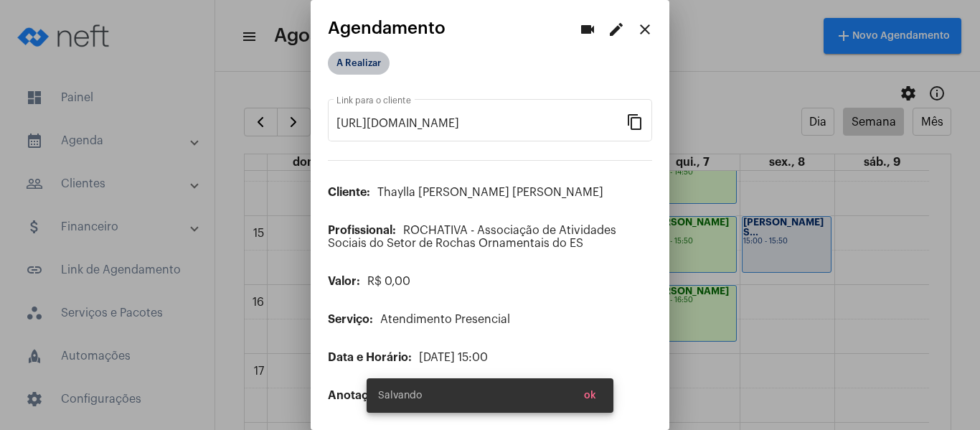
click at [364, 54] on mat-chip "A Realizar" at bounding box center [359, 63] width 62 height 23
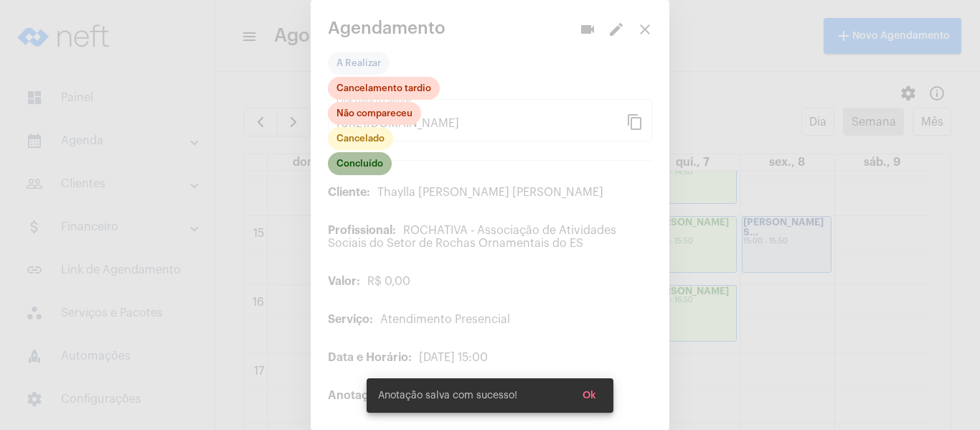
click at [370, 158] on mat-chip "Concluído" at bounding box center [360, 163] width 64 height 23
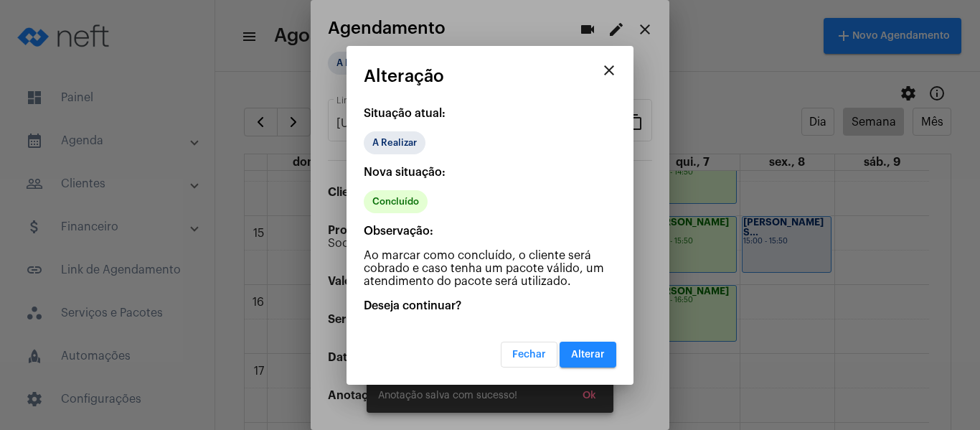
click at [601, 360] on button "Alterar" at bounding box center [587, 354] width 57 height 26
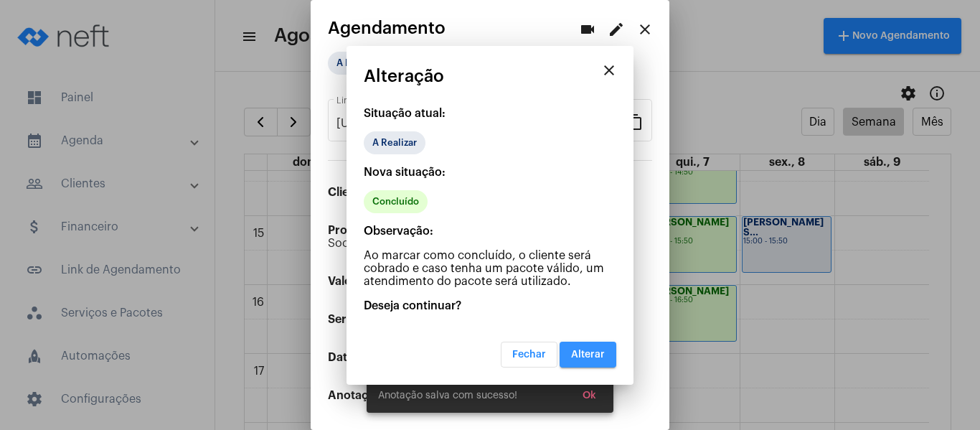
scroll to position [0, 0]
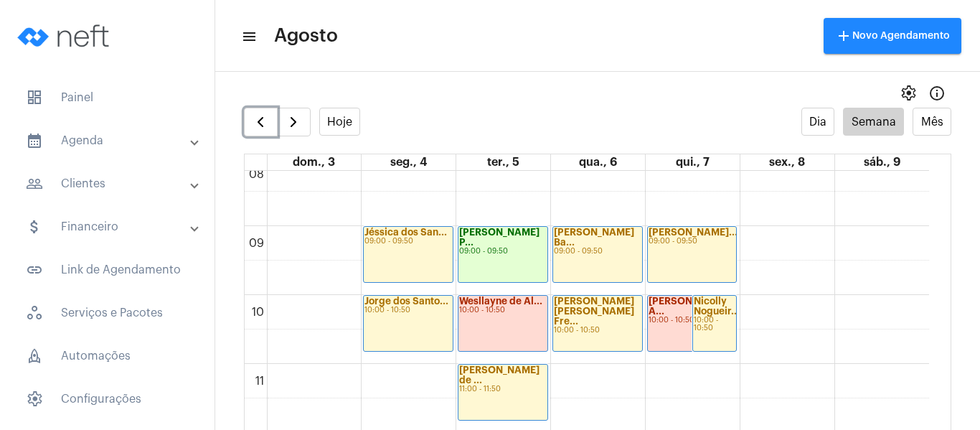
scroll to position [557, 0]
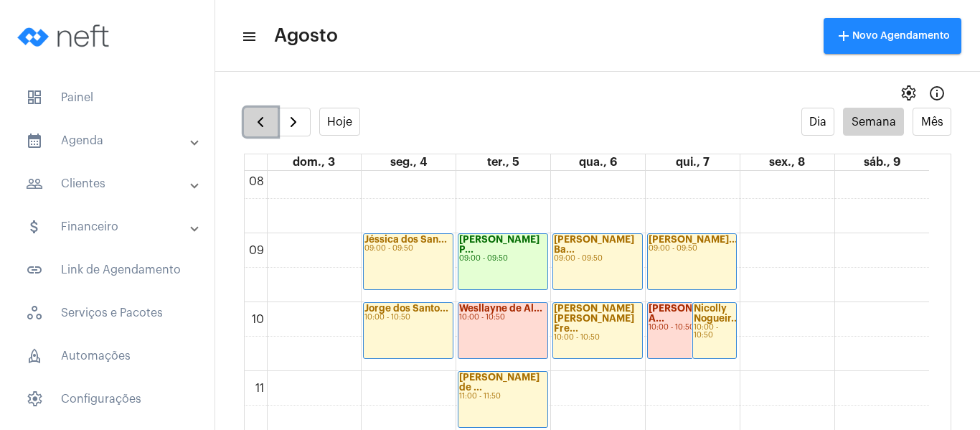
click at [267, 125] on span "button" at bounding box center [260, 121] width 17 height 17
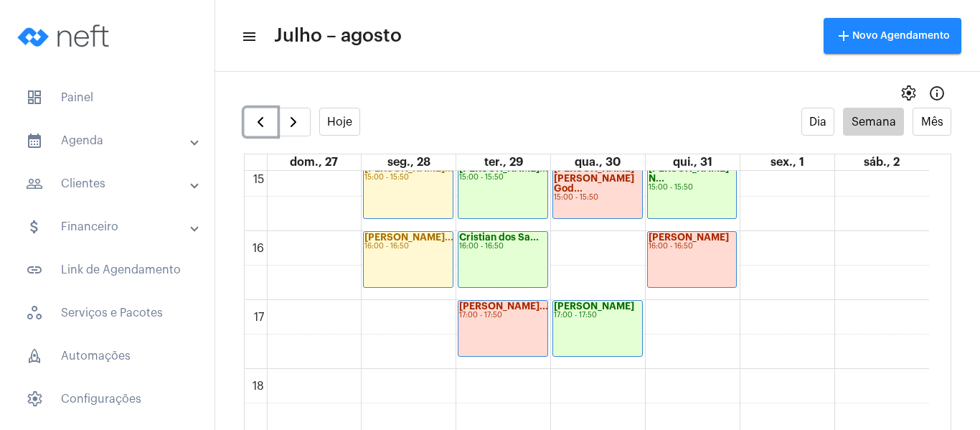
scroll to position [1059, 0]
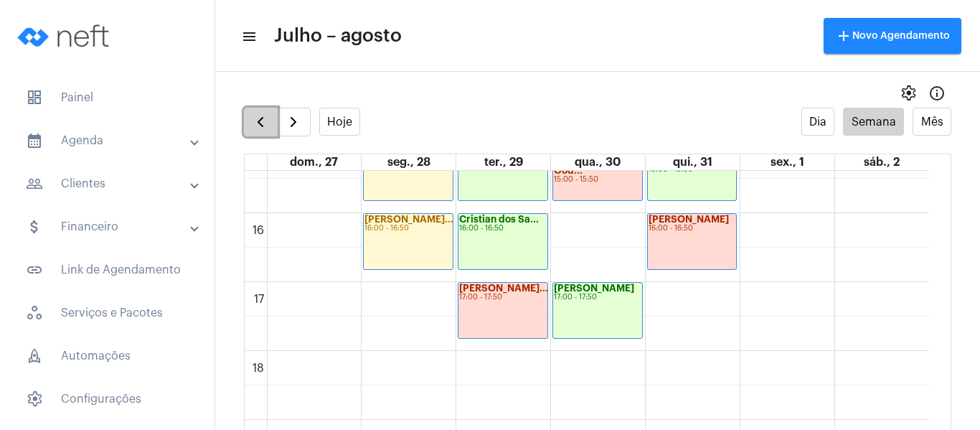
click at [263, 123] on span "button" at bounding box center [260, 121] width 17 height 17
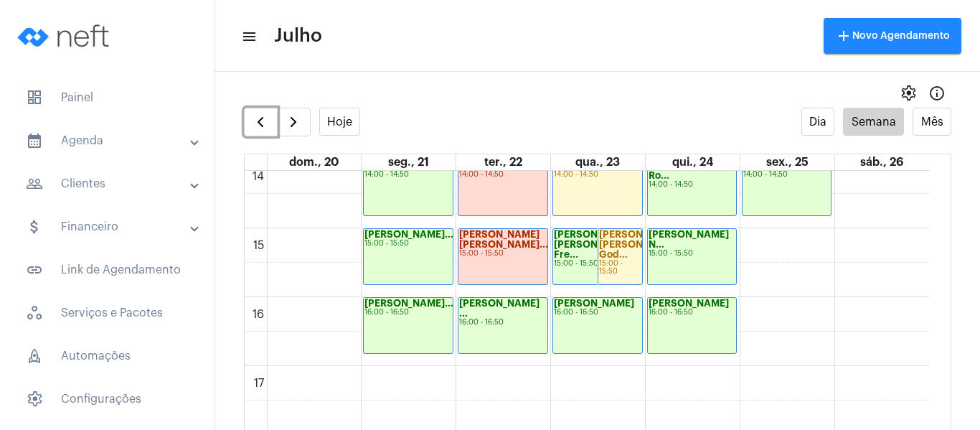
scroll to position [987, 0]
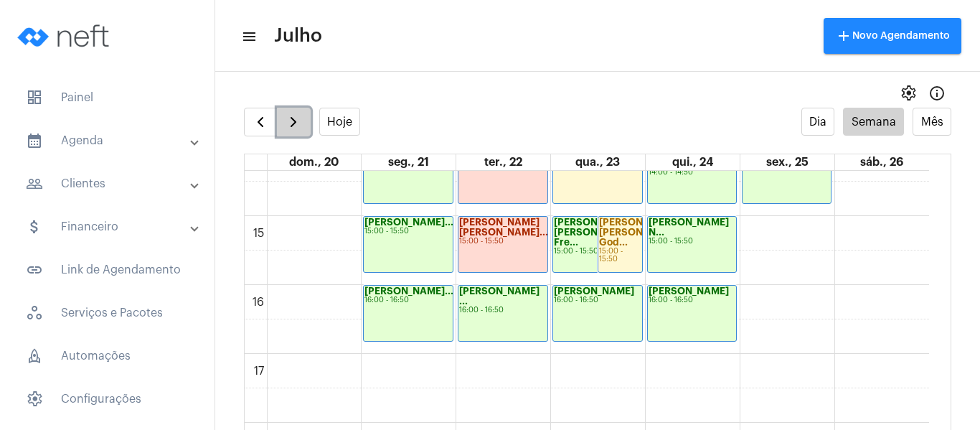
click at [300, 122] on span "button" at bounding box center [293, 121] width 17 height 17
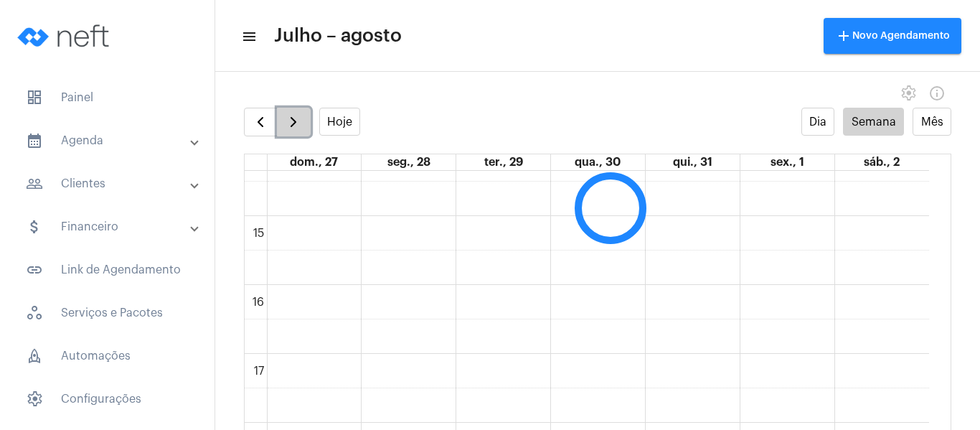
scroll to position [414, 0]
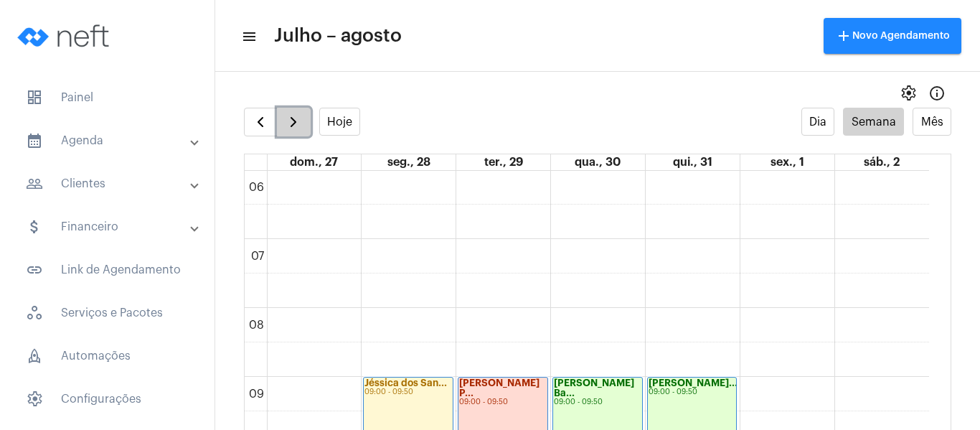
click at [300, 122] on span "button" at bounding box center [293, 121] width 17 height 17
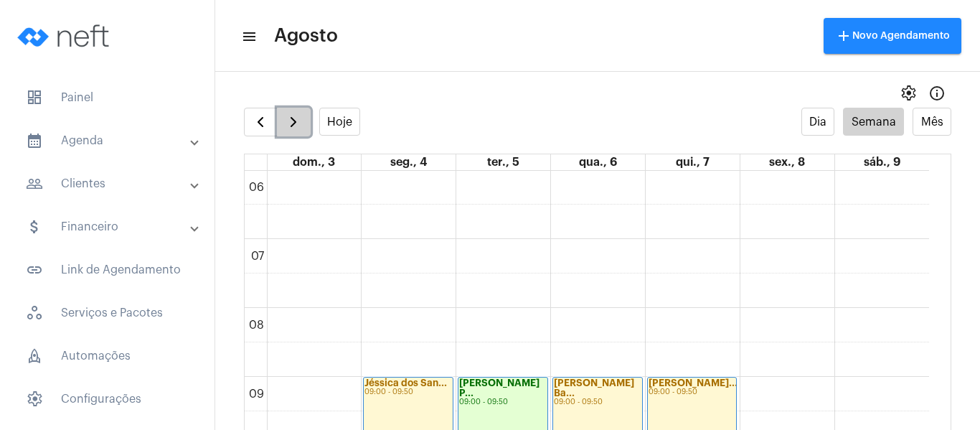
click at [300, 122] on span "button" at bounding box center [293, 121] width 17 height 17
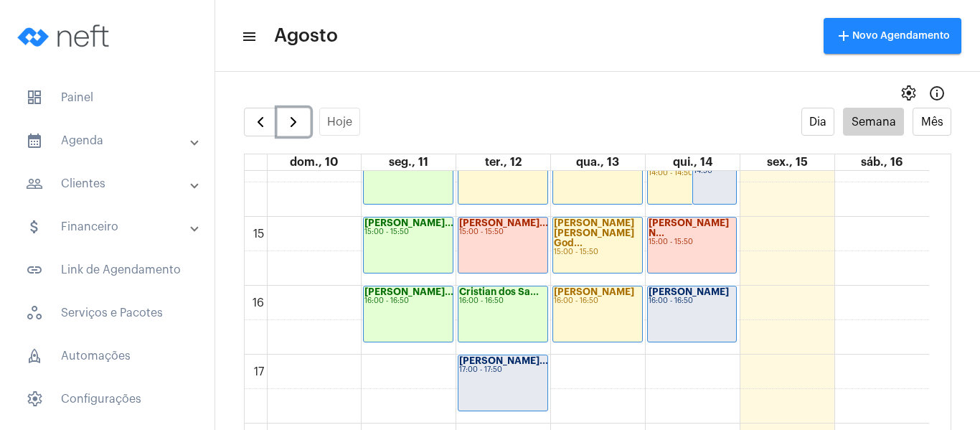
scroll to position [987, 0]
click at [530, 380] on div "Francisco Lucas... 17:00 - 17:50" at bounding box center [502, 381] width 89 height 55
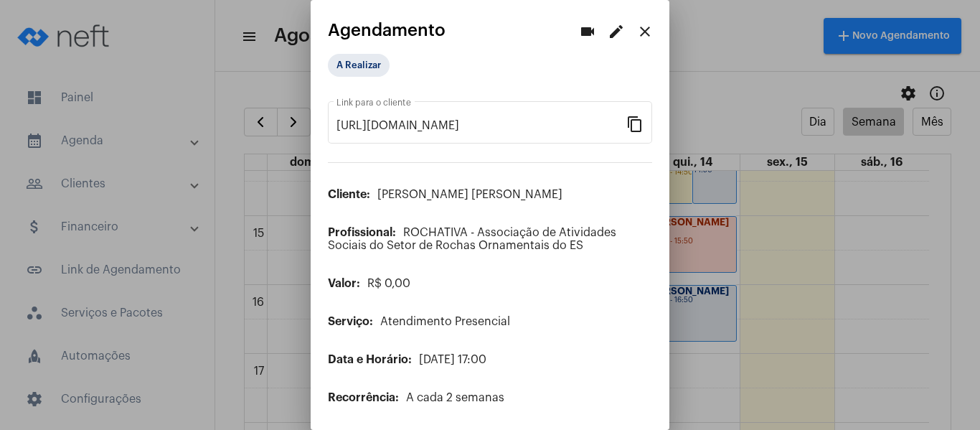
click at [607, 32] on mat-icon "edit" at bounding box center [615, 31] width 17 height 17
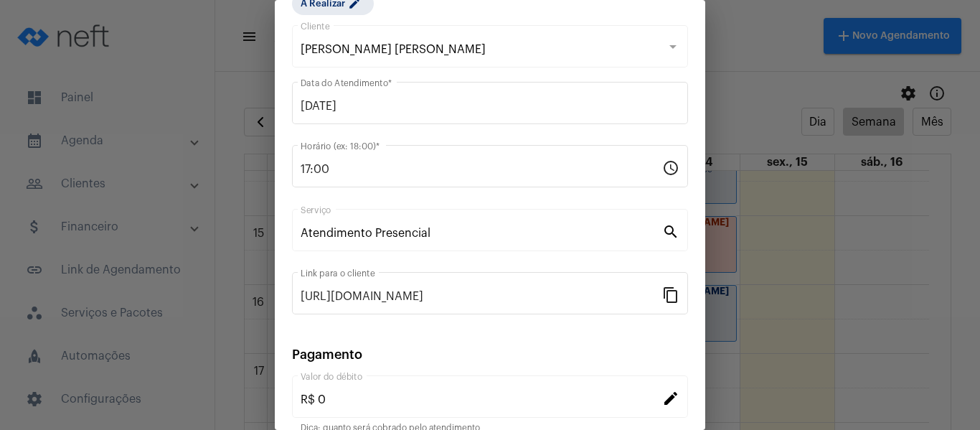
scroll to position [188, 0]
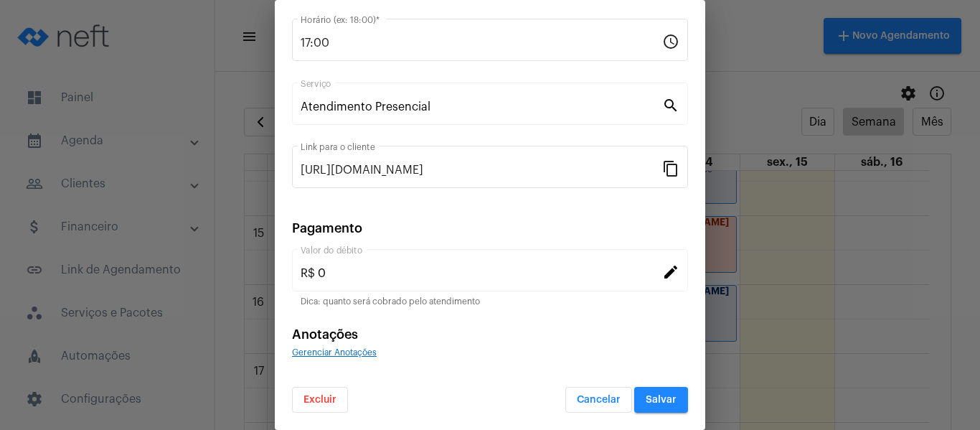
click at [369, 353] on span "Gerenciar Anotações" at bounding box center [334, 352] width 85 height 9
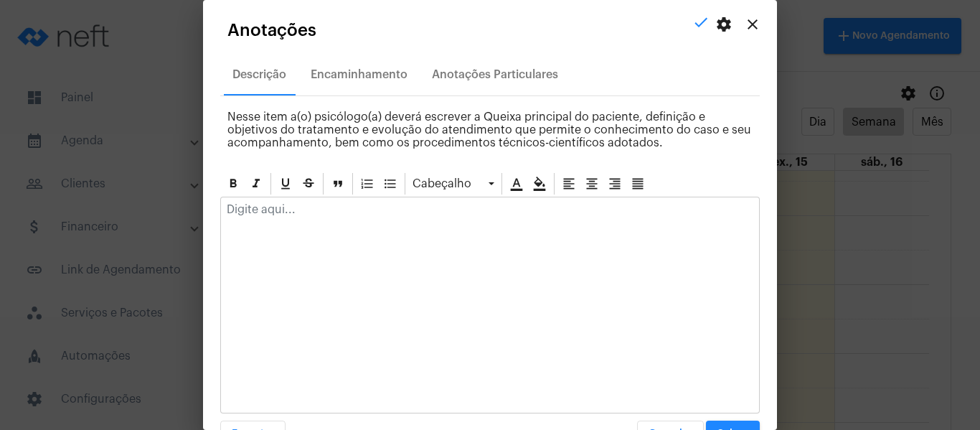
click at [373, 228] on div at bounding box center [490, 213] width 538 height 32
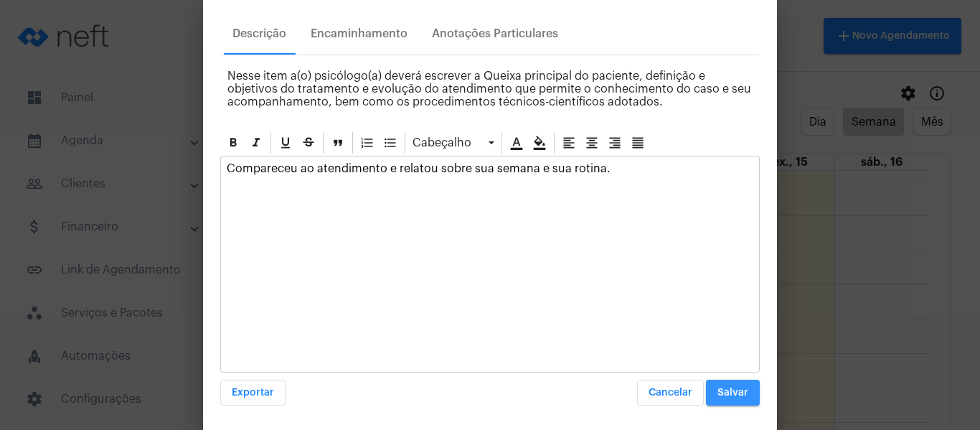
click at [736, 390] on span "Salvar" at bounding box center [732, 392] width 31 height 10
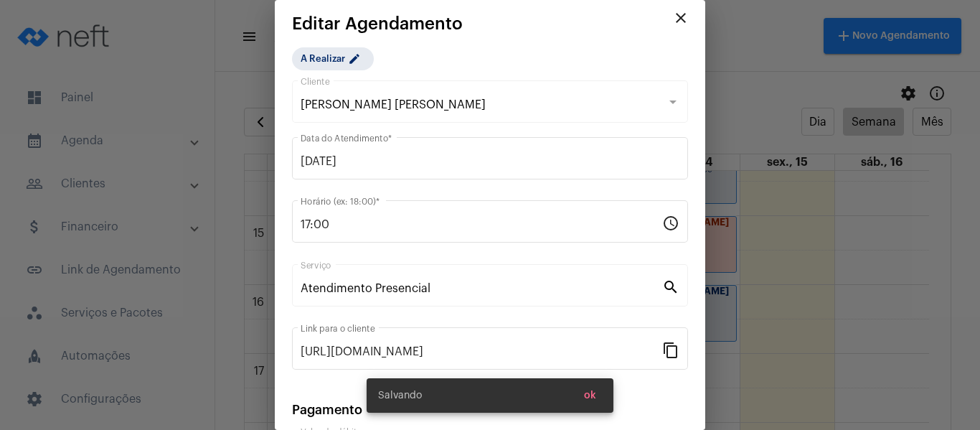
scroll to position [0, 0]
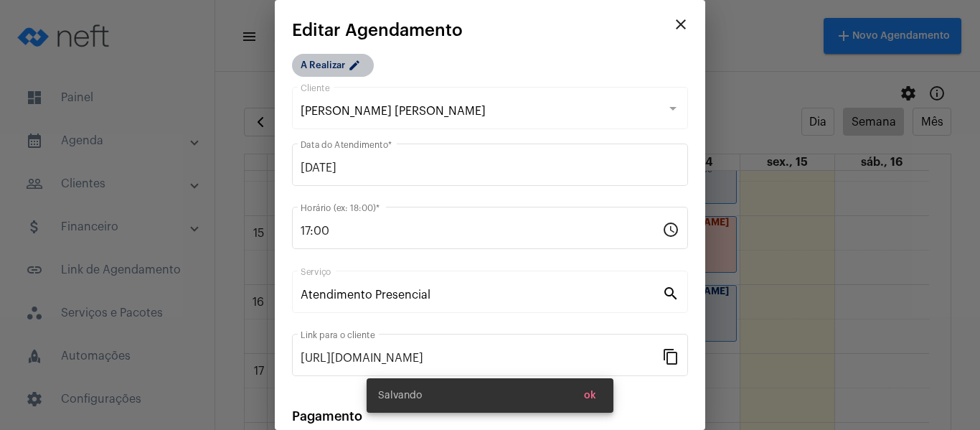
click at [344, 64] on mat-chip "A Realizar edit" at bounding box center [333, 65] width 82 height 23
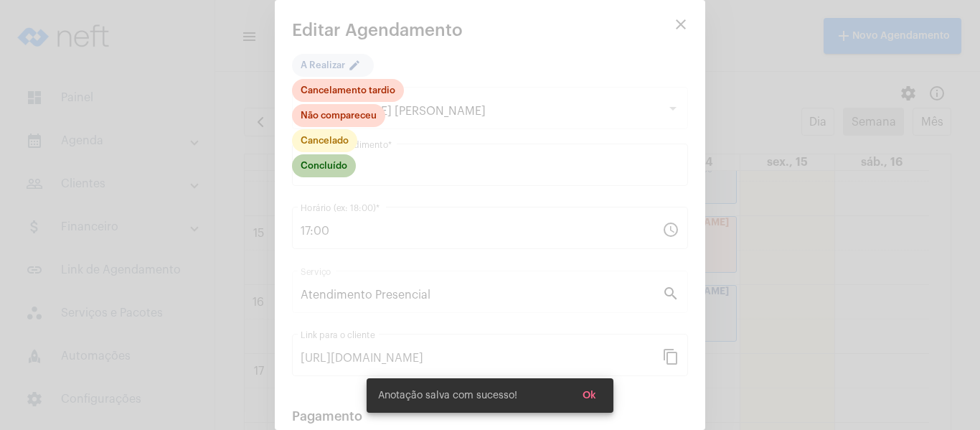
click at [338, 164] on mat-chip "Concluído" at bounding box center [324, 165] width 64 height 23
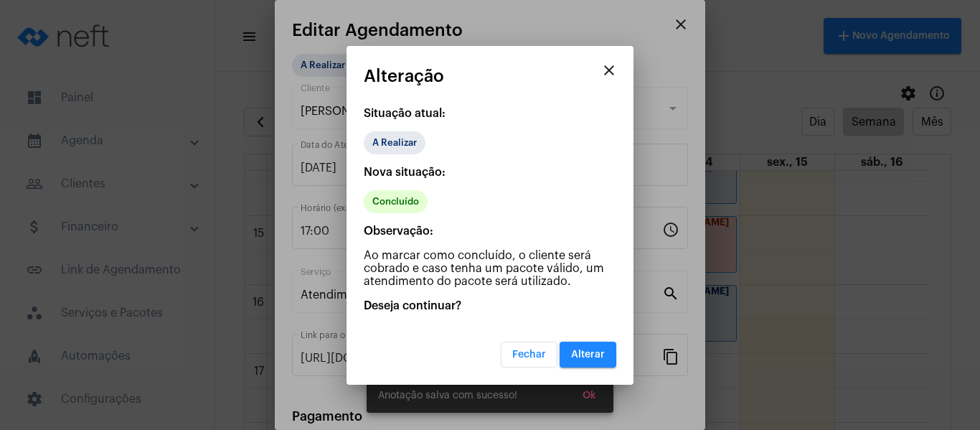
click at [602, 355] on span "Alterar" at bounding box center [588, 354] width 34 height 10
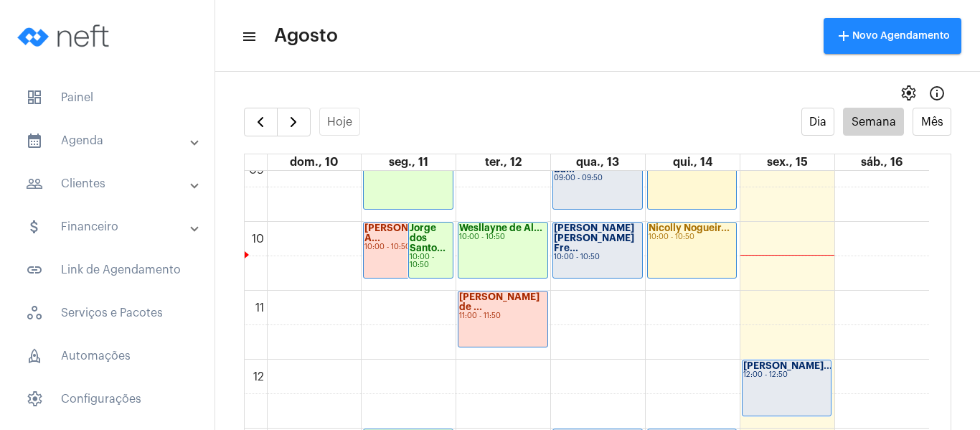
scroll to position [557, 0]
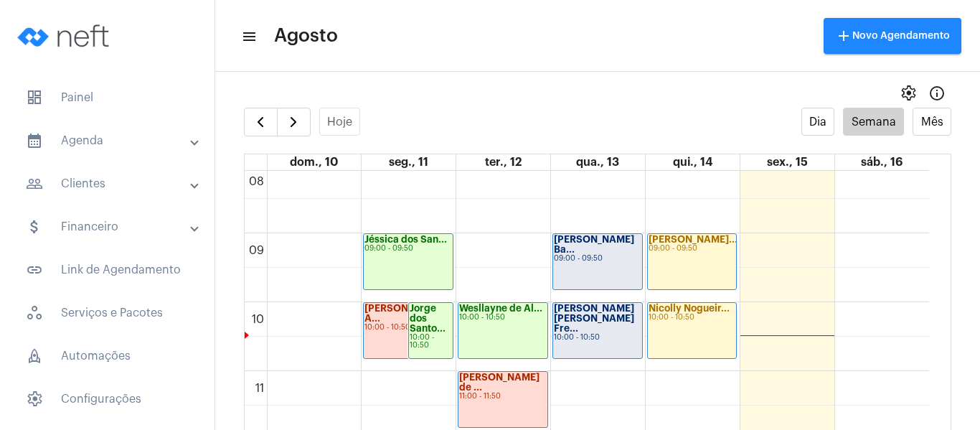
click at [563, 249] on strong "[PERSON_NAME] Ba..." at bounding box center [594, 244] width 80 height 19
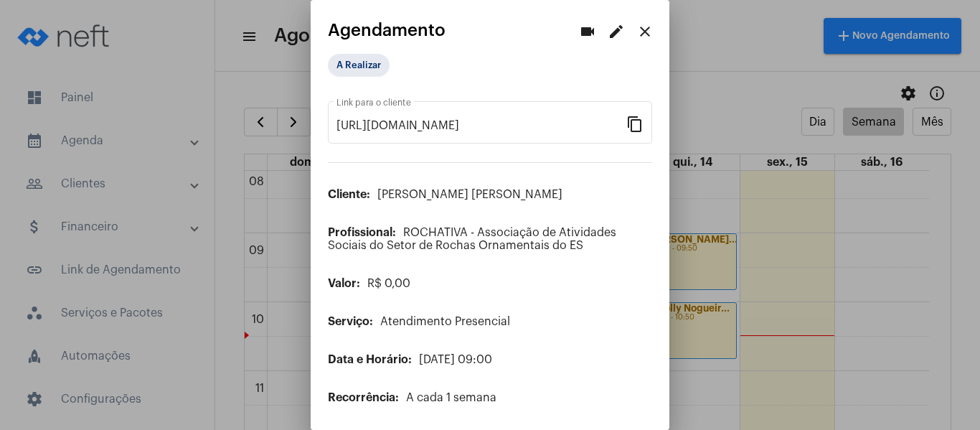
click at [609, 37] on mat-icon "edit" at bounding box center [615, 31] width 17 height 17
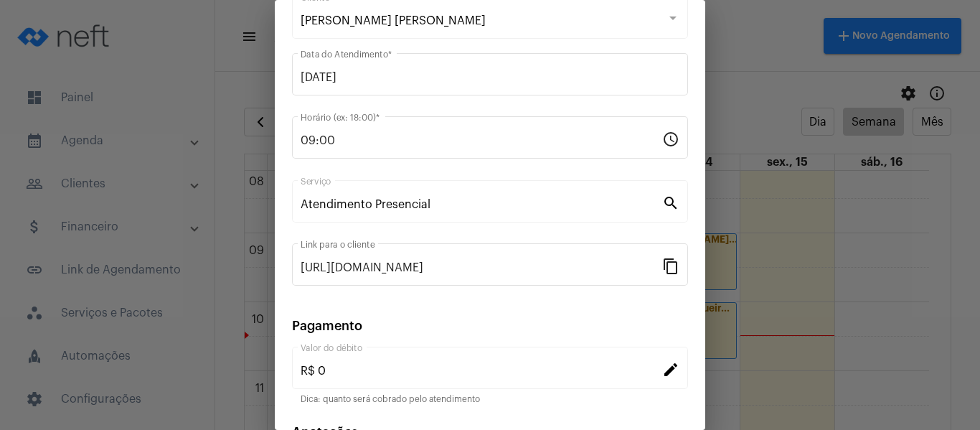
scroll to position [188, 0]
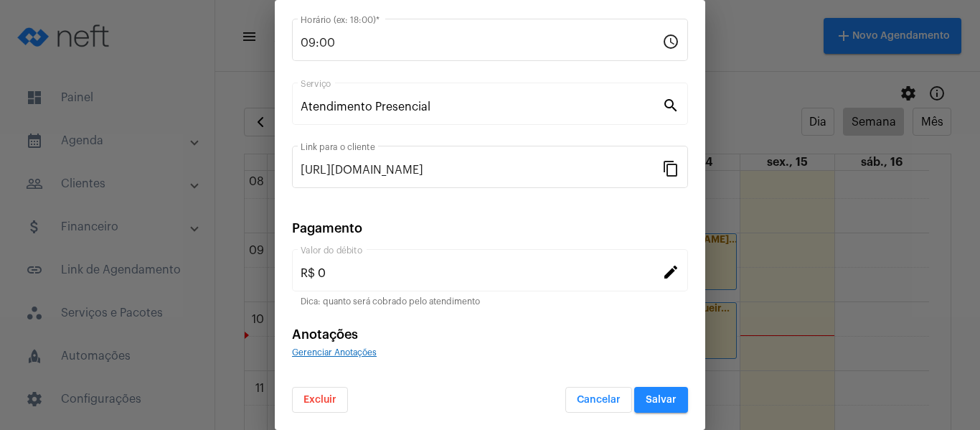
click at [371, 354] on span "Gerenciar Anotações" at bounding box center [334, 352] width 85 height 9
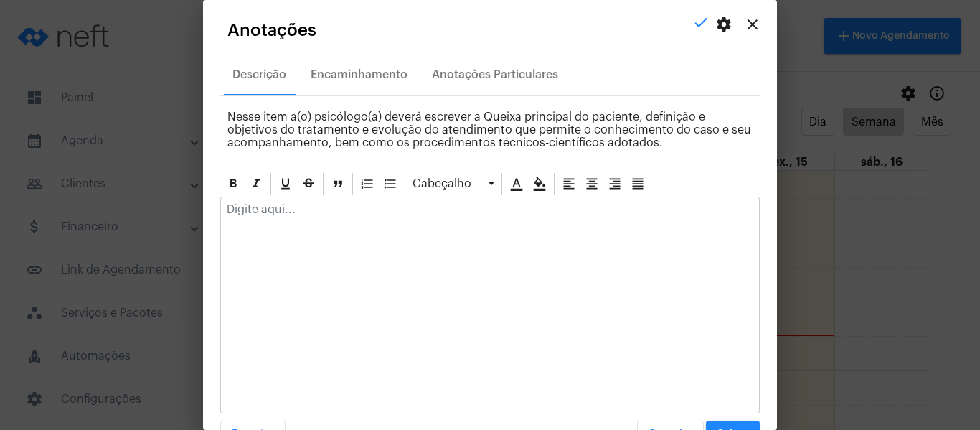
click at [362, 220] on div at bounding box center [490, 213] width 538 height 32
paste div
click at [538, 207] on p "Compareceu ao atendimento e relatou sobre sua semana e sua rotina." at bounding box center [490, 209] width 526 height 13
click at [617, 204] on p "Compareceu ao atendimento e relatou sobre sua semana e sua rotina." at bounding box center [490, 209] width 526 height 13
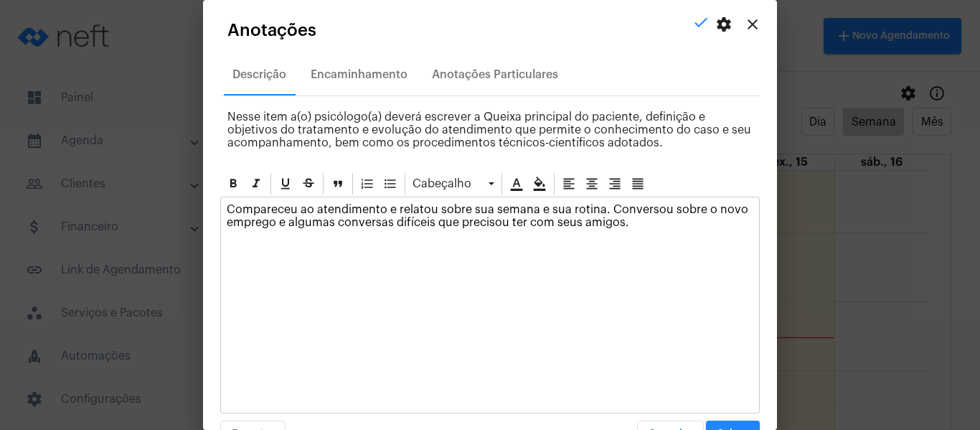
scroll to position [41, 0]
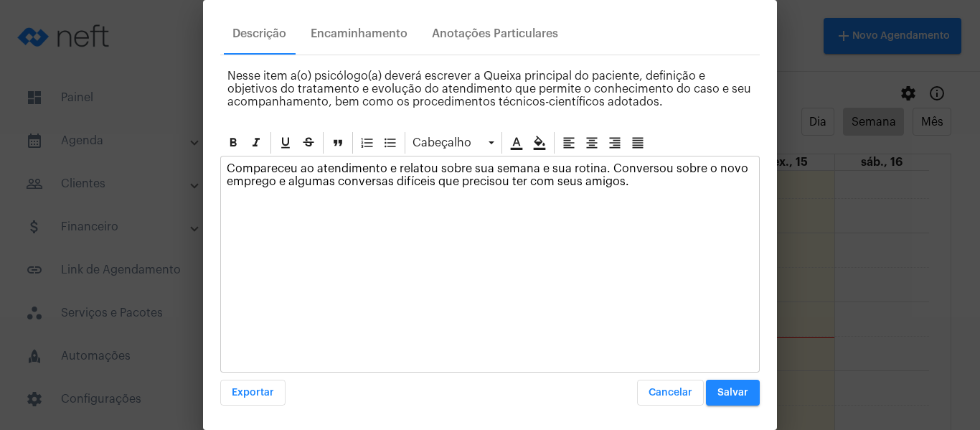
click at [720, 407] on mat-dialog-container "close settings check Anotações Descrição Encaminhamento Anotações Particulares …" at bounding box center [490, 215] width 574 height 430
click at [721, 393] on span "Salvar" at bounding box center [732, 392] width 31 height 10
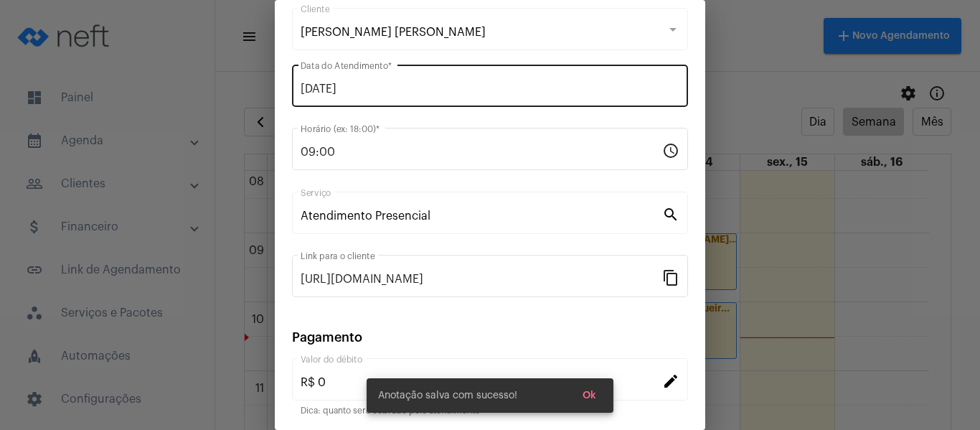
scroll to position [0, 0]
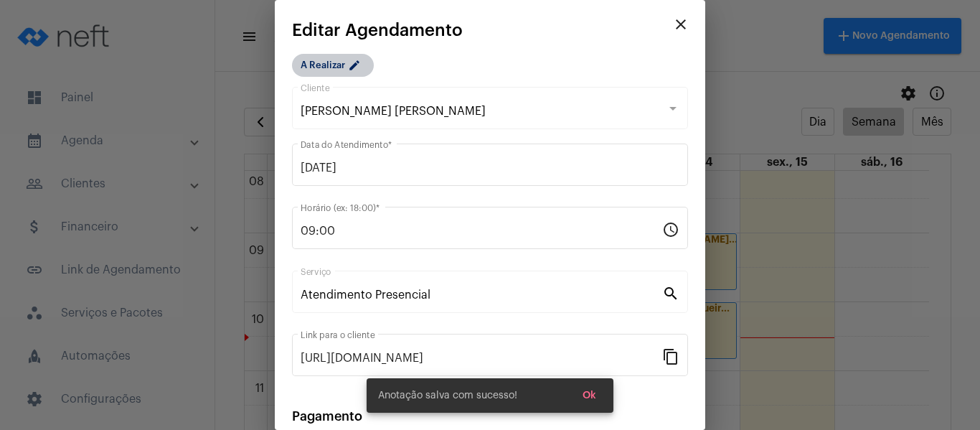
drag, startPoint x: 358, startPoint y: 86, endPoint x: 357, endPoint y: 75, distance: 11.5
click at [358, 85] on div "João Matheus Bastos Damião Cliente" at bounding box center [489, 106] width 379 height 45
click at [357, 75] on mat-icon "edit" at bounding box center [356, 67] width 17 height 17
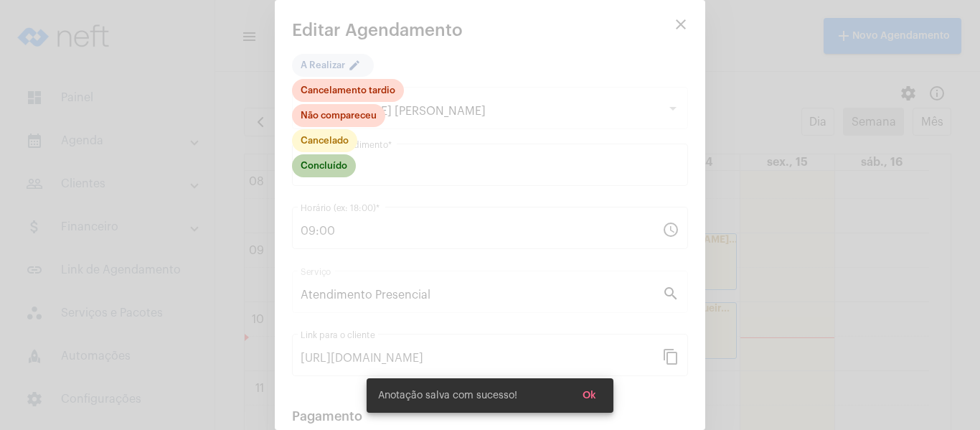
click at [340, 174] on mat-chip "Concluído" at bounding box center [324, 165] width 64 height 23
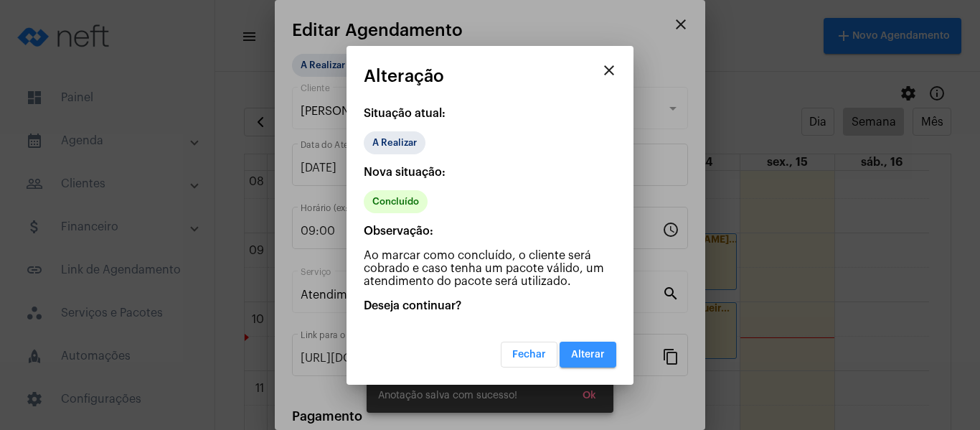
click at [591, 351] on span "Alterar" at bounding box center [588, 354] width 34 height 10
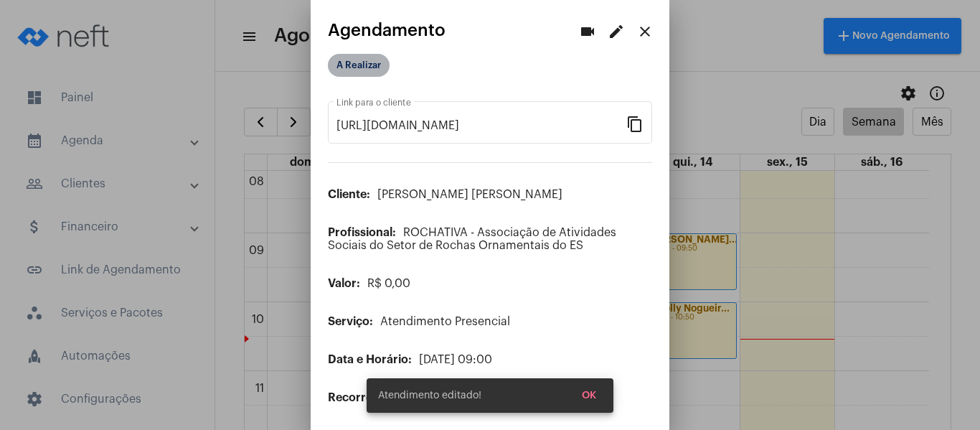
click at [367, 68] on mat-chip "A Realizar" at bounding box center [359, 65] width 62 height 23
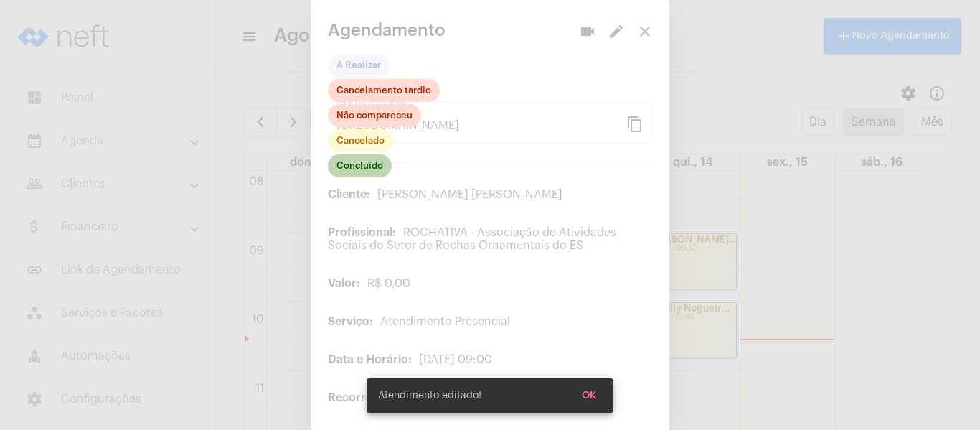
click at [361, 174] on mat-chip "Concluído" at bounding box center [360, 165] width 64 height 23
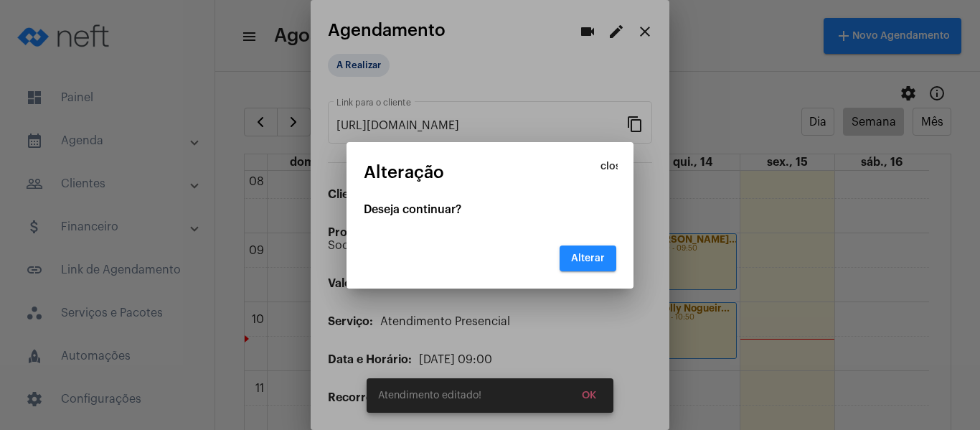
click at [595, 259] on span "Alterar" at bounding box center [588, 258] width 34 height 10
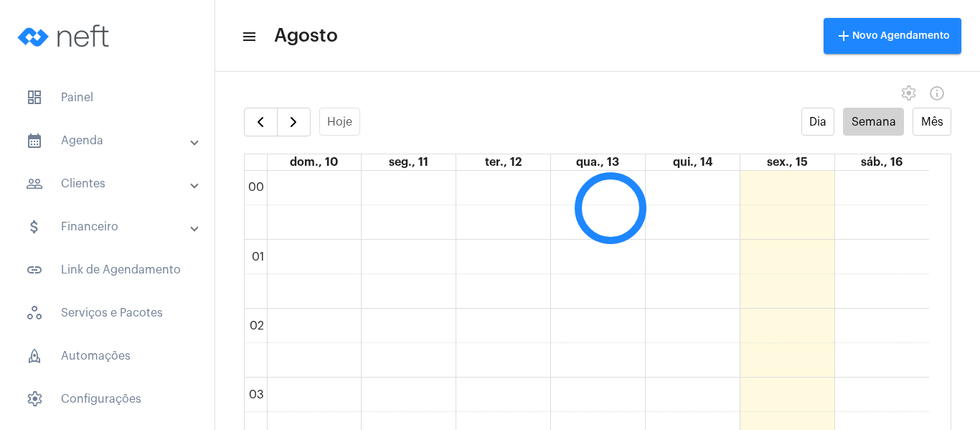
scroll to position [414, 0]
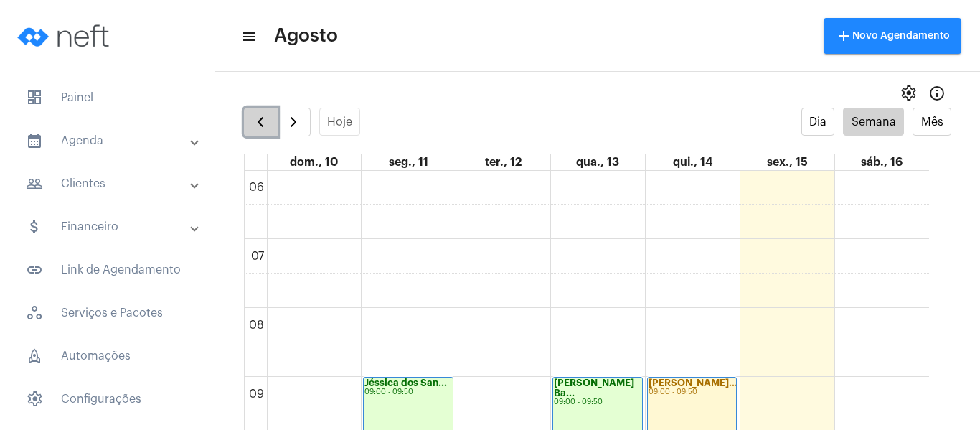
click at [260, 116] on span "button" at bounding box center [260, 121] width 17 height 17
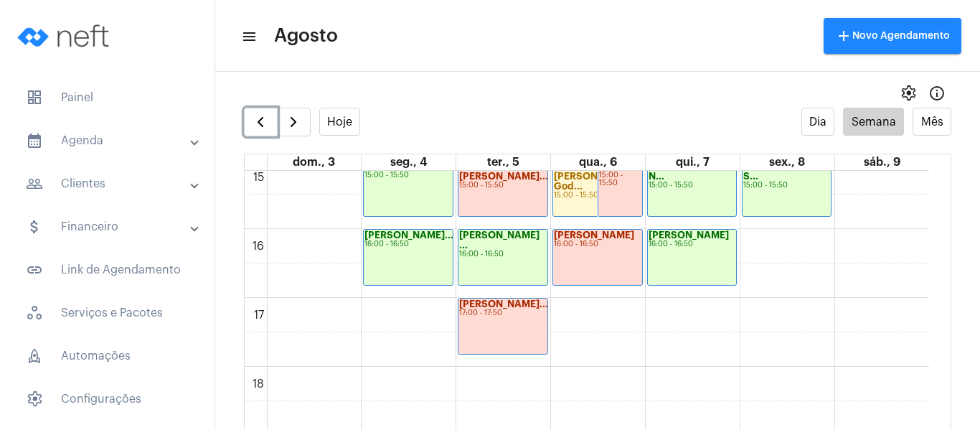
scroll to position [1059, 0]
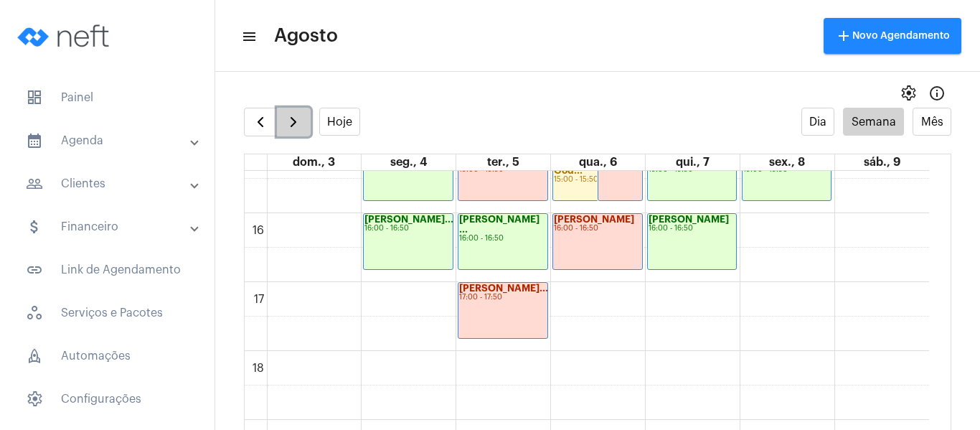
click at [296, 123] on span "button" at bounding box center [293, 121] width 17 height 17
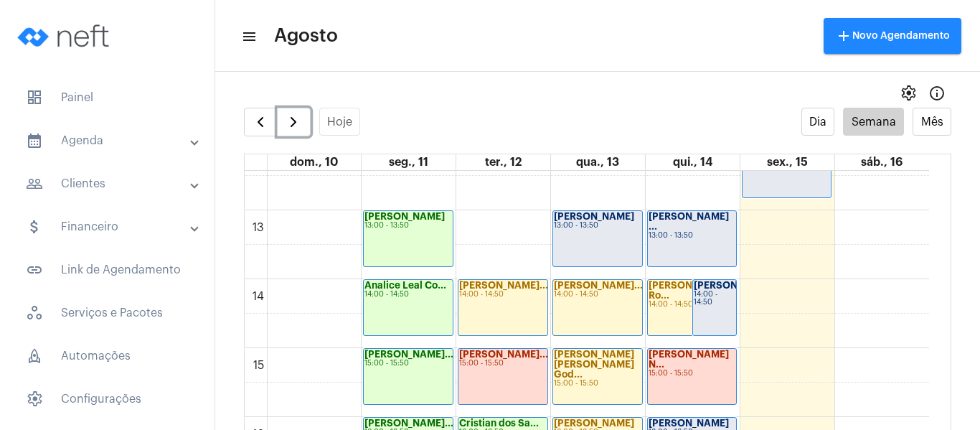
scroll to position [844, 0]
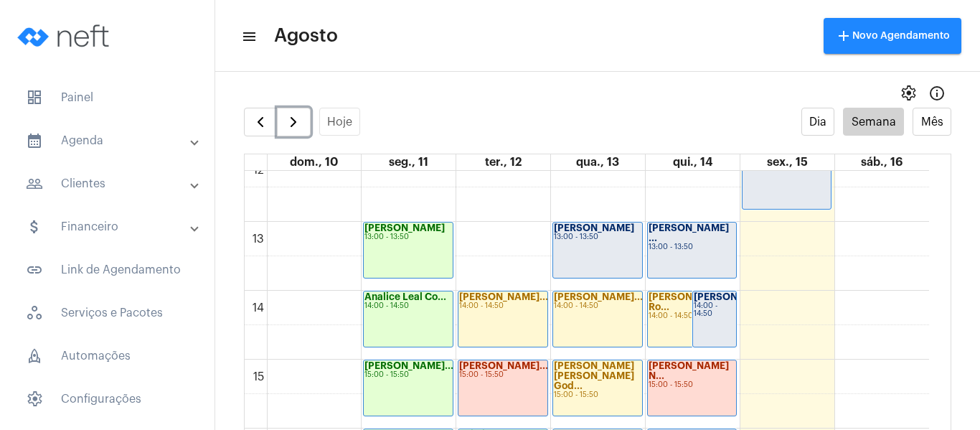
click at [615, 241] on div "13:00 - 13:50" at bounding box center [597, 237] width 87 height 8
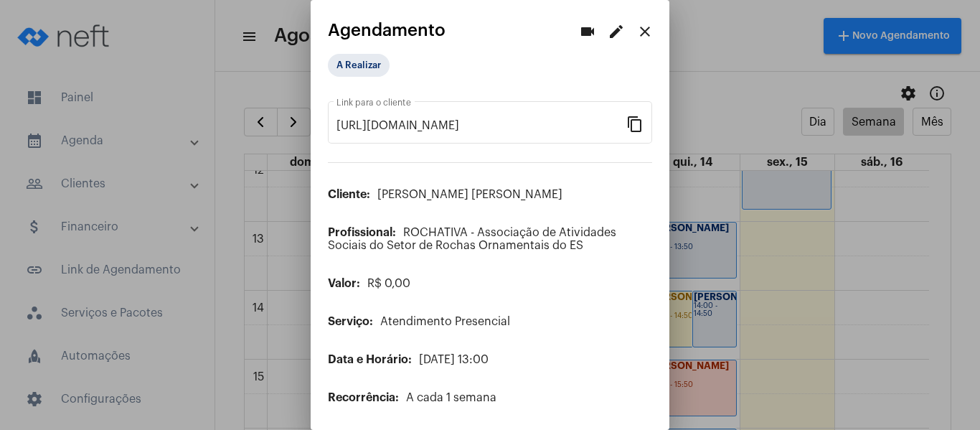
click at [607, 33] on mat-icon "edit" at bounding box center [615, 31] width 17 height 17
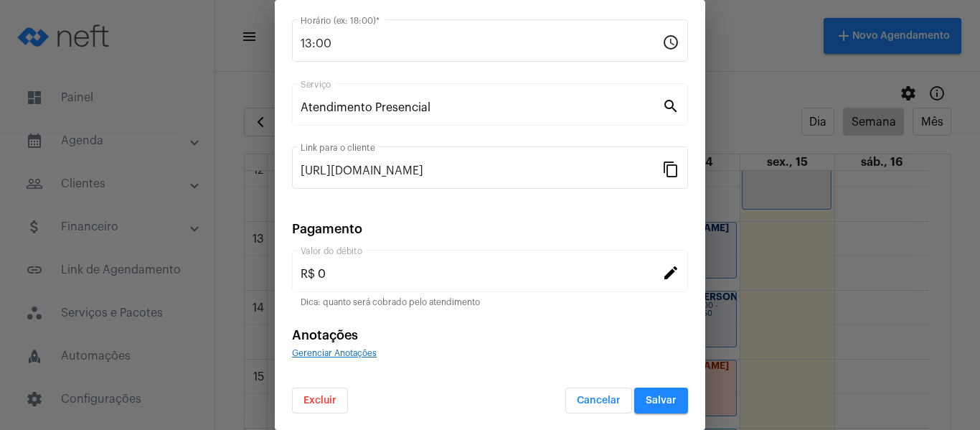
scroll to position [188, 0]
click at [357, 347] on div "Gerenciar Anotações" at bounding box center [490, 351] width 396 height 13
click at [359, 351] on span "Gerenciar Anotações" at bounding box center [334, 352] width 85 height 9
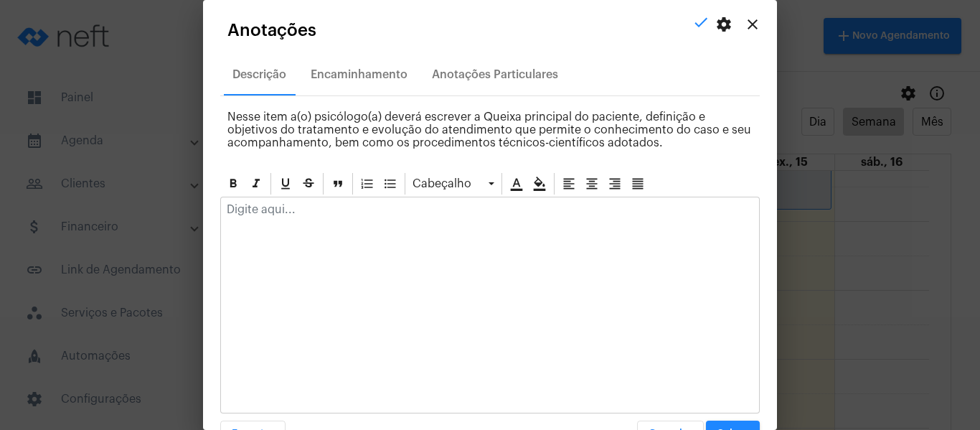
click at [293, 217] on div at bounding box center [490, 213] width 538 height 32
click at [545, 209] on p "Compareceu ao atendimento e relatou sobre sua semana e sua rotina." at bounding box center [490, 209] width 526 height 13
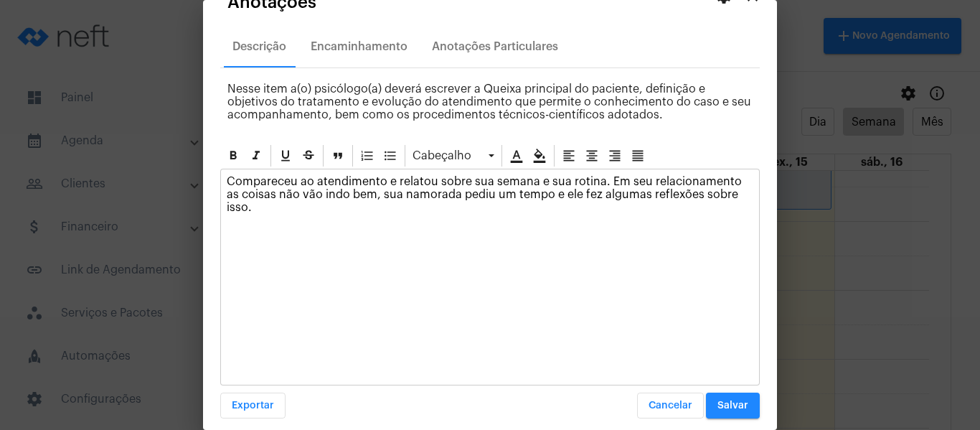
scroll to position [41, 0]
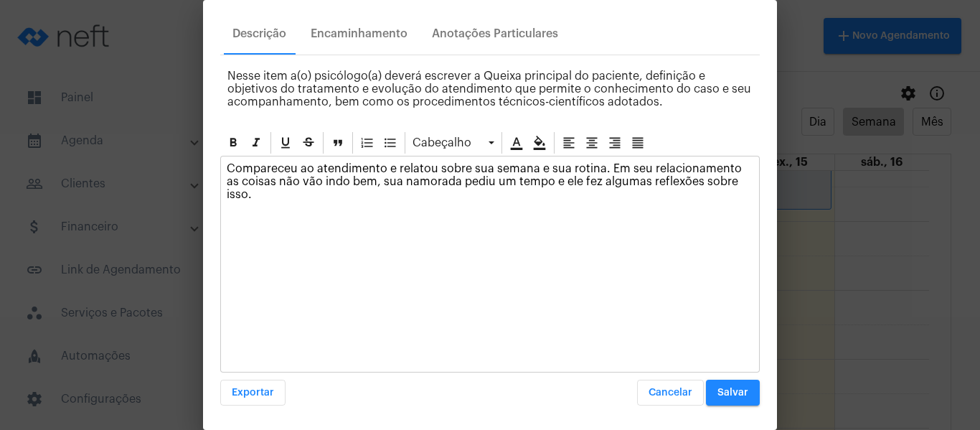
click at [740, 384] on button "Salvar" at bounding box center [733, 392] width 54 height 26
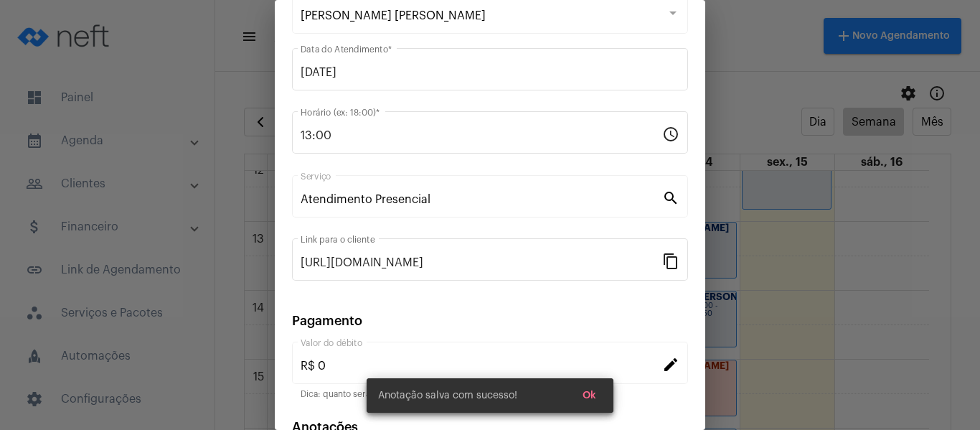
scroll to position [0, 0]
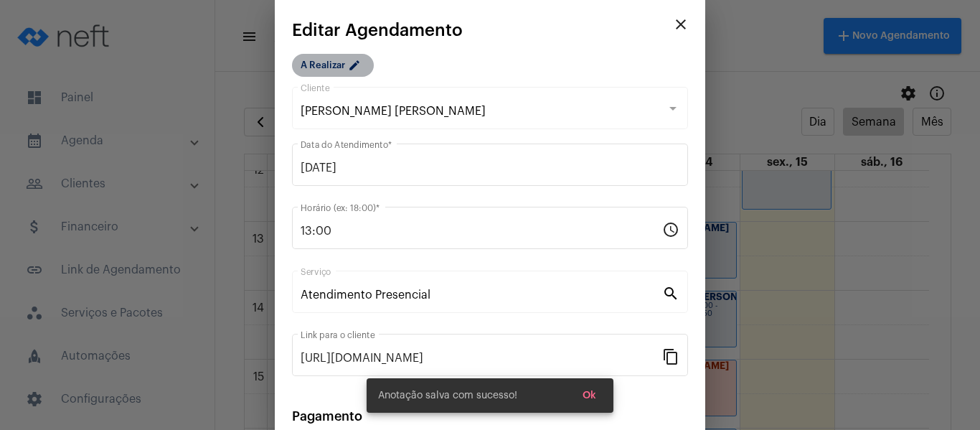
click at [337, 67] on mat-chip "A Realizar edit" at bounding box center [333, 65] width 82 height 23
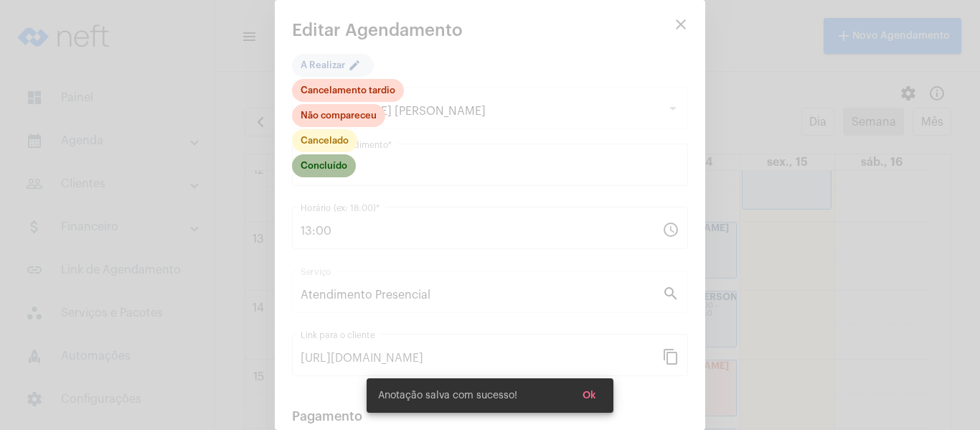
click at [345, 165] on mat-chip "Concluído" at bounding box center [324, 165] width 64 height 23
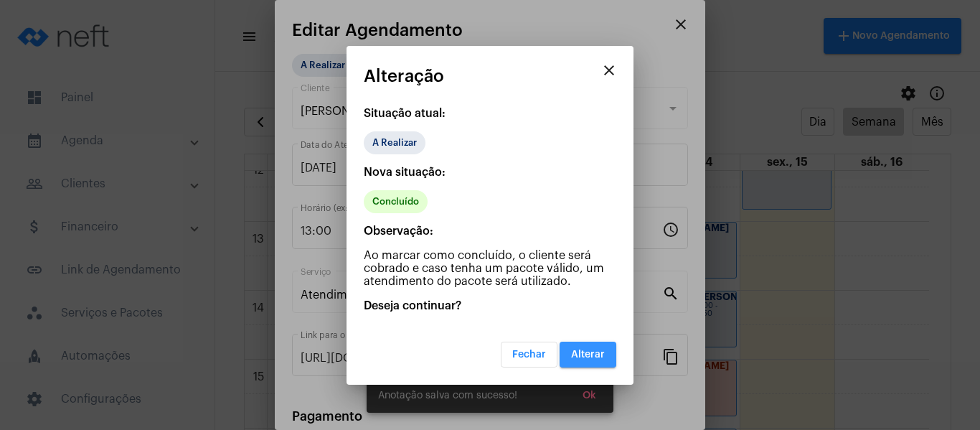
click at [582, 352] on span "Alterar" at bounding box center [588, 354] width 34 height 10
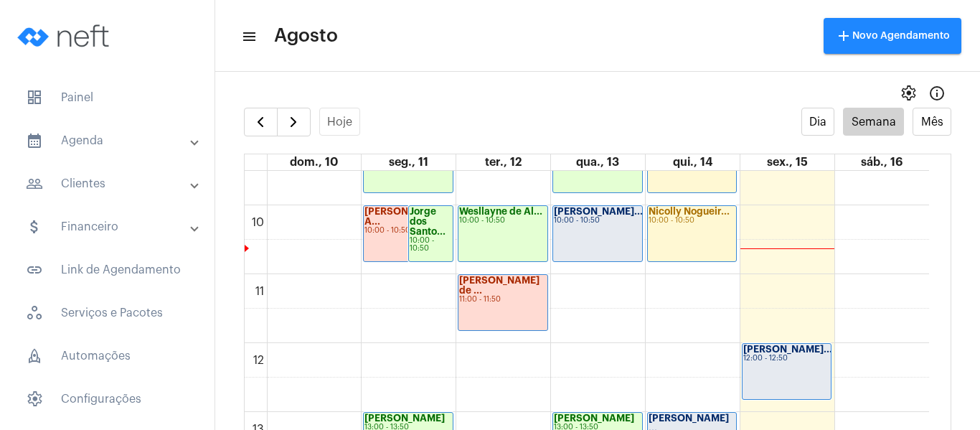
scroll to position [629, 0]
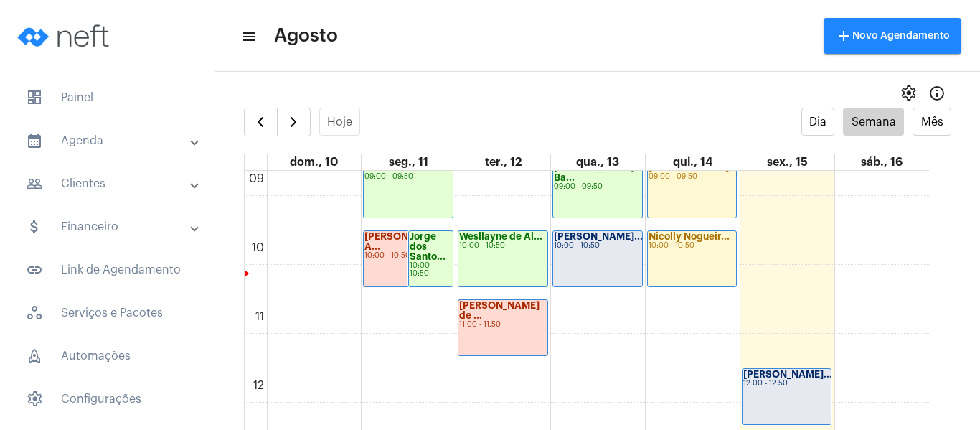
click at [567, 237] on strong "[PERSON_NAME]..." at bounding box center [598, 236] width 89 height 9
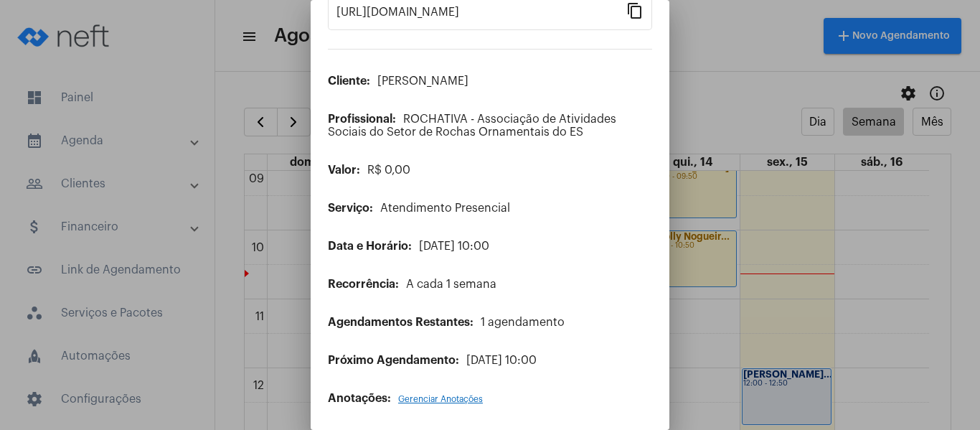
scroll to position [116, 0]
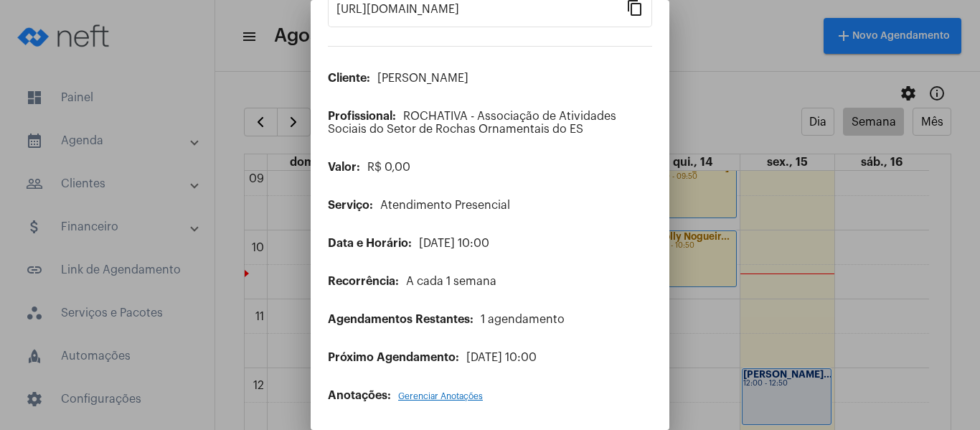
click at [447, 397] on span "Gerenciar Anotações" at bounding box center [440, 396] width 85 height 9
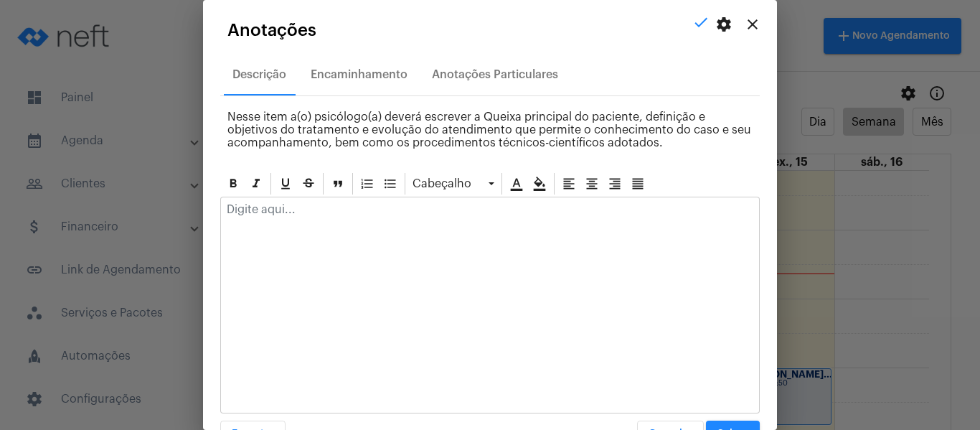
click at [347, 214] on p at bounding box center [490, 209] width 526 height 13
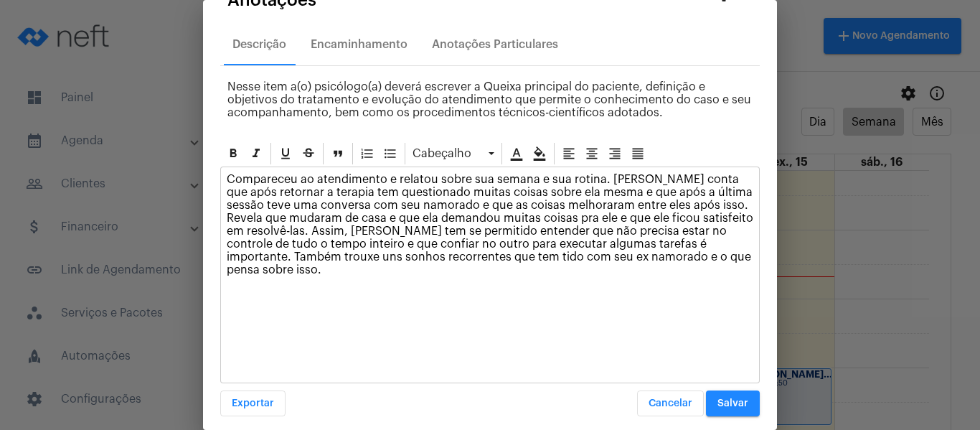
scroll to position [41, 0]
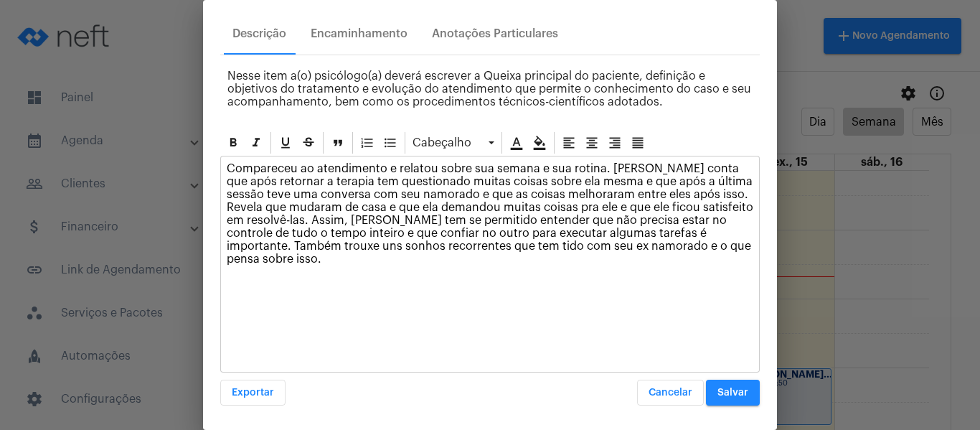
click at [727, 398] on button "Salvar" at bounding box center [733, 392] width 54 height 26
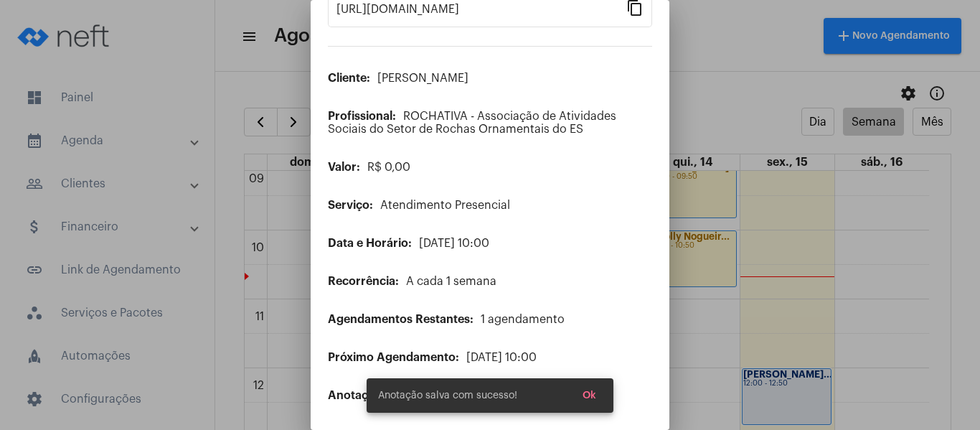
scroll to position [0, 0]
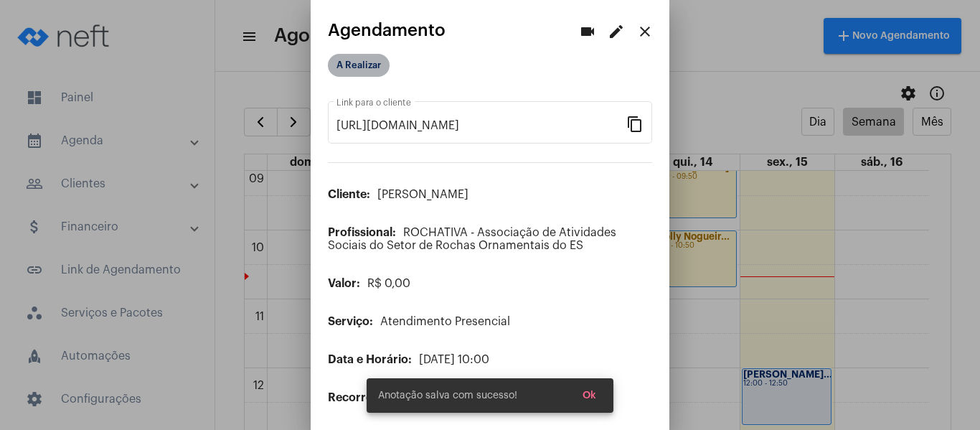
click at [375, 73] on mat-chip "A Realizar" at bounding box center [359, 65] width 62 height 23
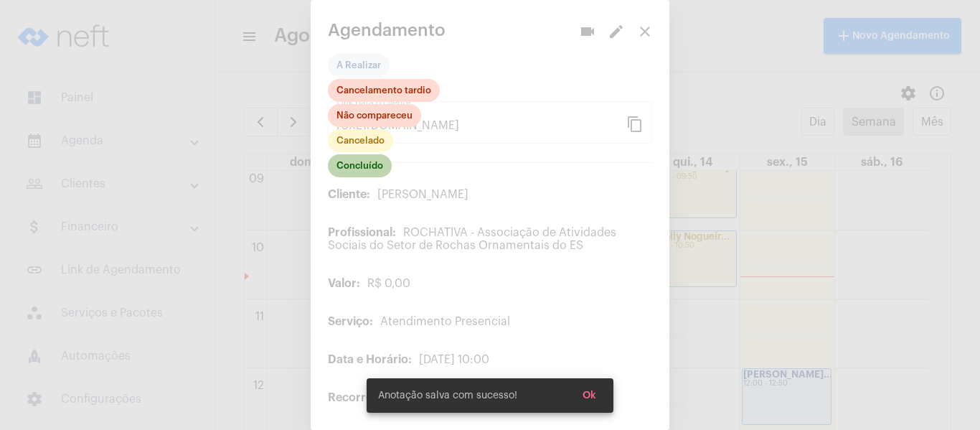
click at [376, 171] on mat-chip "Concluído" at bounding box center [360, 165] width 64 height 23
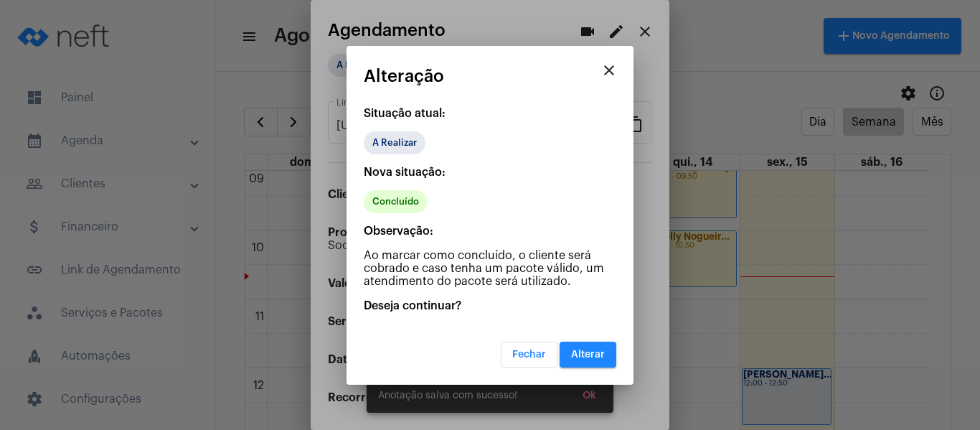
click at [610, 350] on button "Alterar" at bounding box center [587, 354] width 57 height 26
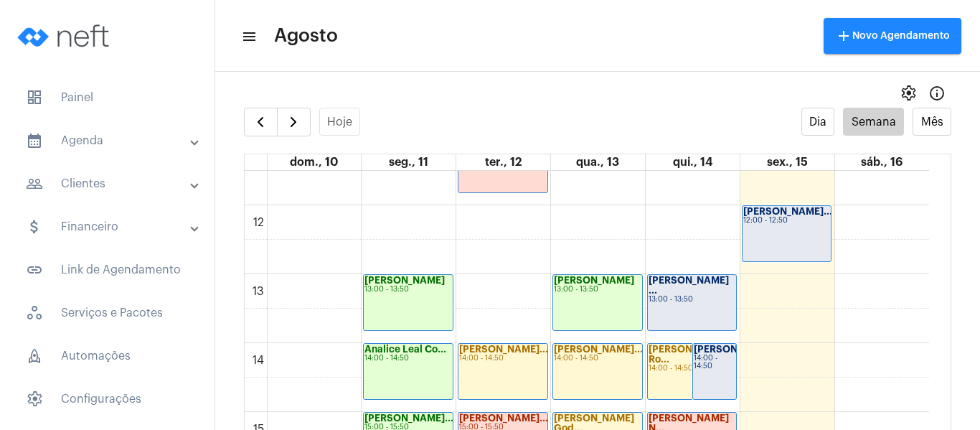
scroll to position [772, 0]
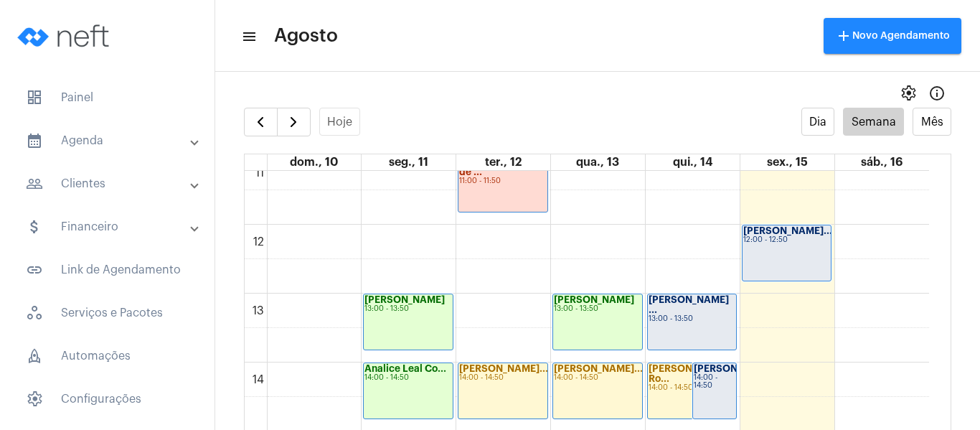
click at [721, 334] on div "Lavínia Torres ... 13:00 - 13:50" at bounding box center [692, 321] width 89 height 55
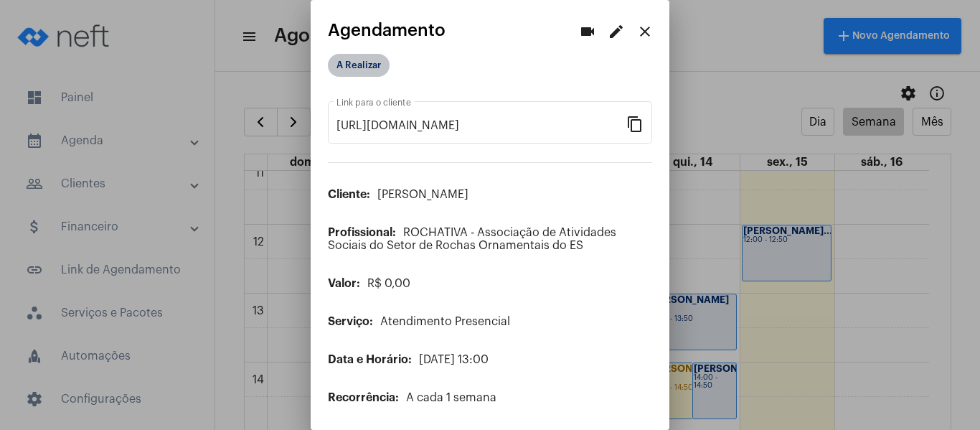
click at [384, 67] on mat-chip "A Realizar" at bounding box center [359, 65] width 62 height 23
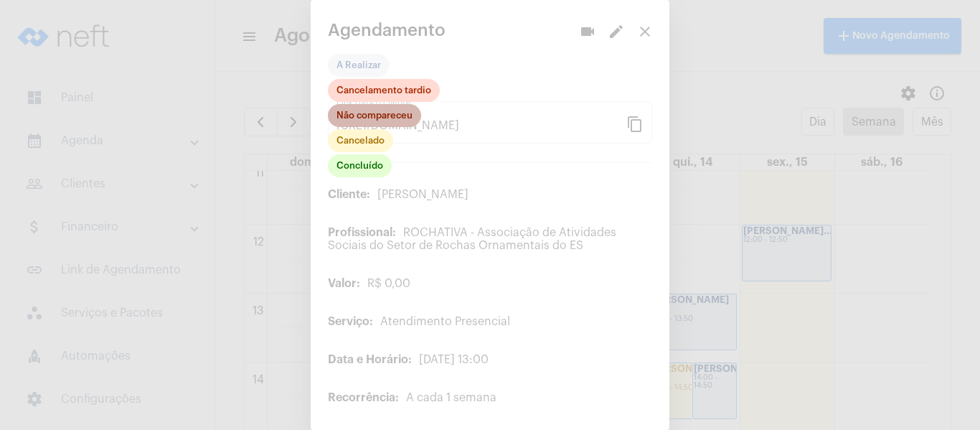
click at [376, 116] on mat-chip "Não compareceu" at bounding box center [374, 115] width 93 height 23
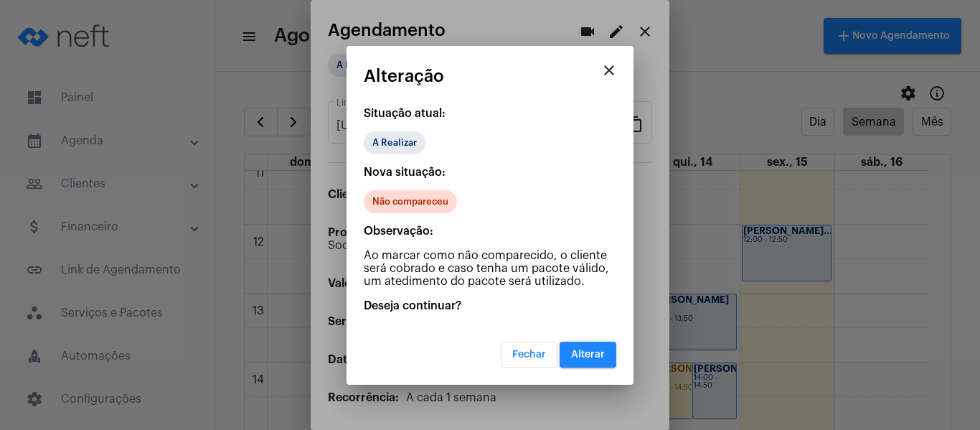
click at [582, 346] on button "Alterar" at bounding box center [587, 354] width 57 height 26
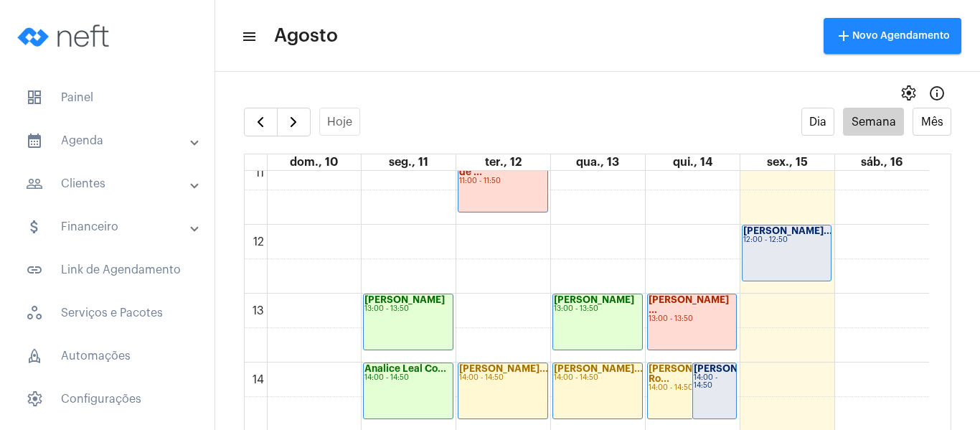
click at [723, 373] on strong "[PERSON_NAME]" at bounding box center [733, 368] width 80 height 9
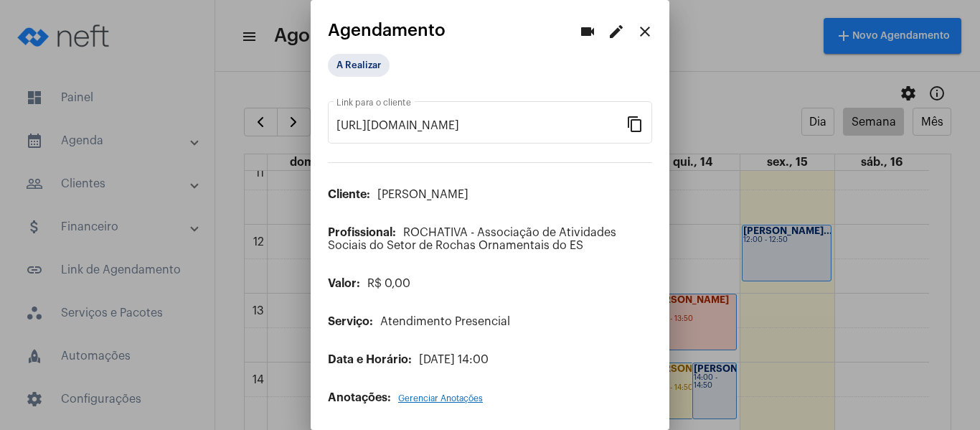
click at [602, 30] on button "edit" at bounding box center [616, 31] width 29 height 29
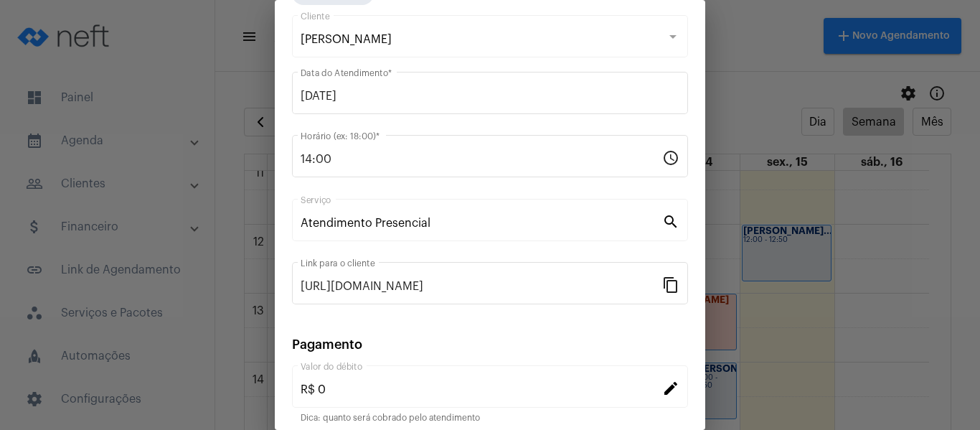
scroll to position [188, 0]
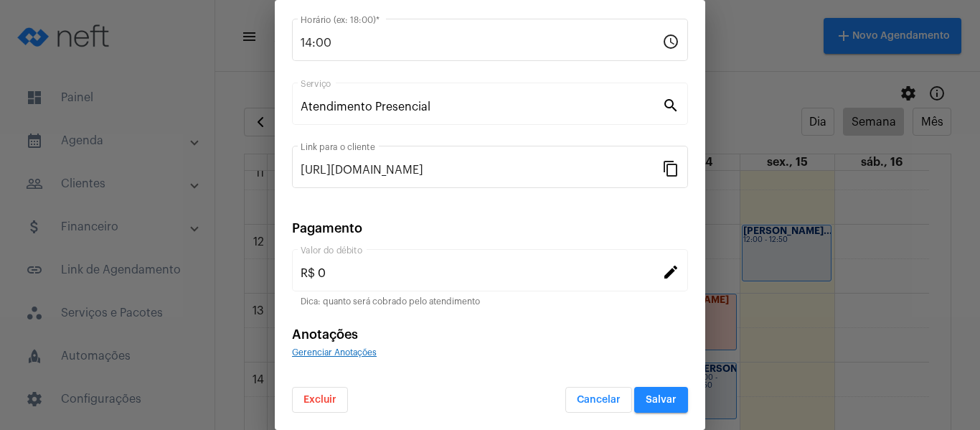
click at [335, 359] on form "Rachel Marcate Cliente 14/08/2025 Data do Atendimento * 14:00 Horário (ex: 18:0…" at bounding box center [490, 154] width 396 height 516
click at [337, 354] on span "Gerenciar Anotações" at bounding box center [334, 352] width 85 height 9
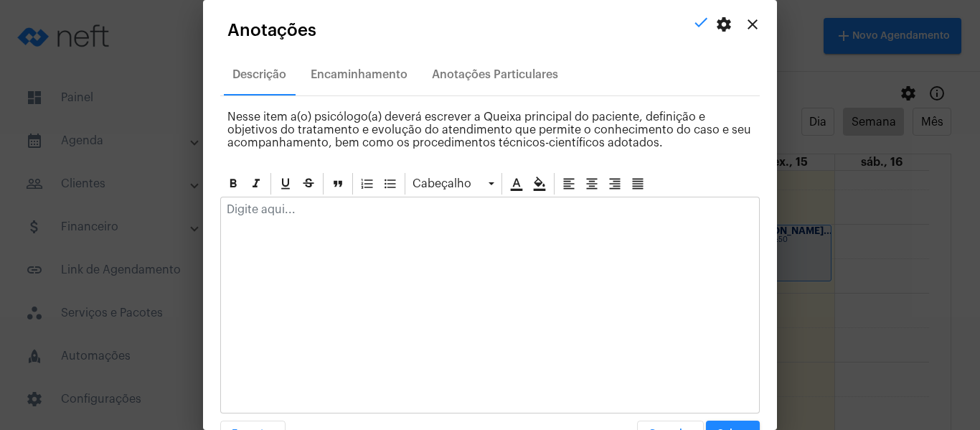
click at [317, 194] on div "Cabeçalho" at bounding box center [489, 184] width 539 height 26
click at [321, 203] on p at bounding box center [490, 209] width 526 height 13
paste div
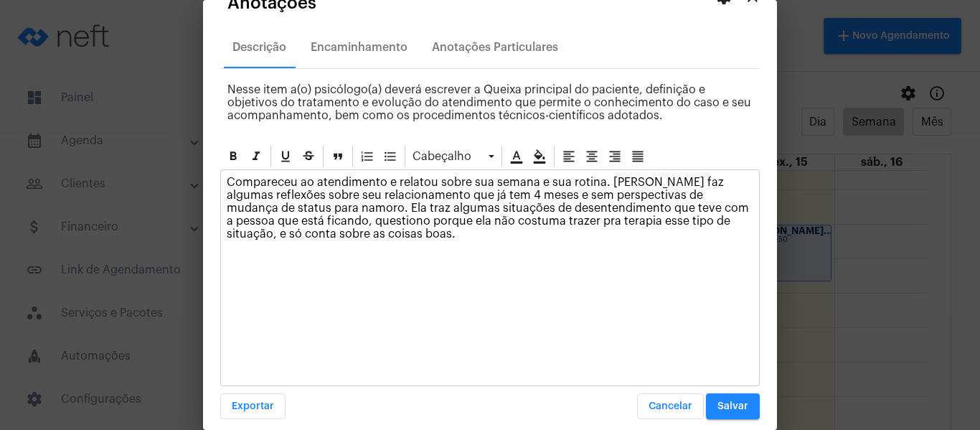
scroll to position [41, 0]
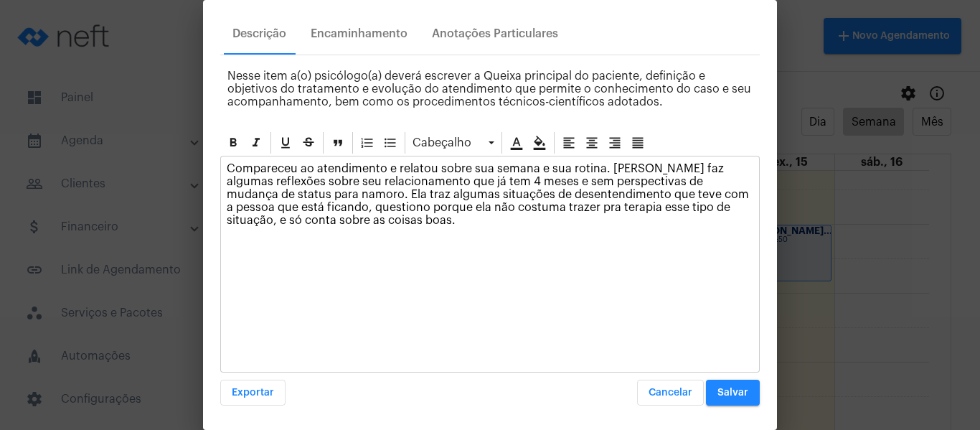
click at [717, 392] on span "Salvar" at bounding box center [732, 392] width 31 height 10
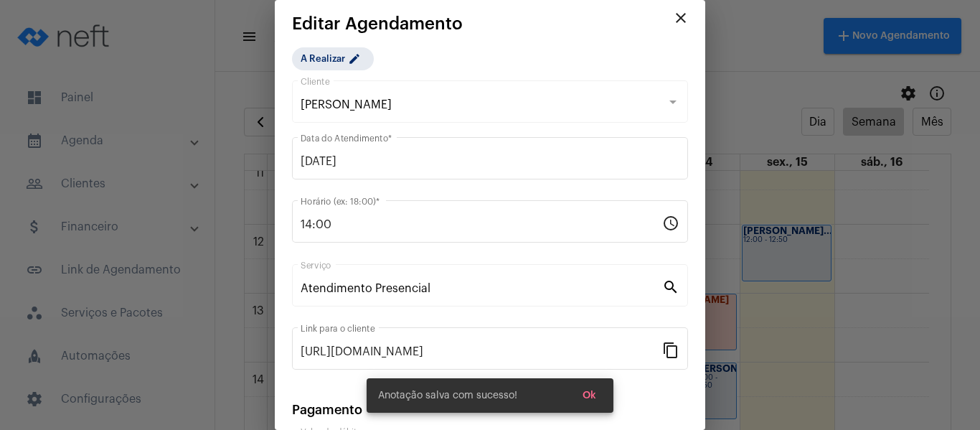
scroll to position [0, 0]
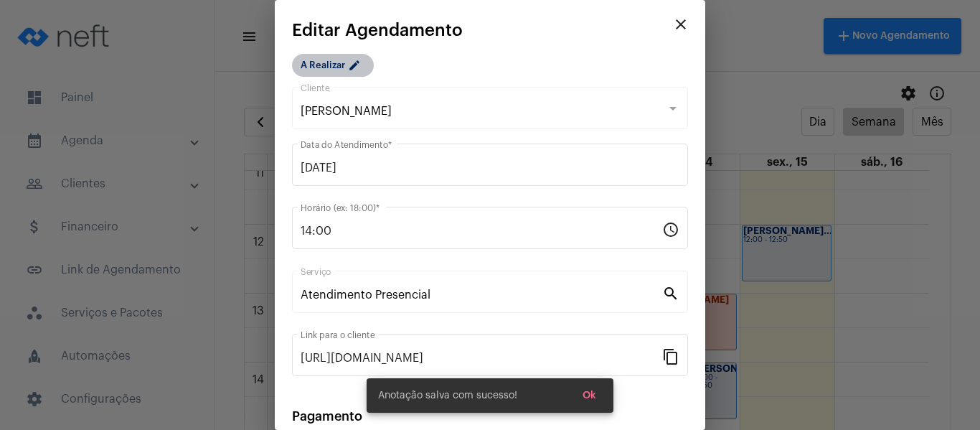
click at [306, 67] on mat-chip "A Realizar edit" at bounding box center [333, 65] width 82 height 23
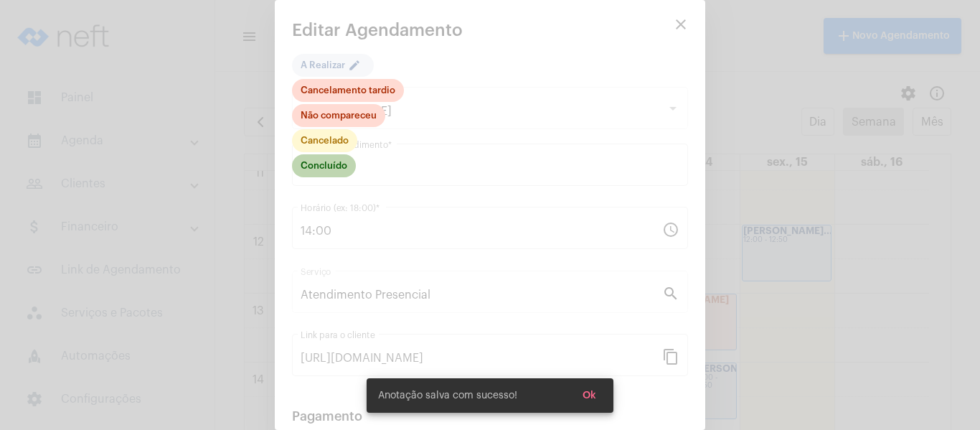
click at [346, 158] on mat-chip "Concluído" at bounding box center [324, 165] width 64 height 23
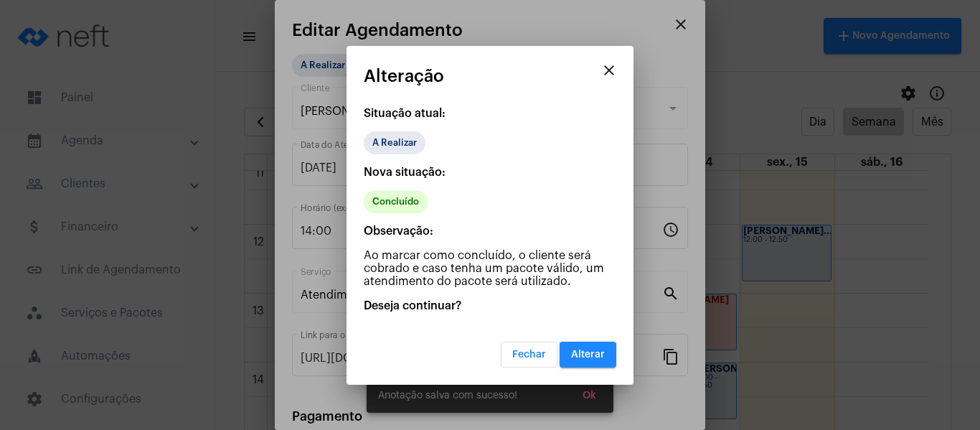
click at [616, 371] on mat-dialog-container "close Alteração Situação atual: A Realizar Nova situação: Concluído Observação:…" at bounding box center [489, 215] width 287 height 338
click at [618, 365] on mat-dialog-container "close Alteração Situação atual: A Realizar Nova situação: Concluído Observação:…" at bounding box center [489, 215] width 287 height 338
click at [604, 354] on span "Alterar" at bounding box center [588, 354] width 34 height 10
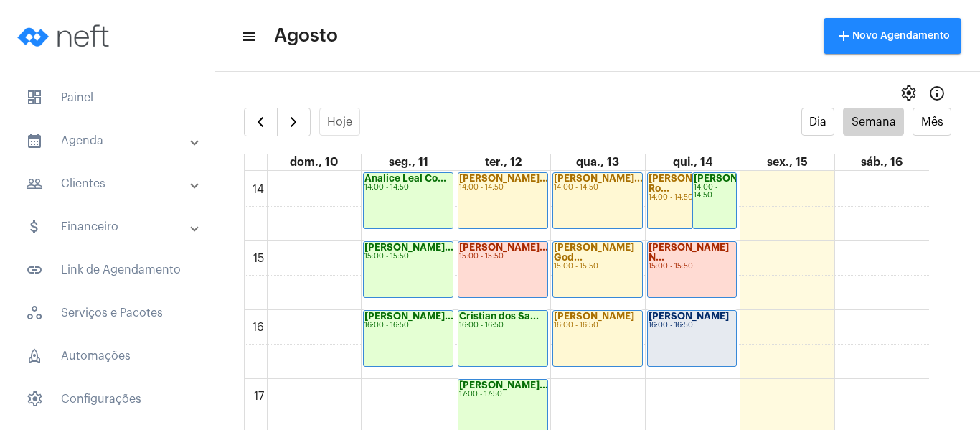
scroll to position [987, 0]
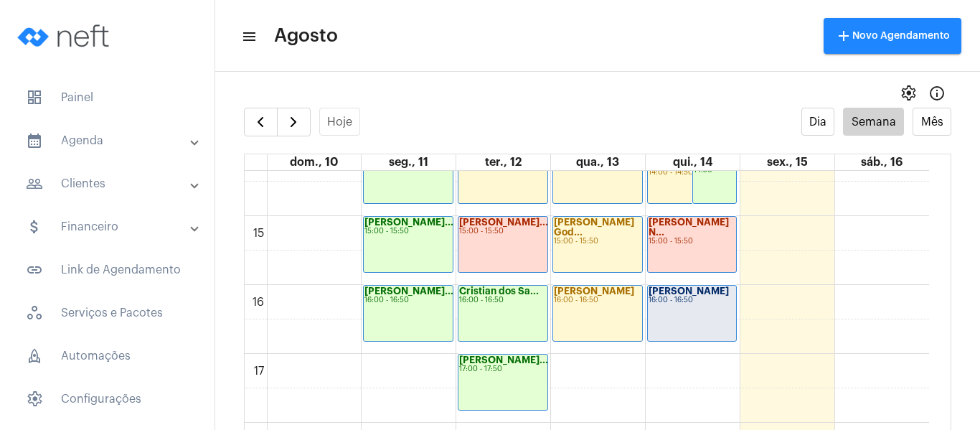
click at [693, 313] on div "Pedro Augusto d... 16:00 - 16:50" at bounding box center [692, 312] width 89 height 55
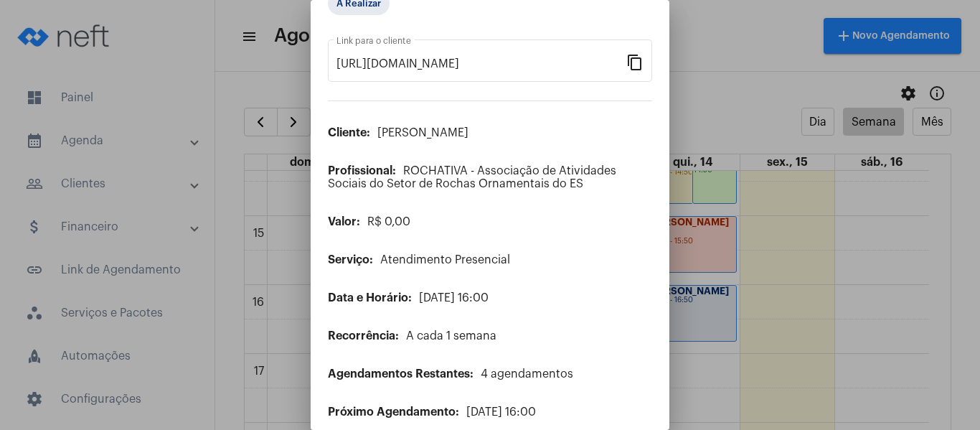
scroll to position [116, 0]
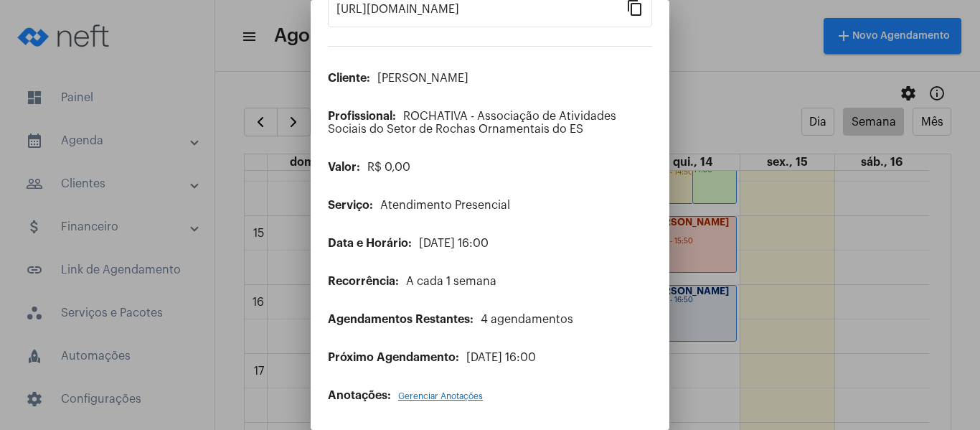
click at [437, 397] on span "Gerenciar Anotações" at bounding box center [440, 396] width 85 height 9
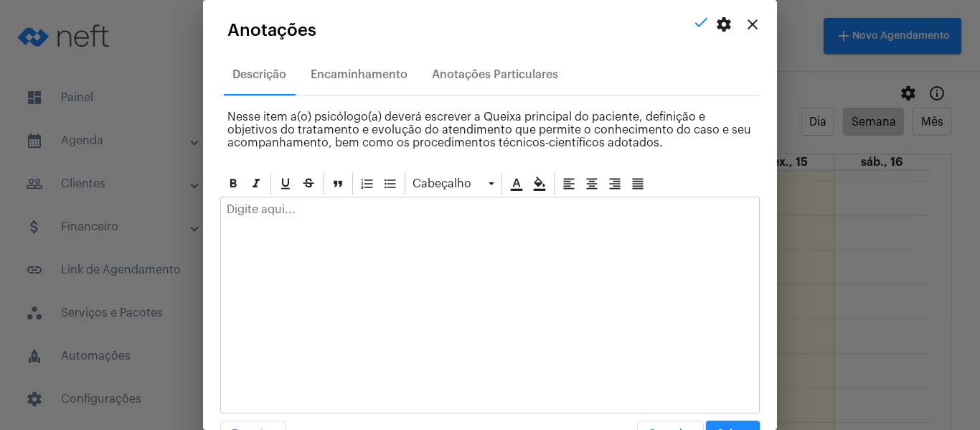
click at [378, 252] on div at bounding box center [489, 304] width 539 height 217
click at [259, 219] on div at bounding box center [490, 213] width 538 height 32
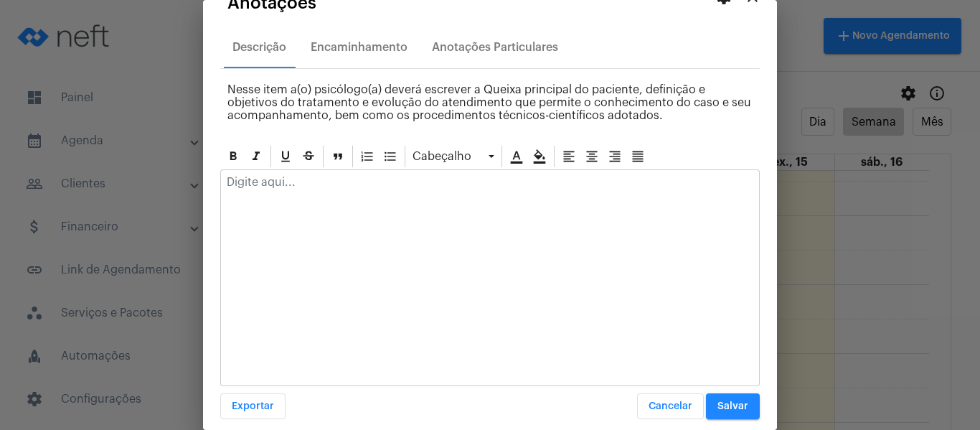
scroll to position [41, 0]
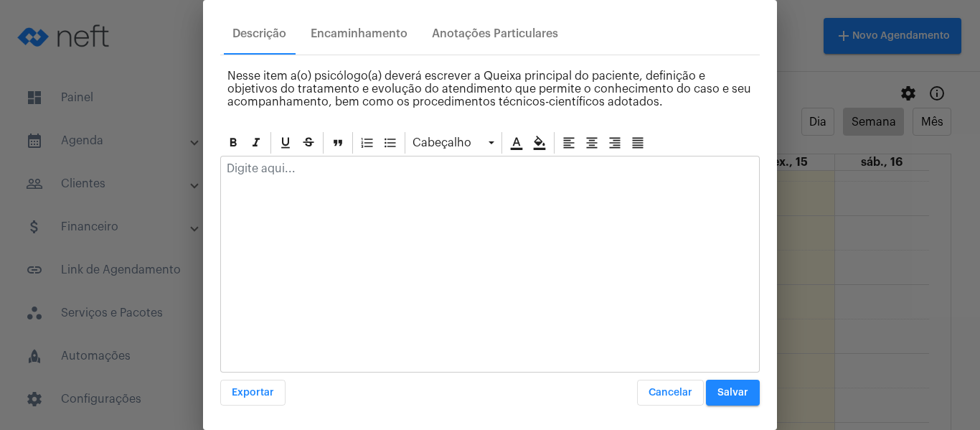
click at [672, 392] on span "Cancelar" at bounding box center [670, 392] width 44 height 10
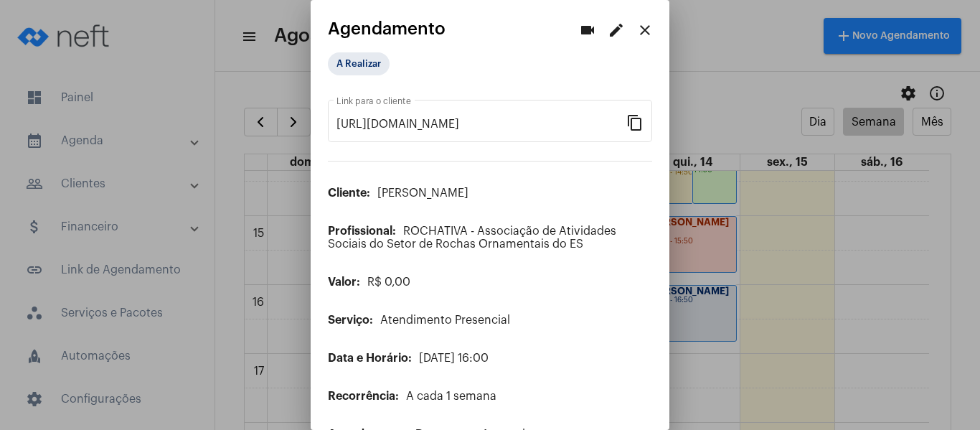
scroll to position [0, 0]
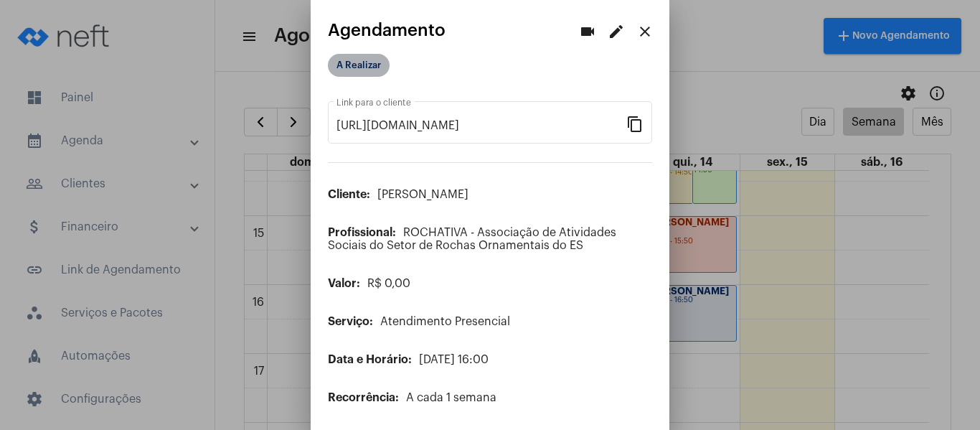
click at [371, 64] on mat-chip "A Realizar" at bounding box center [359, 65] width 62 height 23
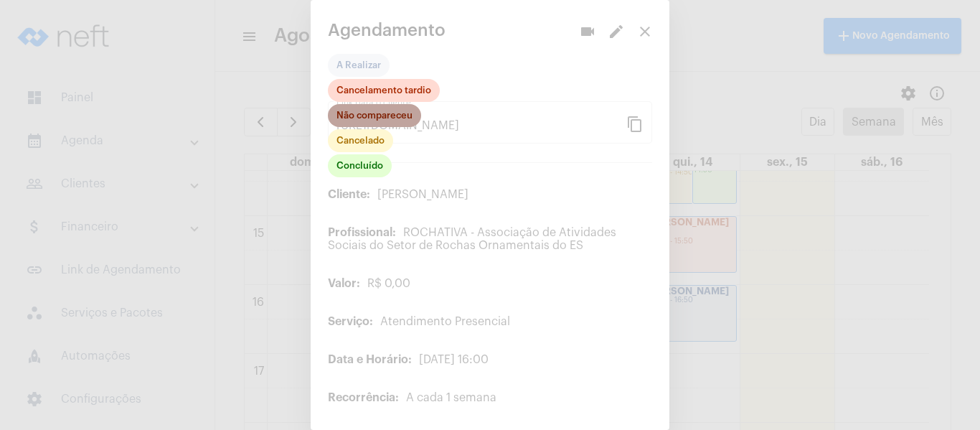
click at [365, 106] on mat-chip "Não compareceu" at bounding box center [374, 115] width 93 height 23
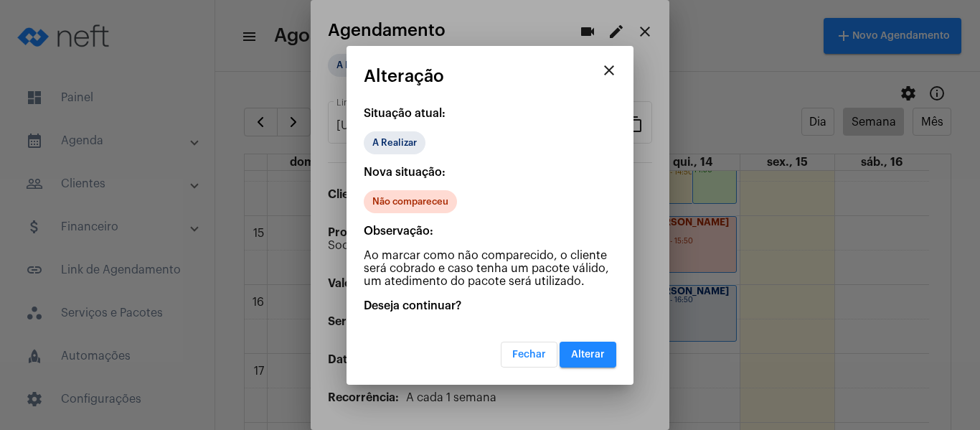
click at [578, 362] on button "Alterar" at bounding box center [587, 354] width 57 height 26
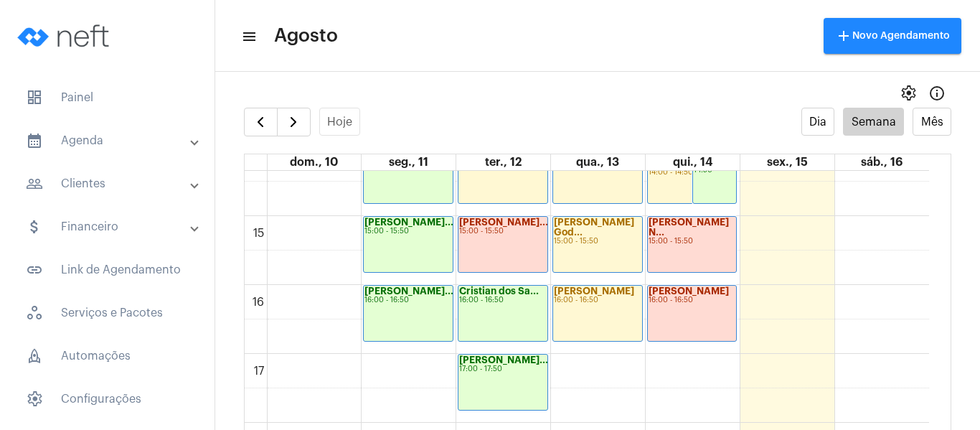
click at [692, 328] on div "Pedro Augusto d... 16:00 - 16:50" at bounding box center [692, 312] width 89 height 55
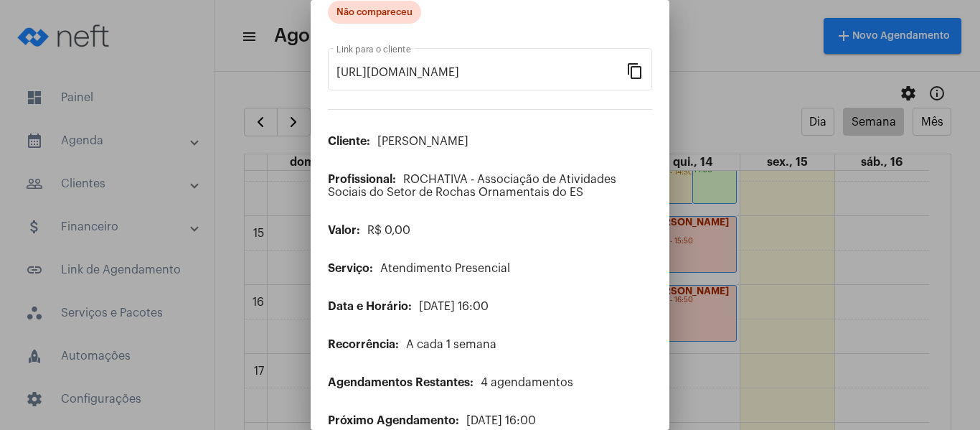
scroll to position [116, 0]
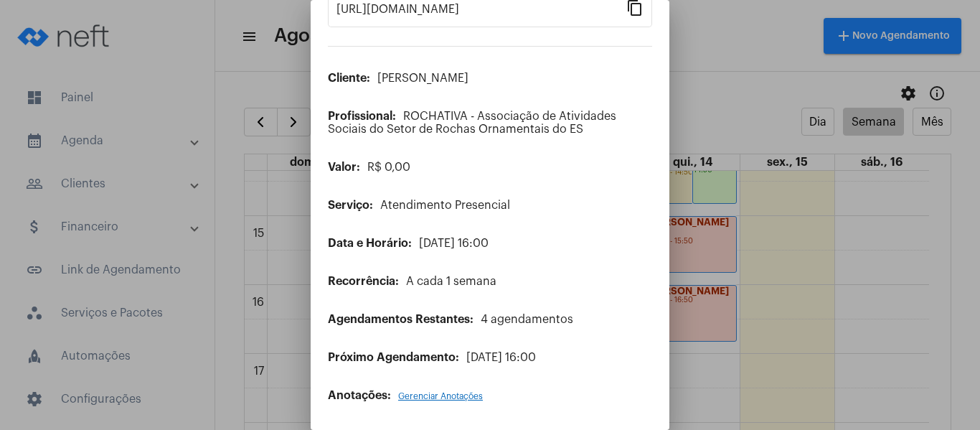
click at [422, 389] on div "Anotações: Gerenciar Anotações" at bounding box center [490, 395] width 324 height 13
click at [424, 399] on span "Gerenciar Anotações" at bounding box center [440, 396] width 85 height 9
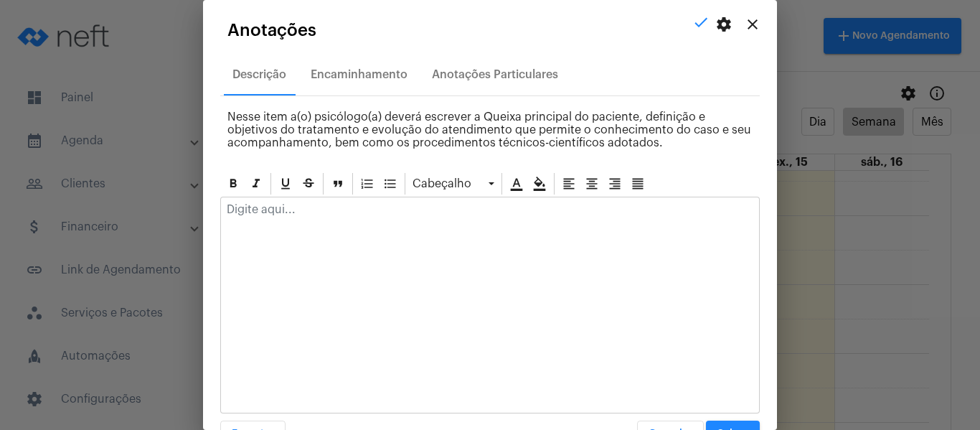
click at [357, 215] on p at bounding box center [490, 209] width 526 height 13
drag, startPoint x: 357, startPoint y: 215, endPoint x: 164, endPoint y: 211, distance: 193.0
click at [164, 211] on div "videocam edit close Agendamento Não compareceu https://neft.com.br/agendamento/…" at bounding box center [490, 215] width 980 height 430
copy p "Falta com aviso."
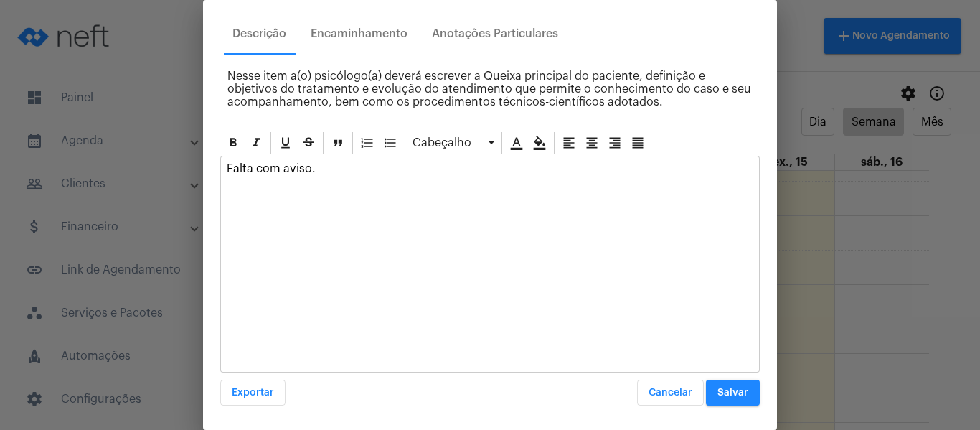
click at [721, 383] on button "Salvar" at bounding box center [733, 392] width 54 height 26
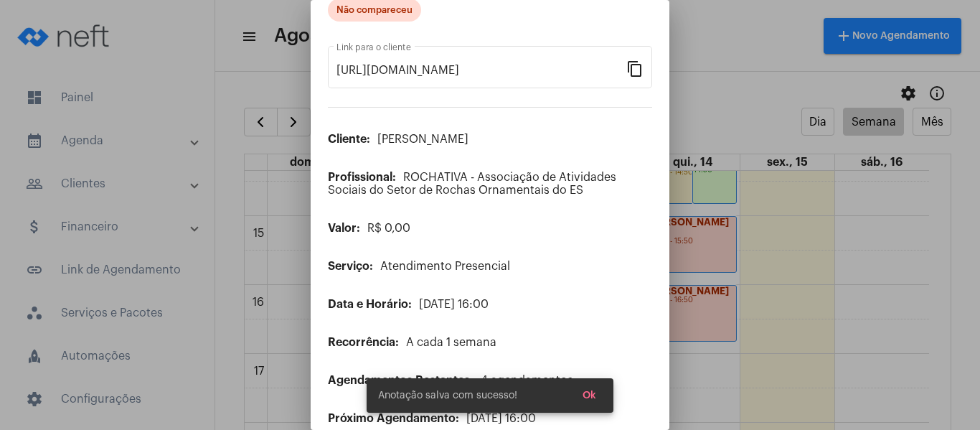
scroll to position [0, 0]
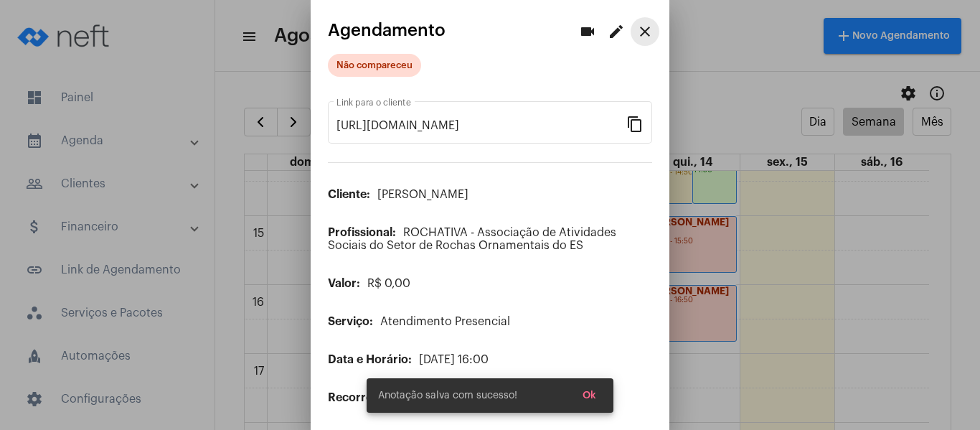
click at [636, 32] on mat-icon "close" at bounding box center [644, 31] width 17 height 17
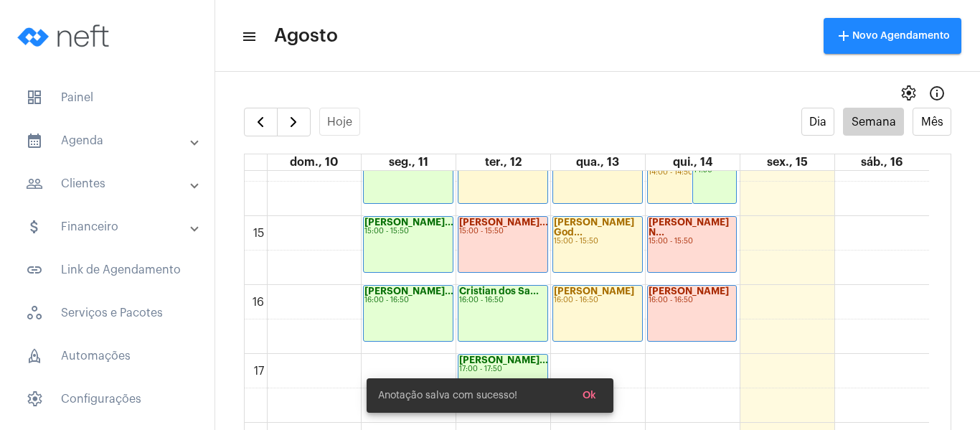
click at [684, 290] on strong "[PERSON_NAME]" at bounding box center [688, 290] width 80 height 9
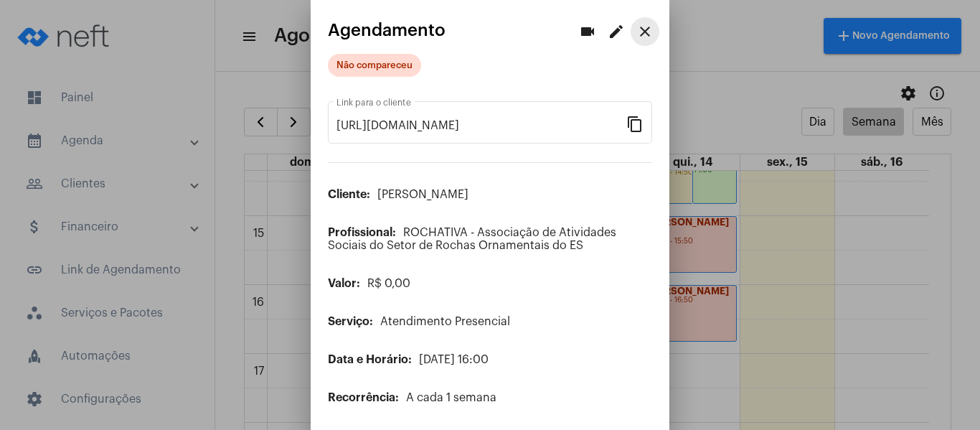
click at [636, 32] on mat-icon "close" at bounding box center [644, 31] width 17 height 17
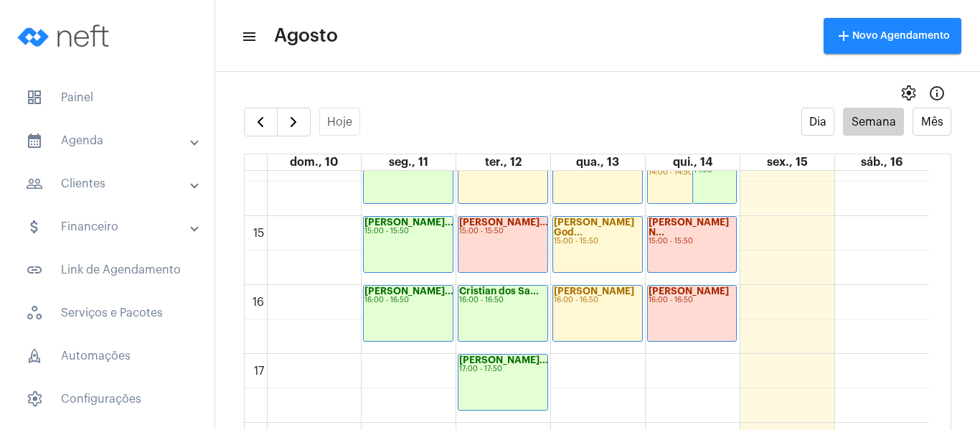
click at [722, 270] on div "Lucas Pereira N... 15:00 - 15:50" at bounding box center [692, 244] width 89 height 55
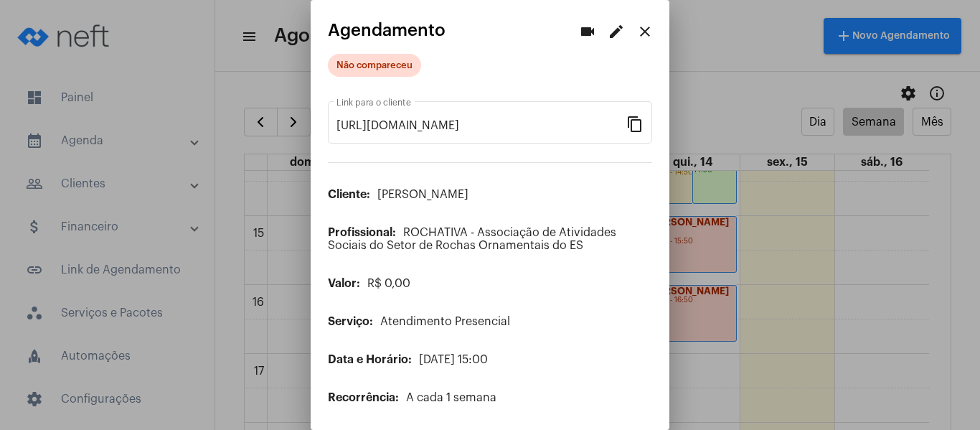
click at [607, 27] on mat-icon "edit" at bounding box center [615, 31] width 17 height 17
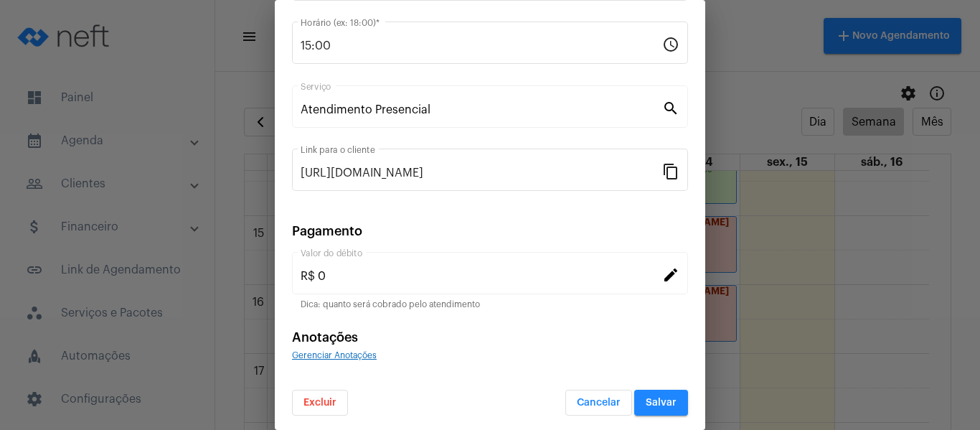
scroll to position [188, 0]
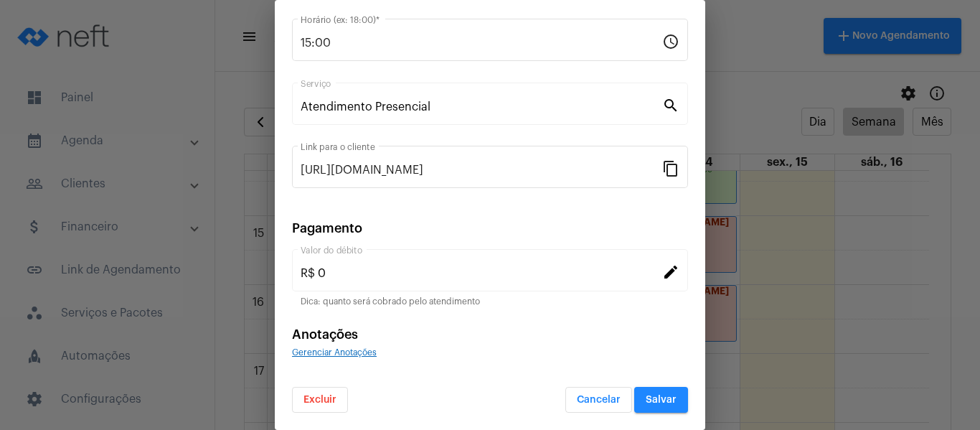
click at [359, 351] on span "Gerenciar Anotações" at bounding box center [334, 352] width 85 height 9
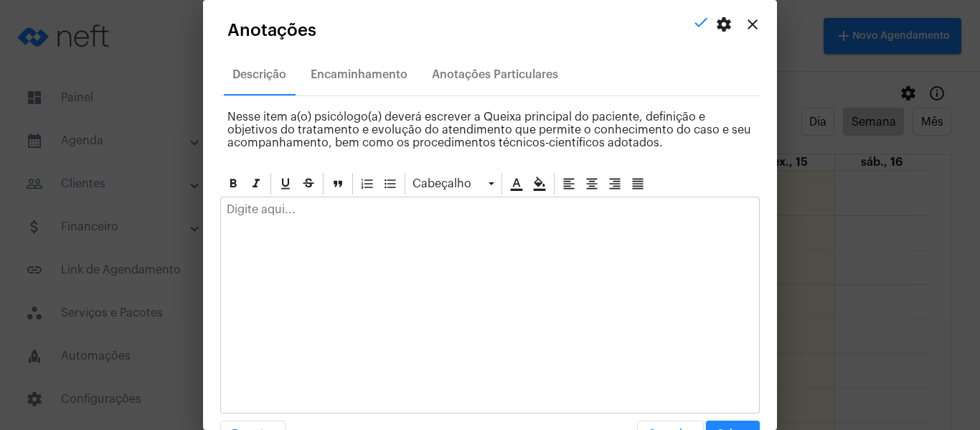
click at [313, 219] on div at bounding box center [490, 213] width 538 height 32
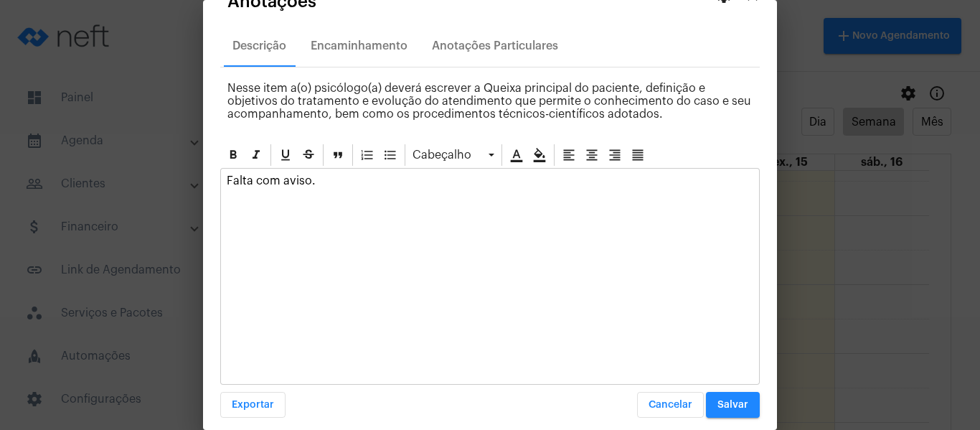
scroll to position [41, 0]
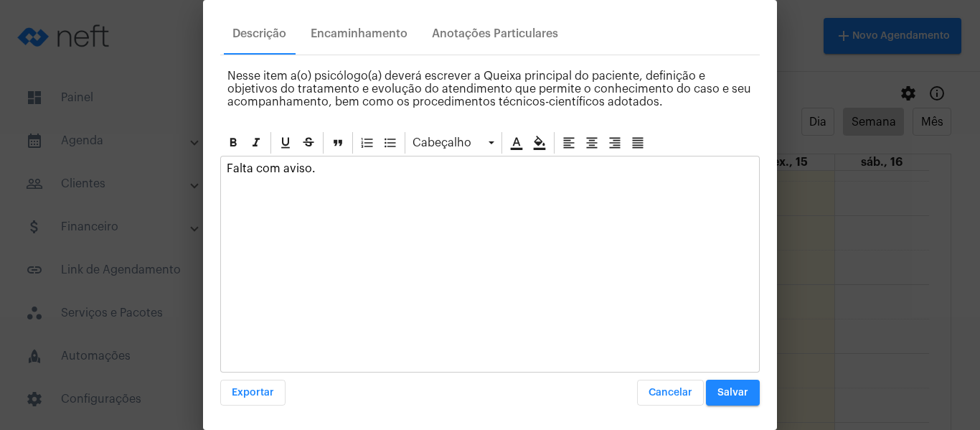
click at [717, 397] on span "Salvar" at bounding box center [732, 392] width 31 height 10
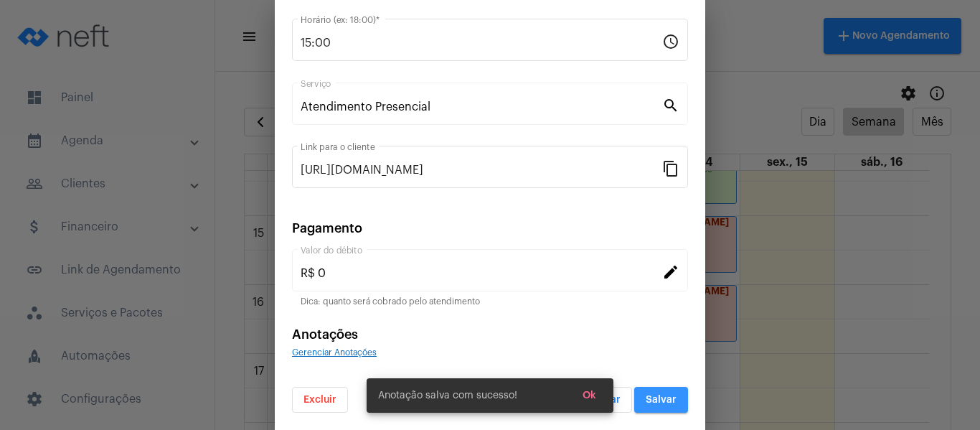
click at [668, 397] on button "Salvar" at bounding box center [661, 400] width 54 height 26
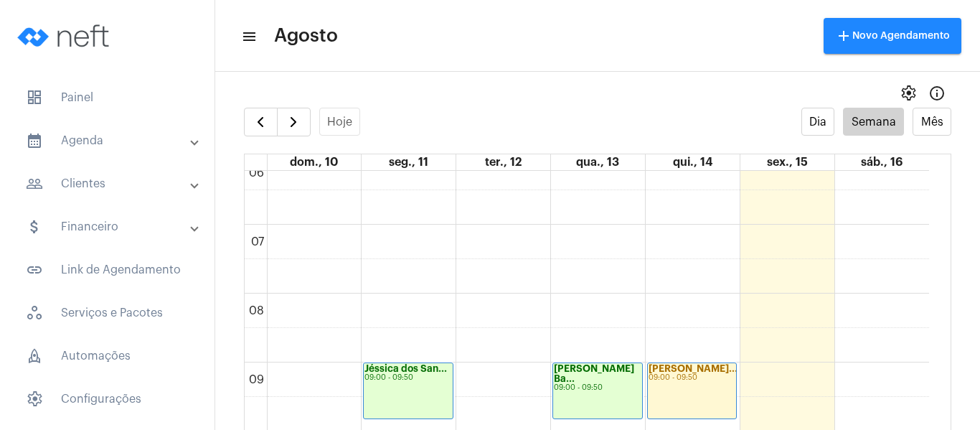
scroll to position [414, 0]
